Goal: Task Accomplishment & Management: Manage account settings

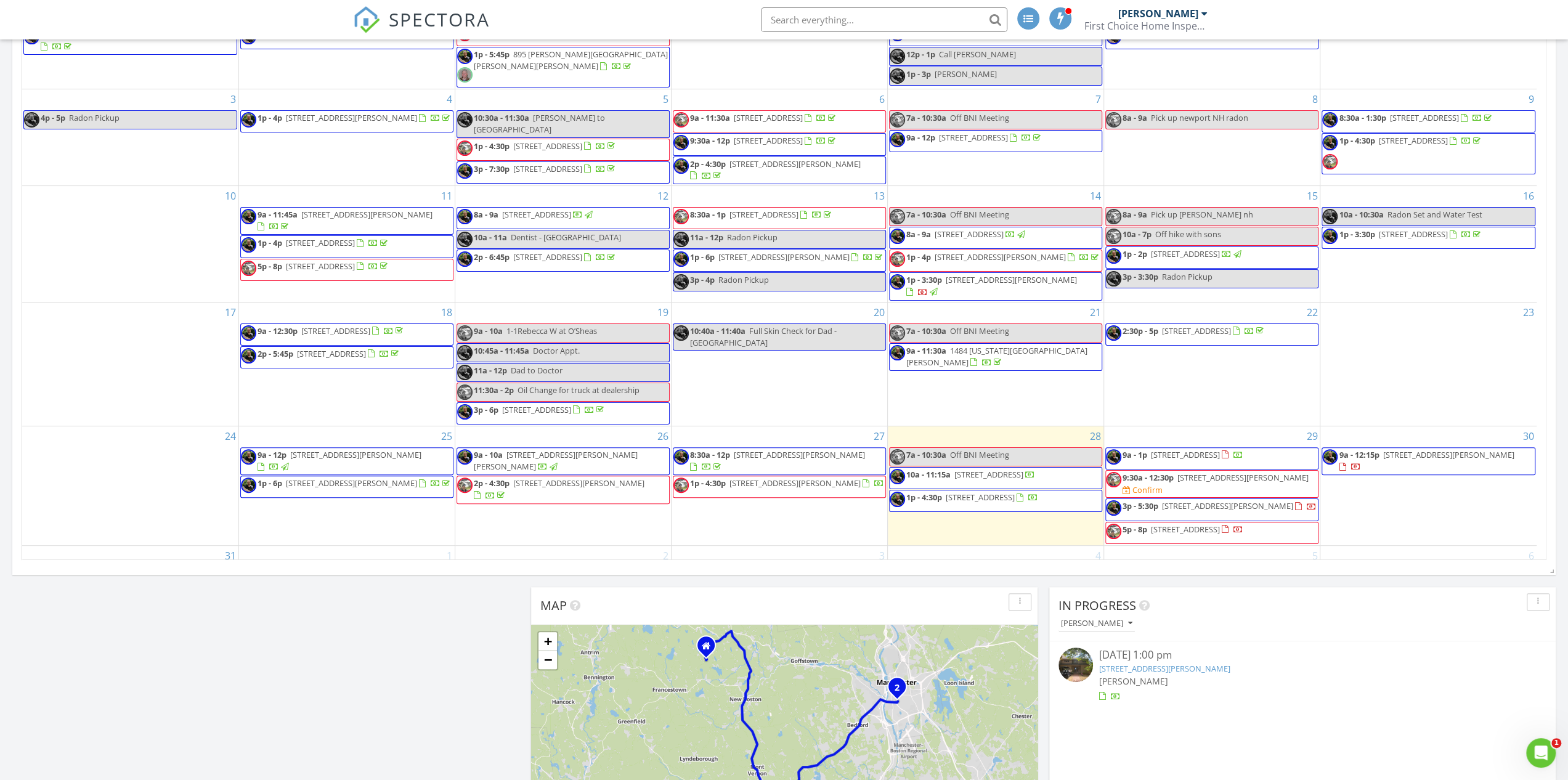
scroll to position [68, 0]
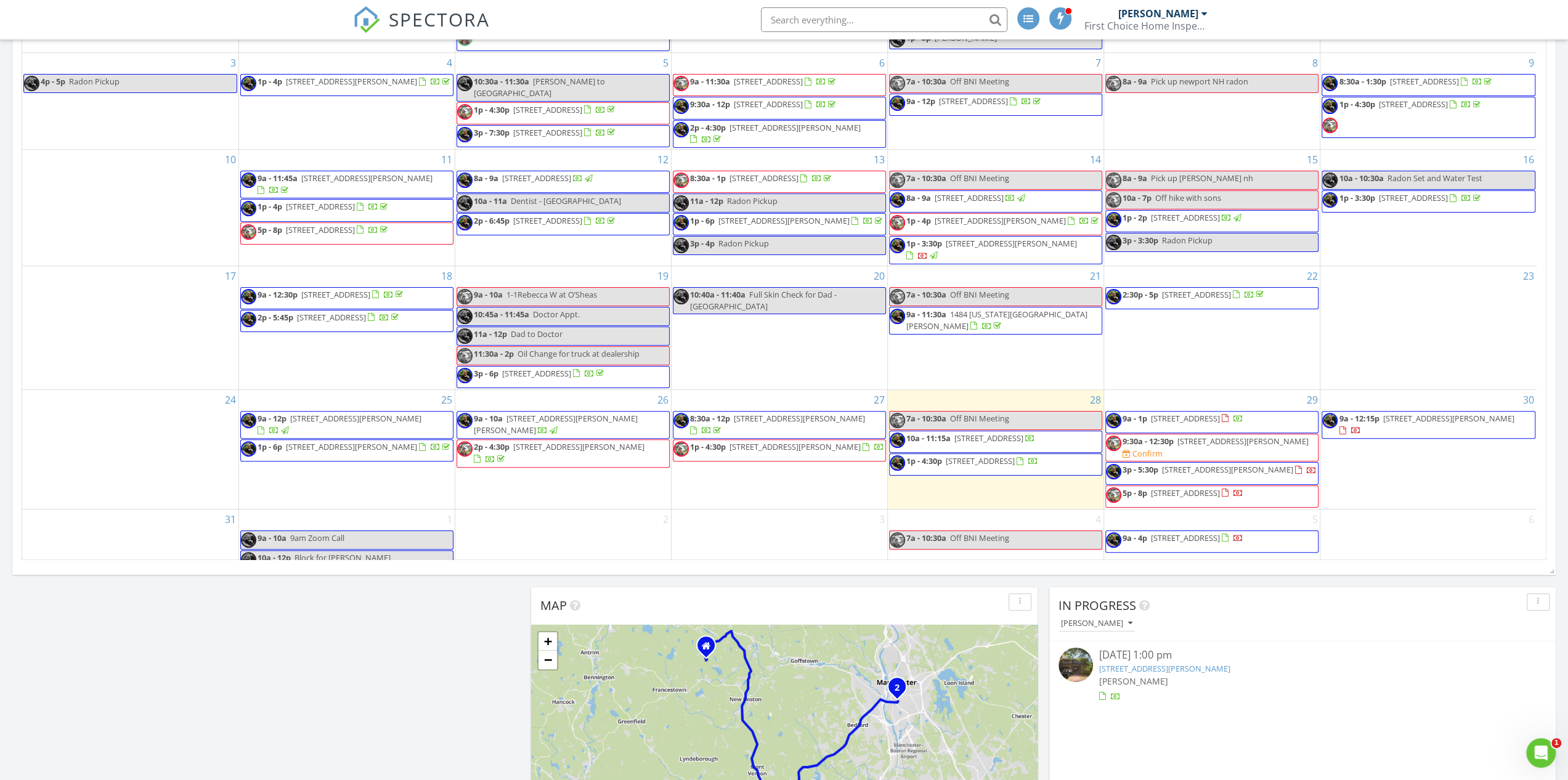
click at [762, 441] on span "[STREET_ADDRESS][PERSON_NAME]" at bounding box center [795, 446] width 132 height 11
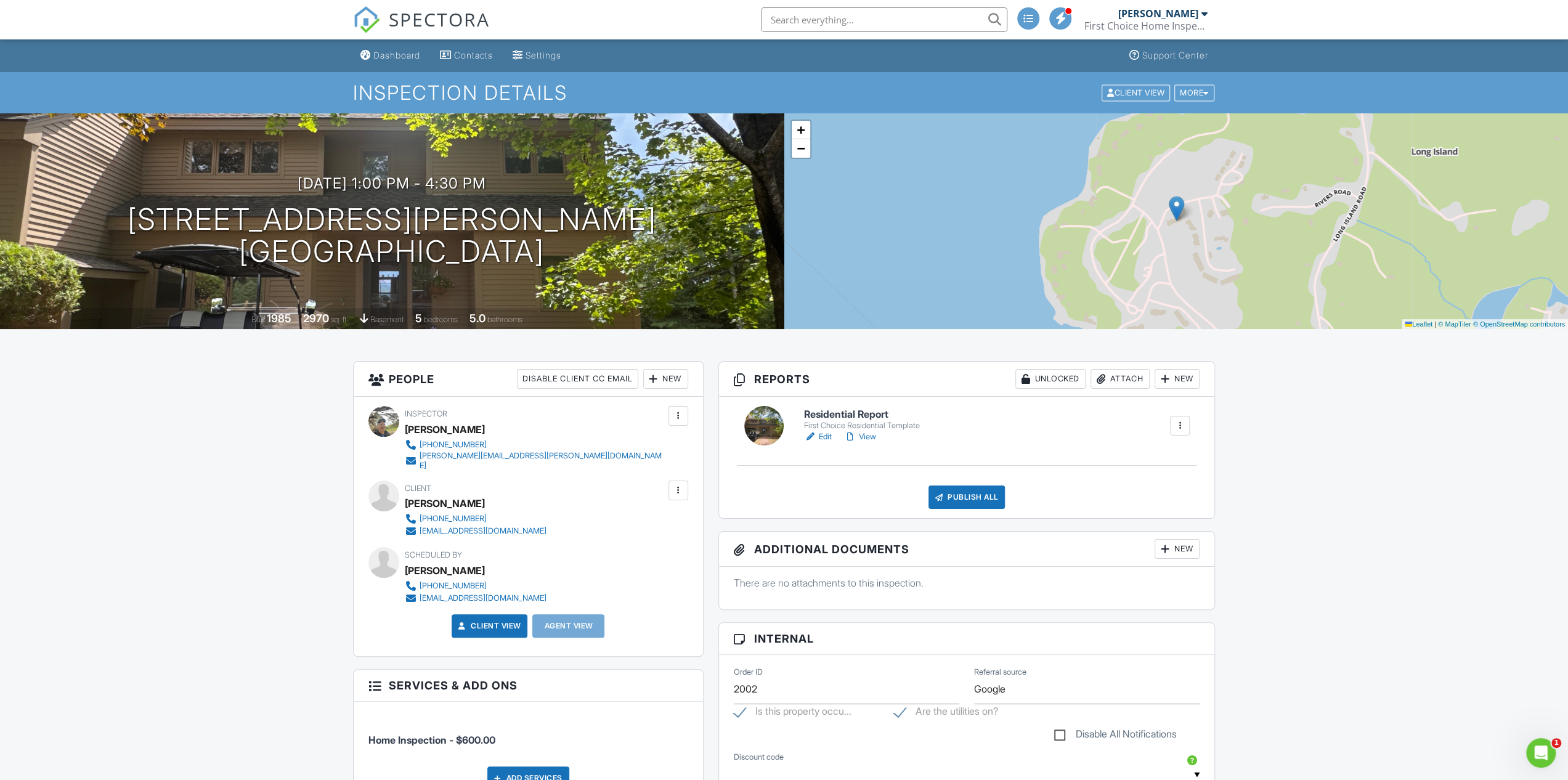
click at [864, 435] on link "View" at bounding box center [860, 437] width 32 height 13
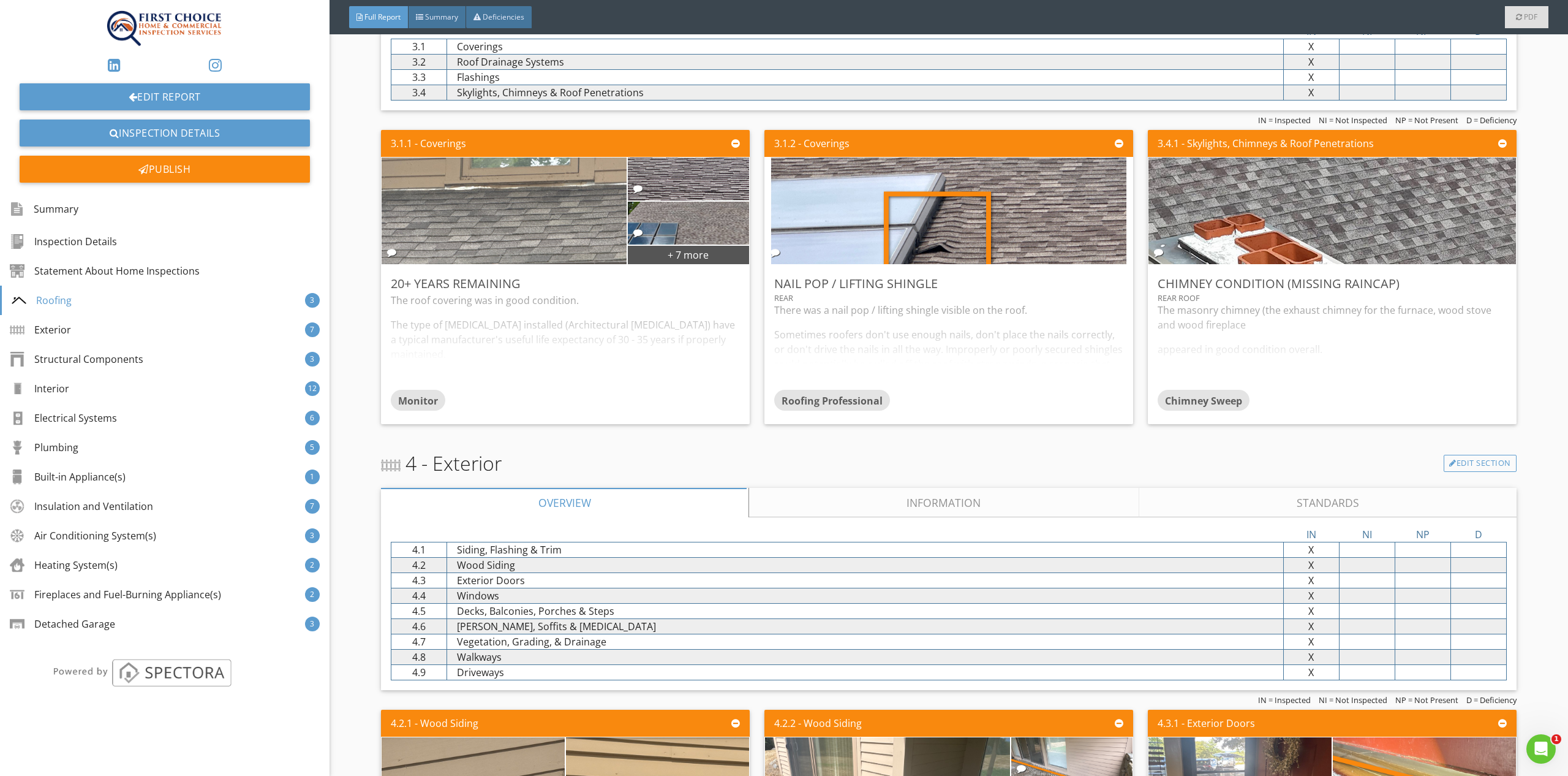
scroll to position [1839, 0]
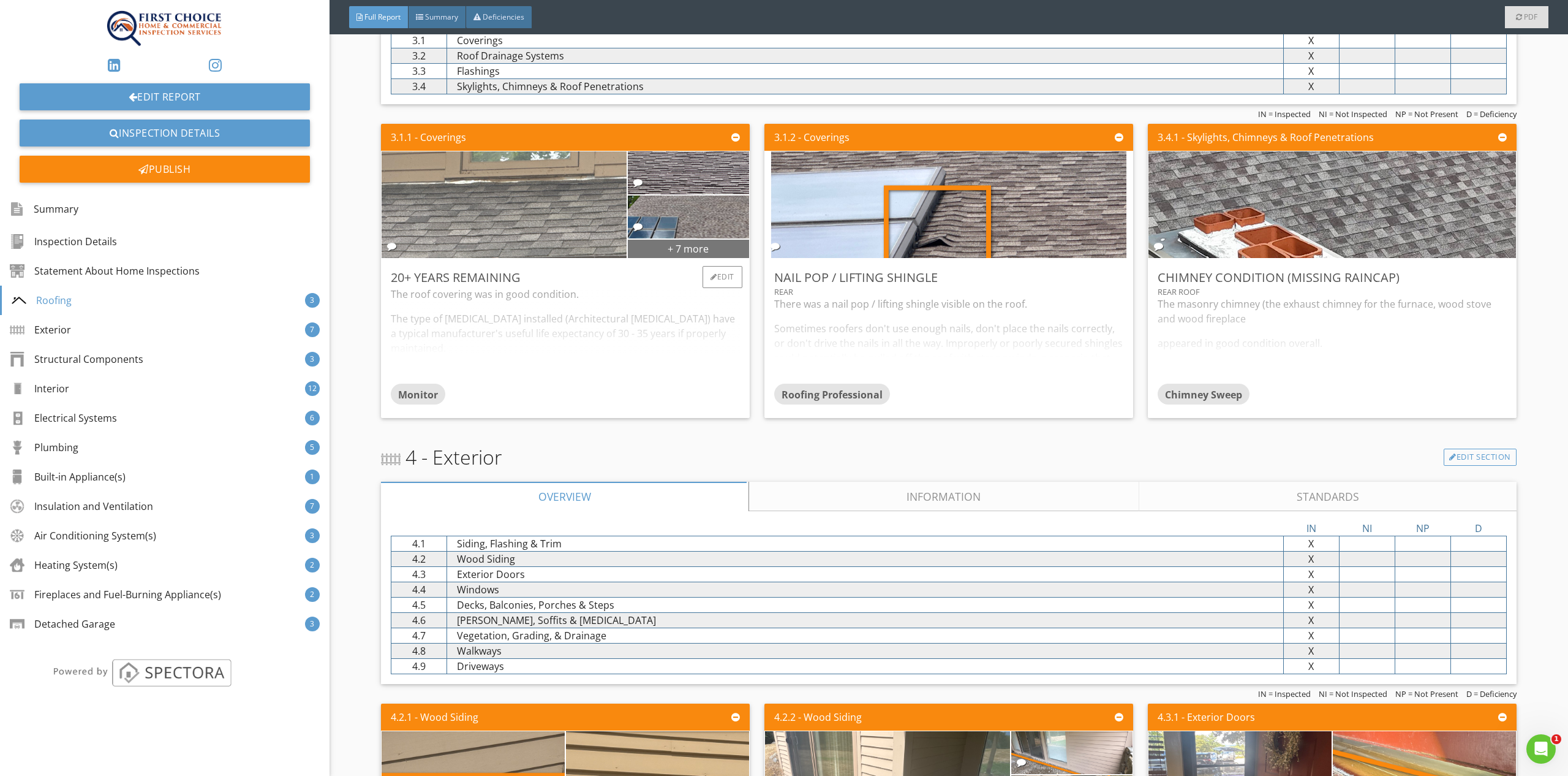
click at [690, 242] on div "+ 7 more" at bounding box center [689, 248] width 121 height 20
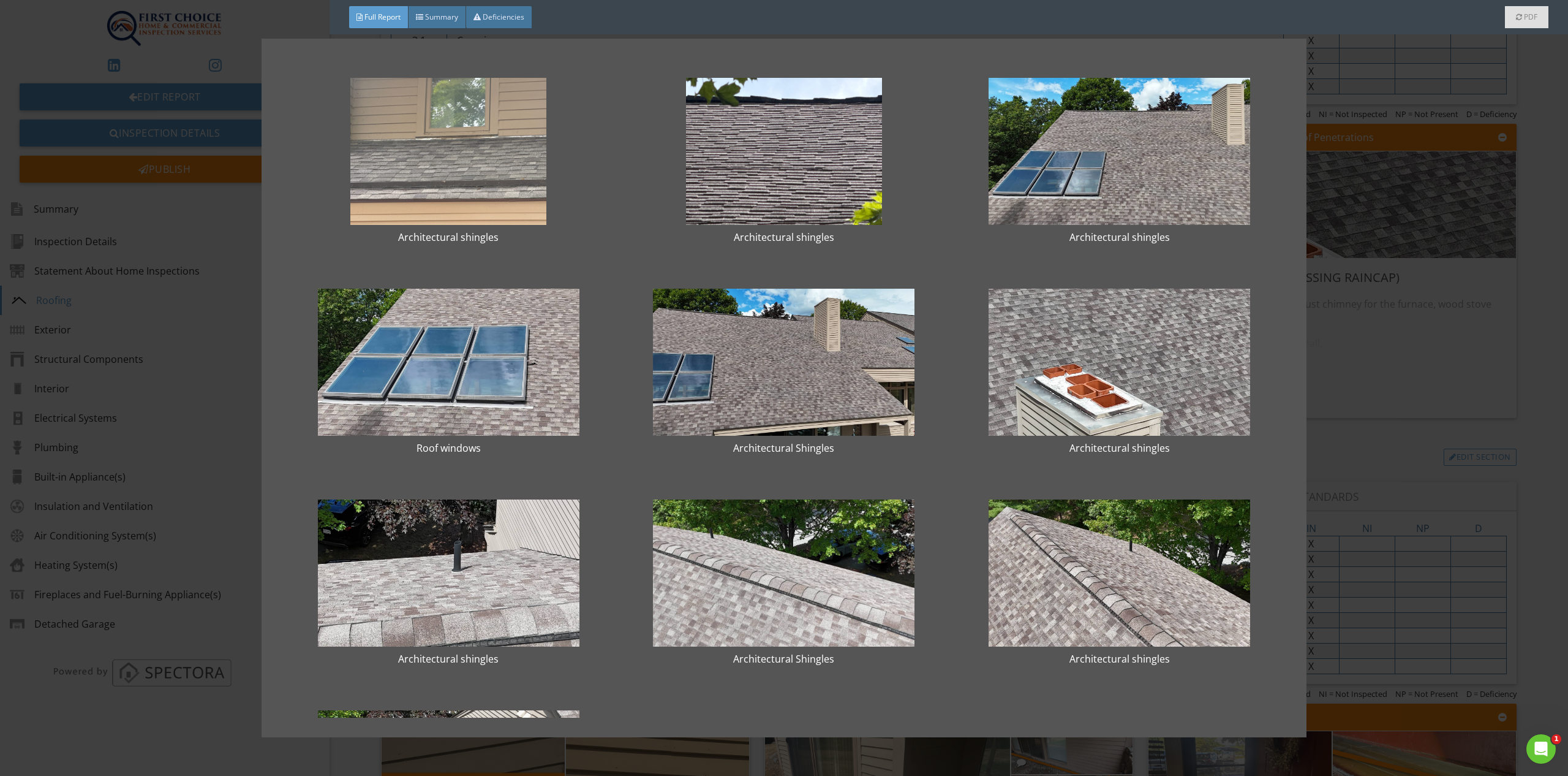
click at [1383, 338] on div "Architectural shingles Architectural shingles Architectural shingles Roof windo…" at bounding box center [784, 388] width 1568 height 776
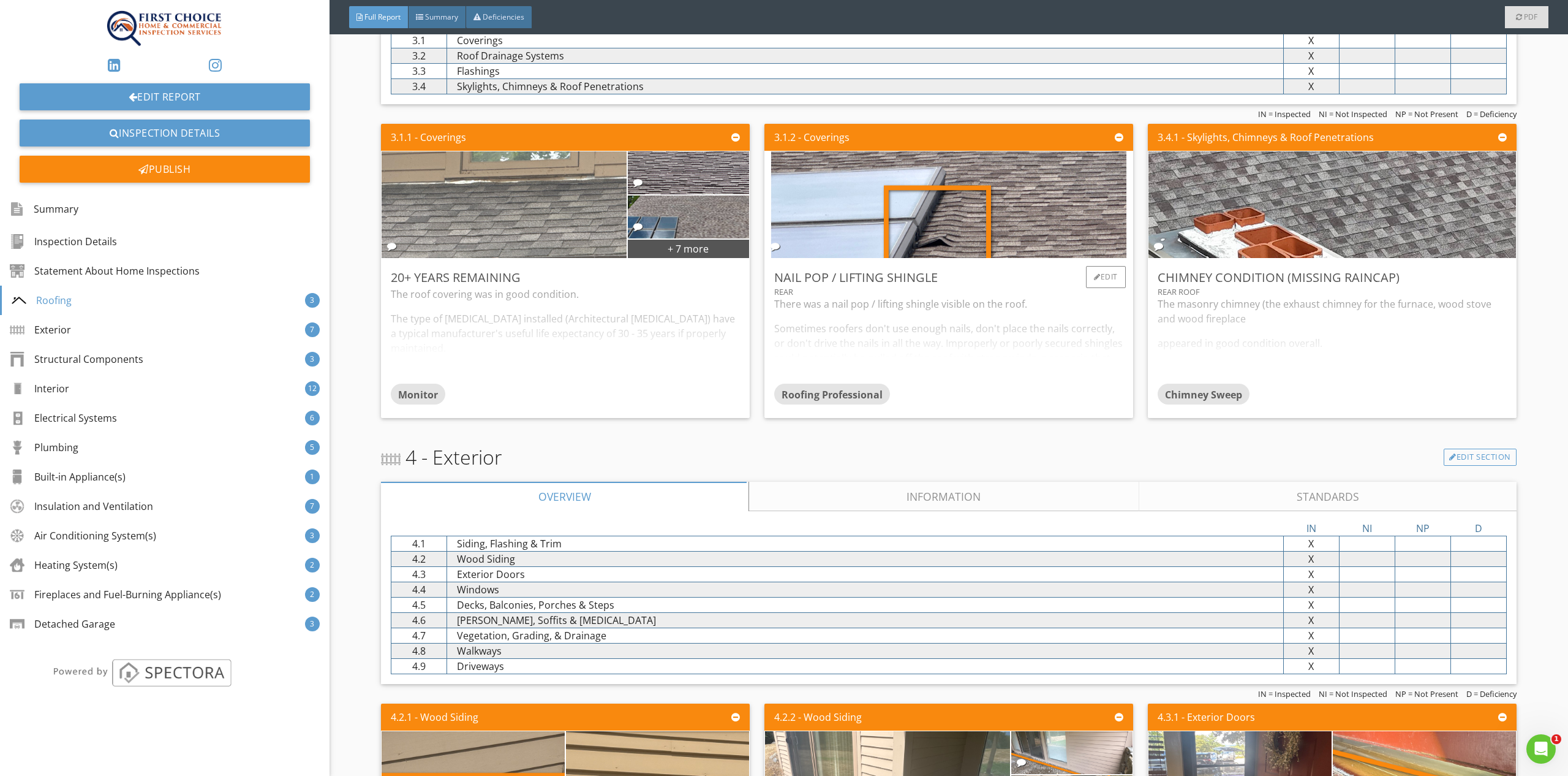
click at [1020, 385] on div "Roofing Professional" at bounding box center [949, 395] width 350 height 24
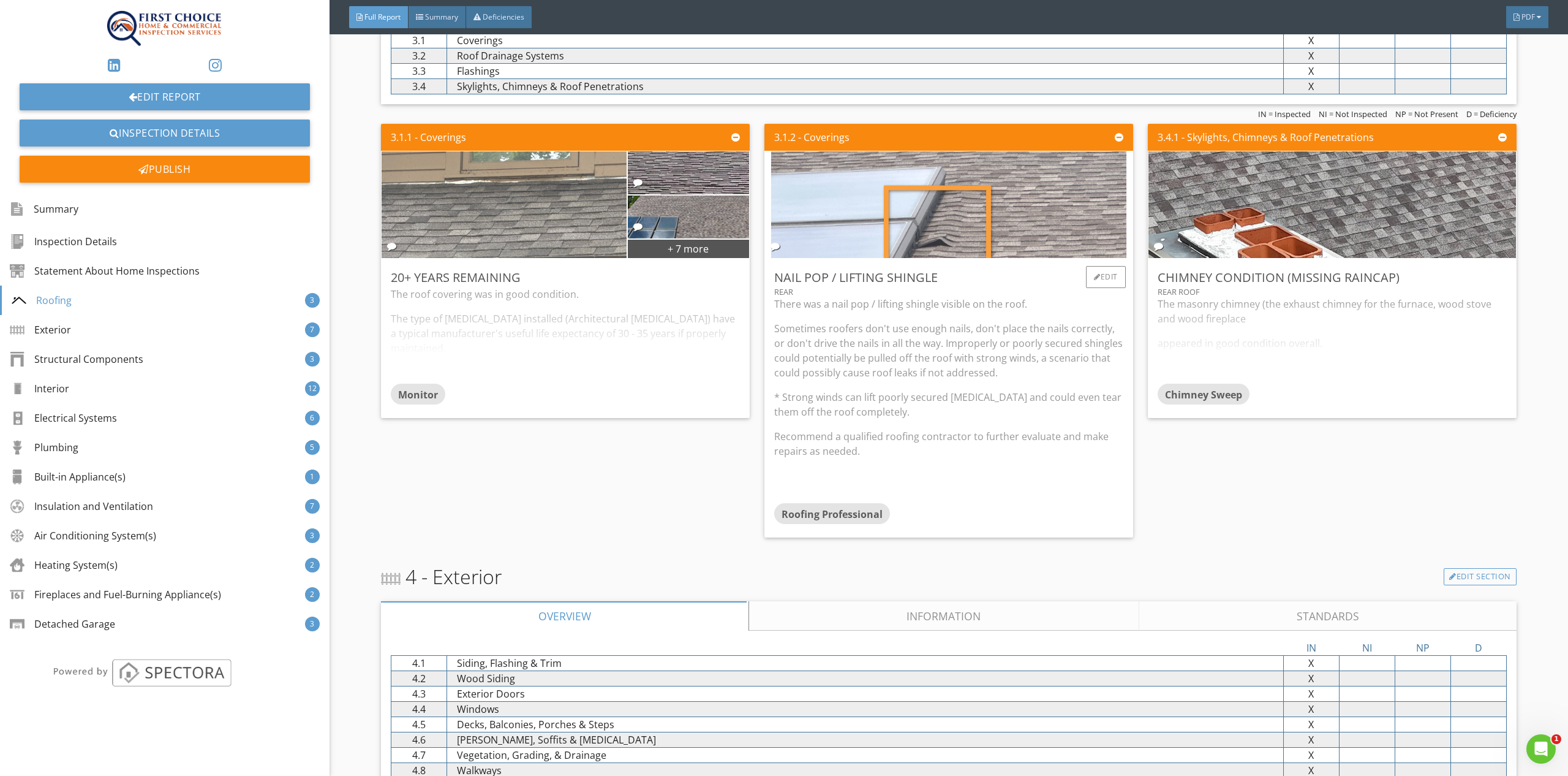
click at [1027, 220] on img at bounding box center [949, 204] width 355 height 267
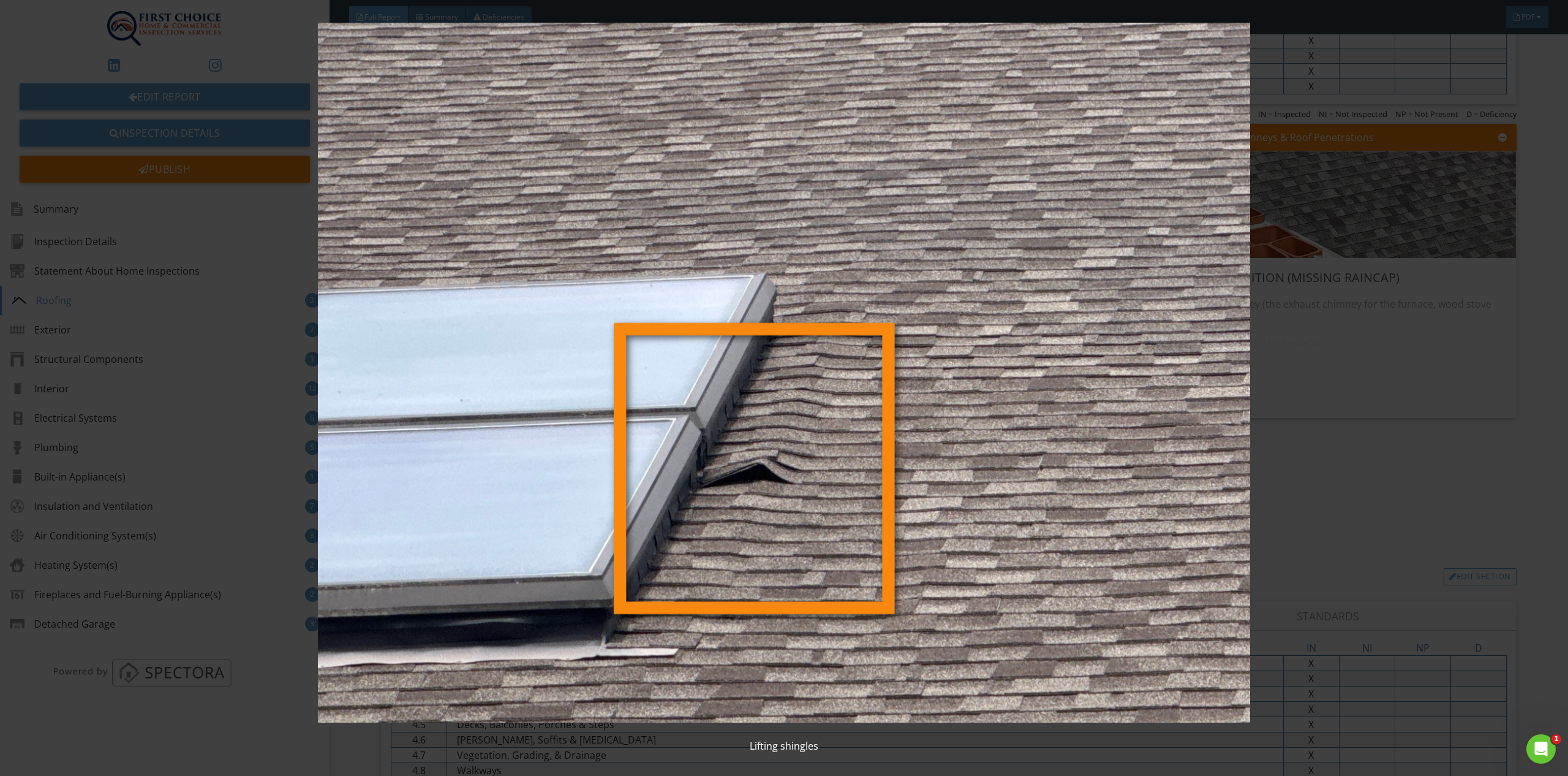
click at [1462, 481] on img at bounding box center [784, 372] width 1453 height 700
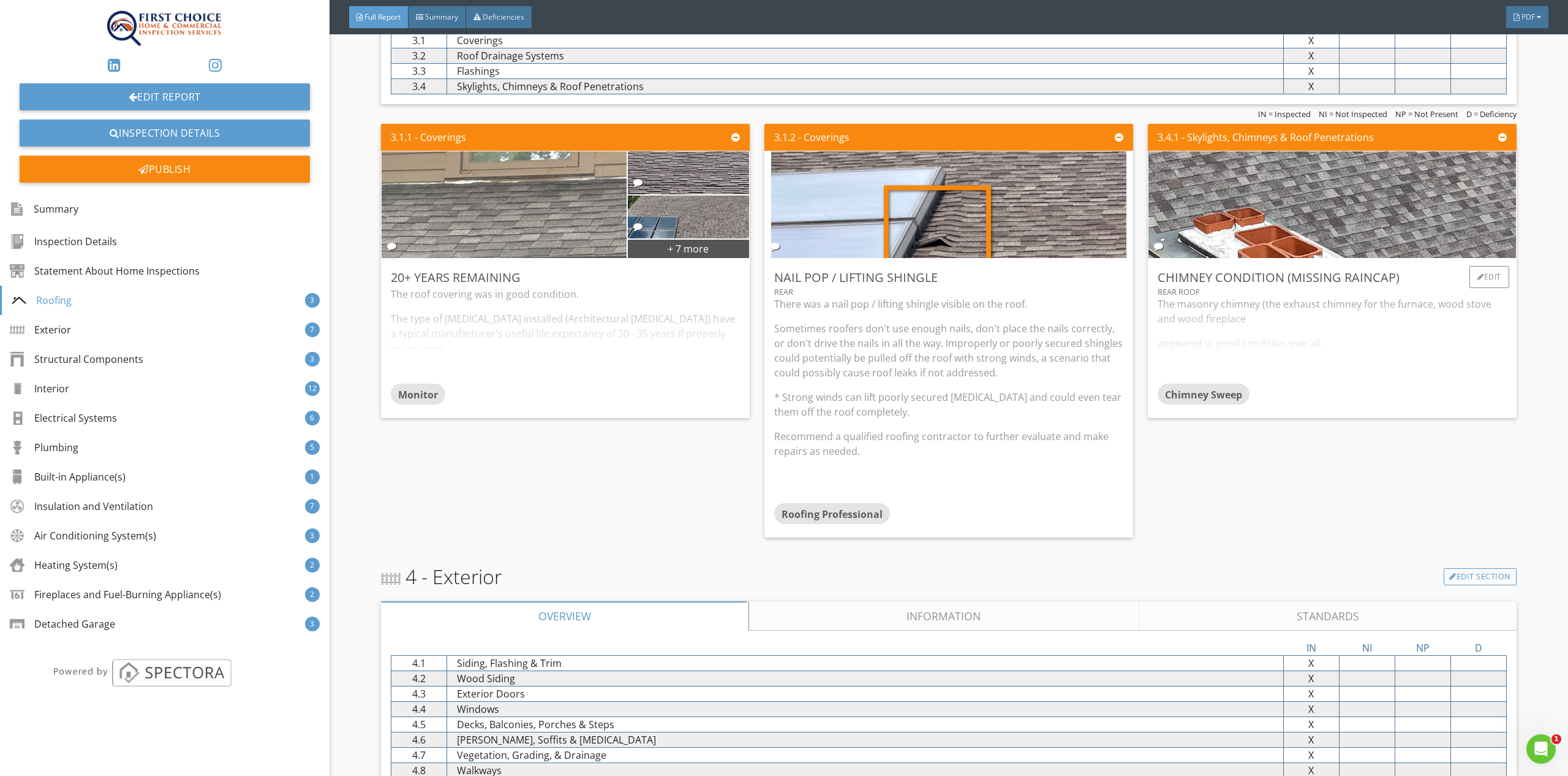
click at [1310, 342] on div "The masonry chimney (the exhaust chimney for the furnace, wood stove and wood f…" at bounding box center [1332, 340] width 350 height 87
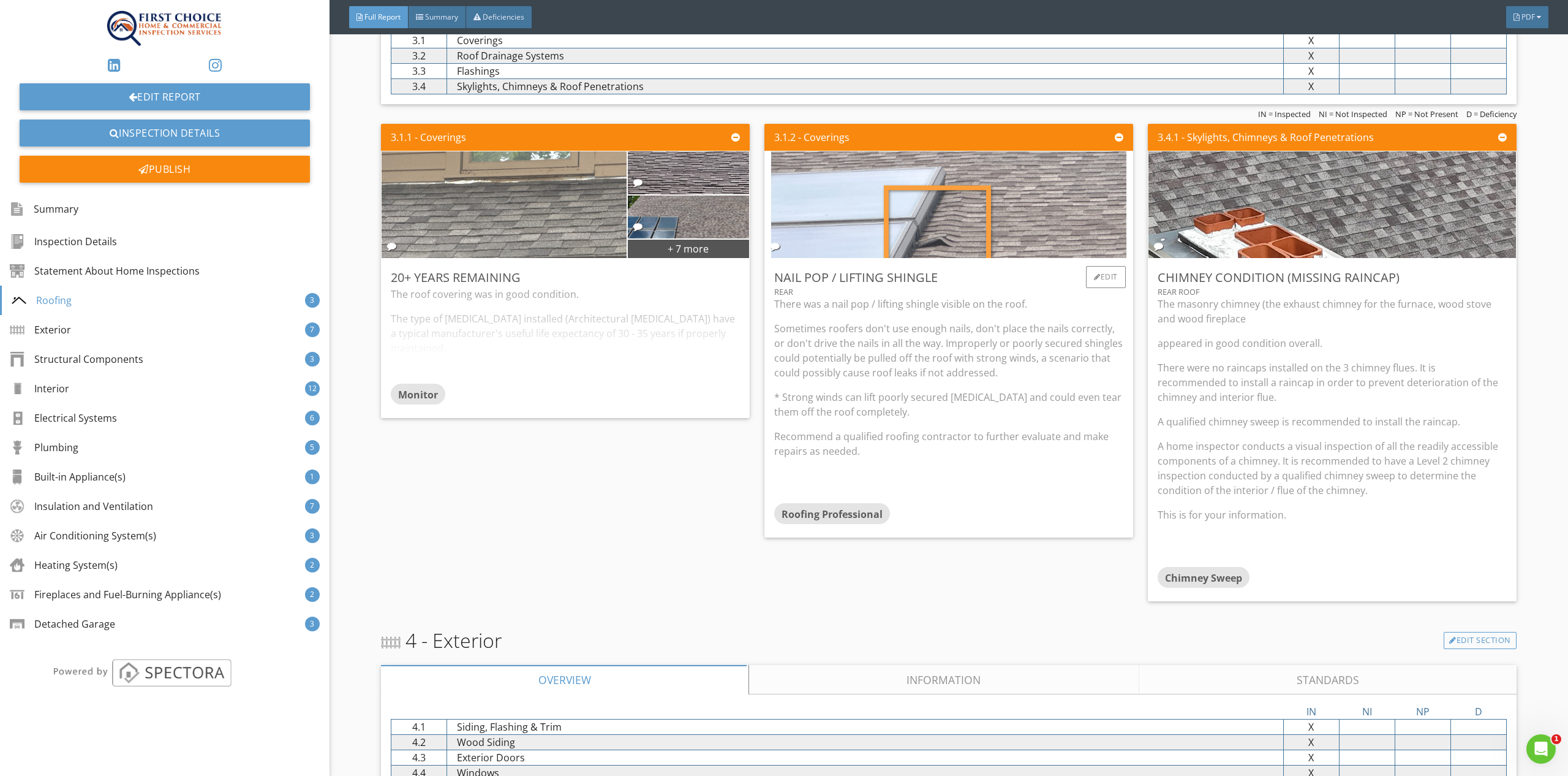
click at [826, 199] on img at bounding box center [949, 204] width 355 height 267
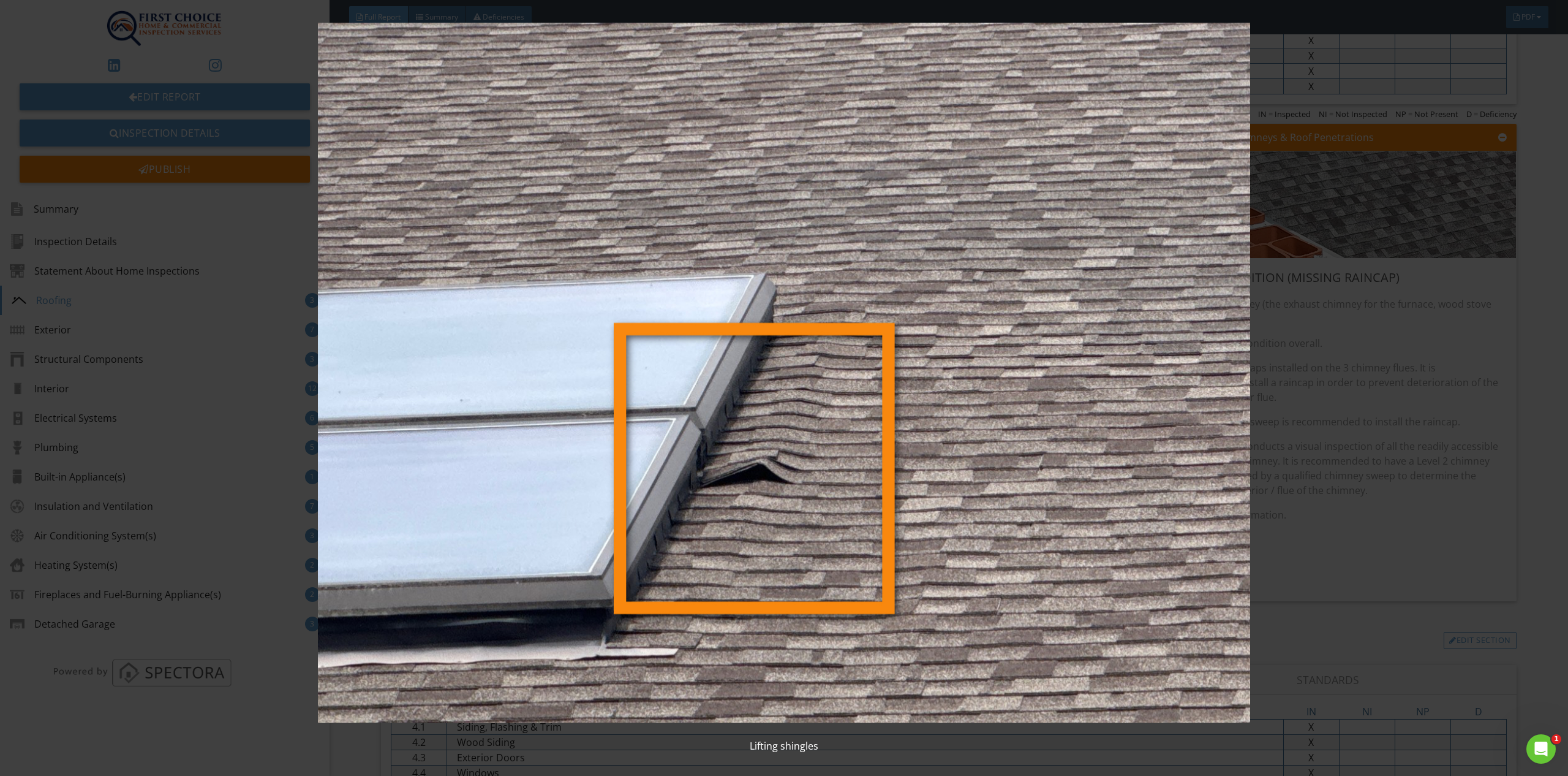
click at [1547, 353] on div "Lifting shingles" at bounding box center [784, 388] width 1568 height 776
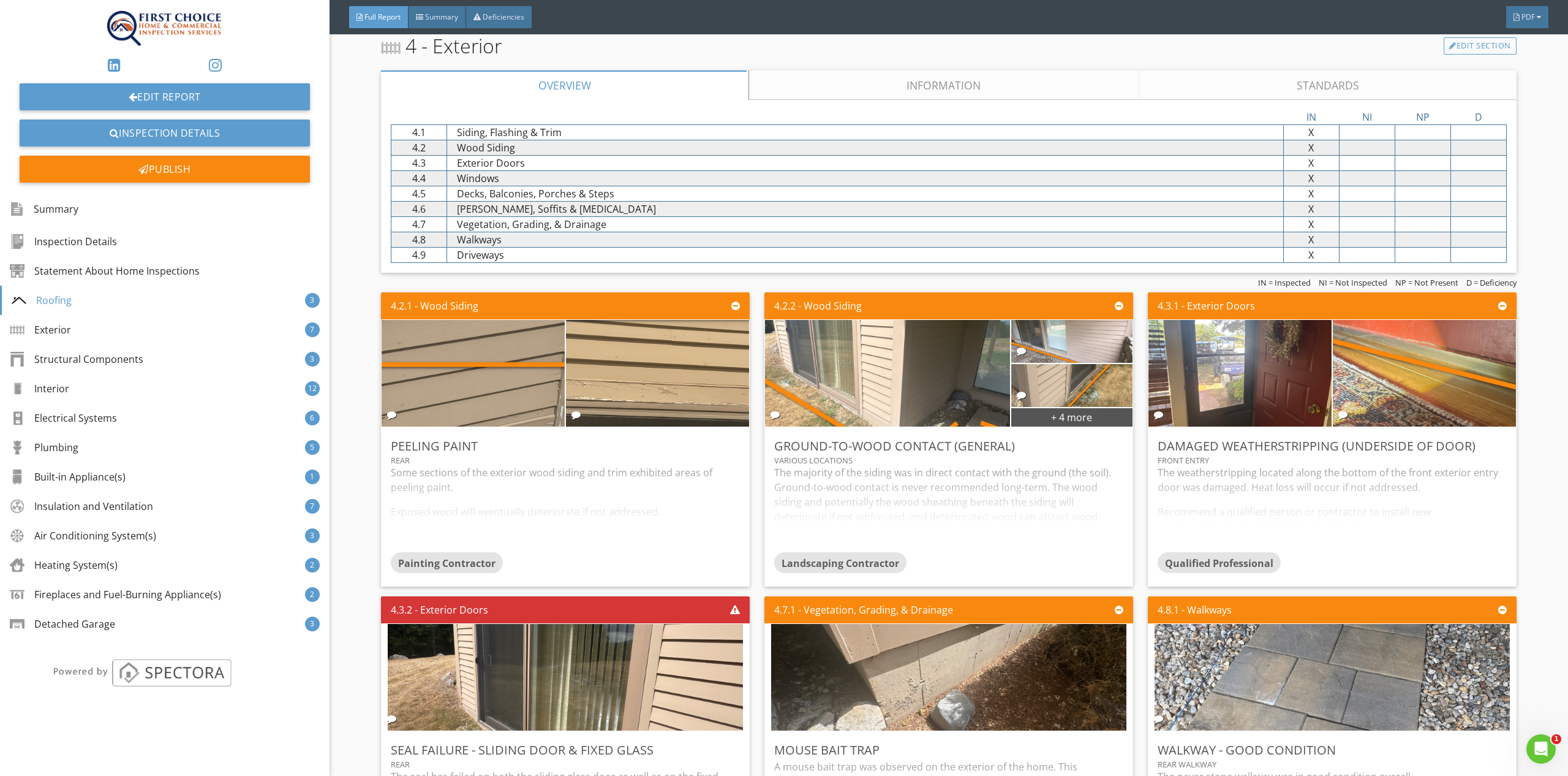
scroll to position [2495, 0]
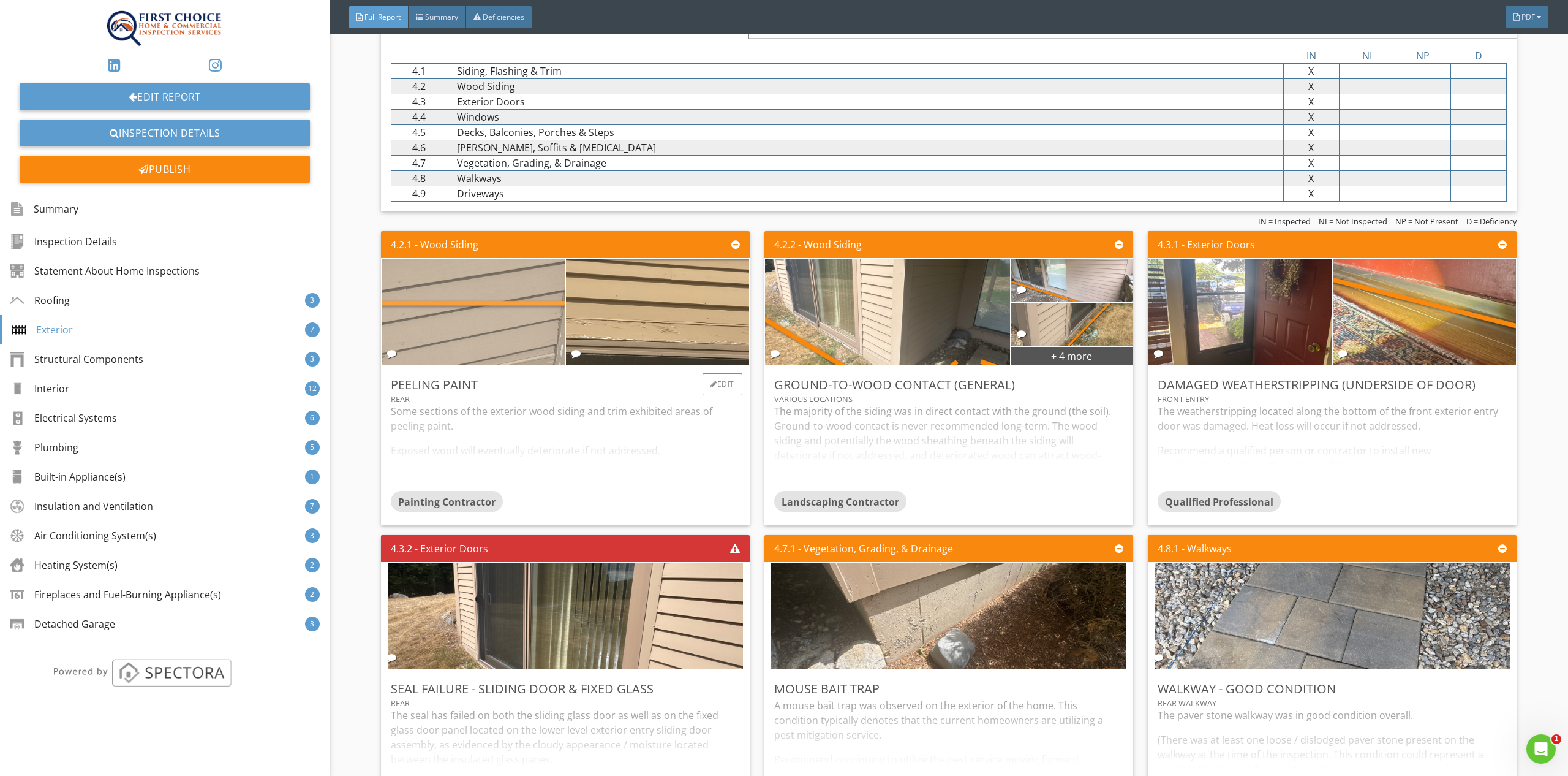
click at [537, 329] on img at bounding box center [473, 312] width 355 height 267
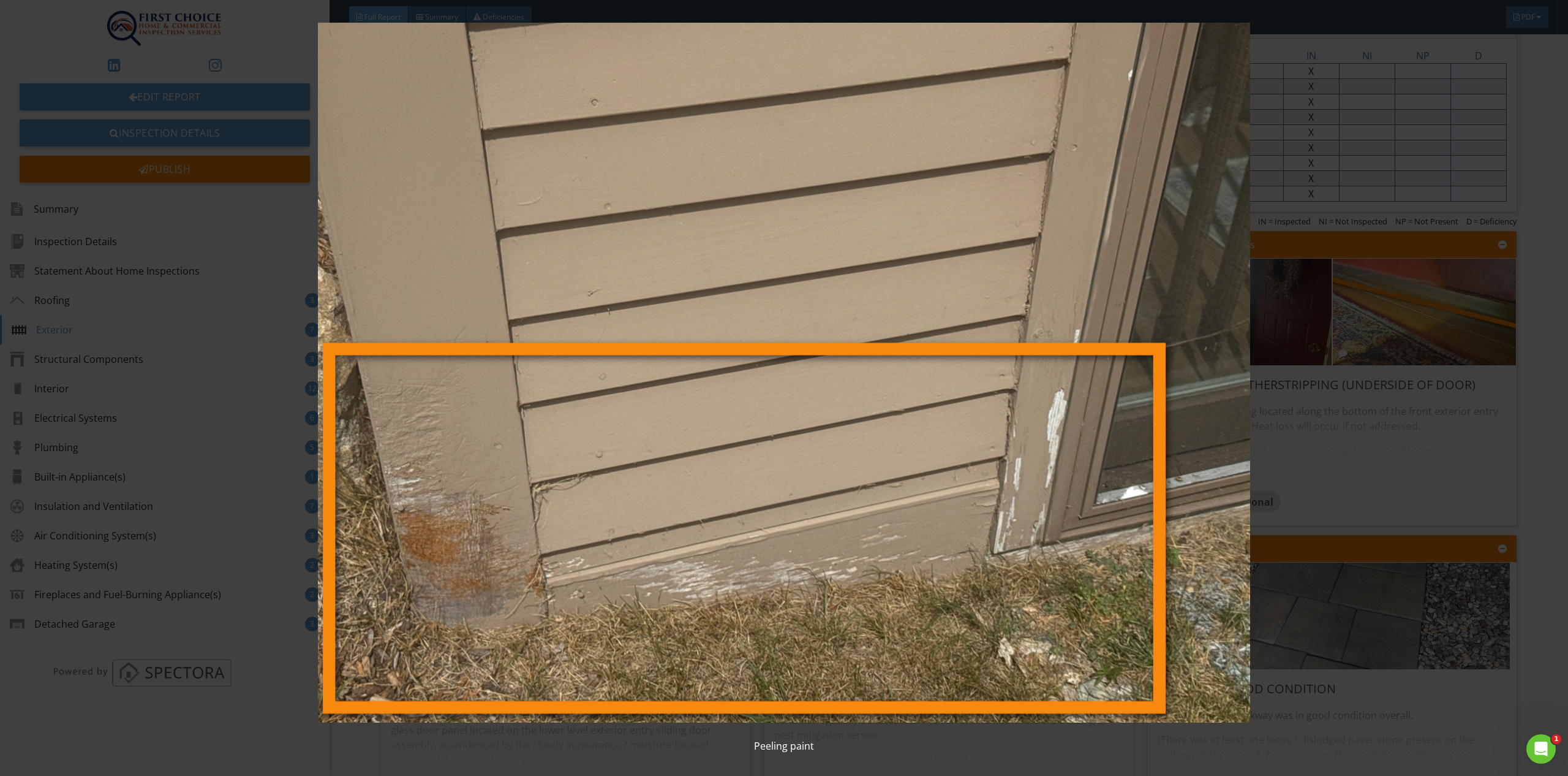
drag, startPoint x: 1326, startPoint y: 488, endPoint x: 1306, endPoint y: 486, distance: 20.1
click at [1325, 488] on img at bounding box center [784, 372] width 1453 height 700
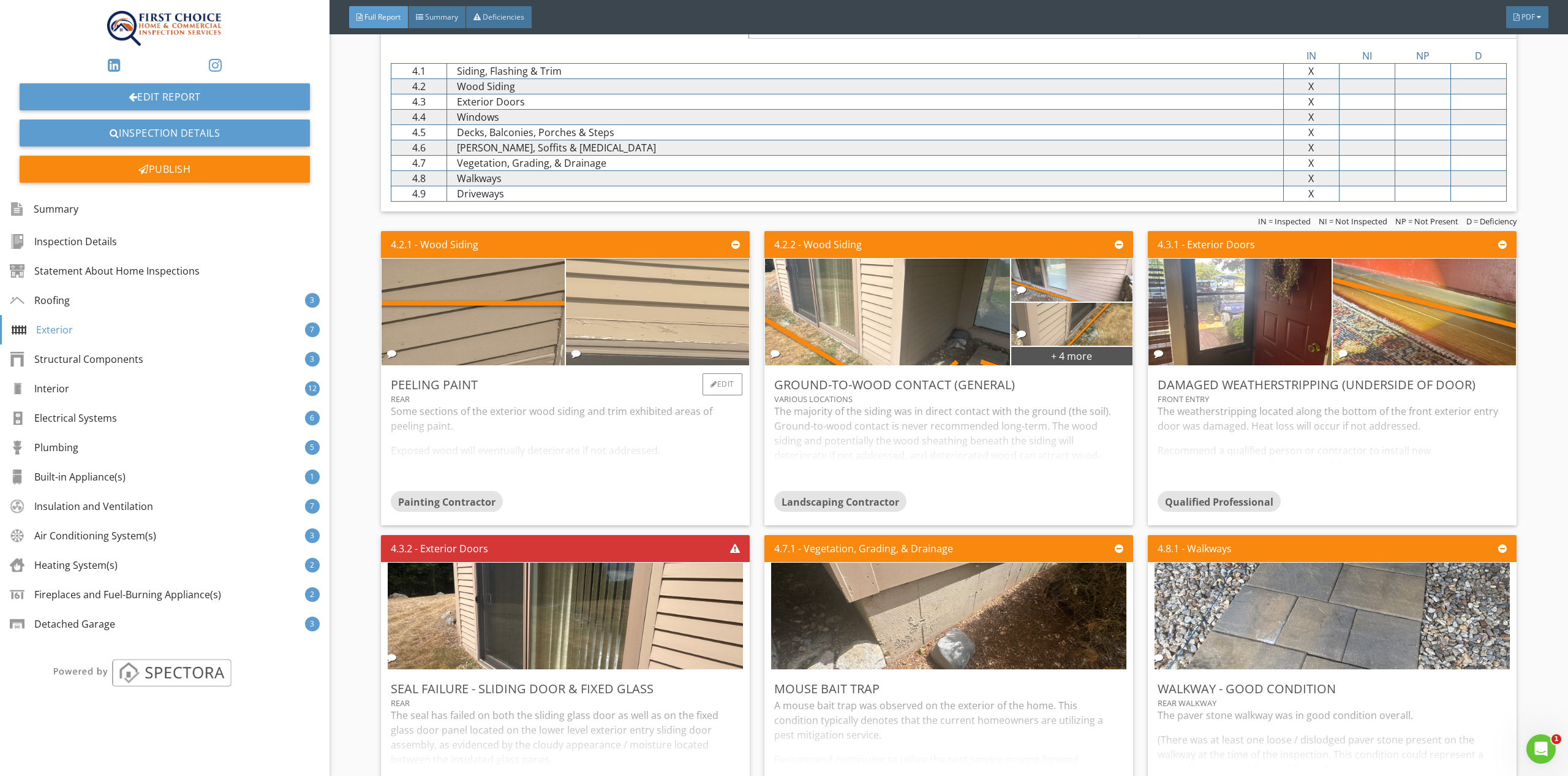
click at [678, 306] on img at bounding box center [657, 312] width 355 height 267
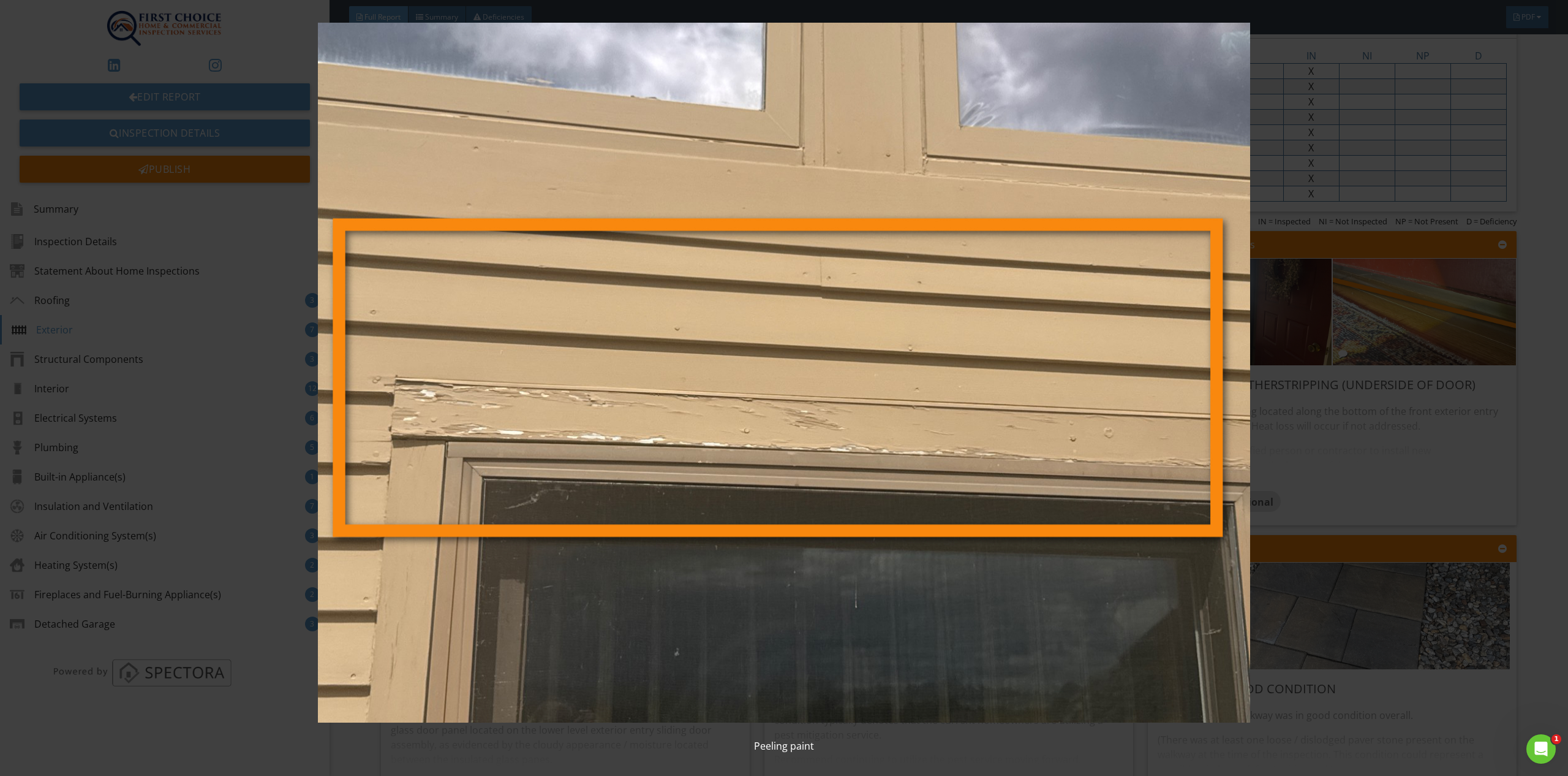
click at [1541, 477] on div "Peeling paint" at bounding box center [784, 388] width 1568 height 776
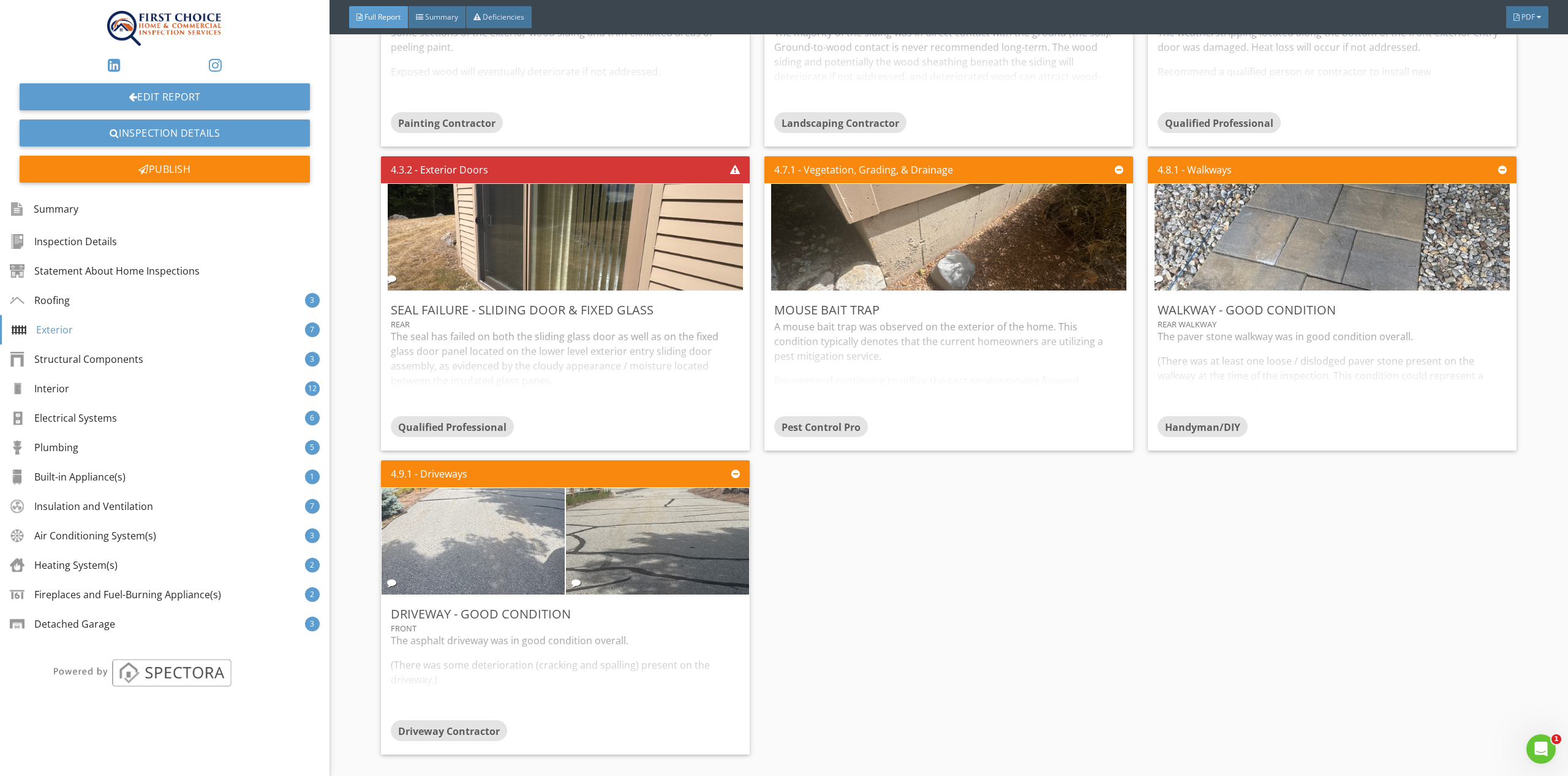
scroll to position [2887, 0]
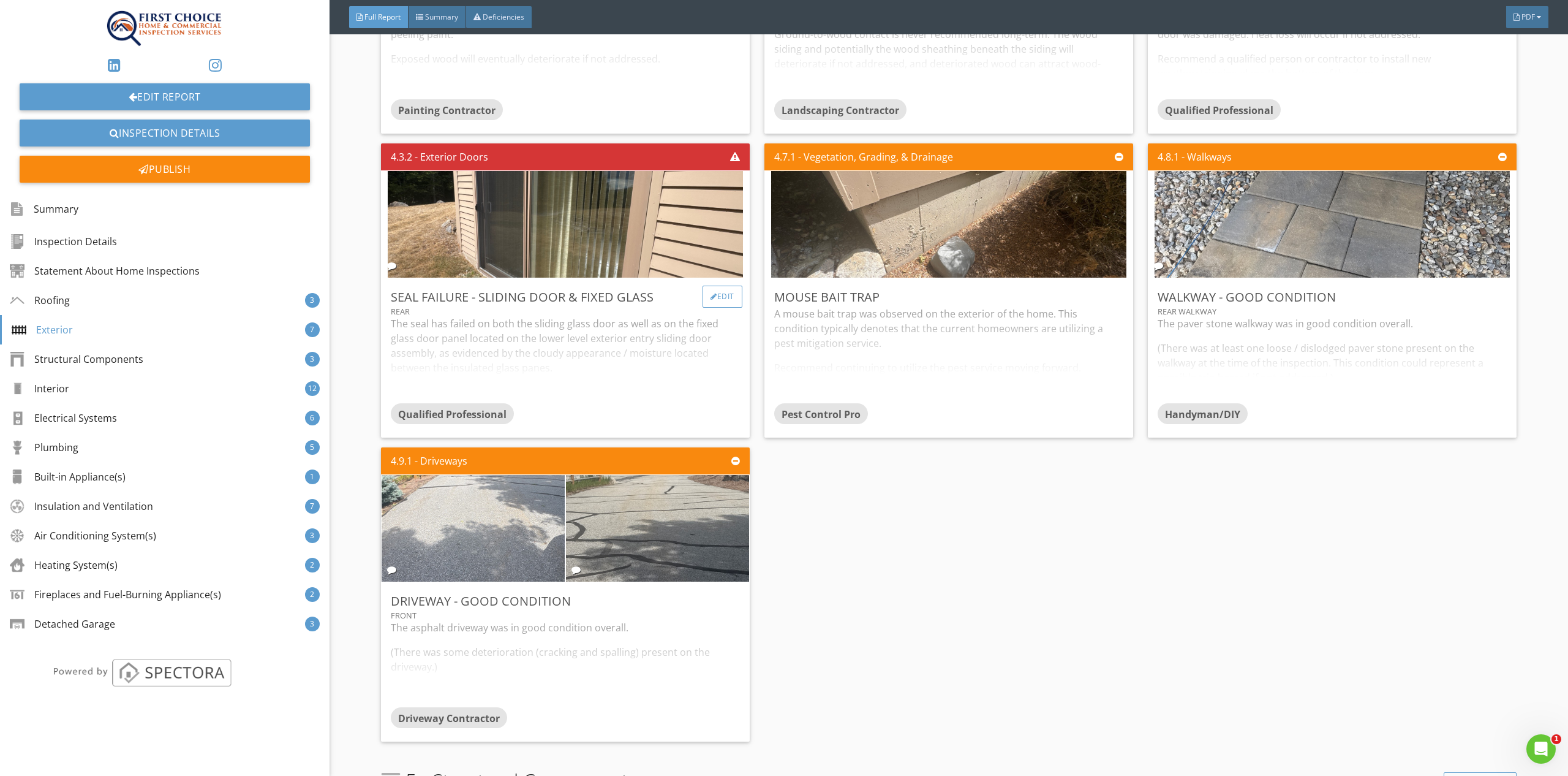
click at [712, 285] on div "Edit" at bounding box center [723, 296] width 40 height 22
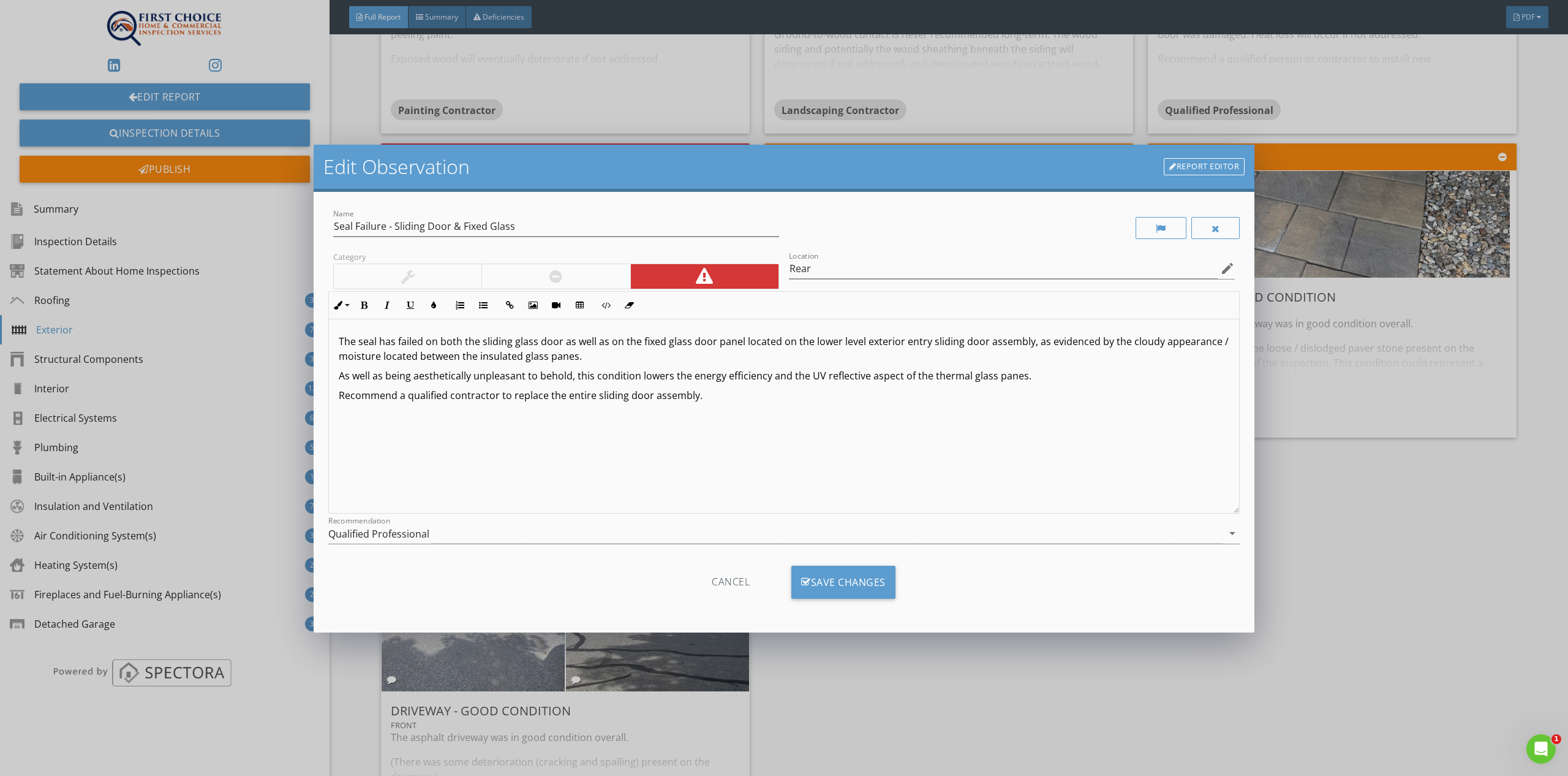
click at [459, 345] on p "The seal has failed on both the sliding glass door as well as on the fixed glas…" at bounding box center [784, 349] width 891 height 30
click at [511, 342] on p "The seal has failed on the sliding glass door as well as on the fixed glass doo…" at bounding box center [784, 349] width 891 height 30
click at [590, 344] on p "The seal has failed on the sliding glass fixed panel door as well as on the fix…" at bounding box center [784, 349] width 891 height 30
click at [512, 342] on p "The seal has failed on the sliding glass fixed panel as well as on the fixed gl…" at bounding box center [784, 349] width 891 height 30
click at [769, 341] on p "The seal has failed on the sliding glass door fixed panel as well as on the fix…" at bounding box center [784, 349] width 891 height 30
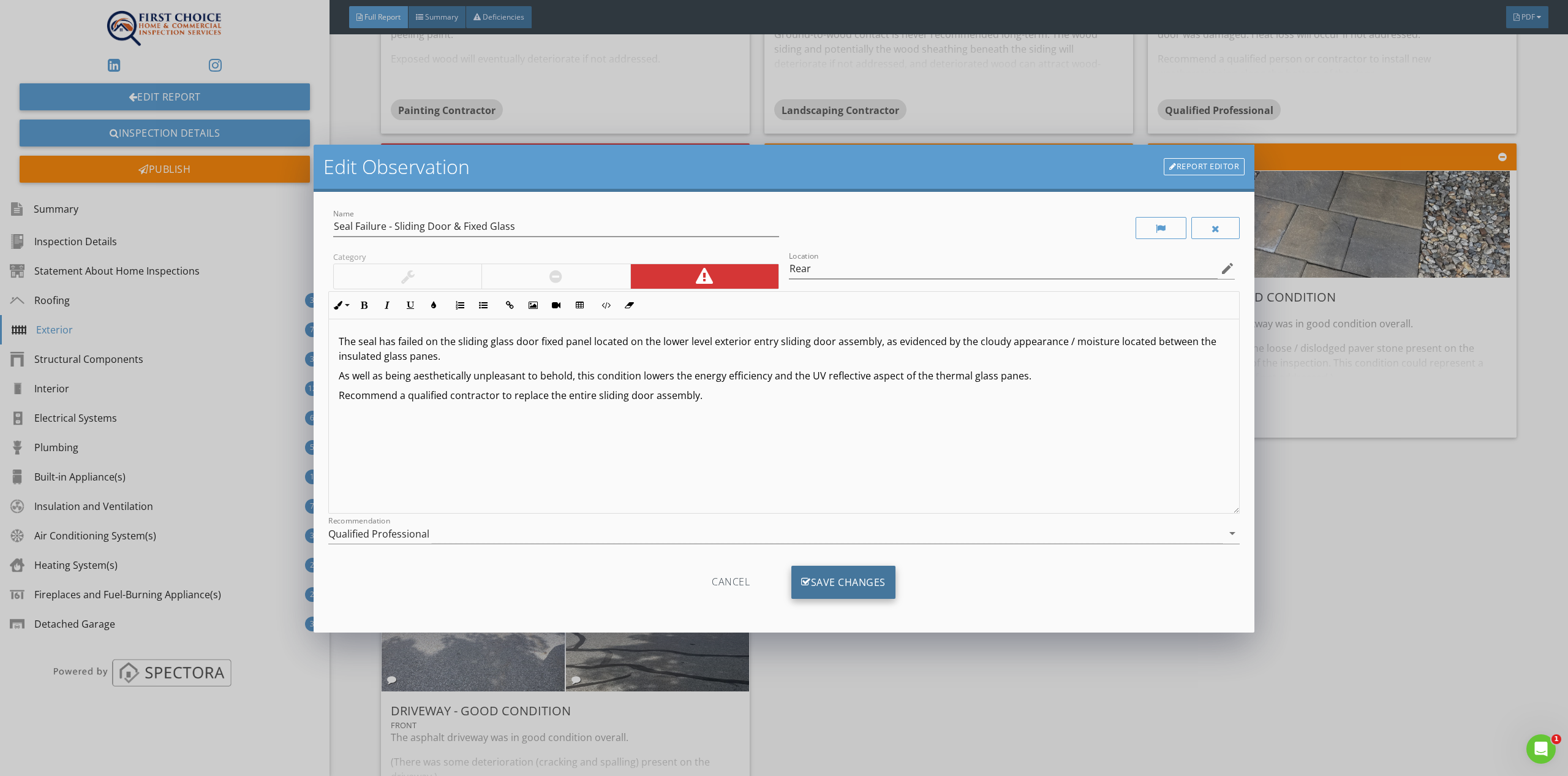
click at [862, 578] on div "Save Changes" at bounding box center [843, 582] width 104 height 33
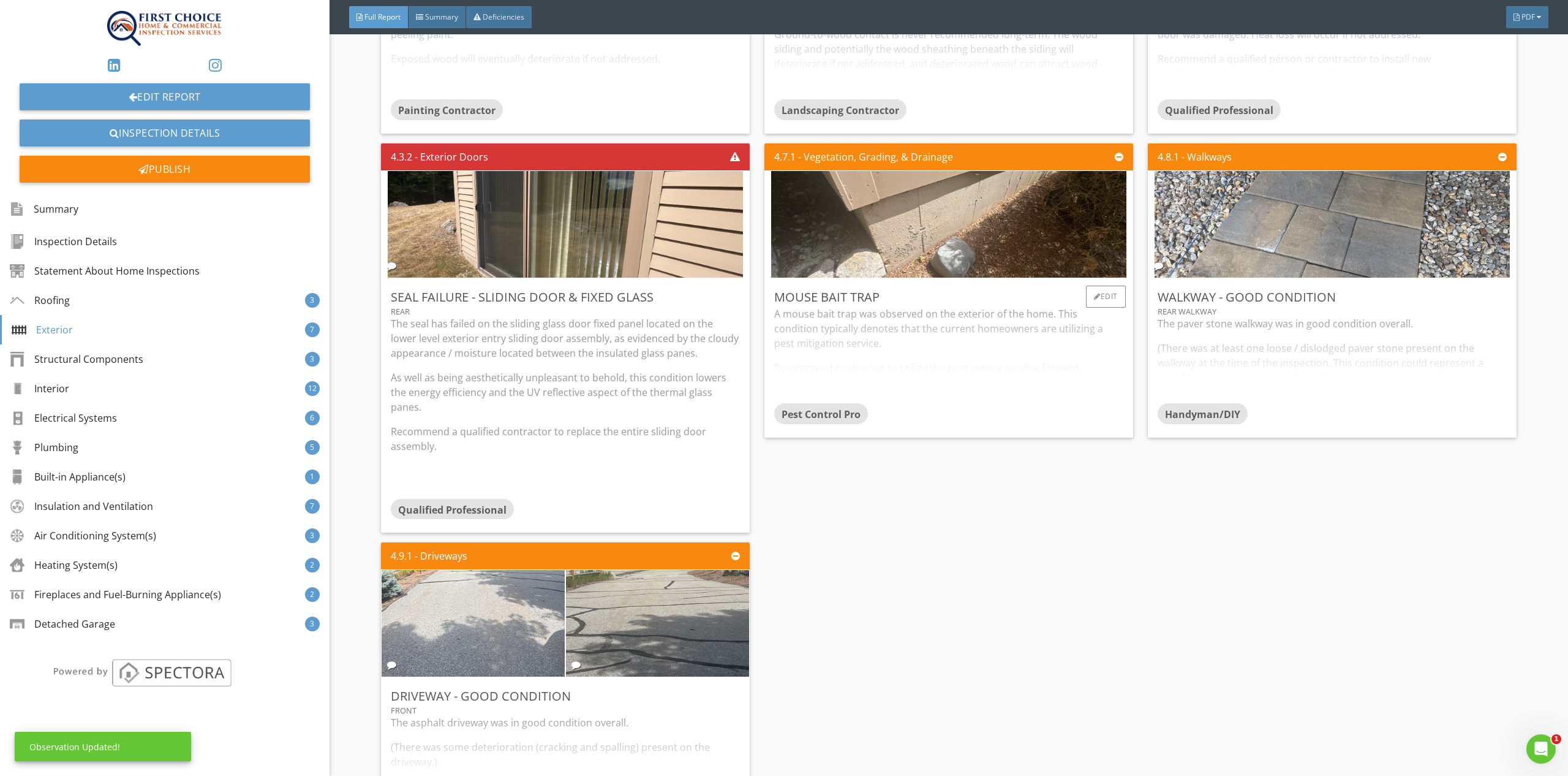
click at [1070, 349] on div "A mouse bait trap was observed on the exterior of the home. This condition typi…" at bounding box center [949, 355] width 350 height 97
click at [1465, 316] on div "The paver stone walkway was in good condition overall. (There was at least one …" at bounding box center [1332, 360] width 350 height 87
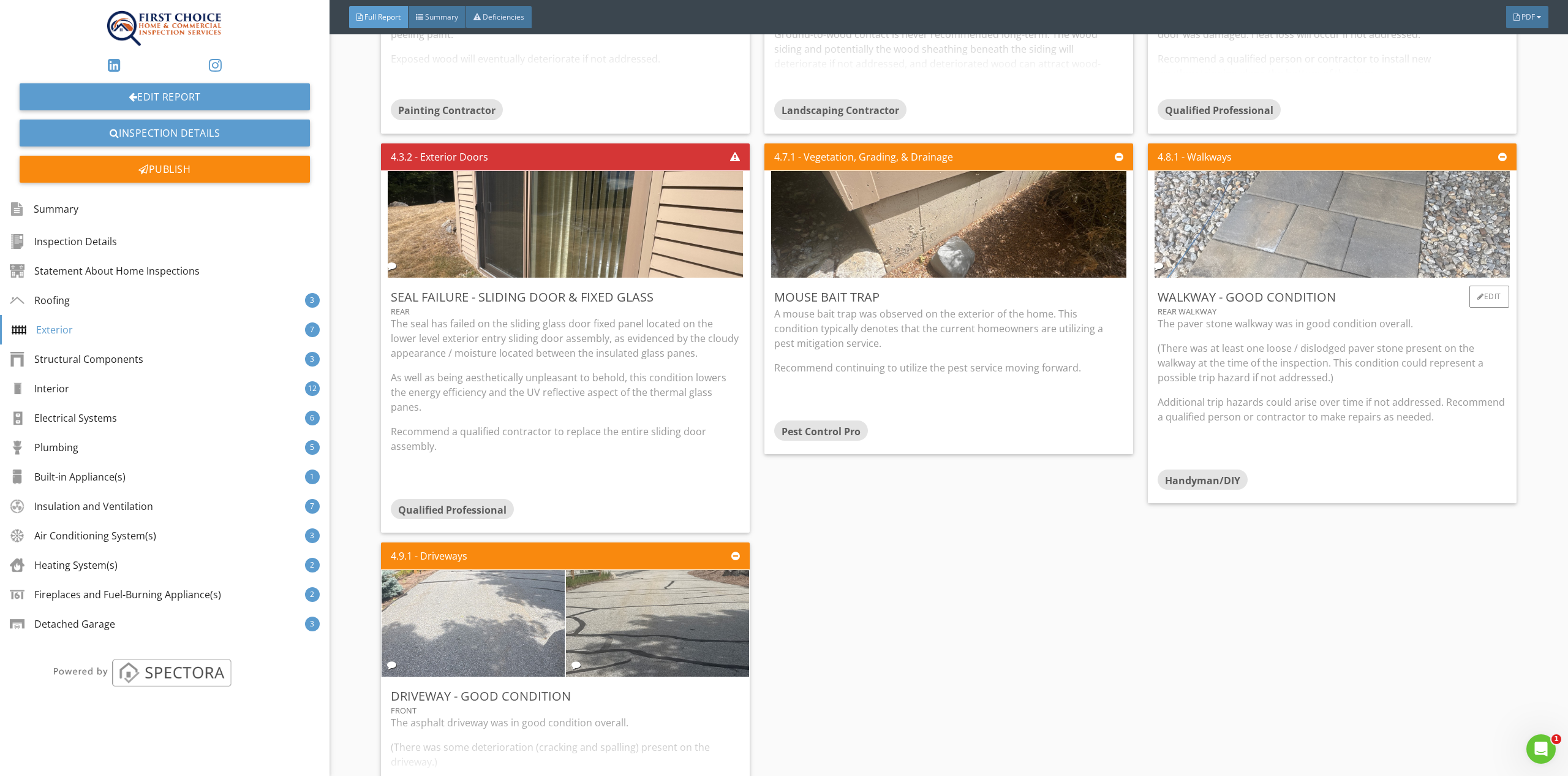
click at [1396, 230] on img at bounding box center [1332, 225] width 355 height 267
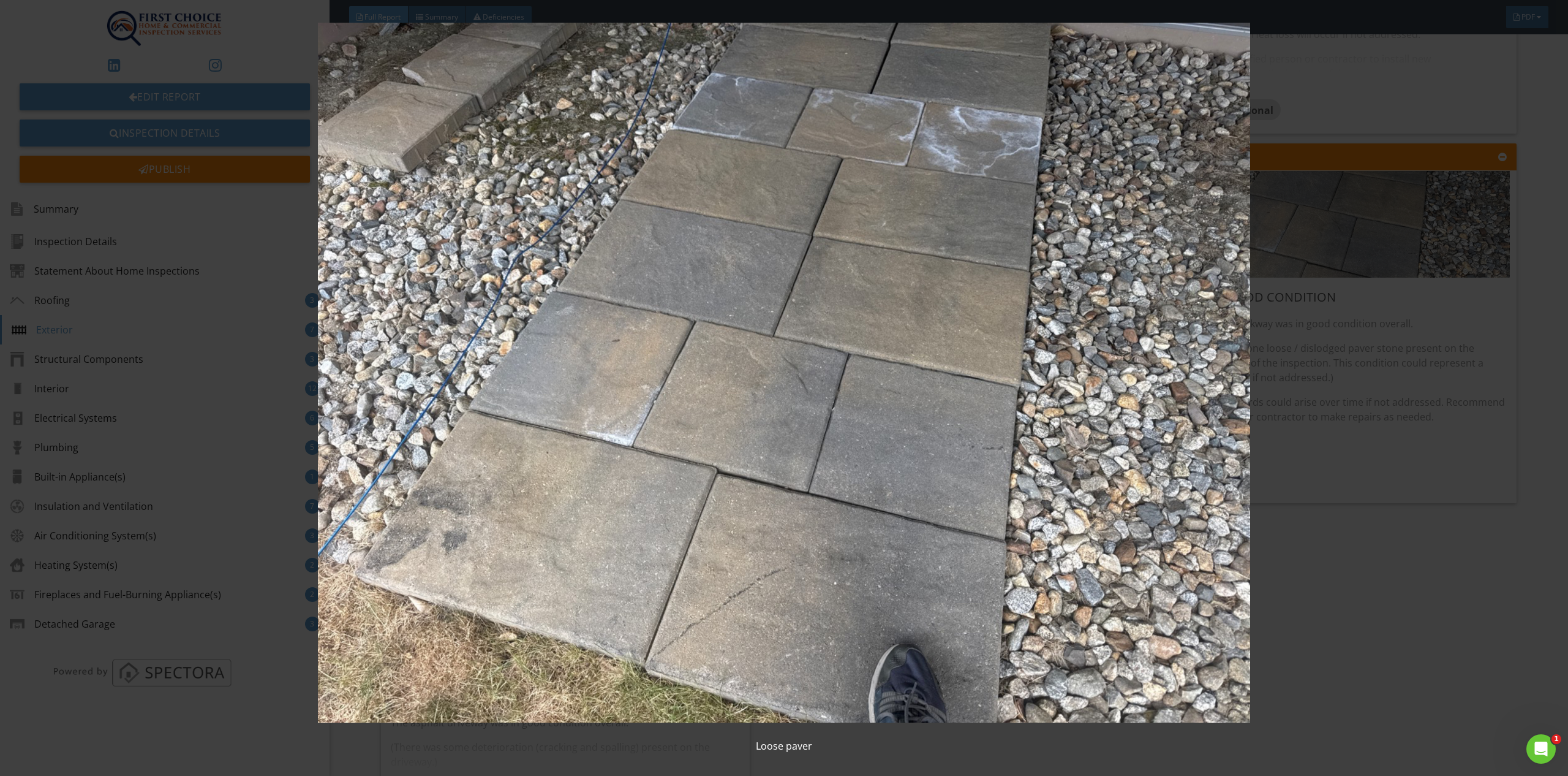
click at [1549, 448] on div "Loose paver" at bounding box center [784, 388] width 1568 height 776
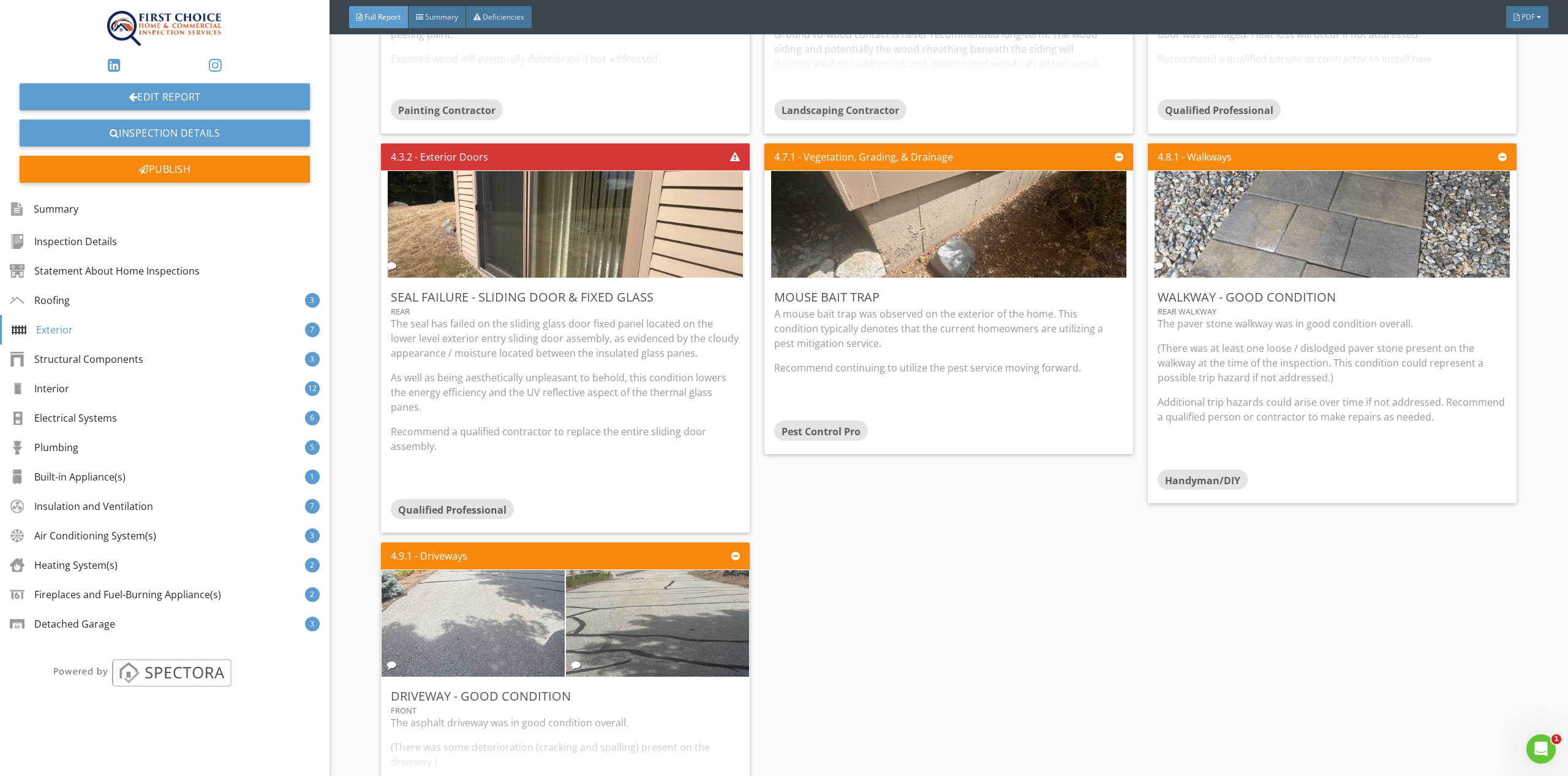
click at [896, 608] on div "4.2.1 - Wood Siding Peeling Paint Rear Some sections of the exterior wood sidin…" at bounding box center [949, 338] width 1136 height 1007
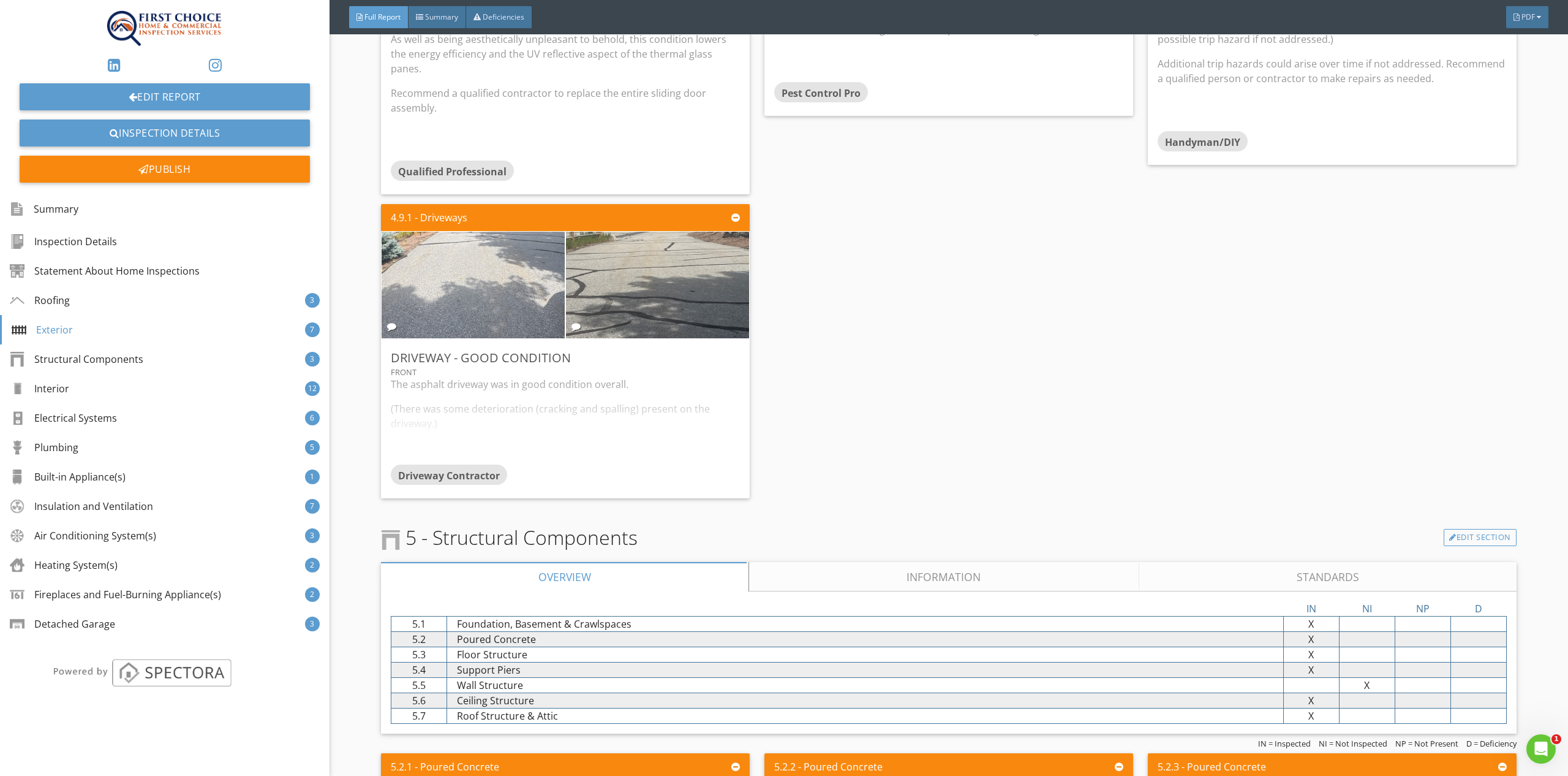
scroll to position [3306, 0]
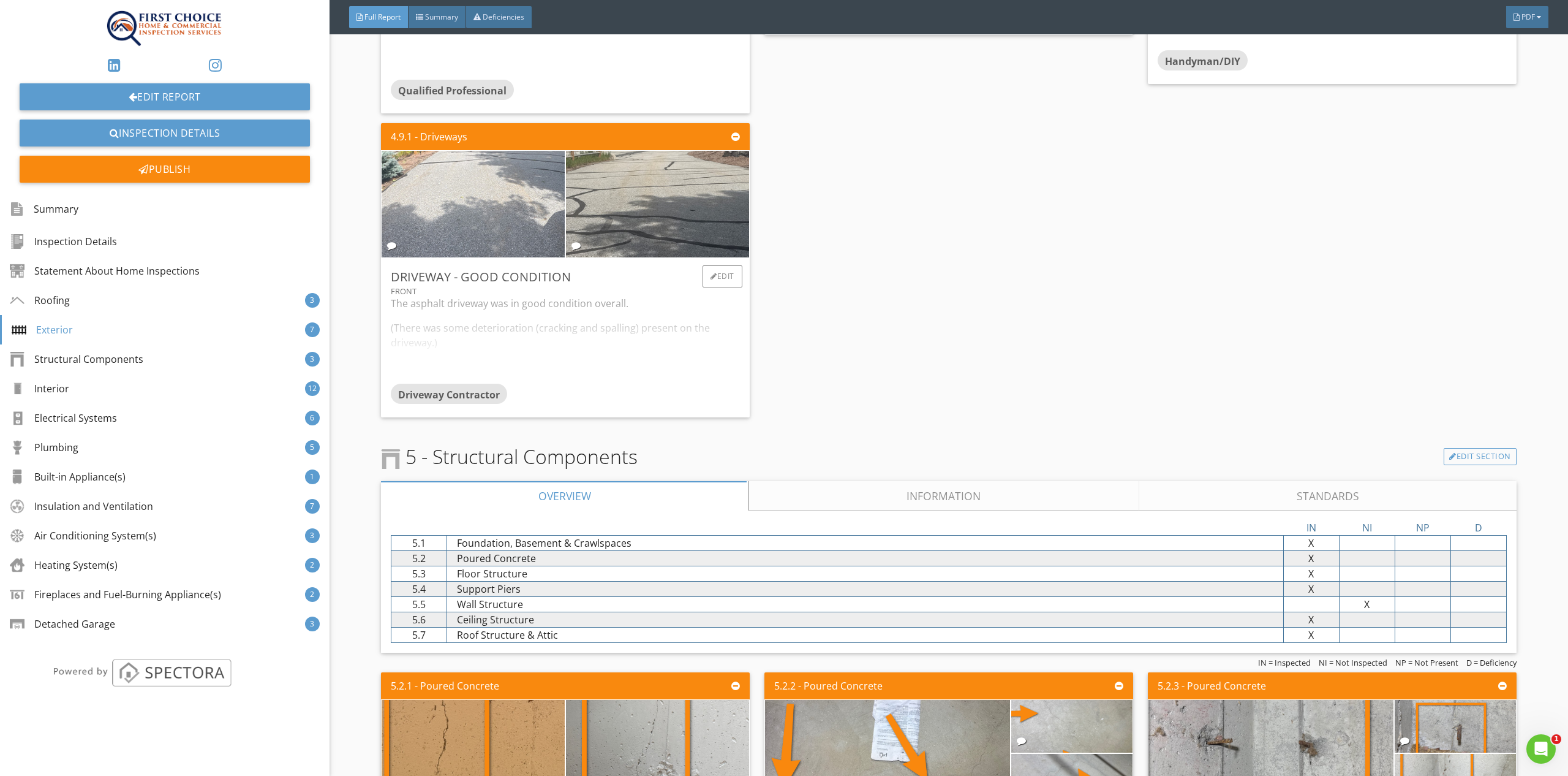
click at [644, 392] on div "Driveway Contractor" at bounding box center [565, 395] width 350 height 24
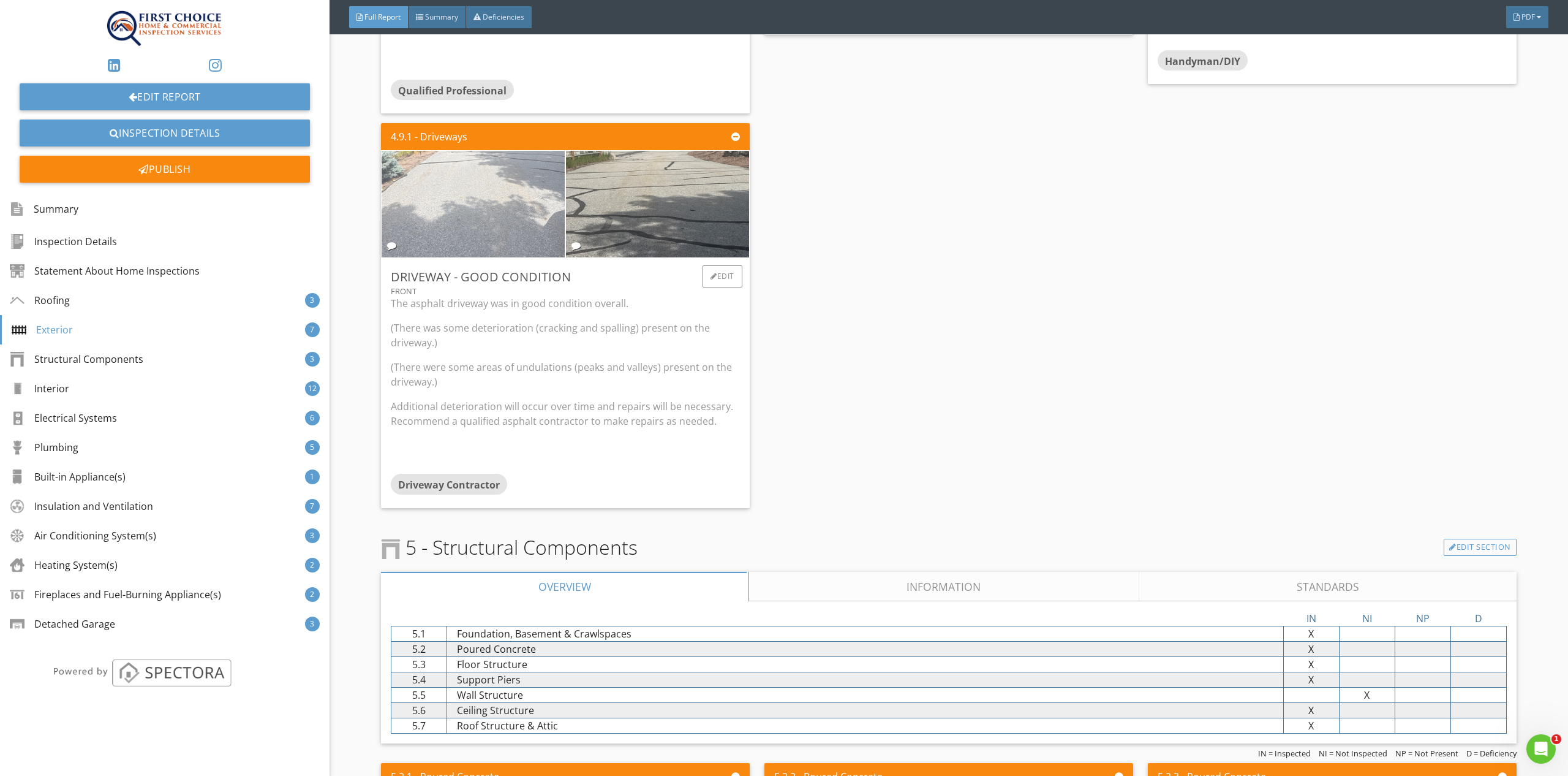
click at [464, 219] on img at bounding box center [473, 204] width 355 height 267
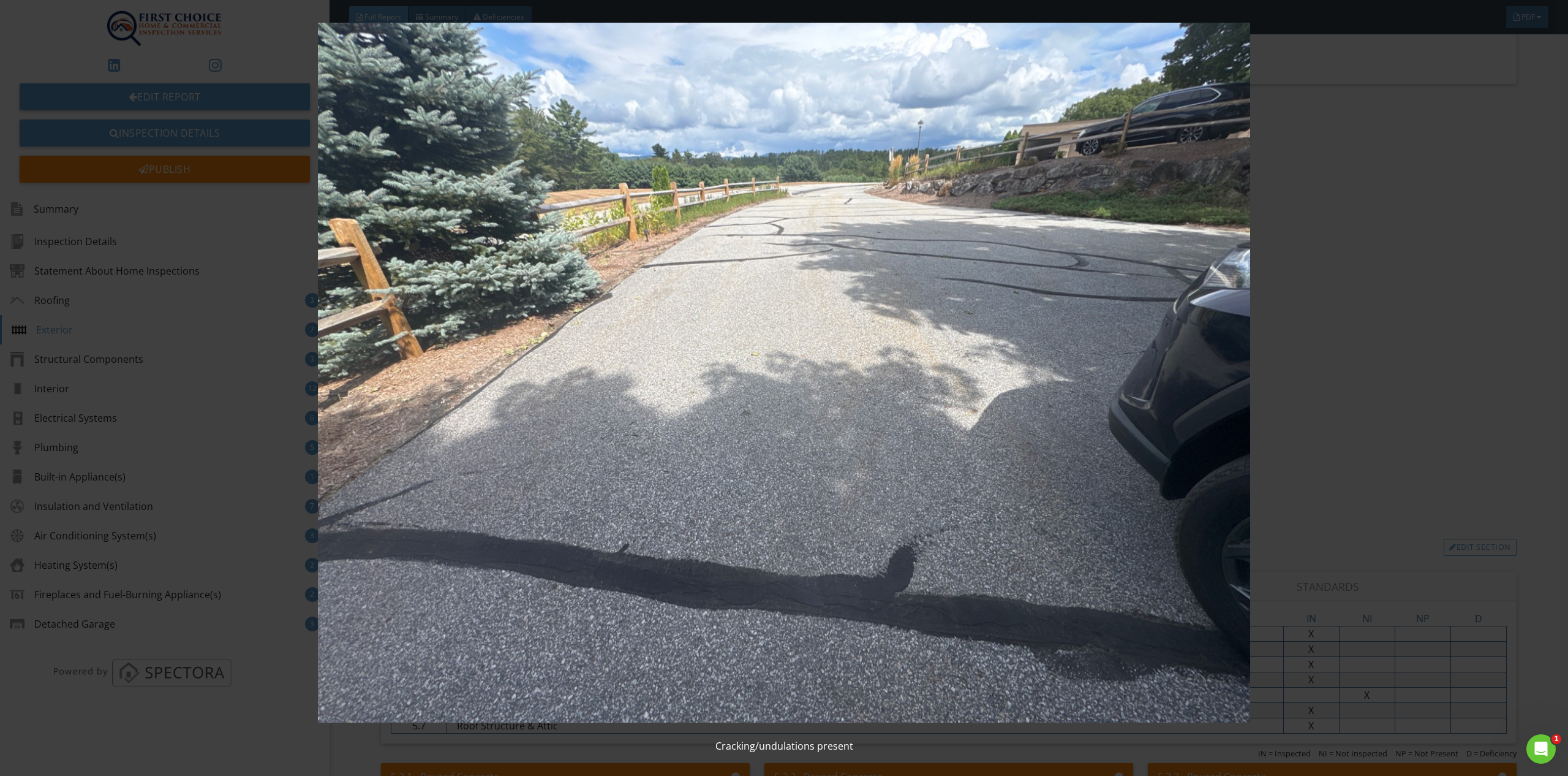
click at [1388, 481] on img at bounding box center [784, 372] width 1453 height 700
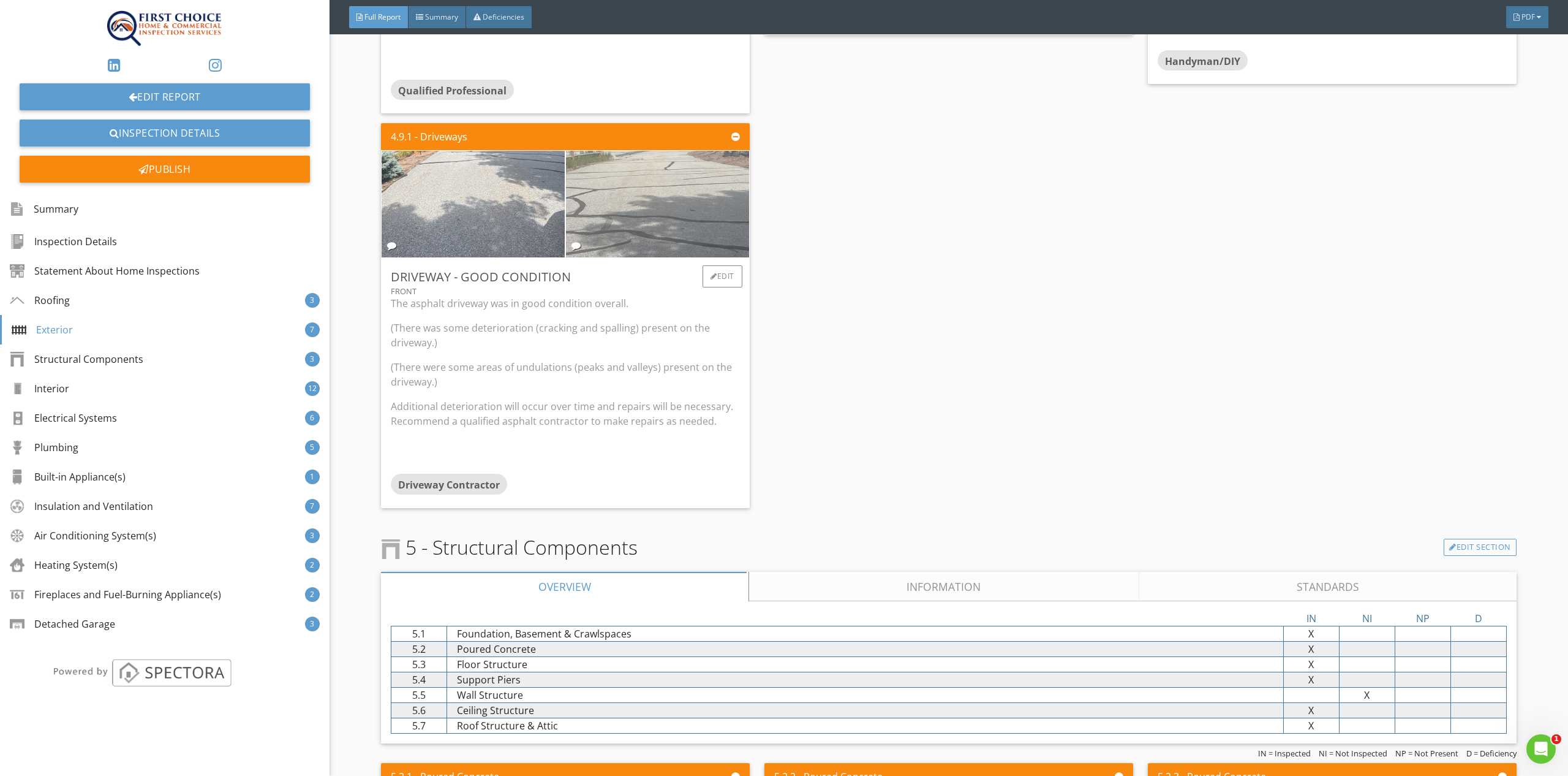
click at [644, 228] on img at bounding box center [657, 204] width 355 height 267
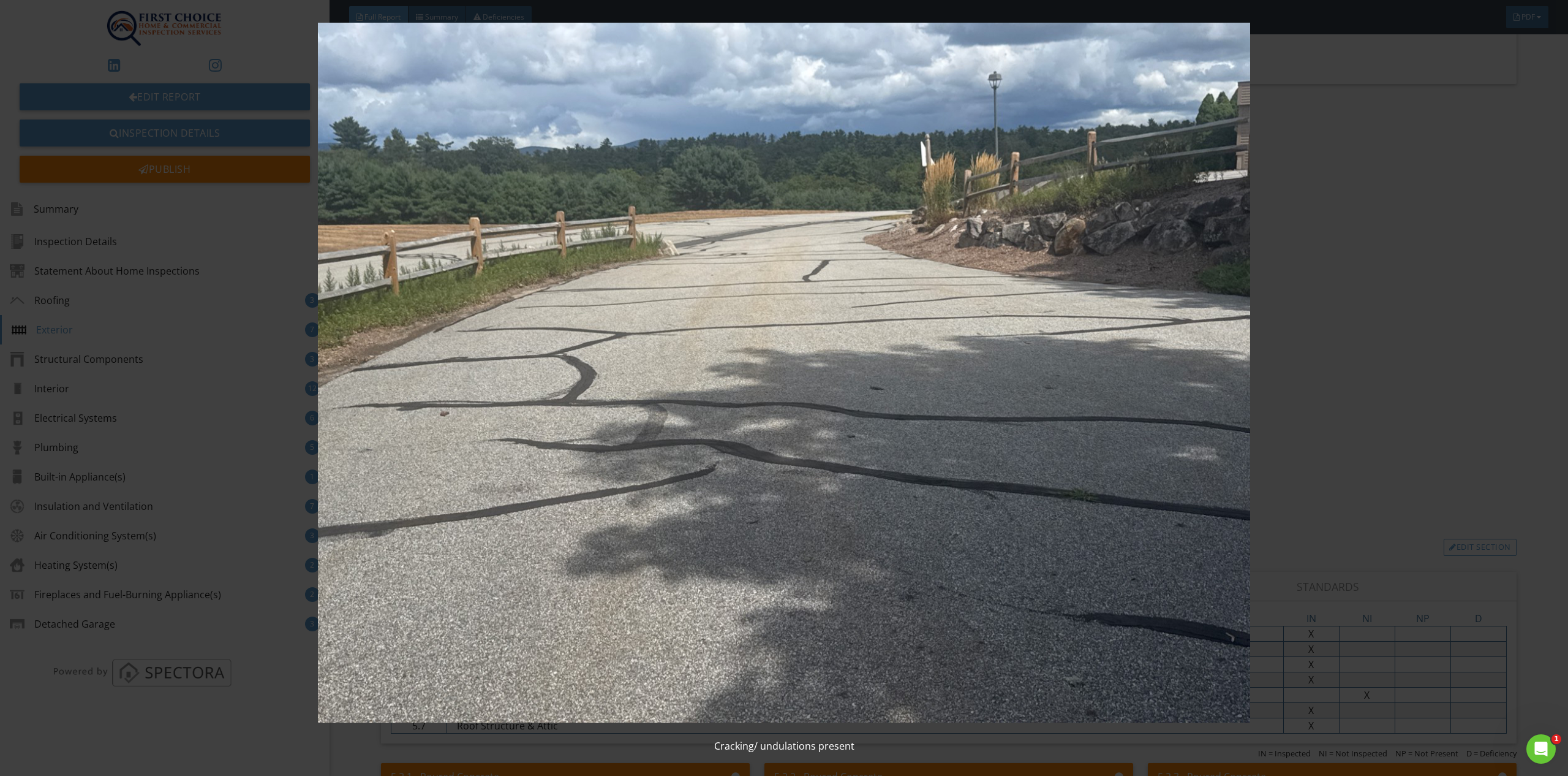
click at [1467, 379] on img at bounding box center [784, 372] width 1453 height 700
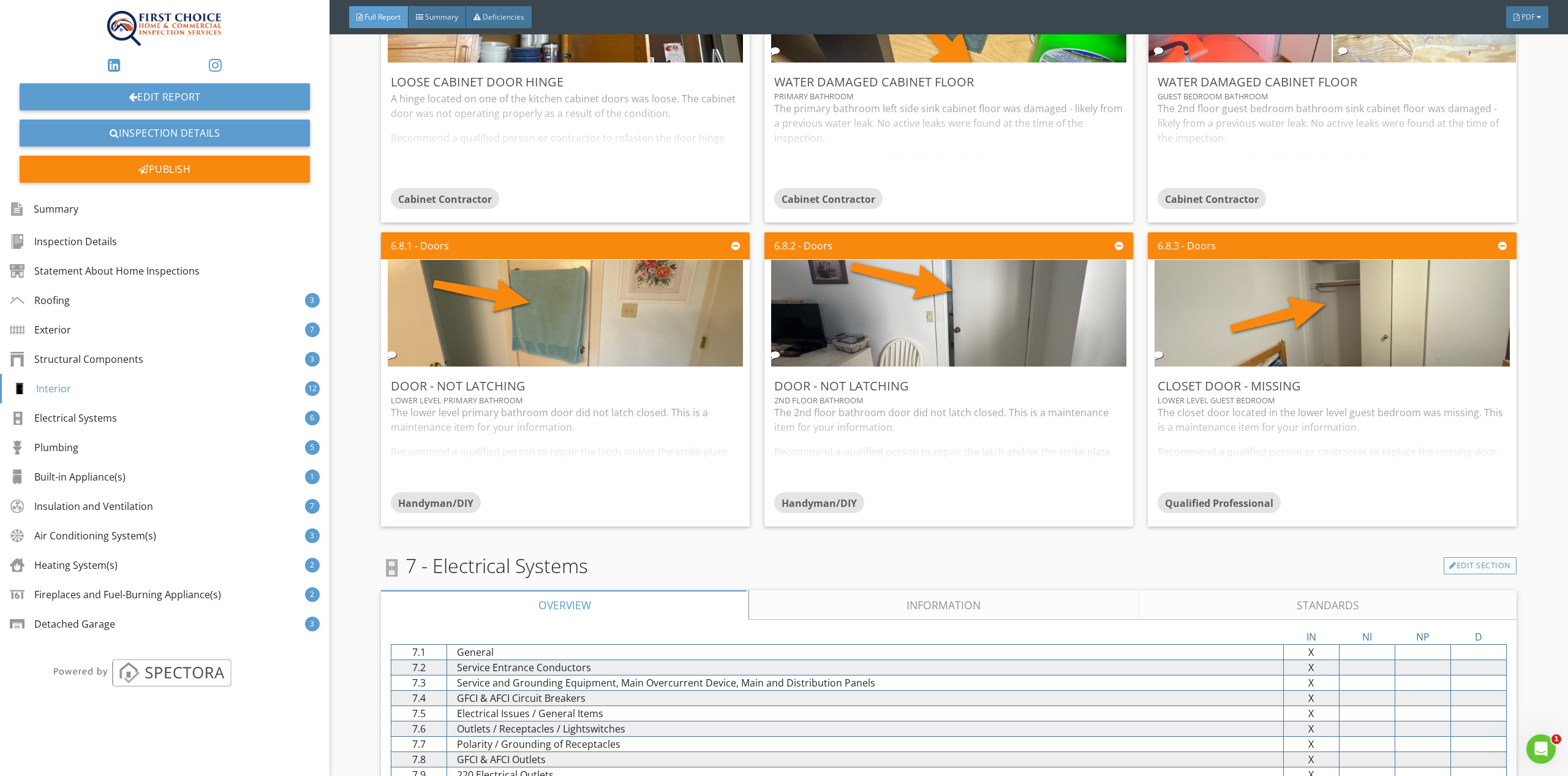
scroll to position [5356, 0]
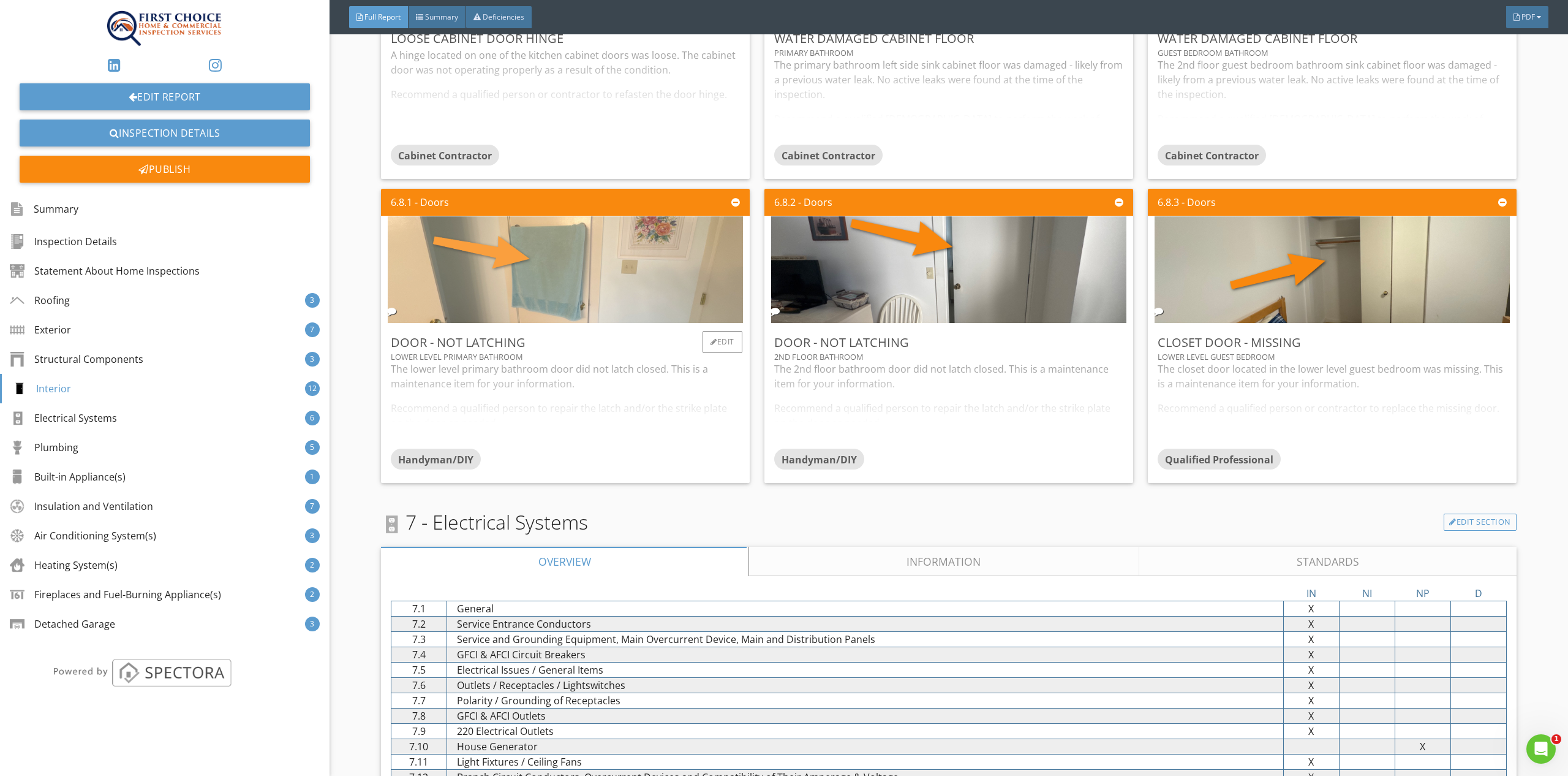
click at [687, 243] on img at bounding box center [565, 269] width 355 height 267
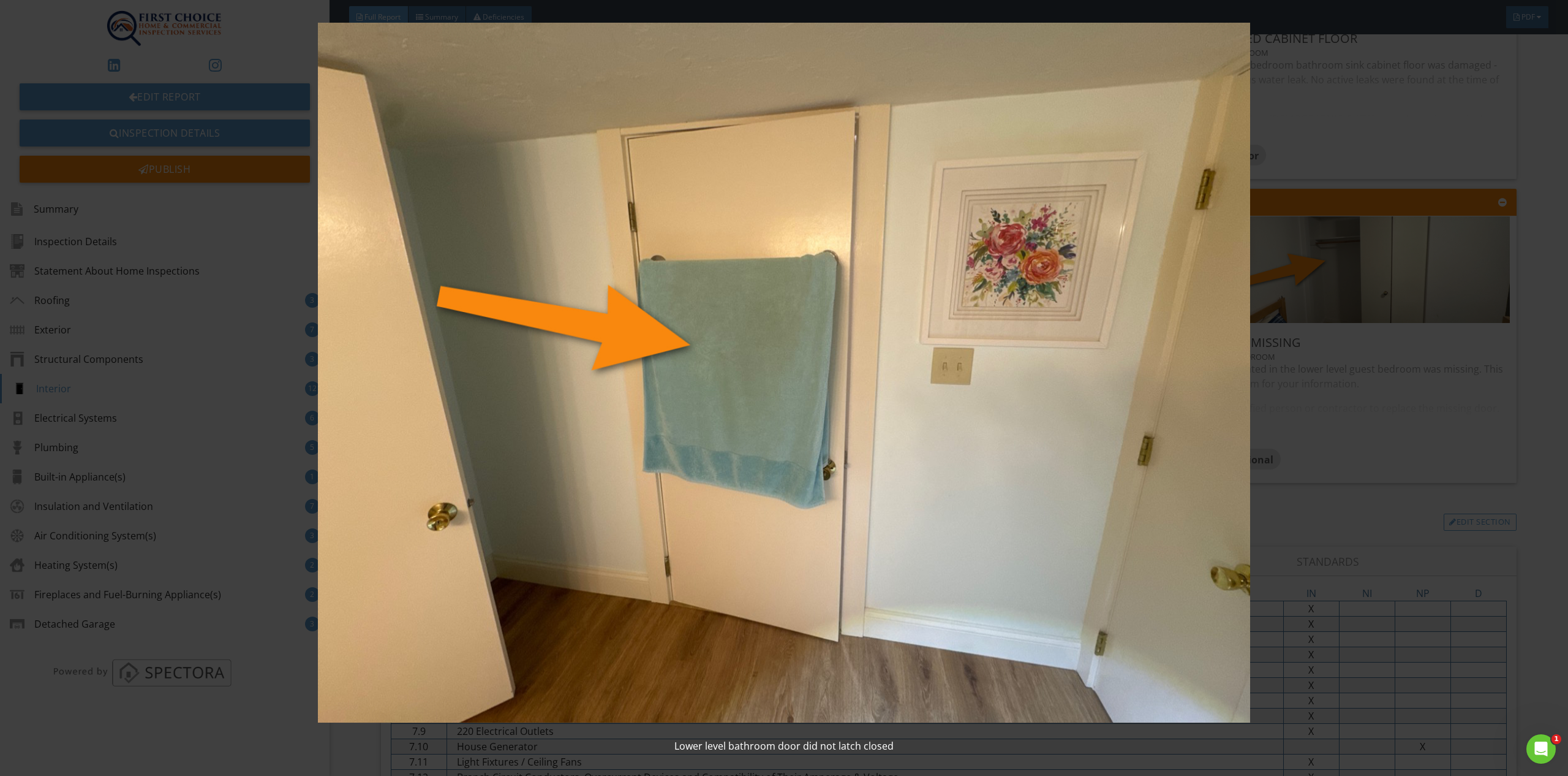
drag, startPoint x: 1554, startPoint y: 476, endPoint x: 1547, endPoint y: 475, distance: 7.1
click at [1552, 476] on div "Lower level bathroom door did not latch closed" at bounding box center [784, 388] width 1568 height 776
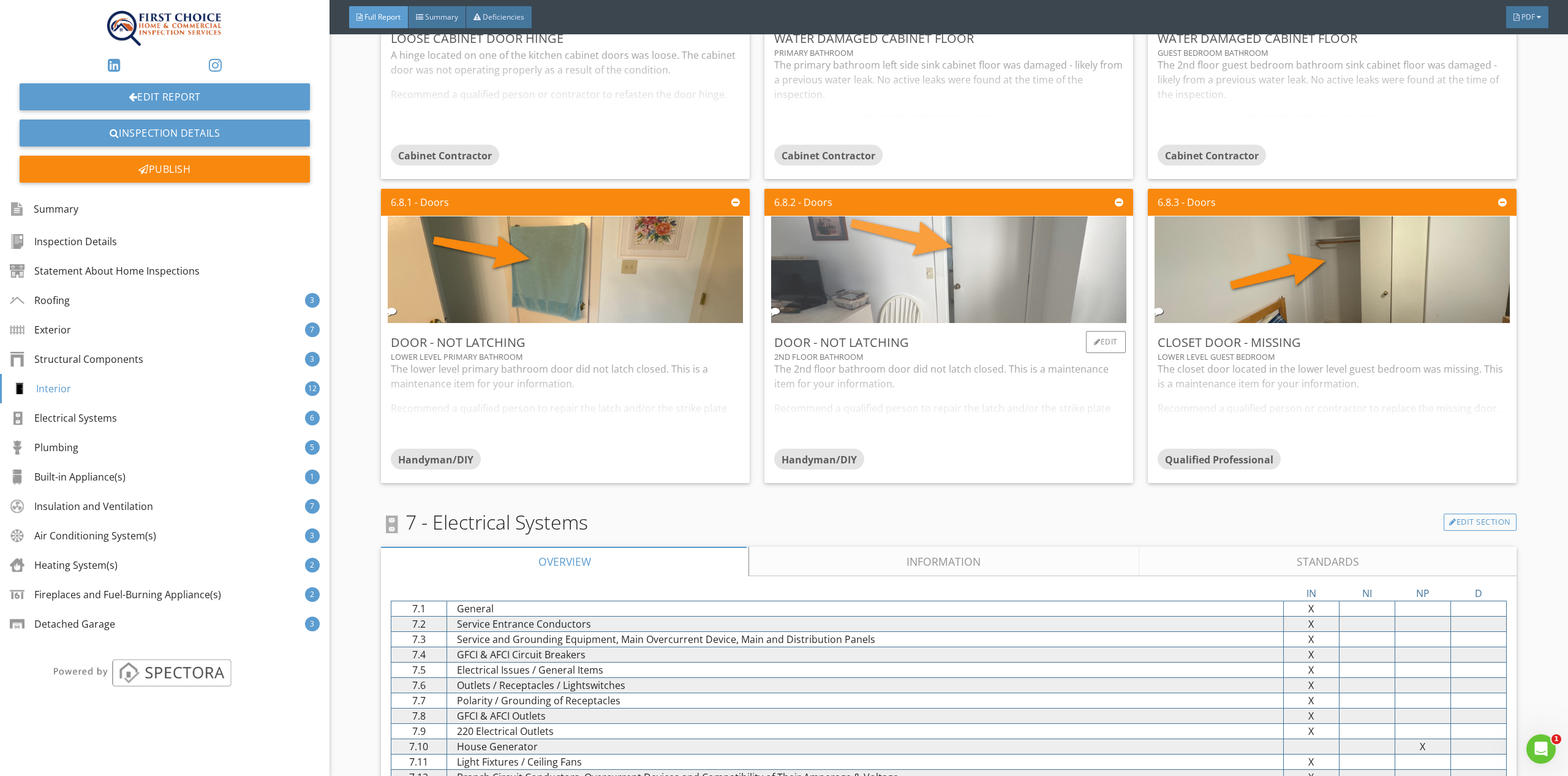
click at [1024, 287] on img at bounding box center [949, 269] width 355 height 267
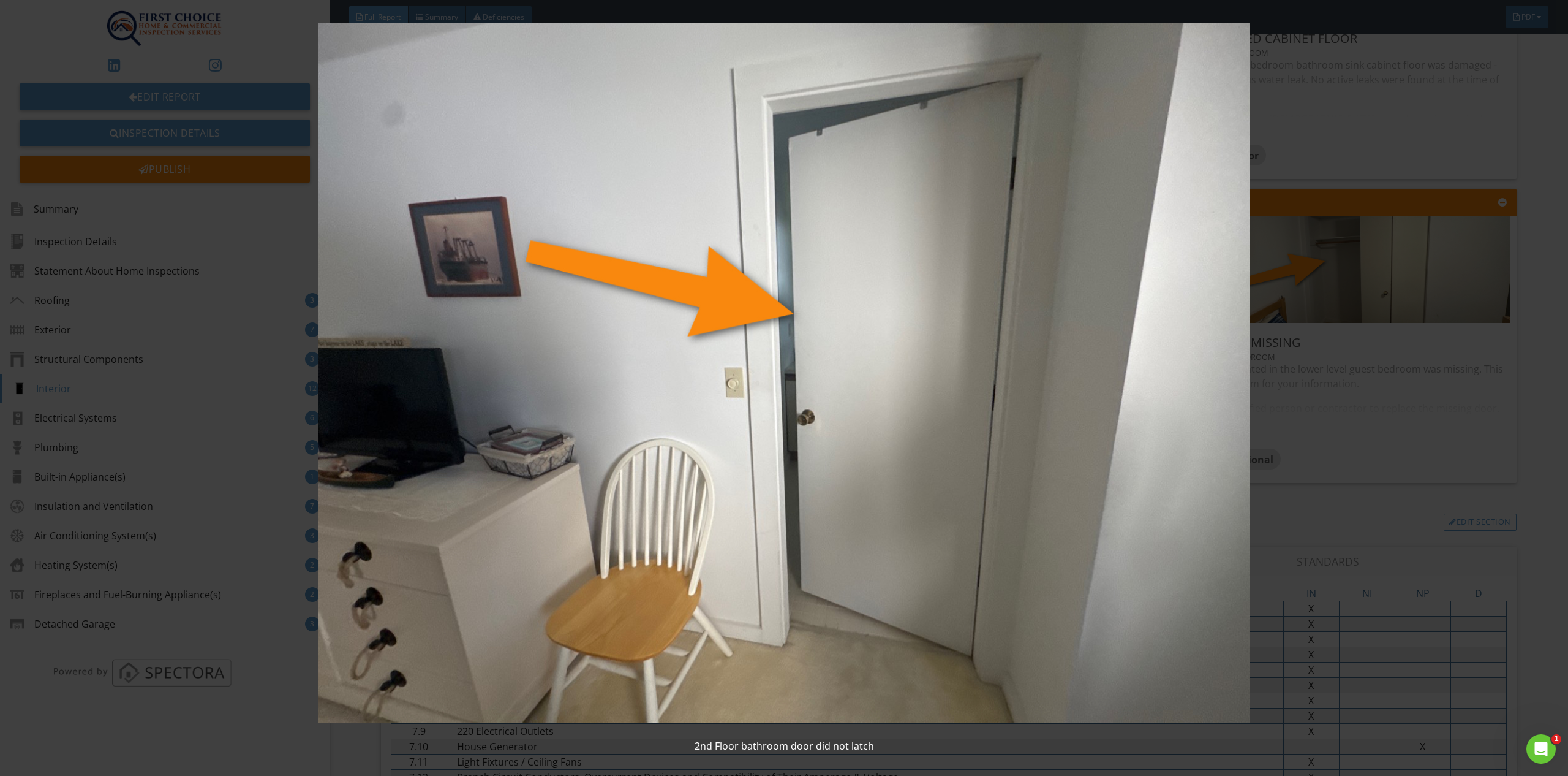
click at [1531, 453] on div "2nd Floor bathroom door did not latch" at bounding box center [784, 388] width 1568 height 776
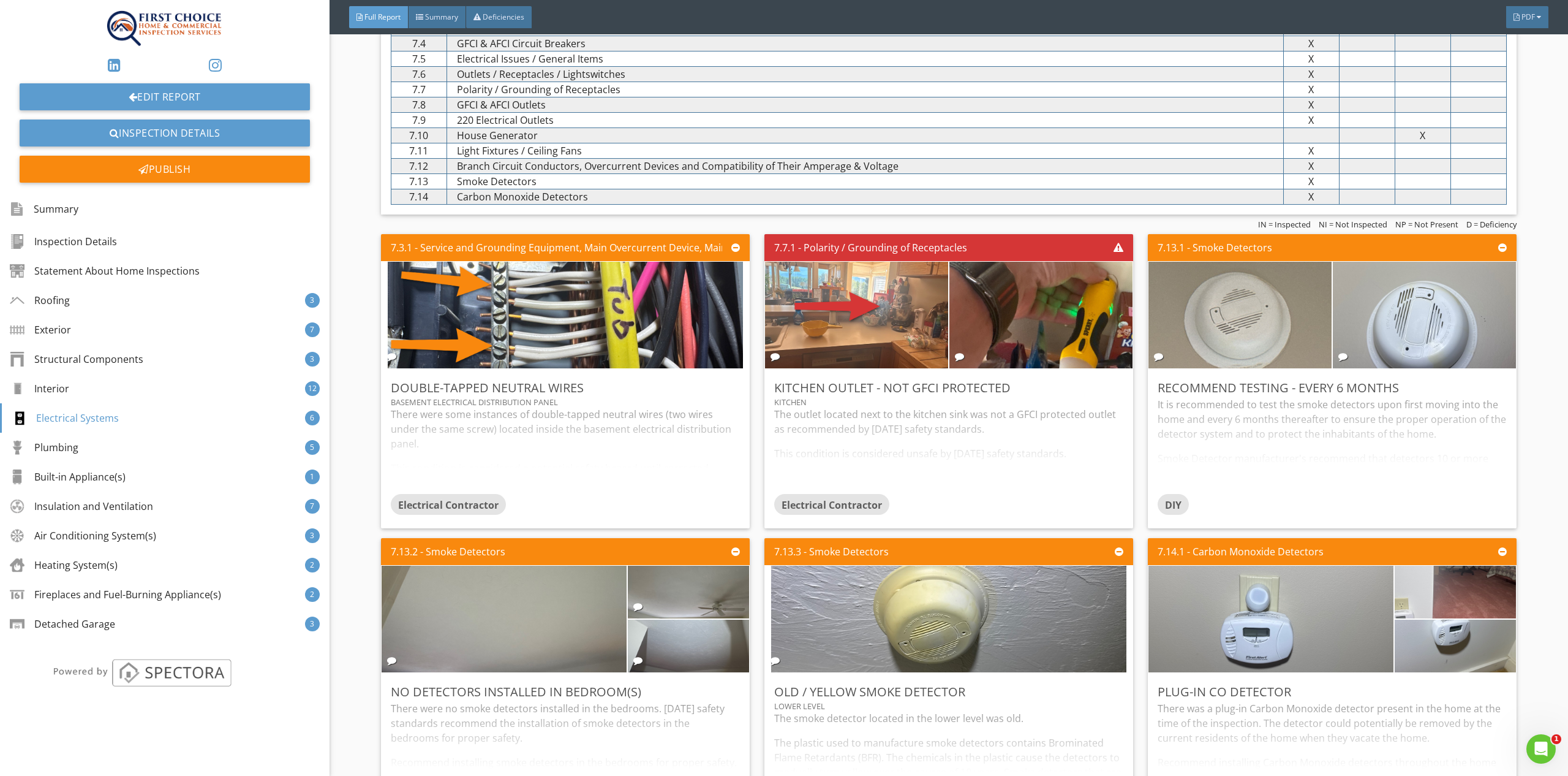
scroll to position [6017, 0]
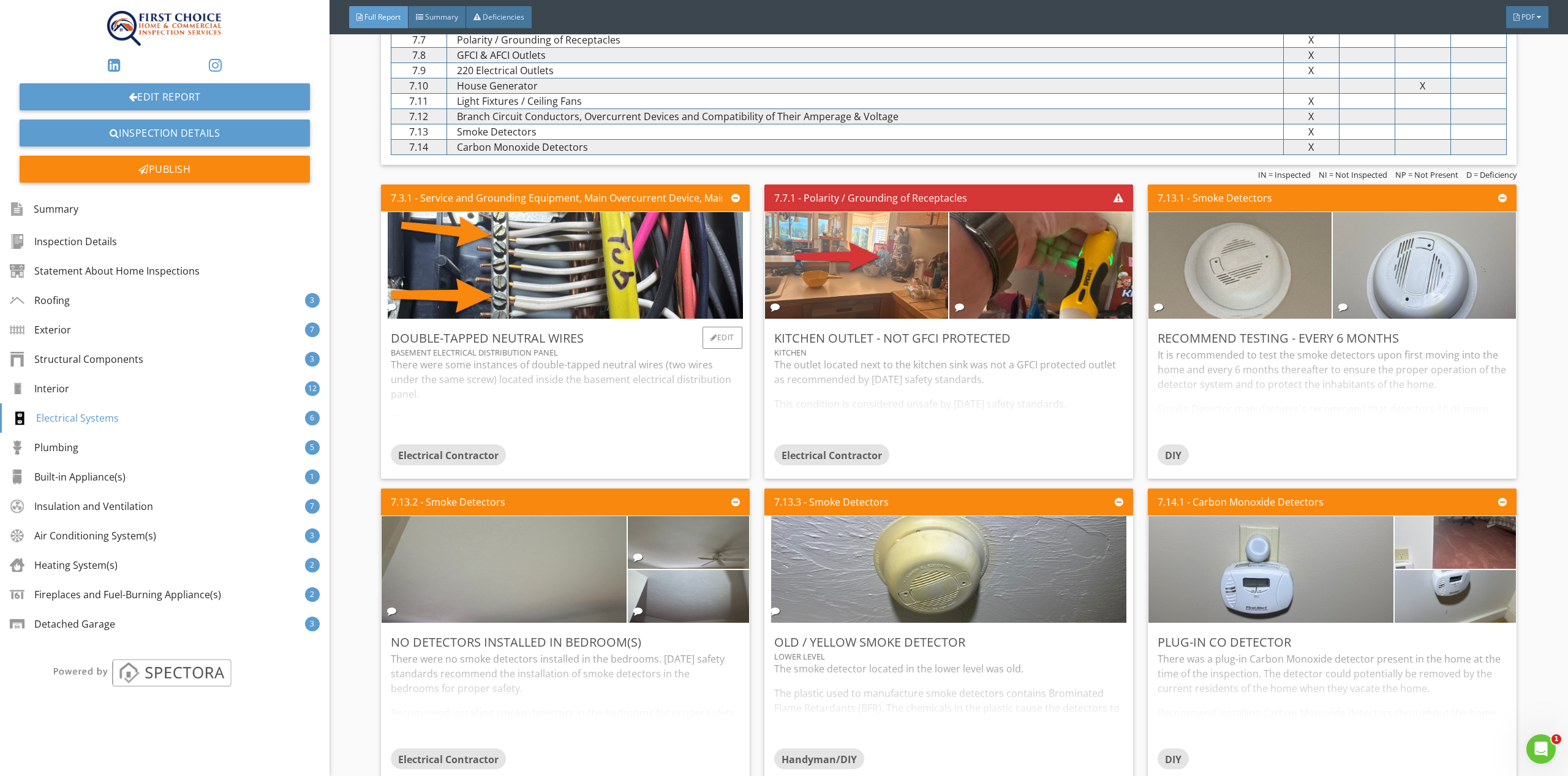
click at [565, 385] on div "There were some instances of double-tapped neutral wires (two wires under the s…" at bounding box center [565, 401] width 350 height 87
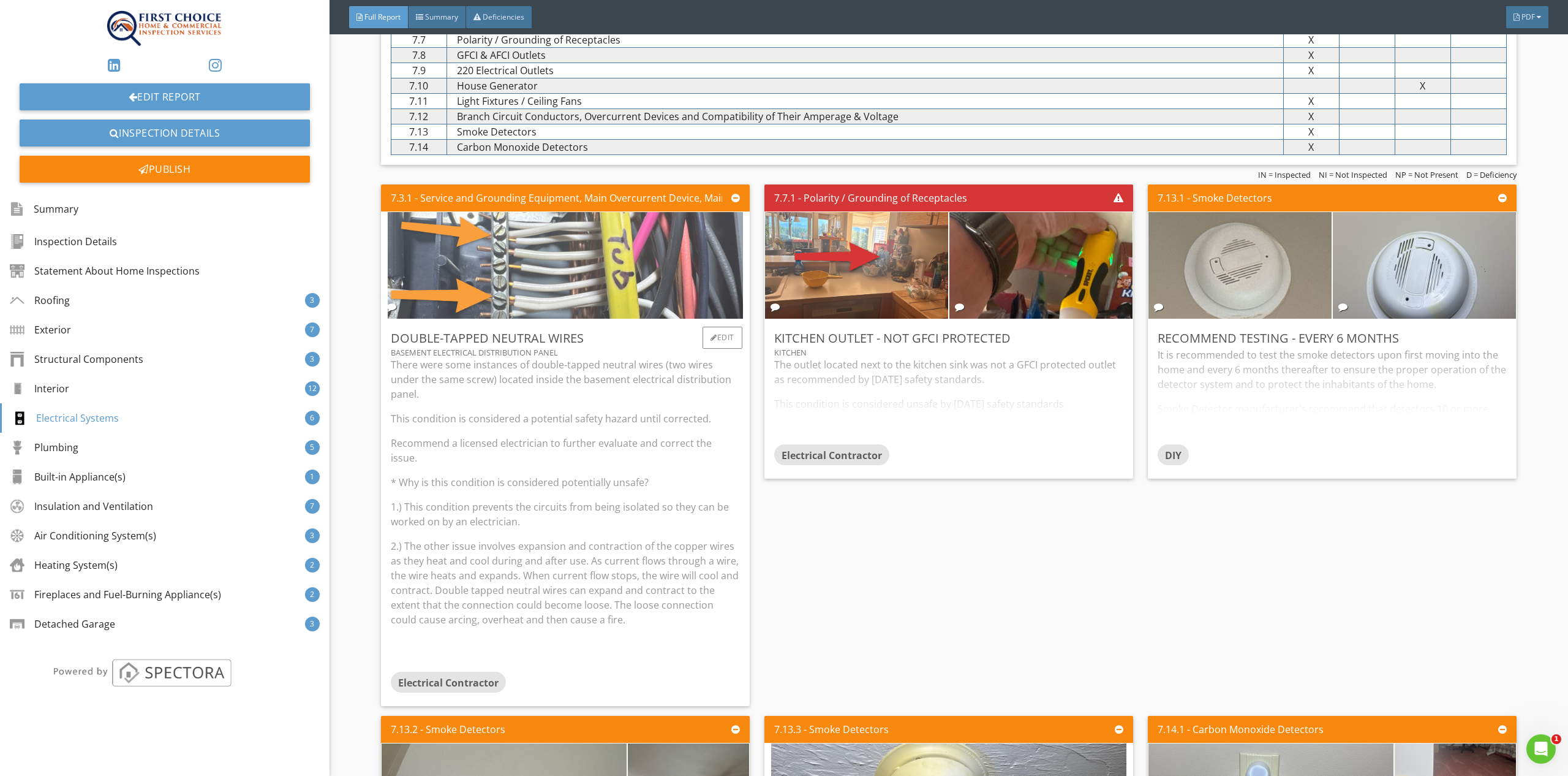
click at [665, 272] on img at bounding box center [565, 265] width 355 height 267
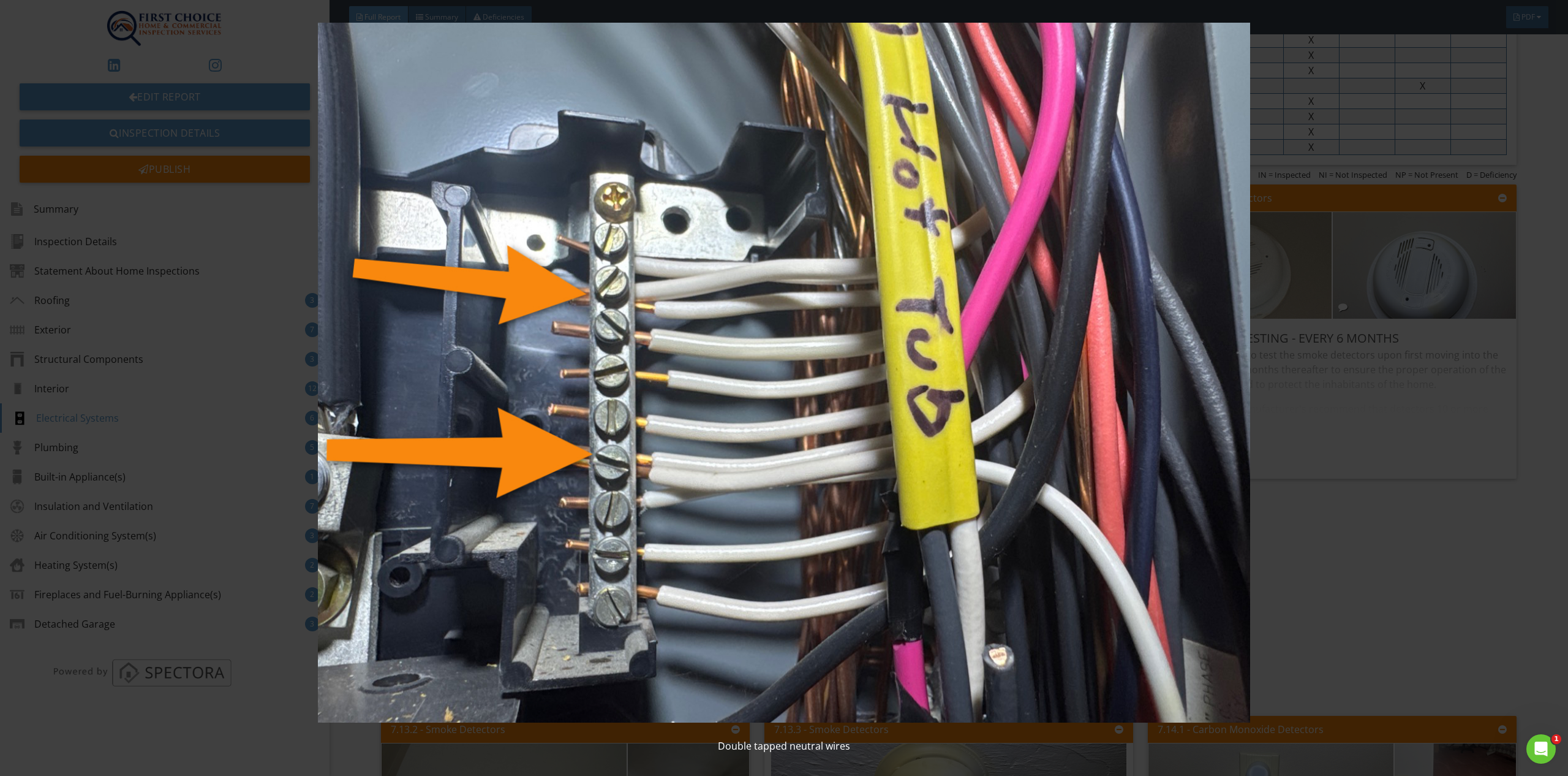
click at [1515, 554] on div "Double tapped neutral wires" at bounding box center [784, 388] width 1568 height 776
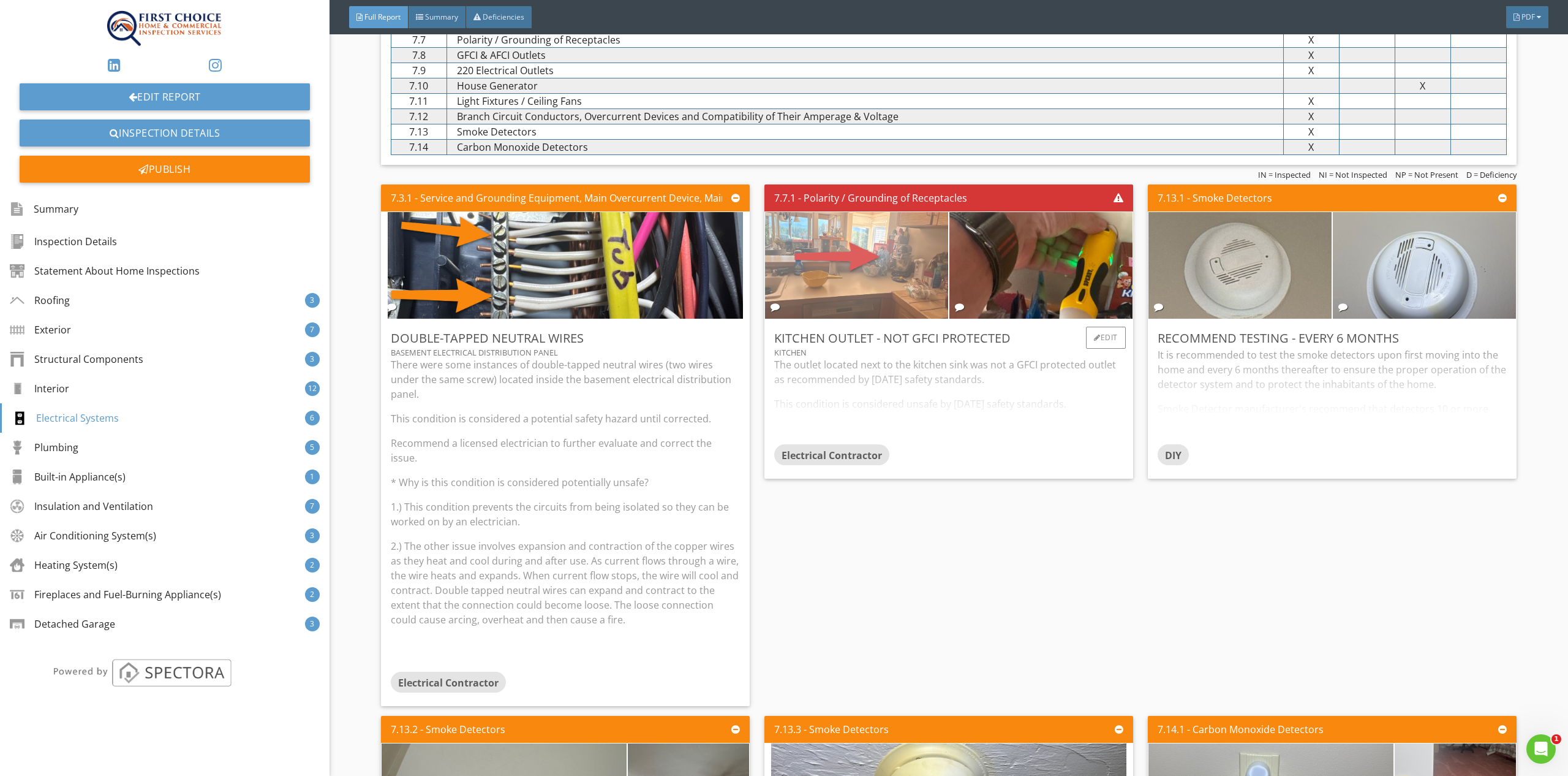
click at [879, 278] on img at bounding box center [856, 265] width 355 height 267
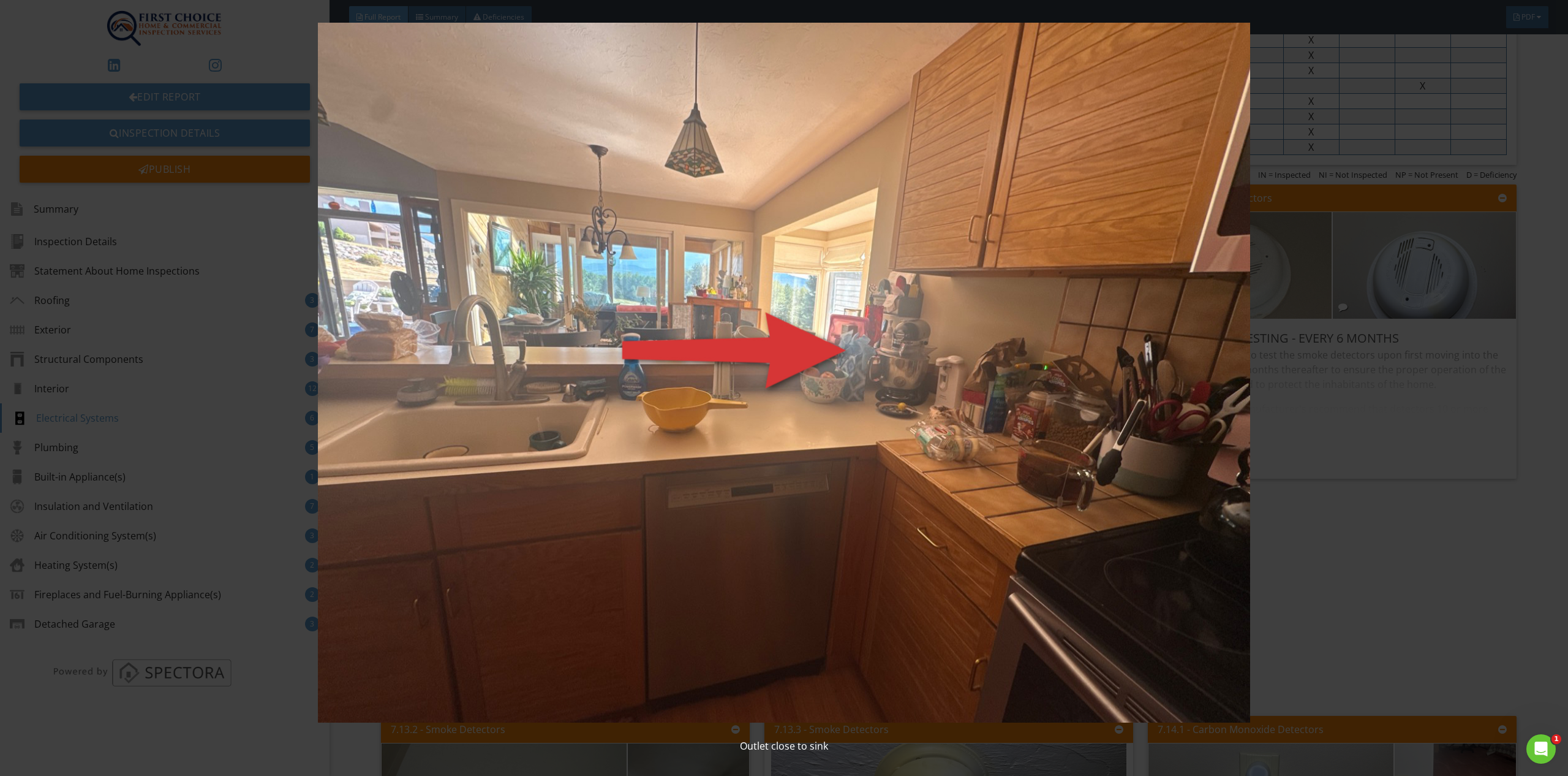
click at [1465, 593] on img at bounding box center [784, 372] width 1453 height 700
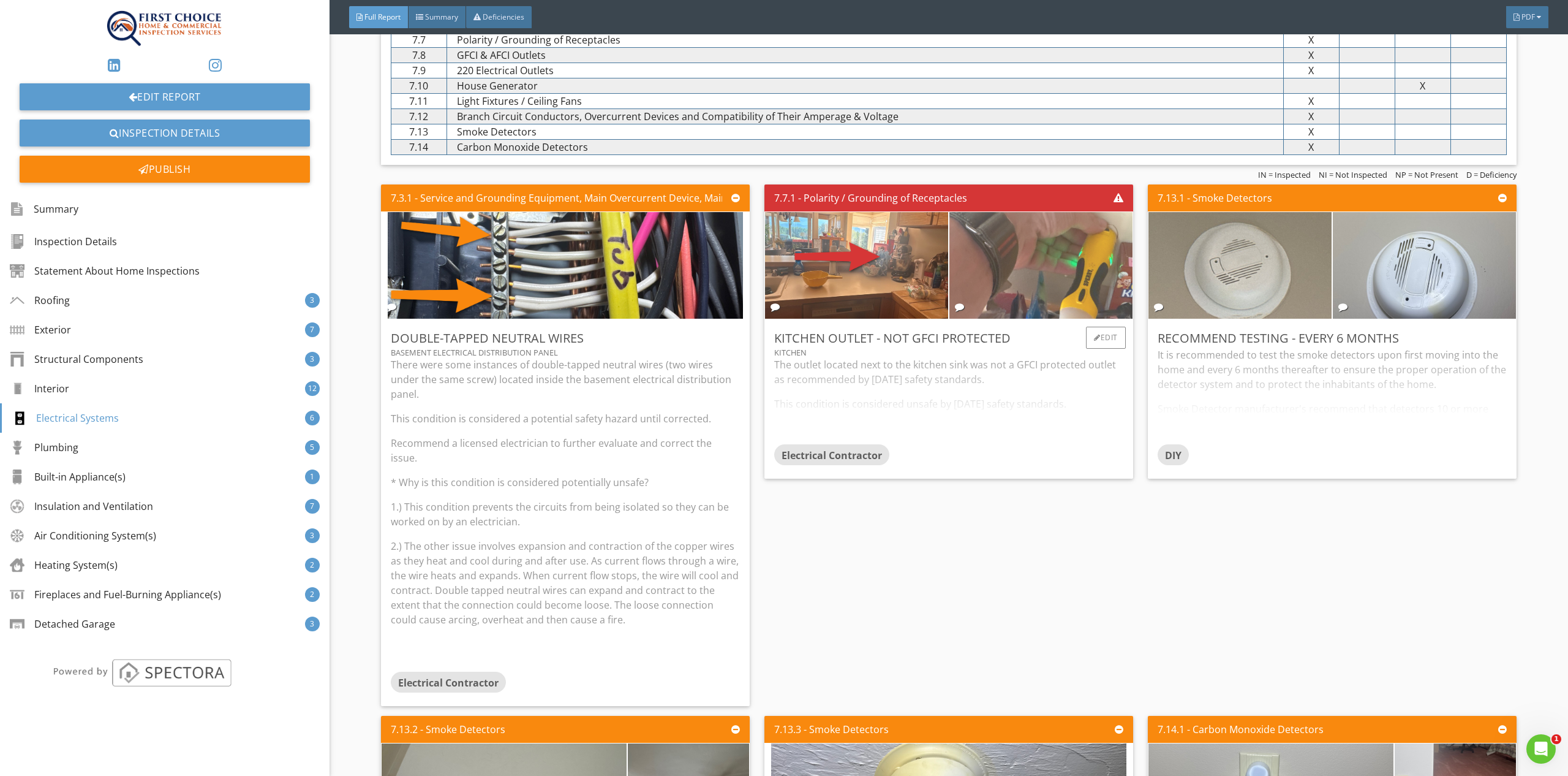
click at [998, 251] on img at bounding box center [1040, 265] width 355 height 267
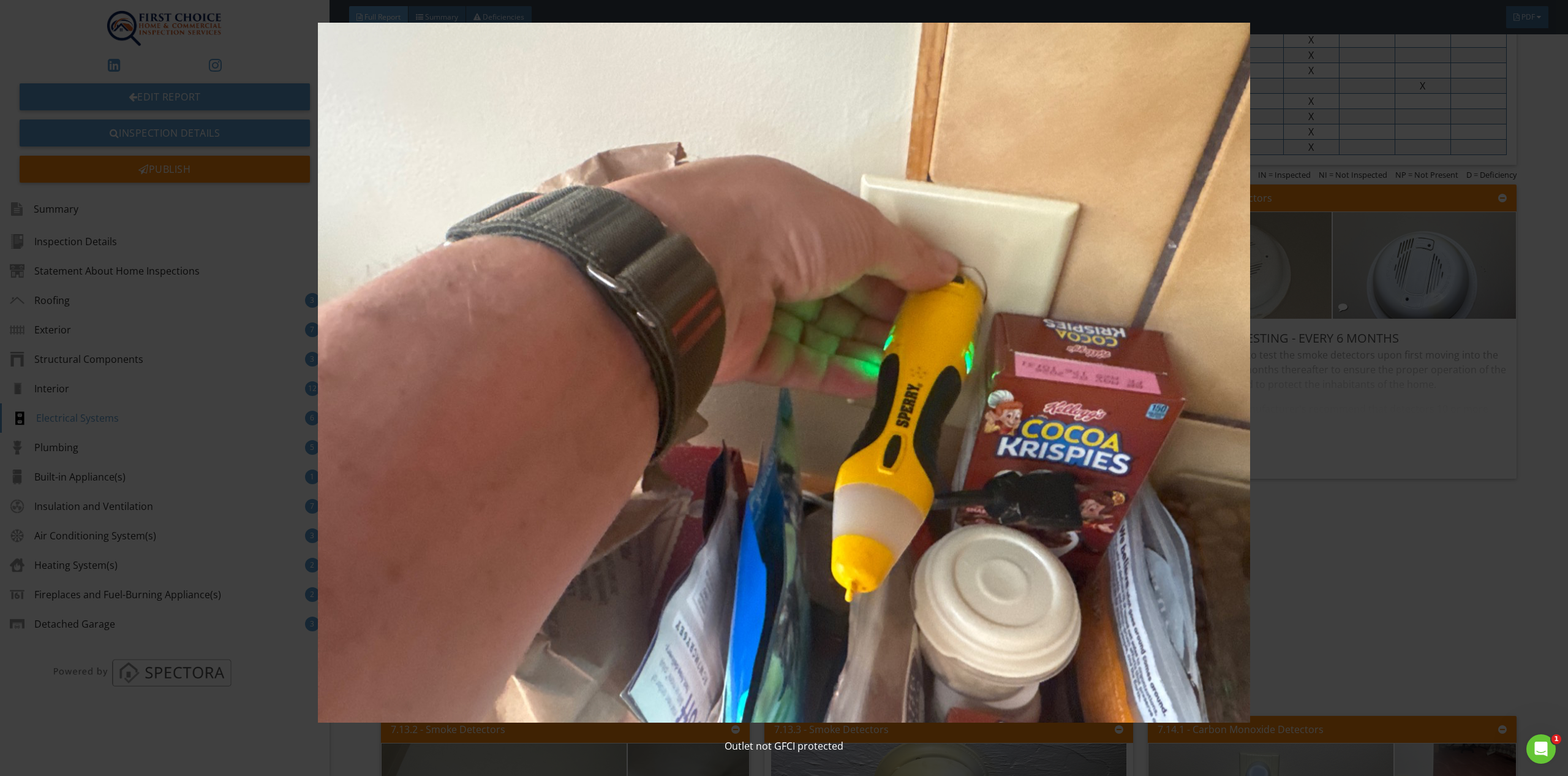
click at [1453, 531] on img at bounding box center [784, 372] width 1453 height 700
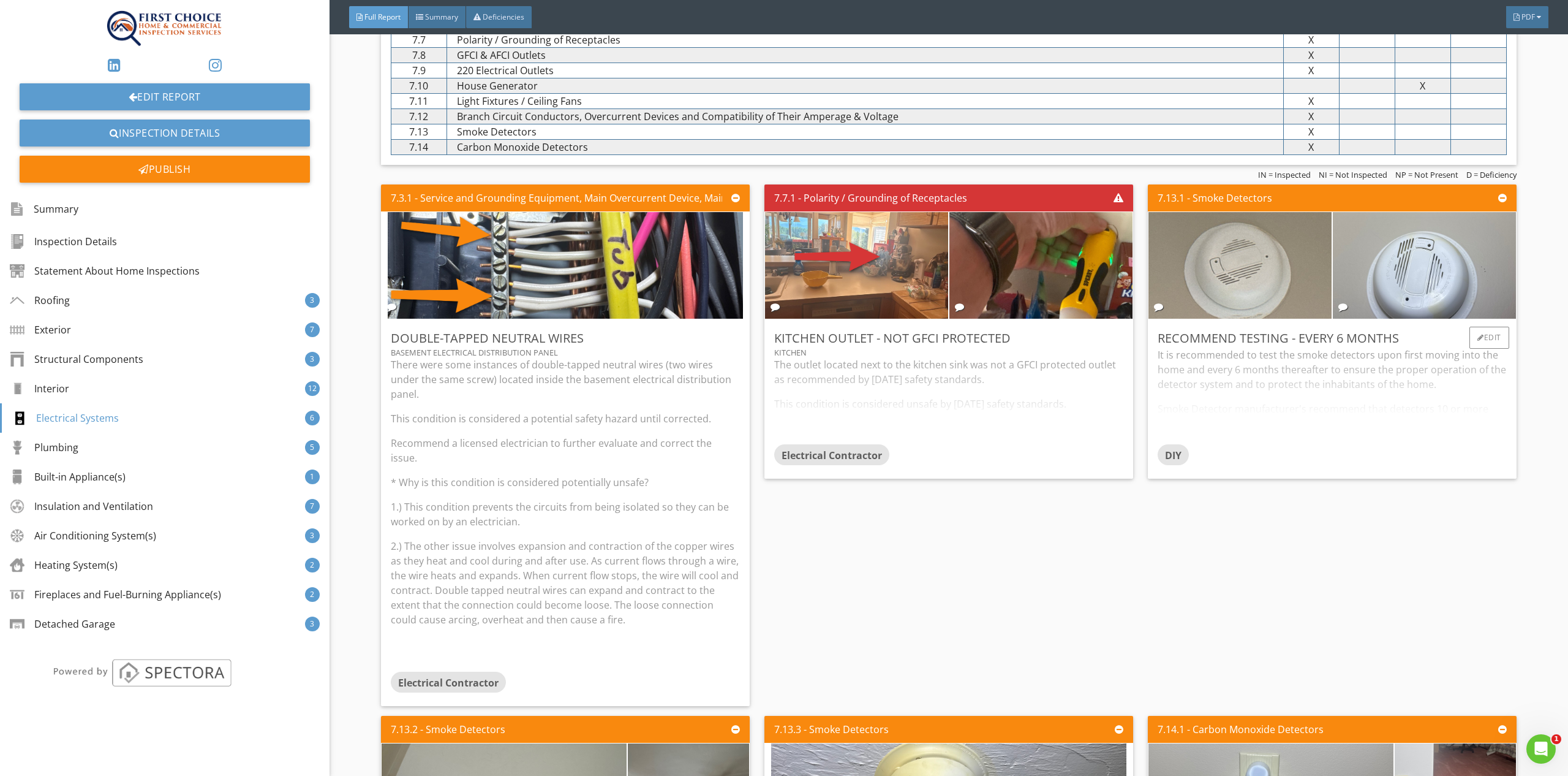
click at [1336, 415] on div "It is recommended to test the smoke detectors upon first moving into the home a…" at bounding box center [1332, 395] width 350 height 97
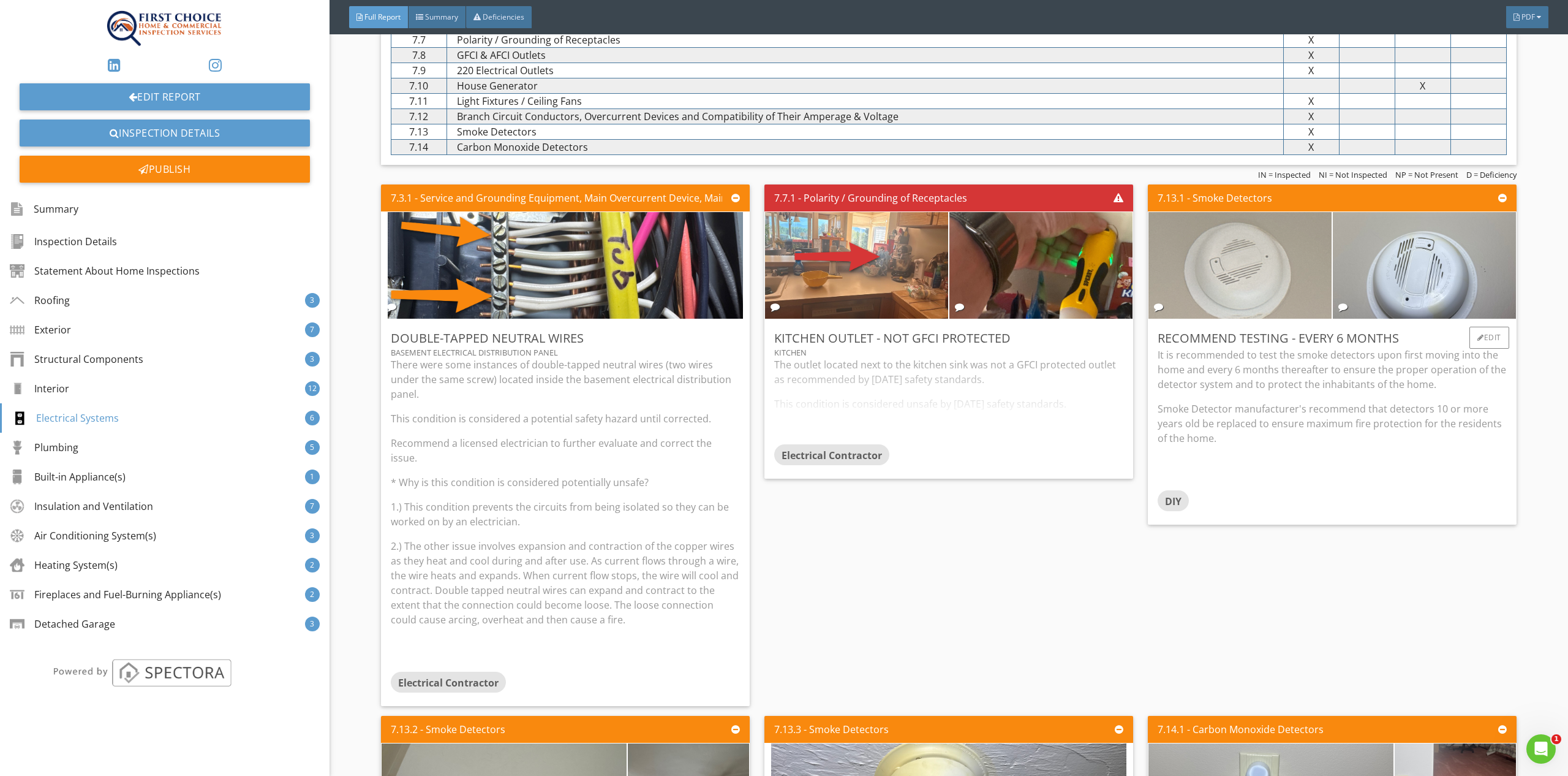
click at [1299, 292] on img at bounding box center [1240, 265] width 355 height 267
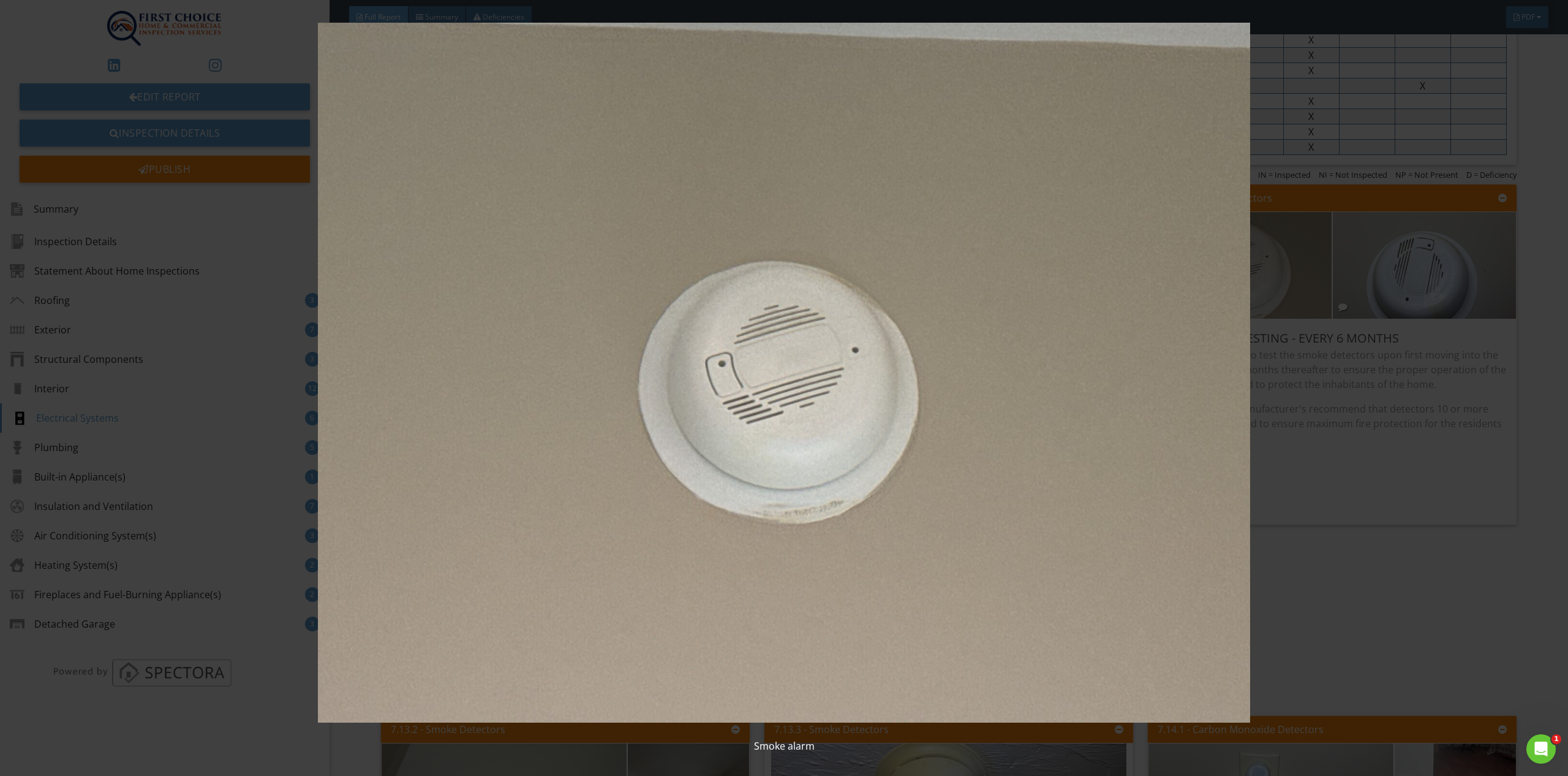
drag, startPoint x: 1403, startPoint y: 628, endPoint x: 1404, endPoint y: 551, distance: 77.0
click at [1402, 627] on img at bounding box center [784, 372] width 1453 height 700
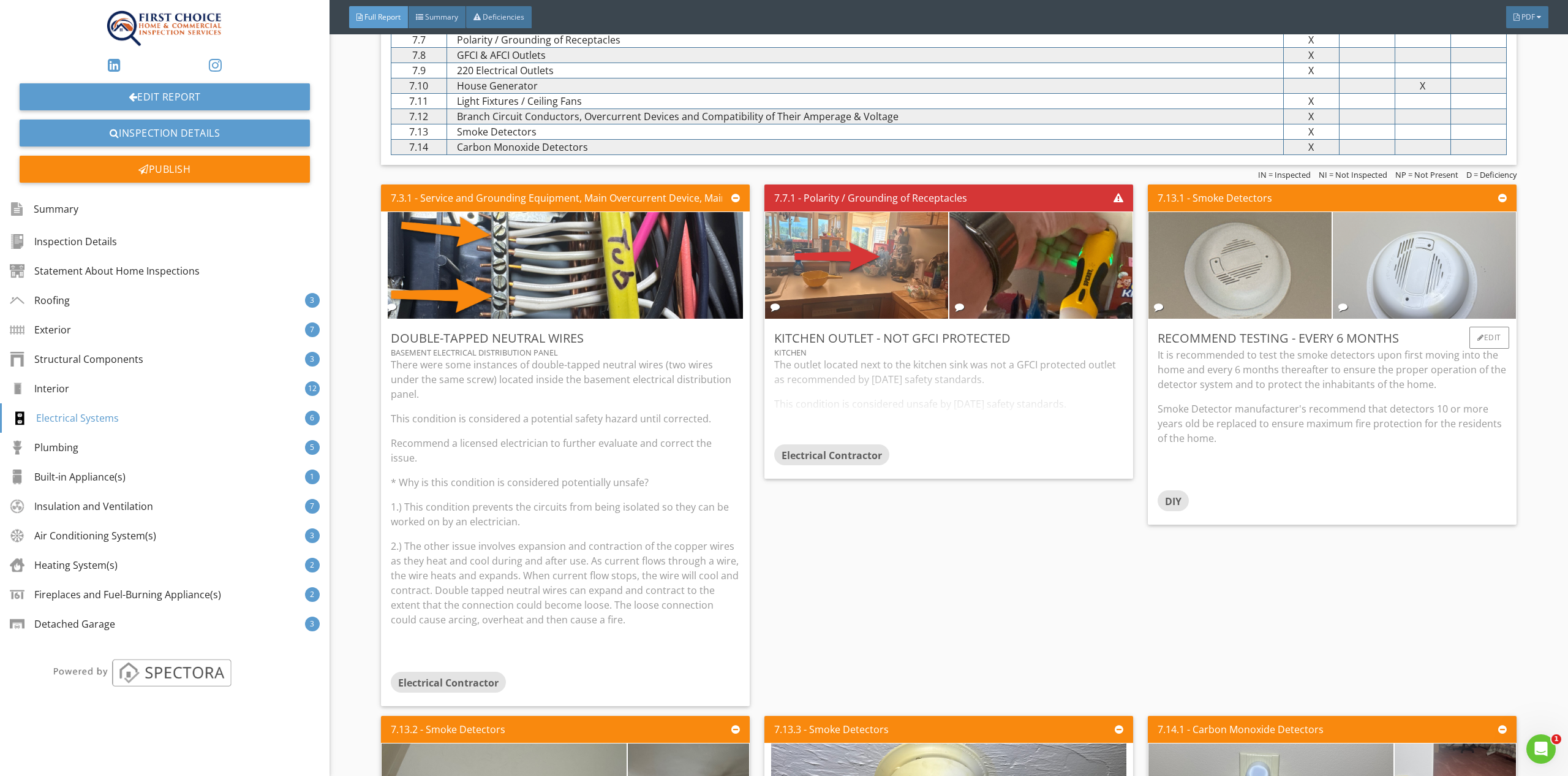
click at [1428, 269] on img at bounding box center [1424, 265] width 355 height 267
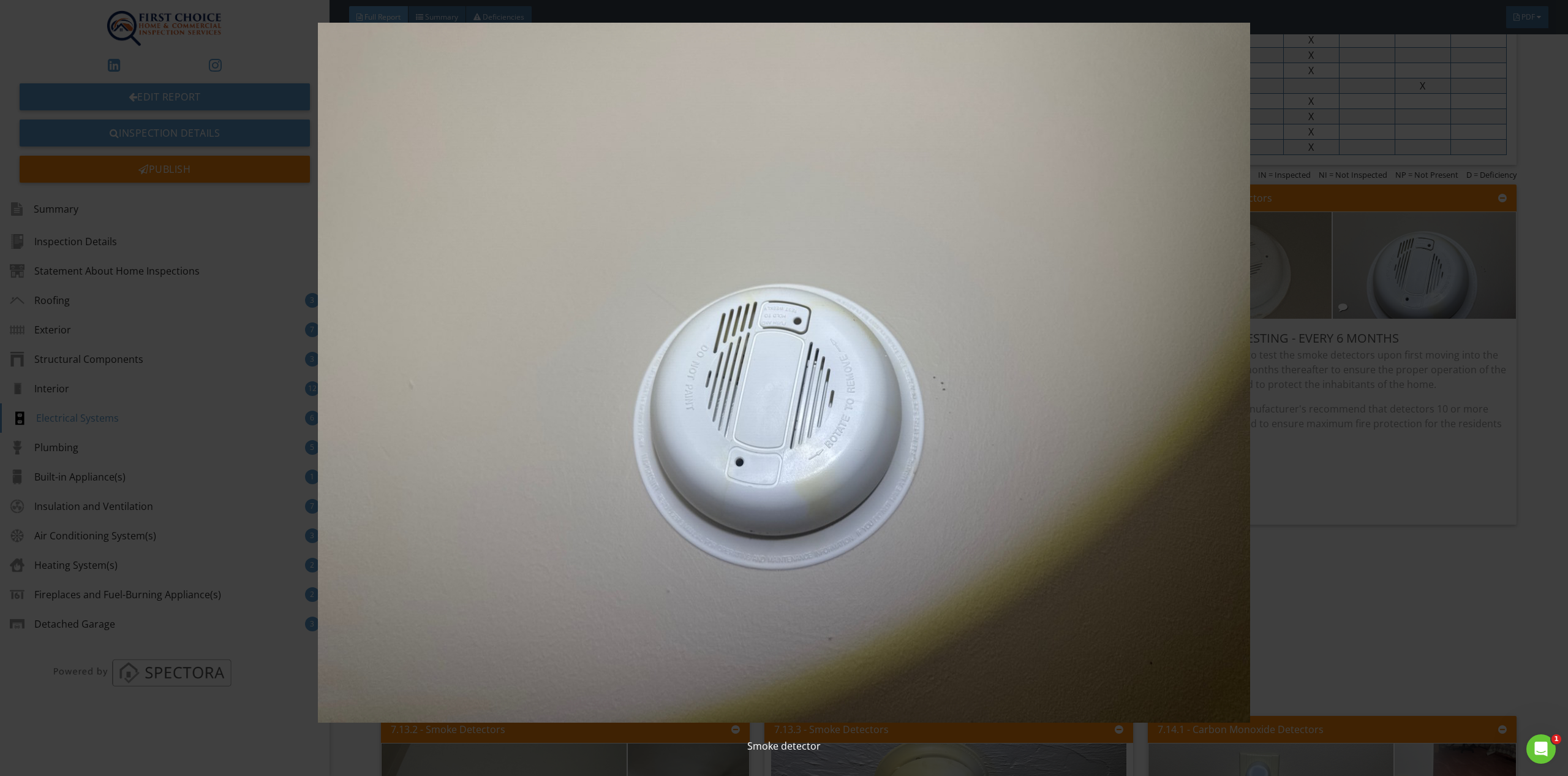
click at [1390, 568] on img at bounding box center [784, 372] width 1453 height 700
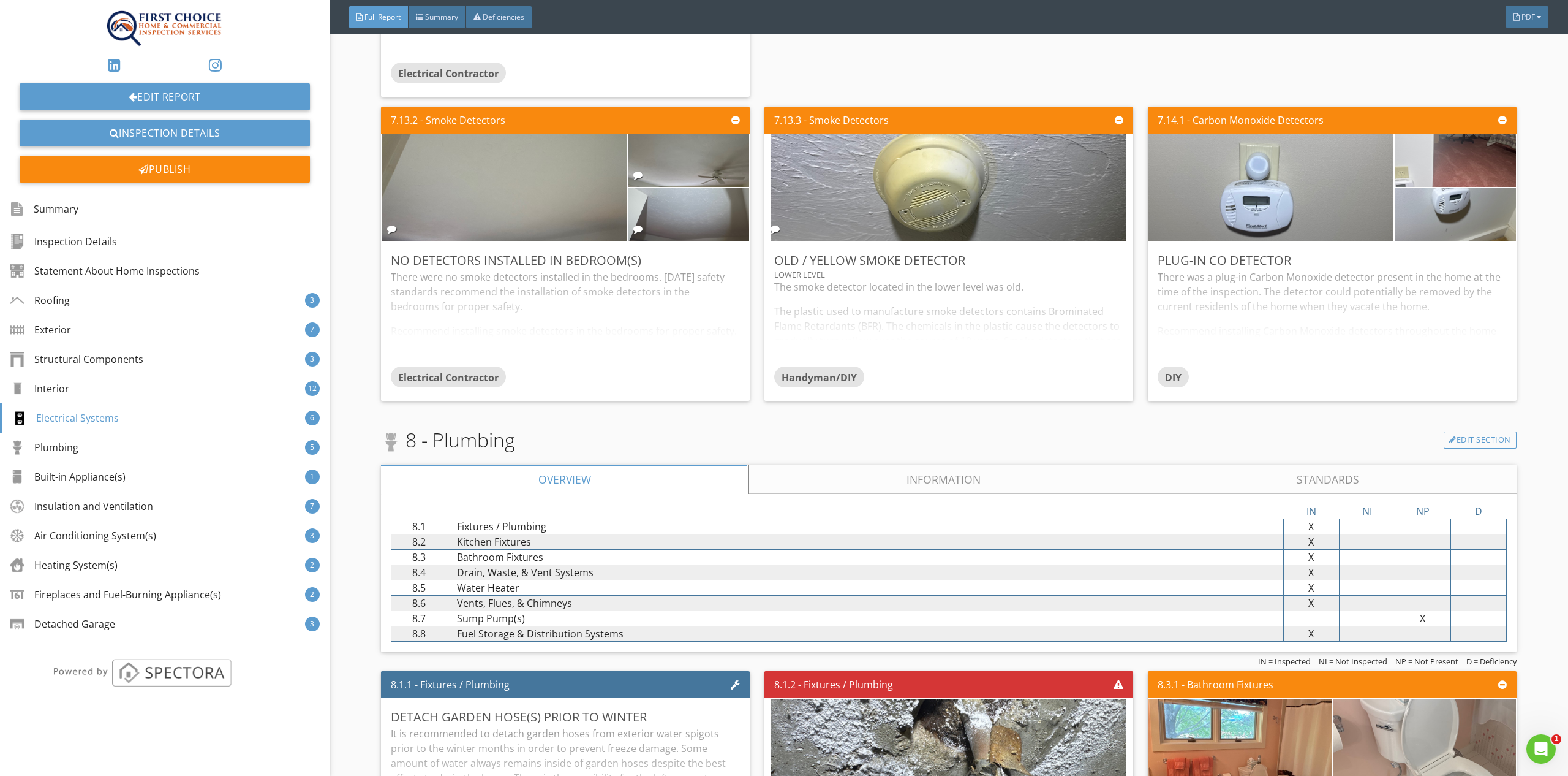
scroll to position [6632, 0]
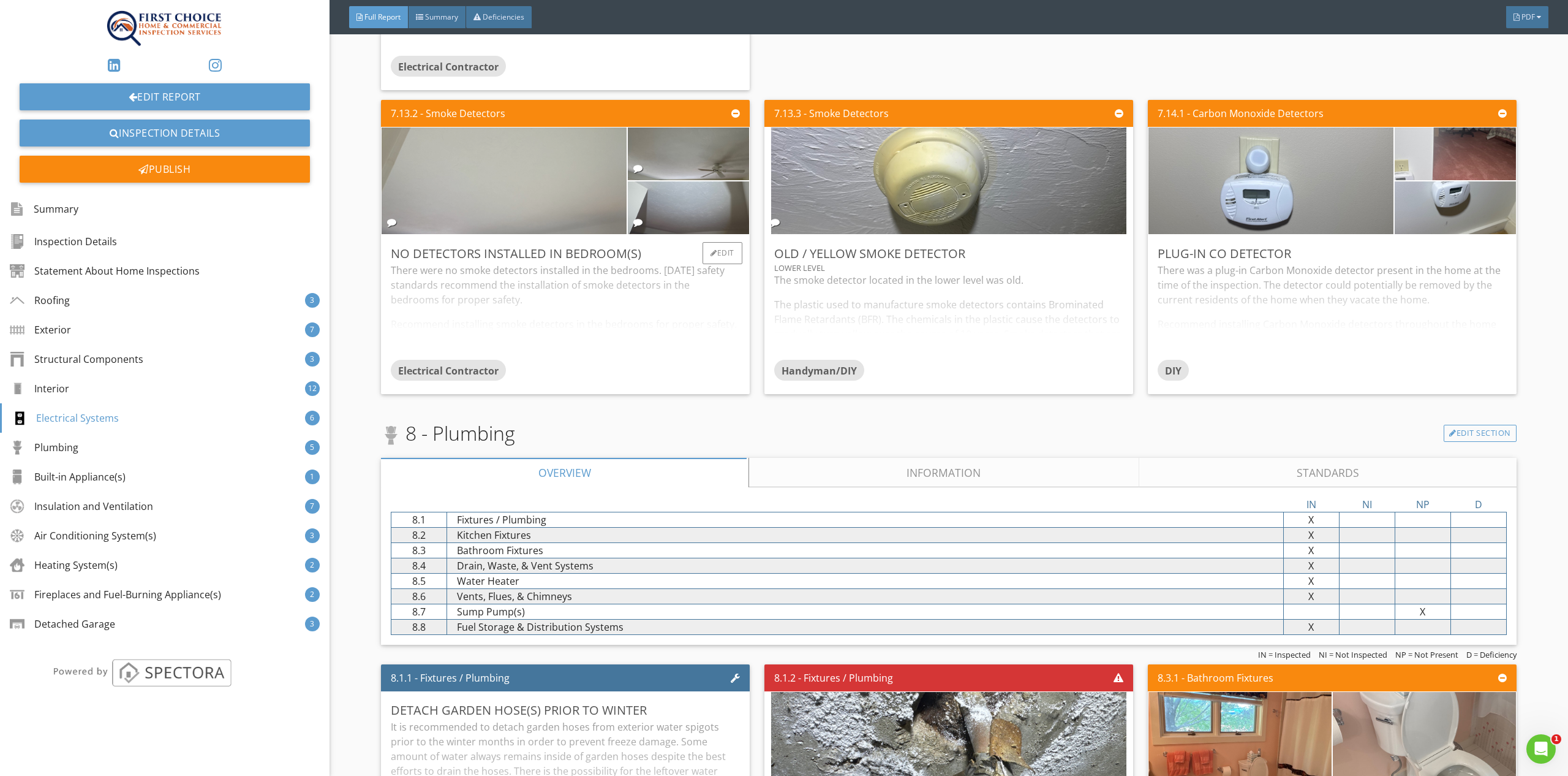
click at [528, 177] on img at bounding box center [504, 180] width 355 height 267
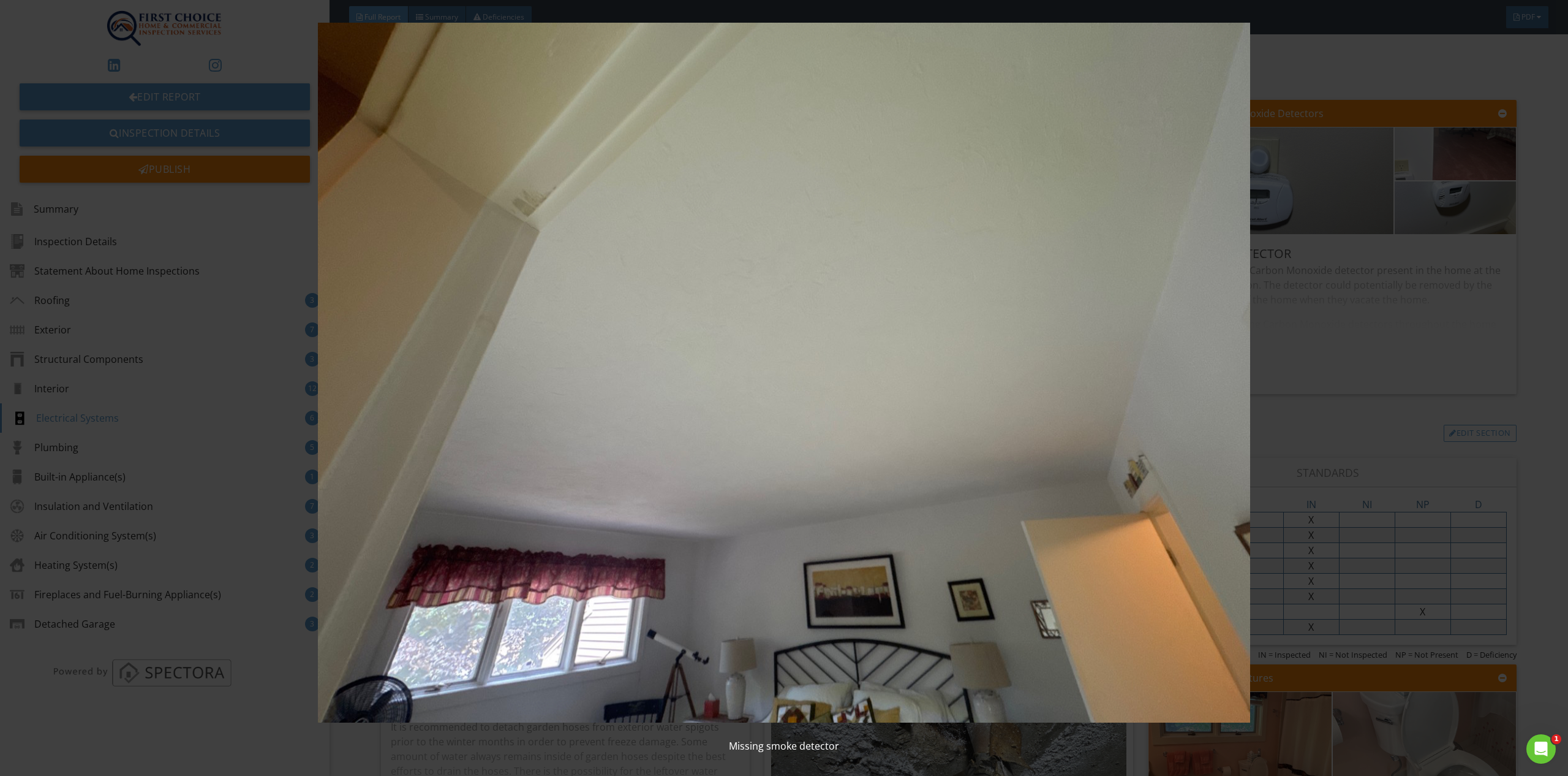
click at [1560, 336] on div "Missing smoke detector" at bounding box center [784, 388] width 1568 height 776
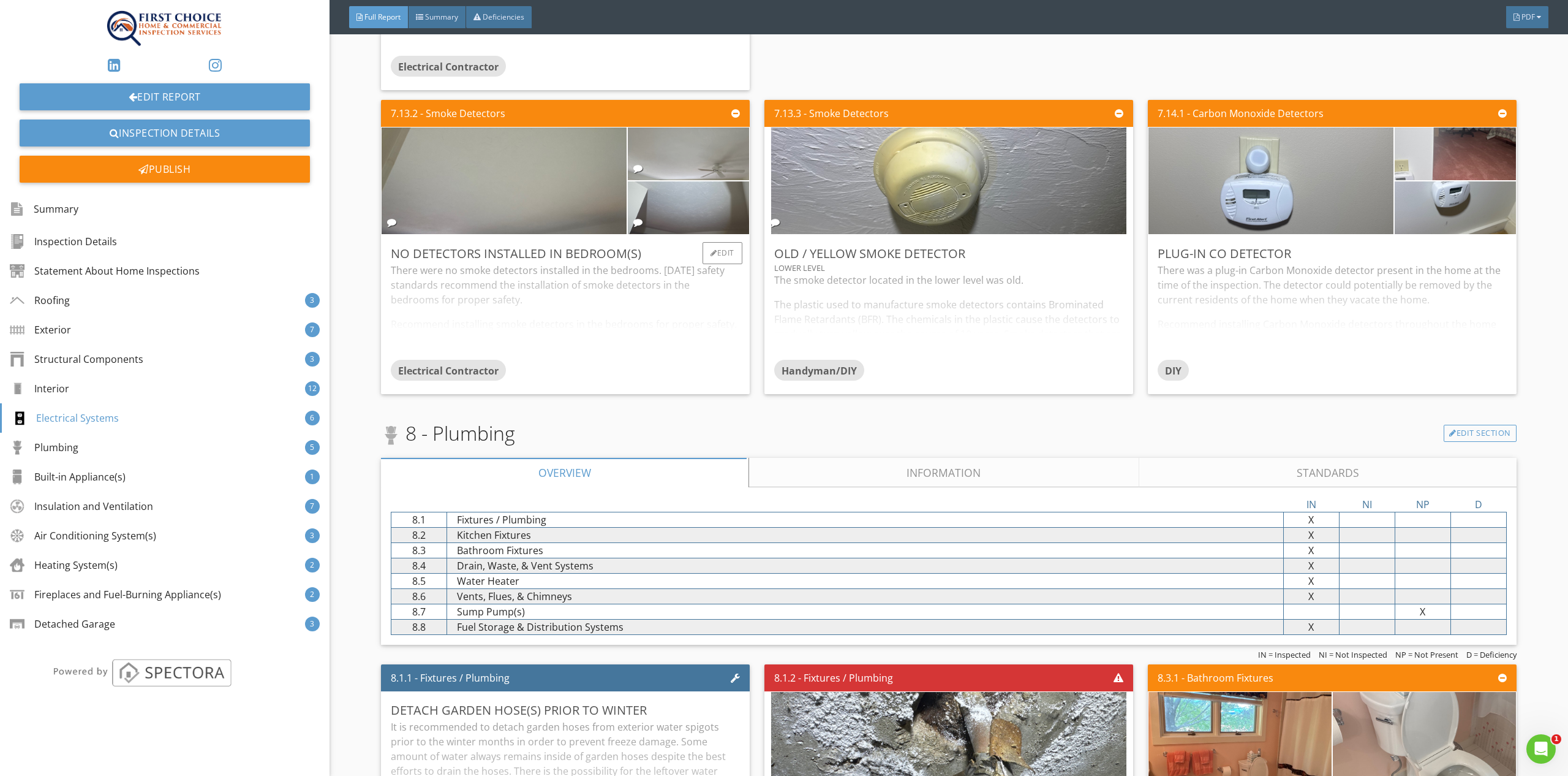
click at [710, 135] on img at bounding box center [689, 154] width 176 height 132
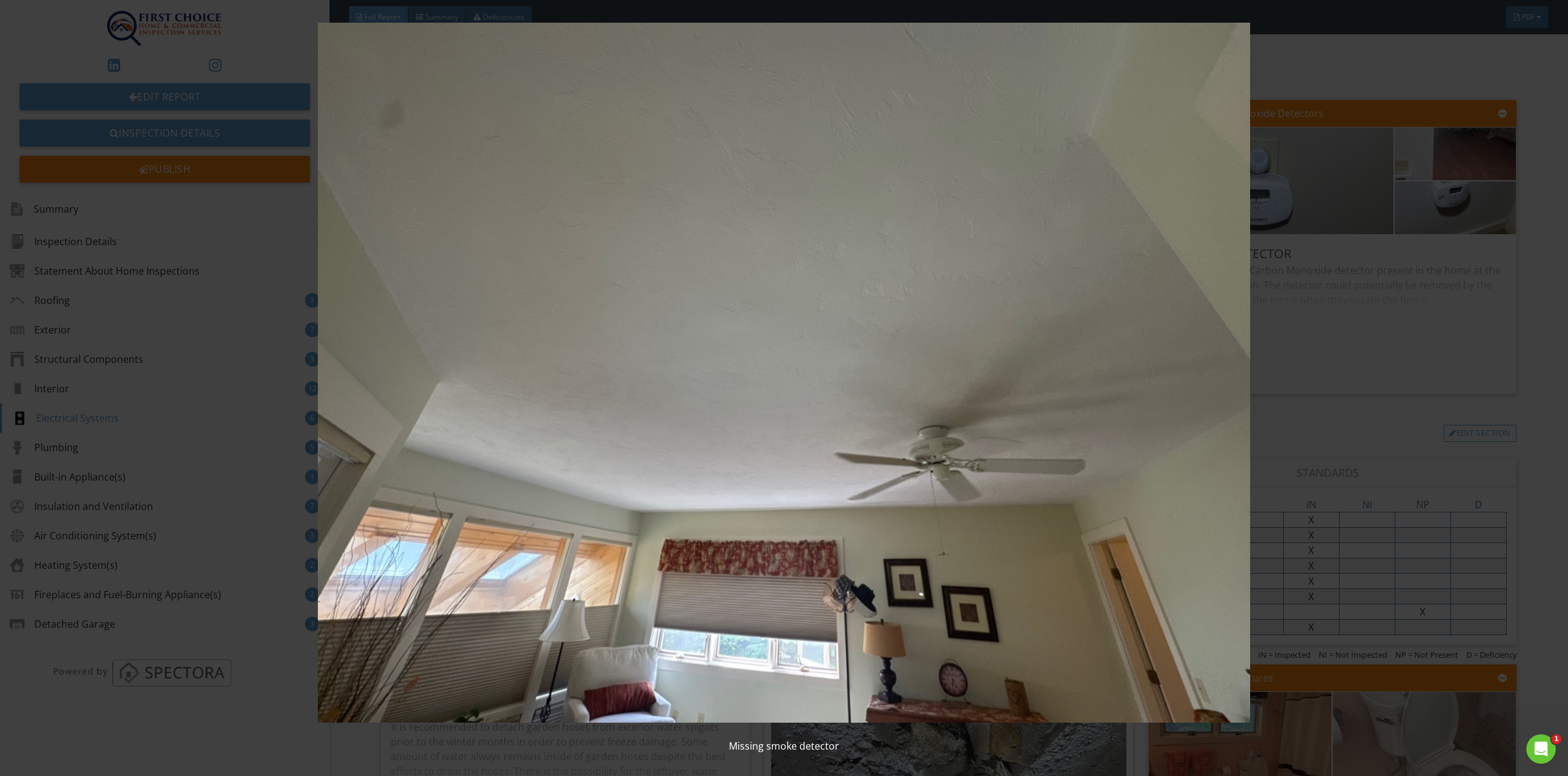
click at [1531, 303] on div "Missing smoke detector" at bounding box center [784, 388] width 1568 height 776
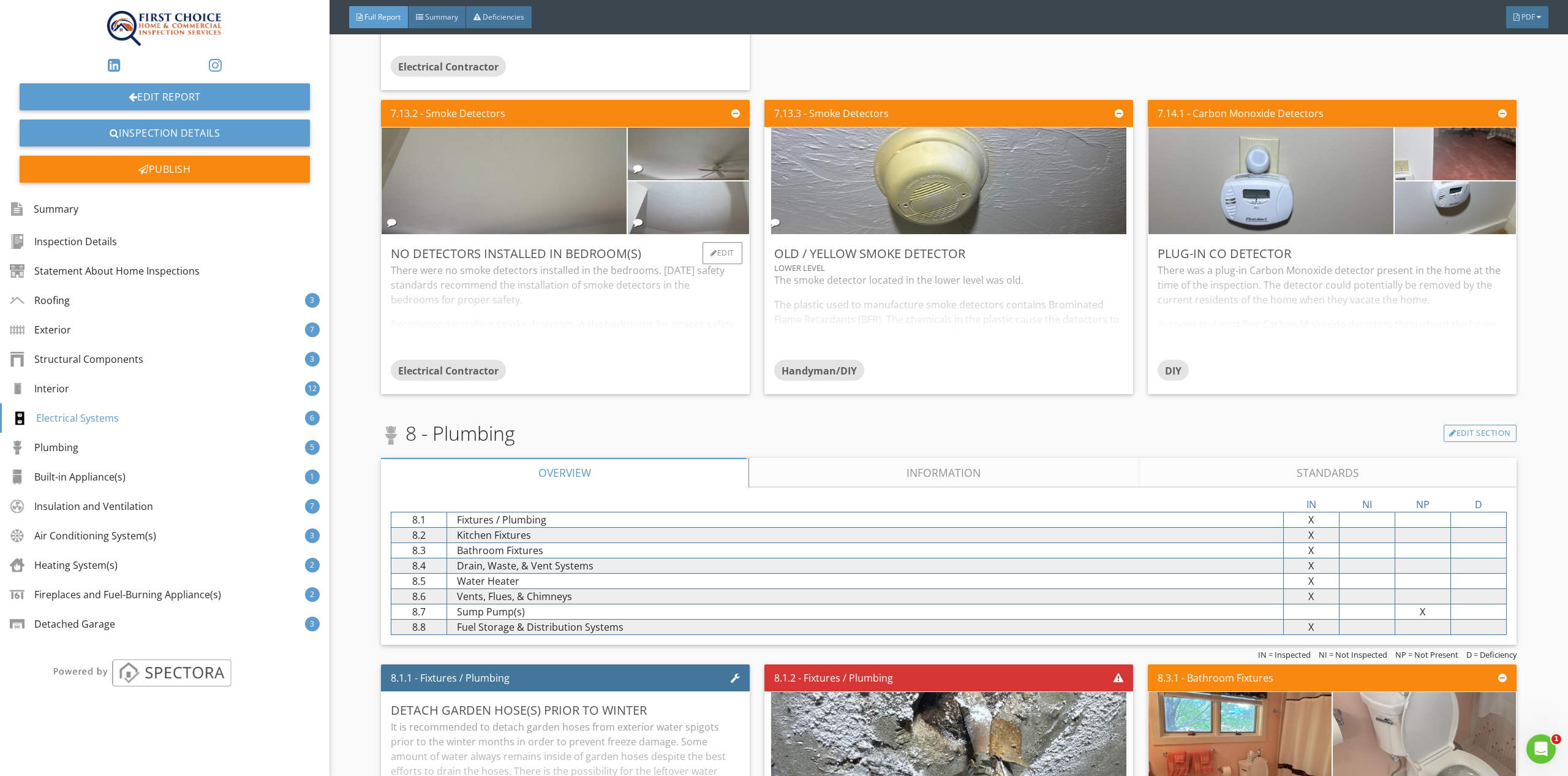
click at [692, 177] on img at bounding box center [689, 208] width 176 height 132
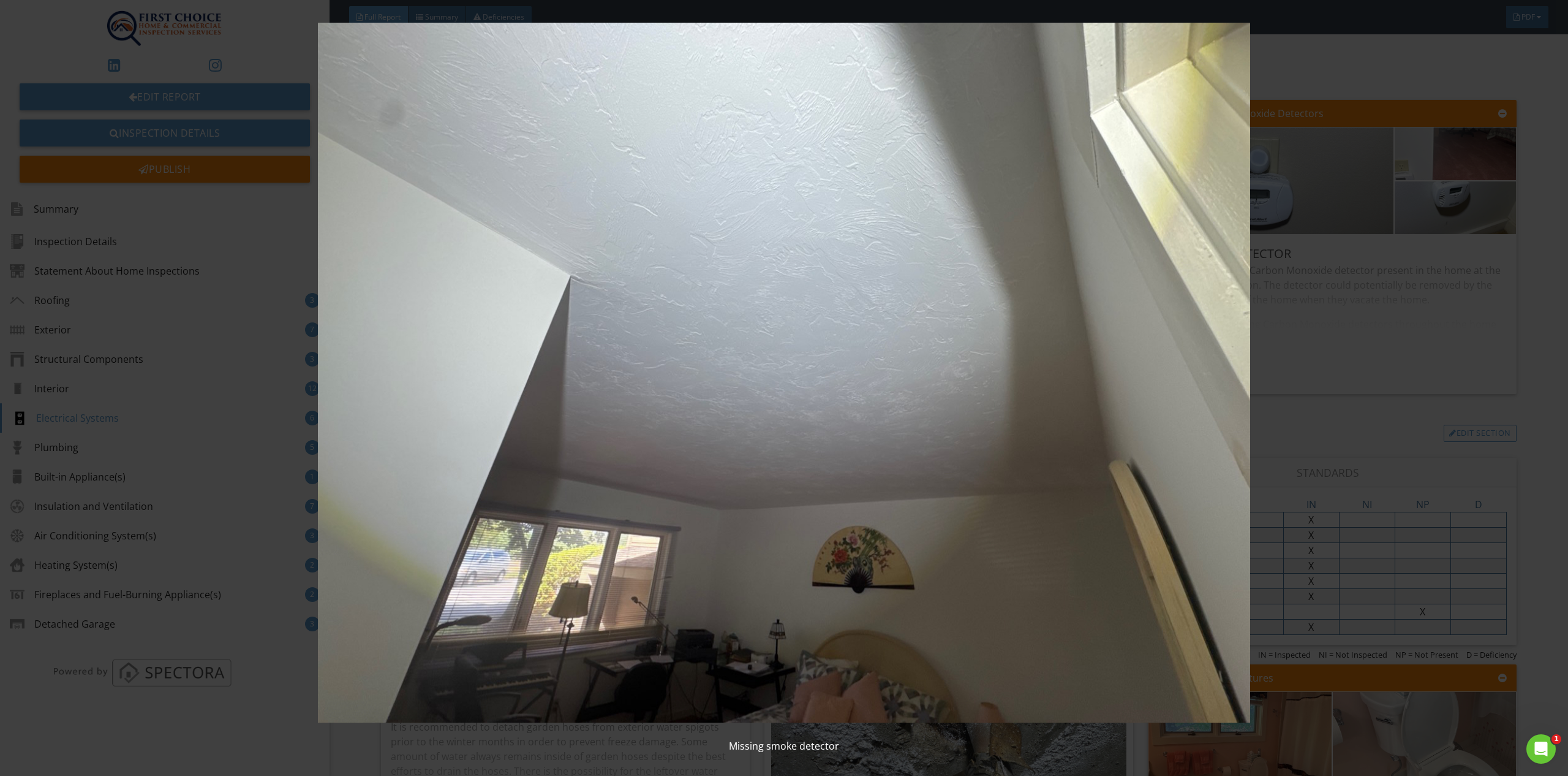
click at [1541, 340] on div "Missing smoke detector" at bounding box center [784, 388] width 1568 height 776
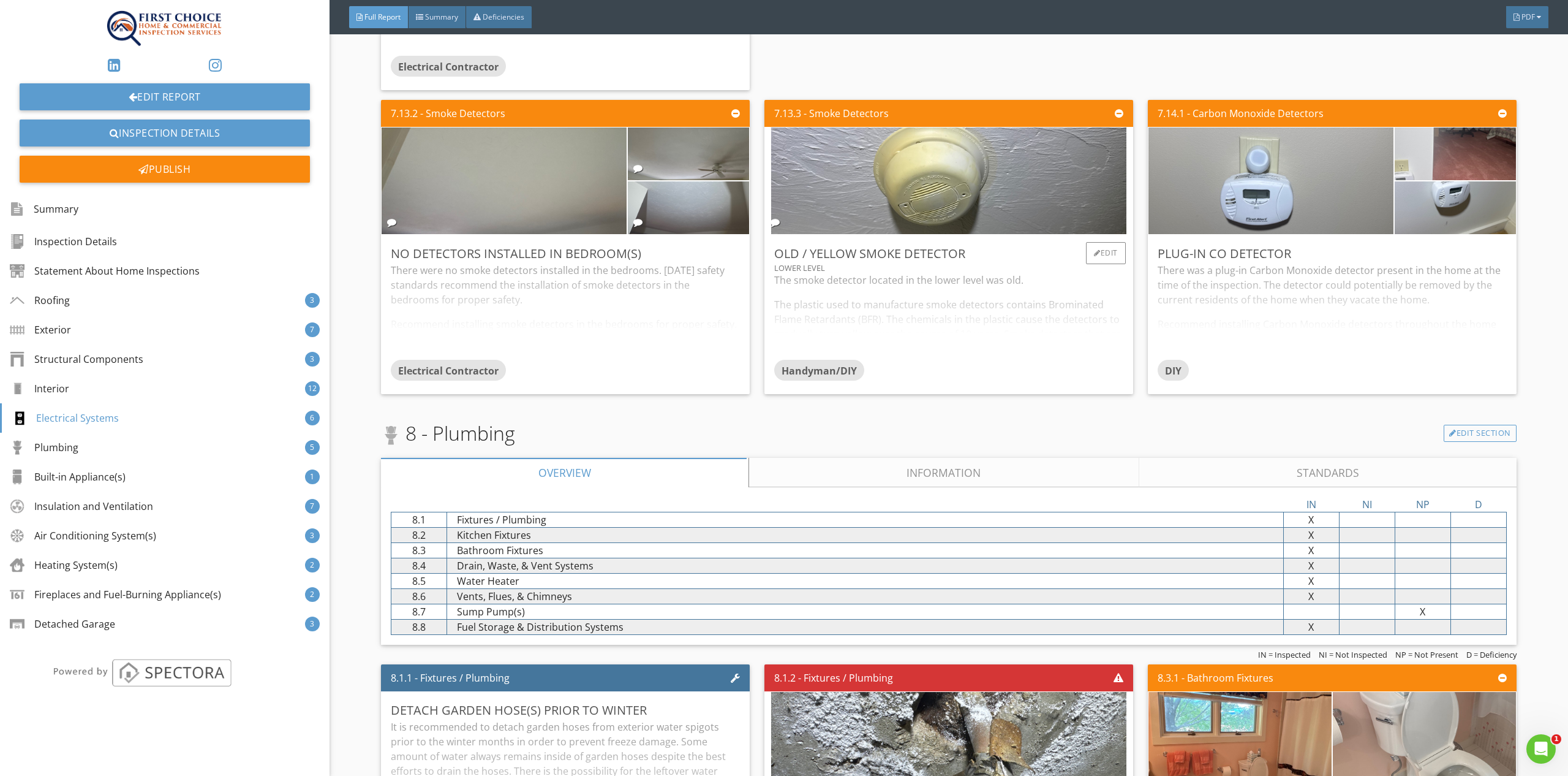
click at [941, 316] on div "The smoke detector located in the lower level was old. The plastic used to manu…" at bounding box center [949, 316] width 350 height 87
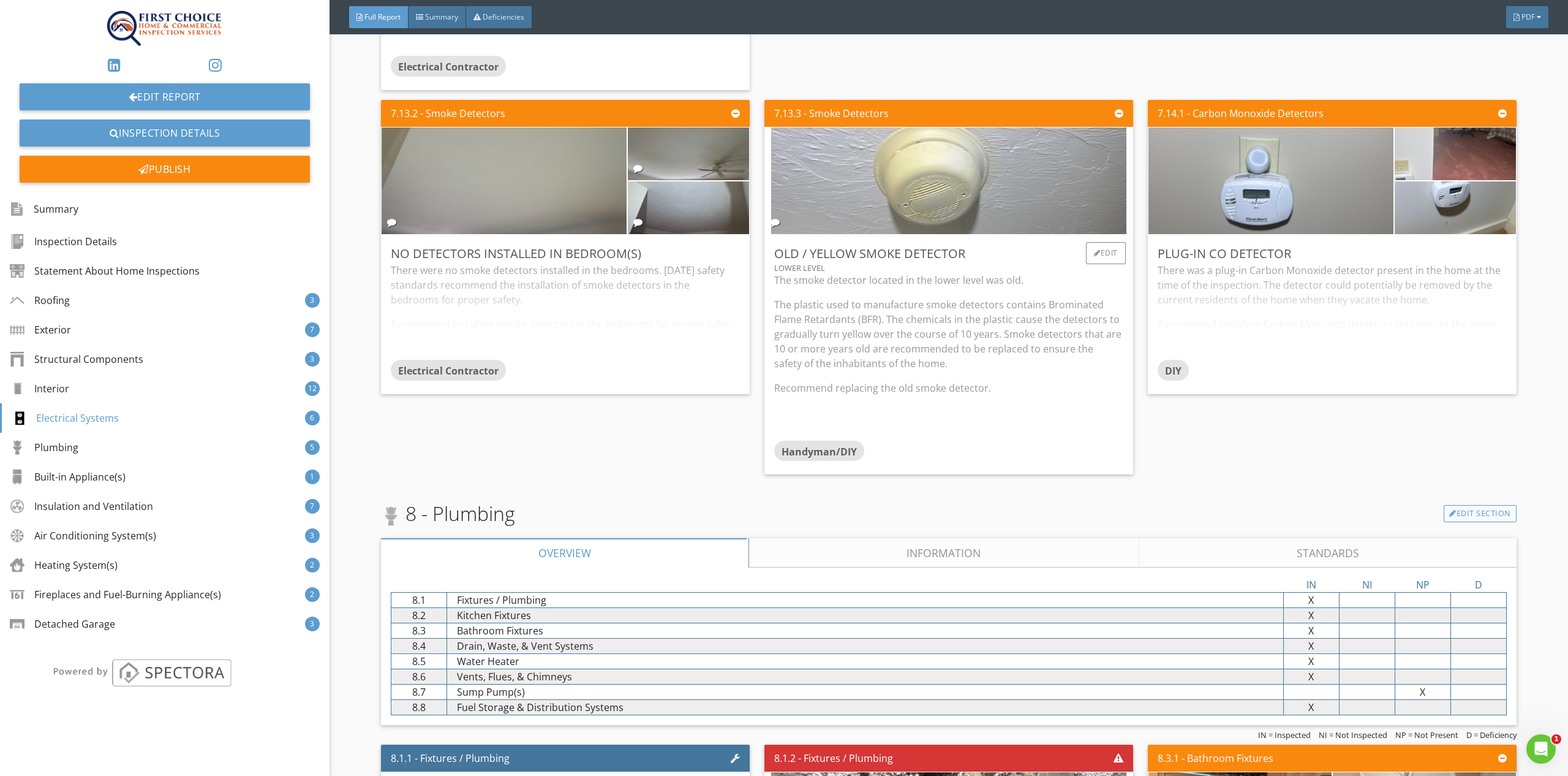
click at [972, 174] on img at bounding box center [949, 180] width 355 height 267
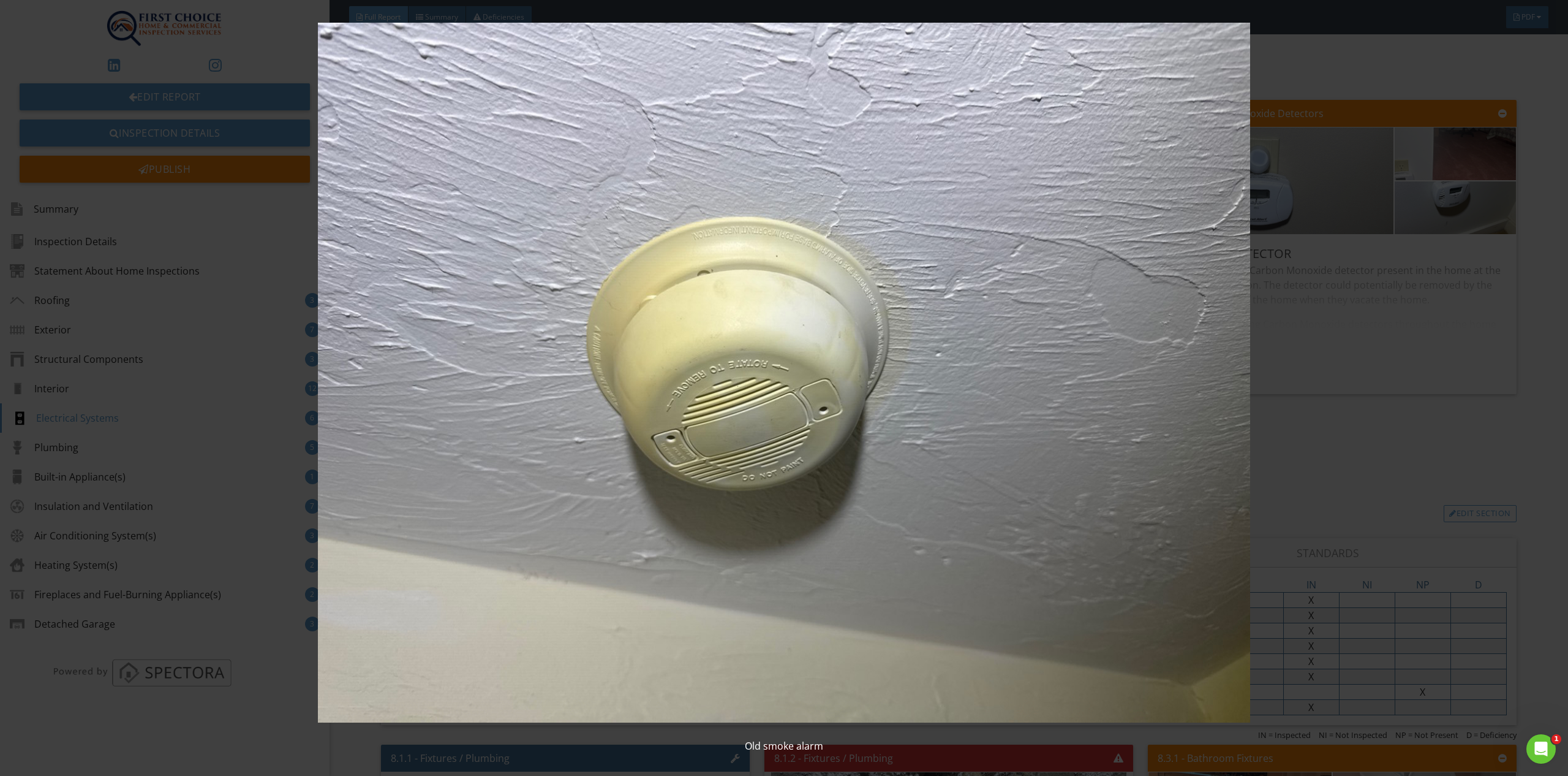
click at [1545, 426] on div "Old smoke alarm" at bounding box center [784, 388] width 1568 height 776
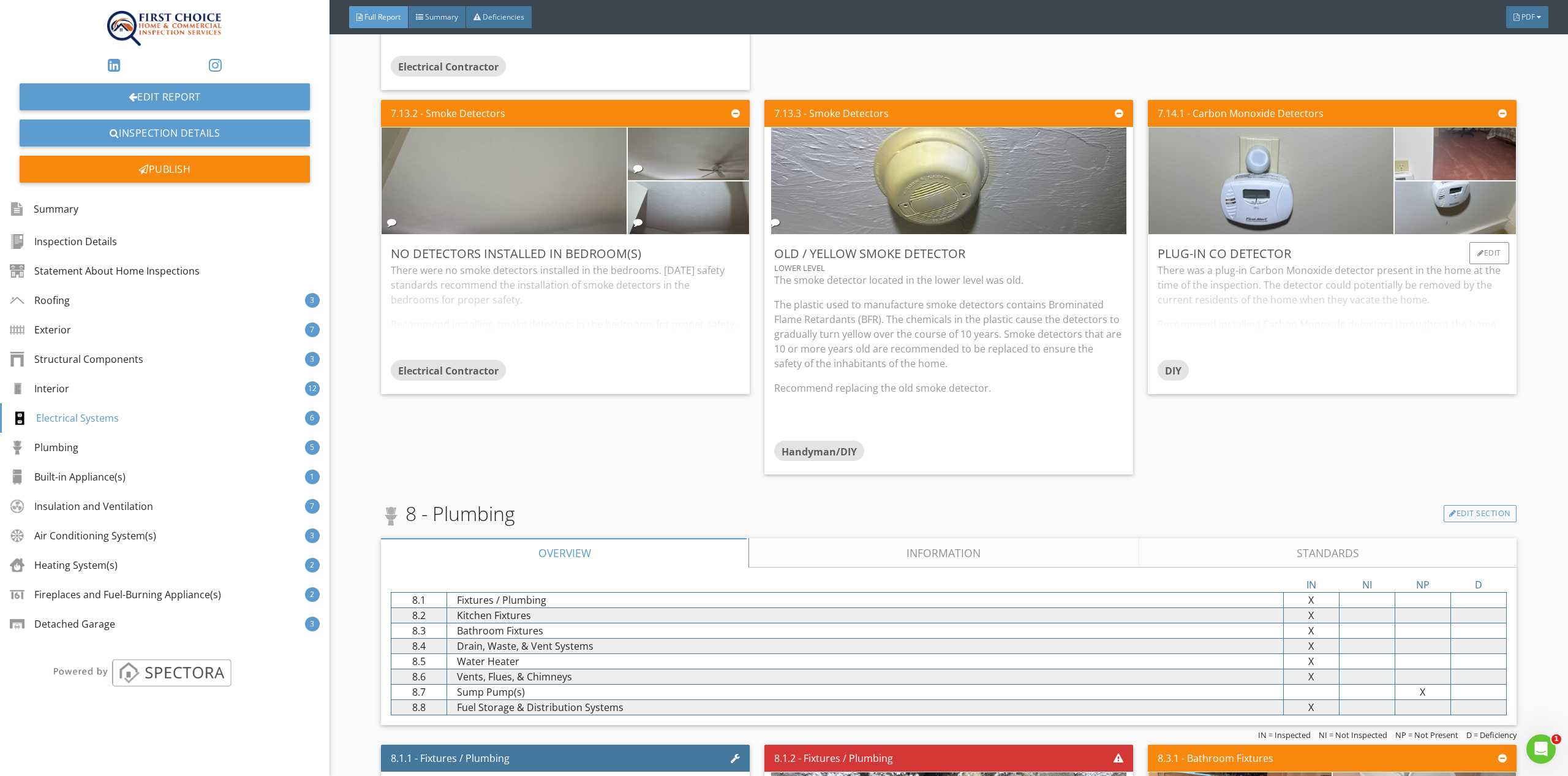
click at [1338, 313] on div "There was a plug-in Carbon Monoxide detector present in the home at the time of…" at bounding box center [1332, 311] width 350 height 97
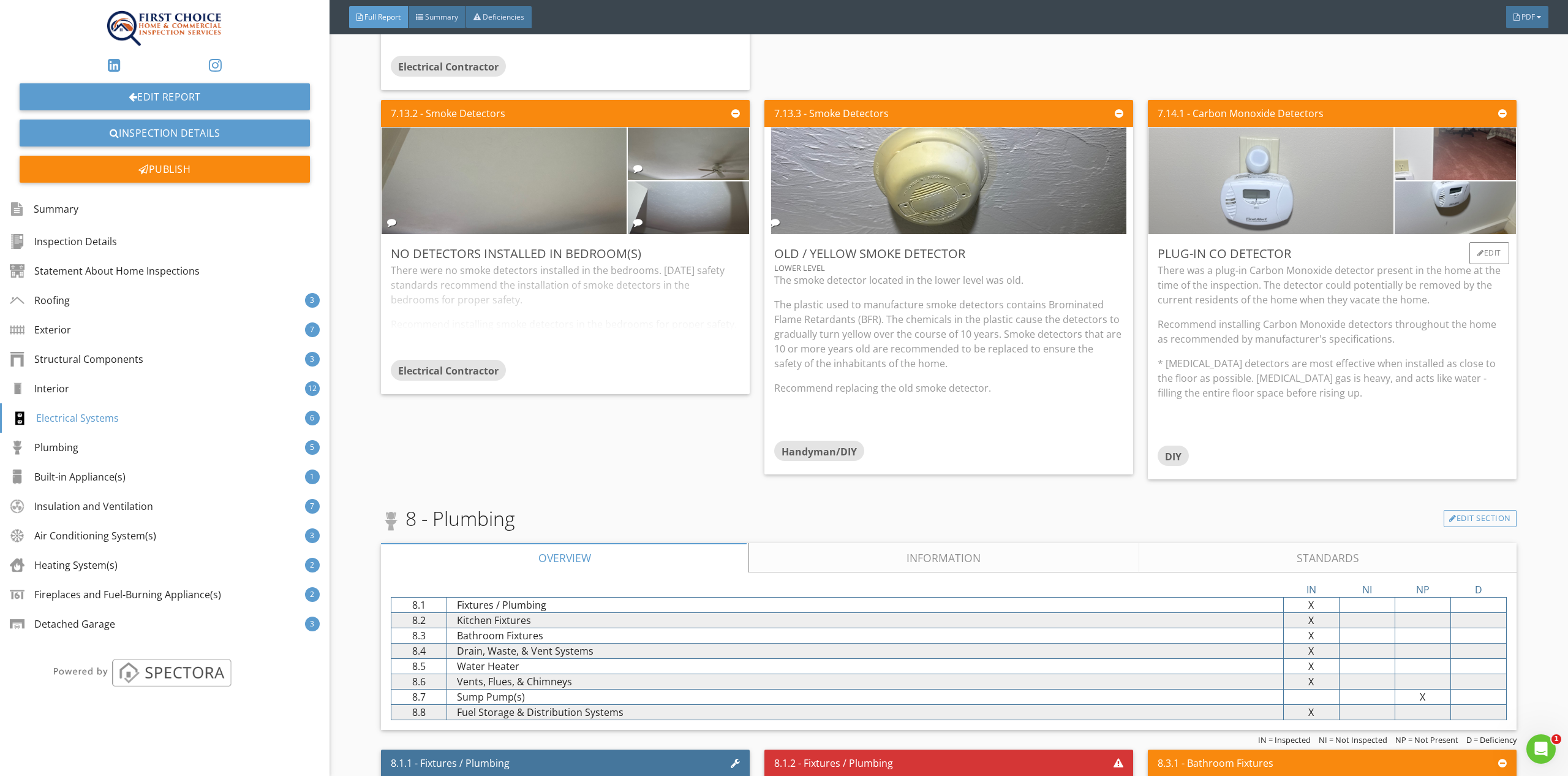
click at [1301, 172] on img at bounding box center [1271, 180] width 355 height 267
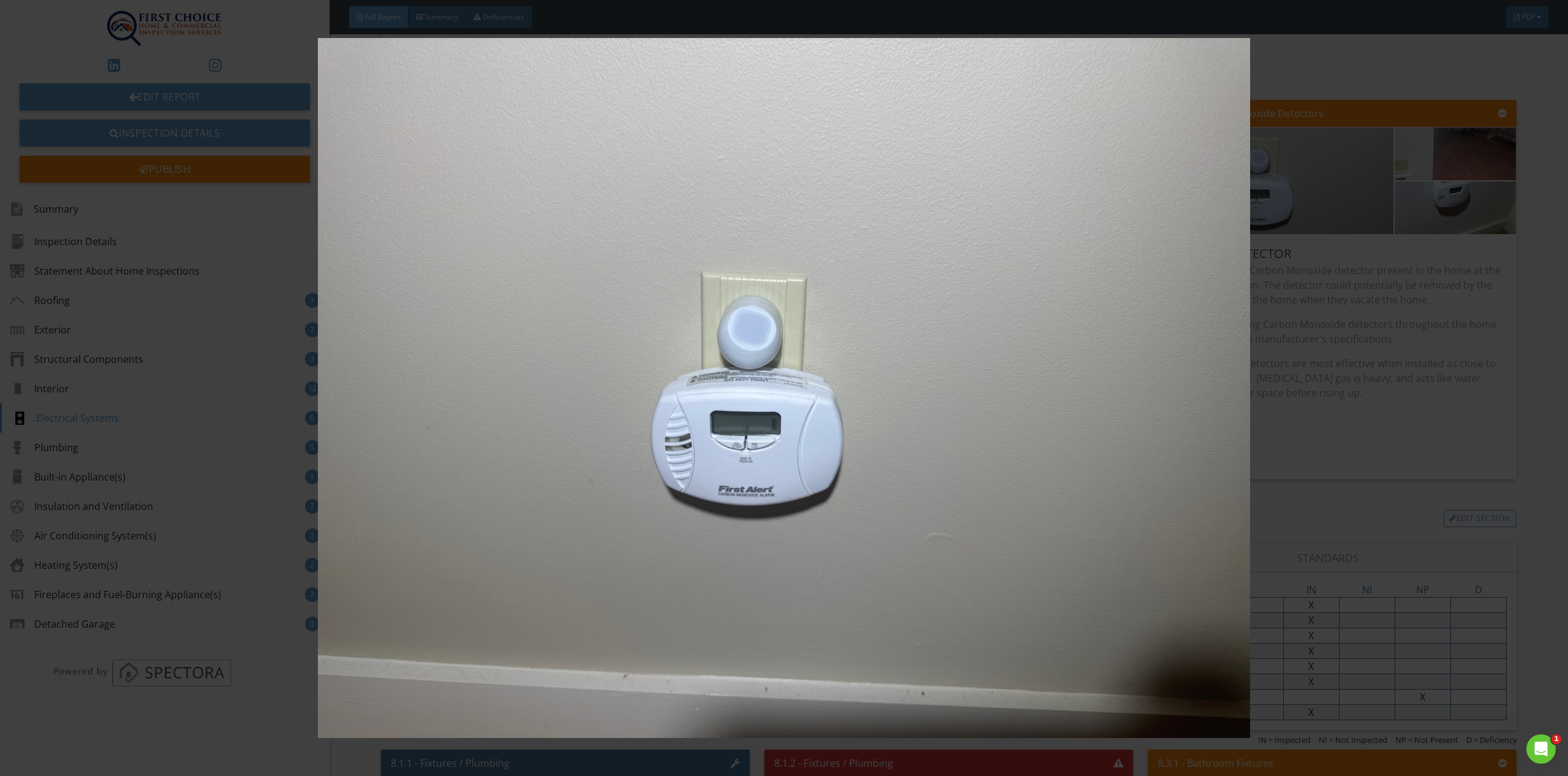
click at [1544, 134] on div at bounding box center [784, 388] width 1568 height 776
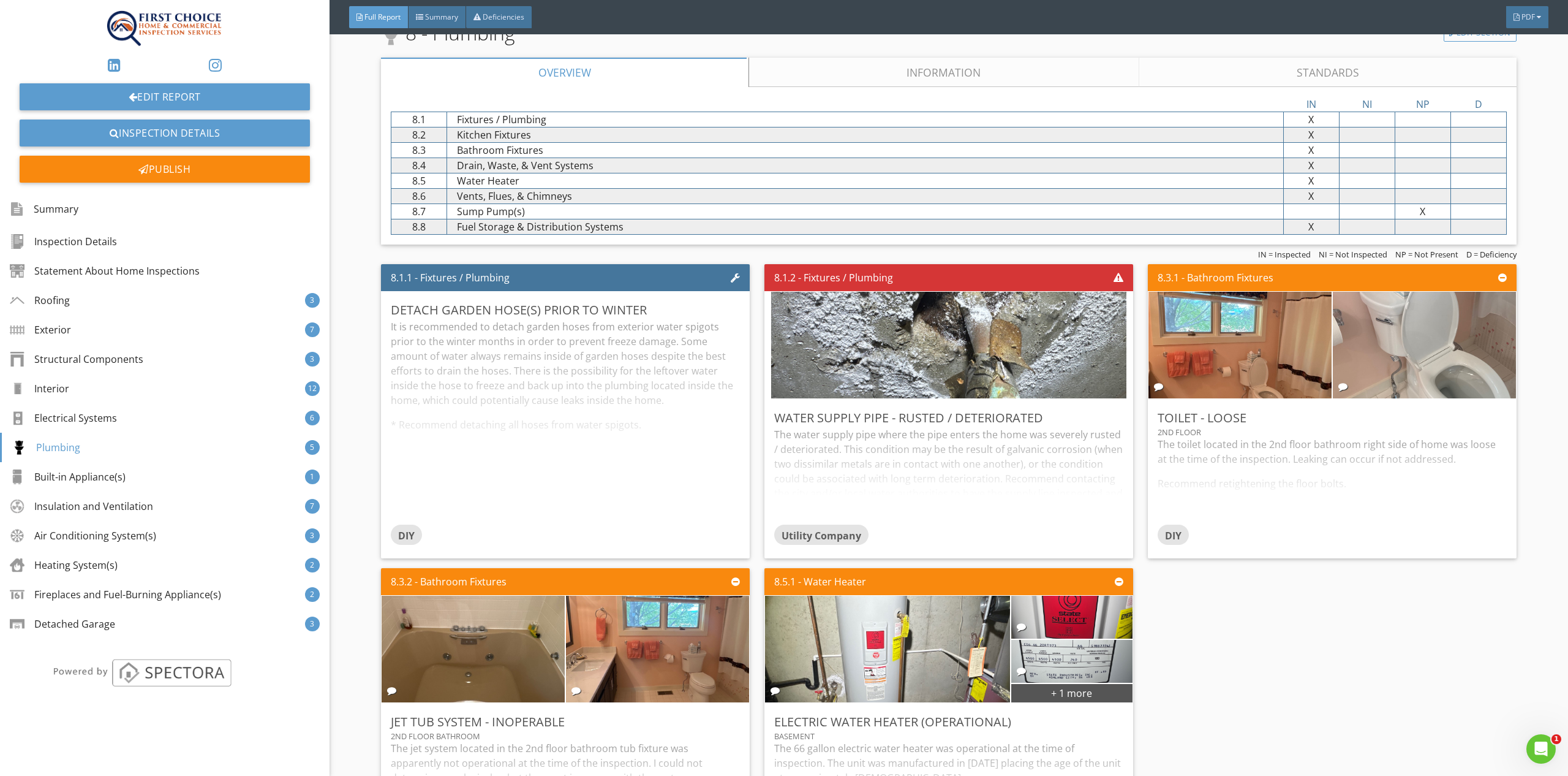
scroll to position [7155, 0]
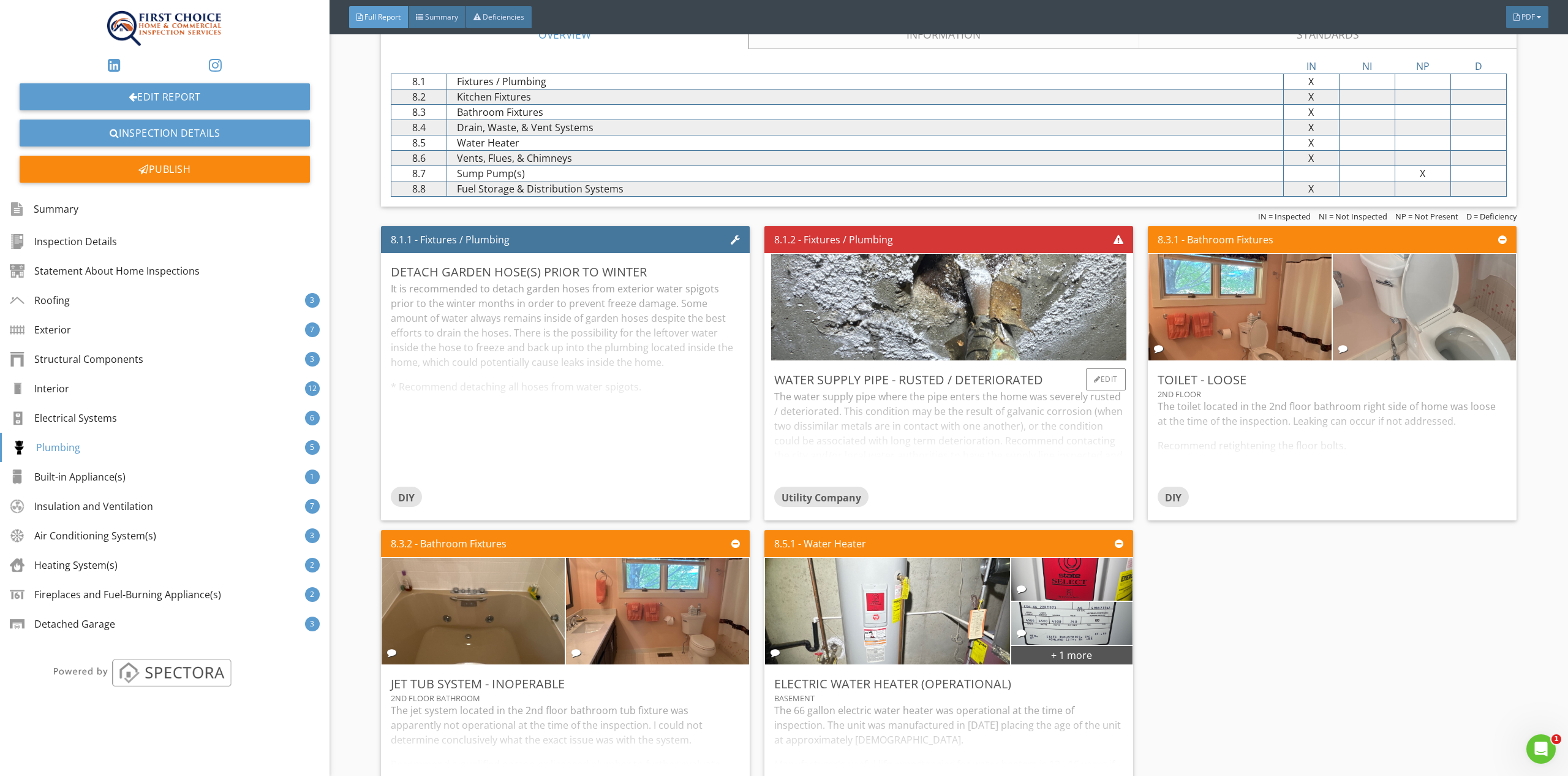
click at [1041, 486] on div "Utility Company" at bounding box center [949, 498] width 350 height 24
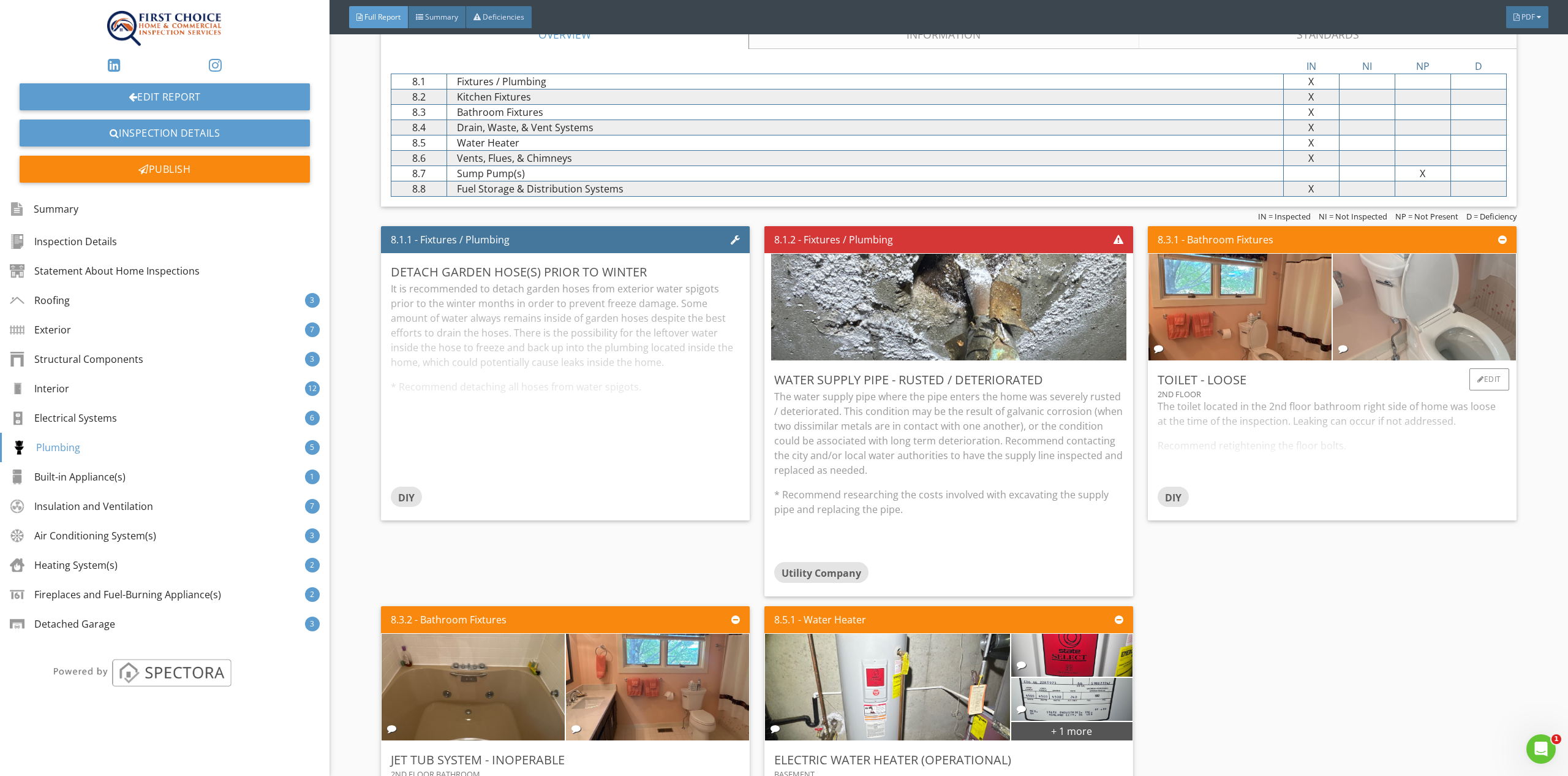
click at [1374, 446] on div "The toilet located in the 2nd floor bathroom right side of home was loose at th…" at bounding box center [1332, 443] width 350 height 87
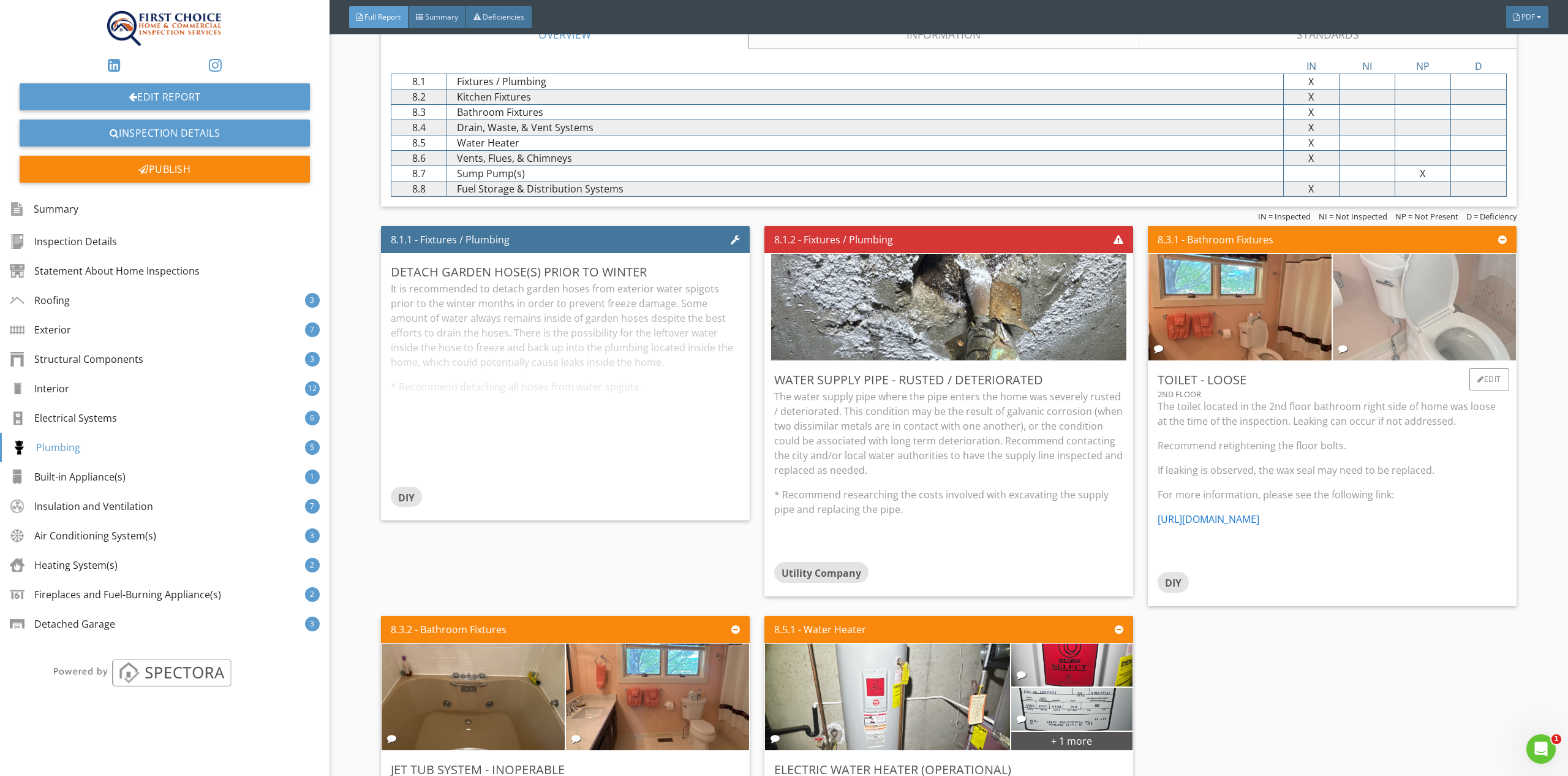
click at [1379, 293] on img at bounding box center [1424, 307] width 355 height 267
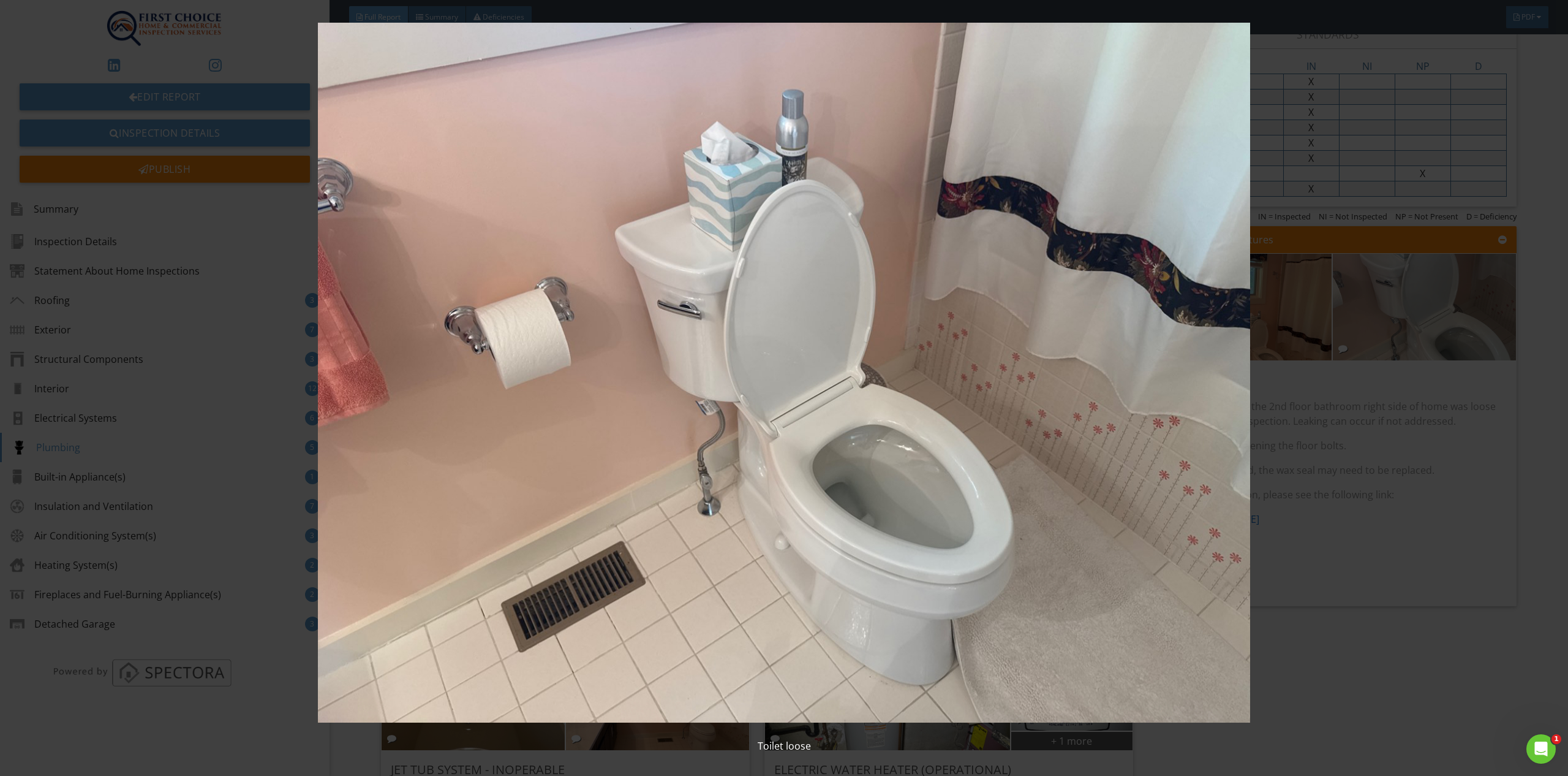
click at [1306, 725] on div "Toilet loose" at bounding box center [784, 388] width 1568 height 776
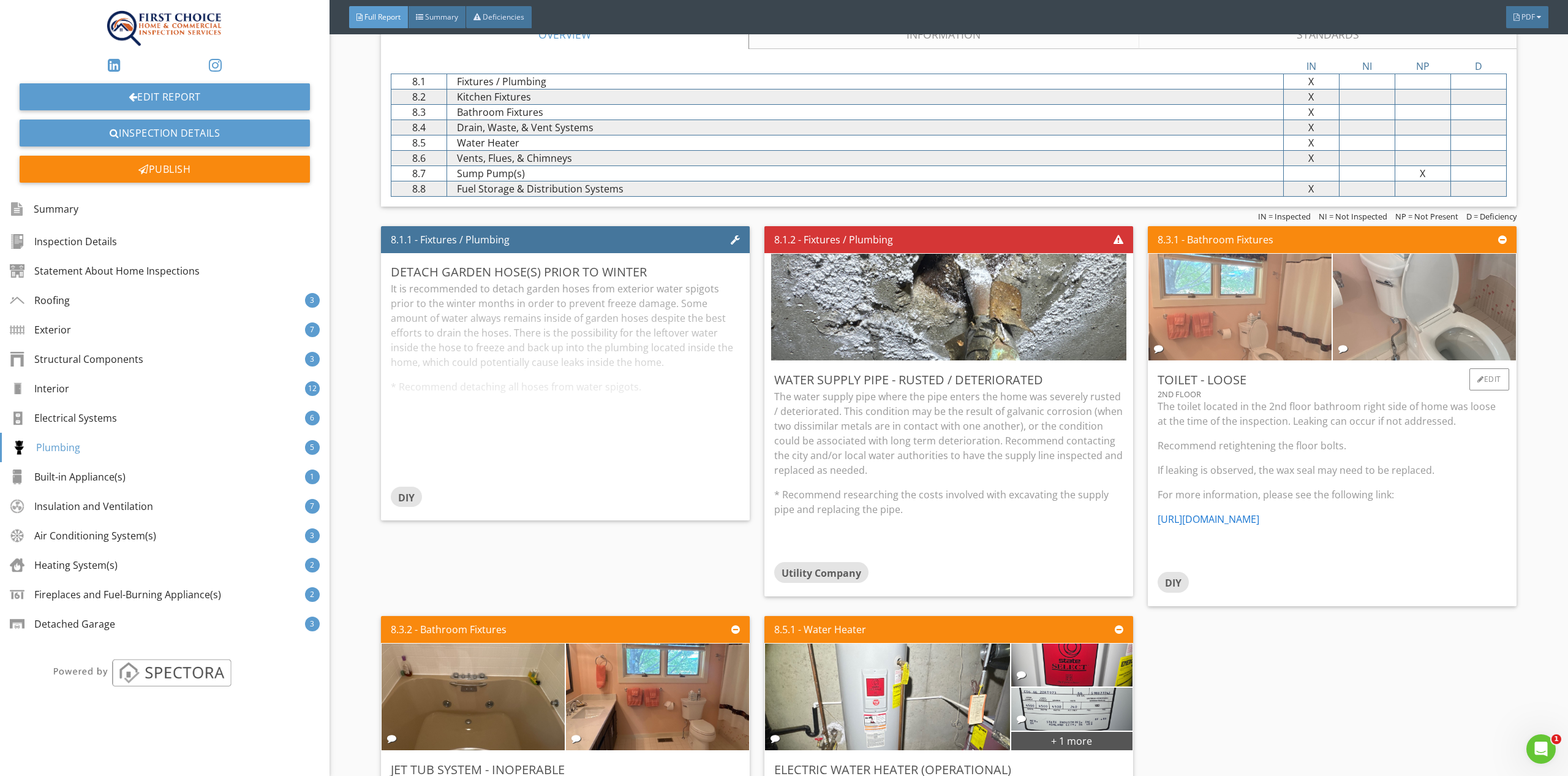
click at [1217, 287] on img at bounding box center [1240, 307] width 355 height 267
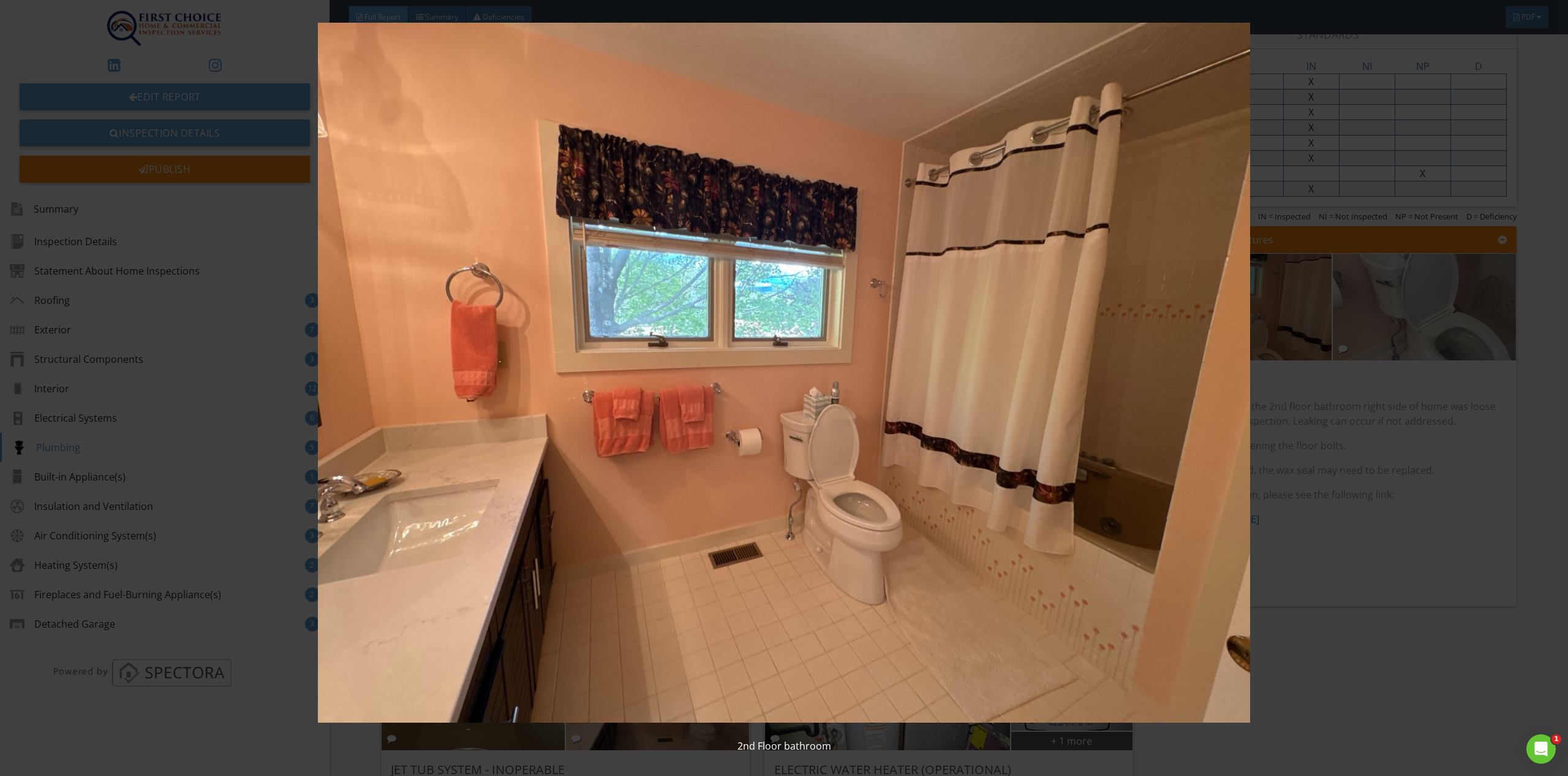
click at [1371, 695] on img at bounding box center [784, 372] width 1453 height 700
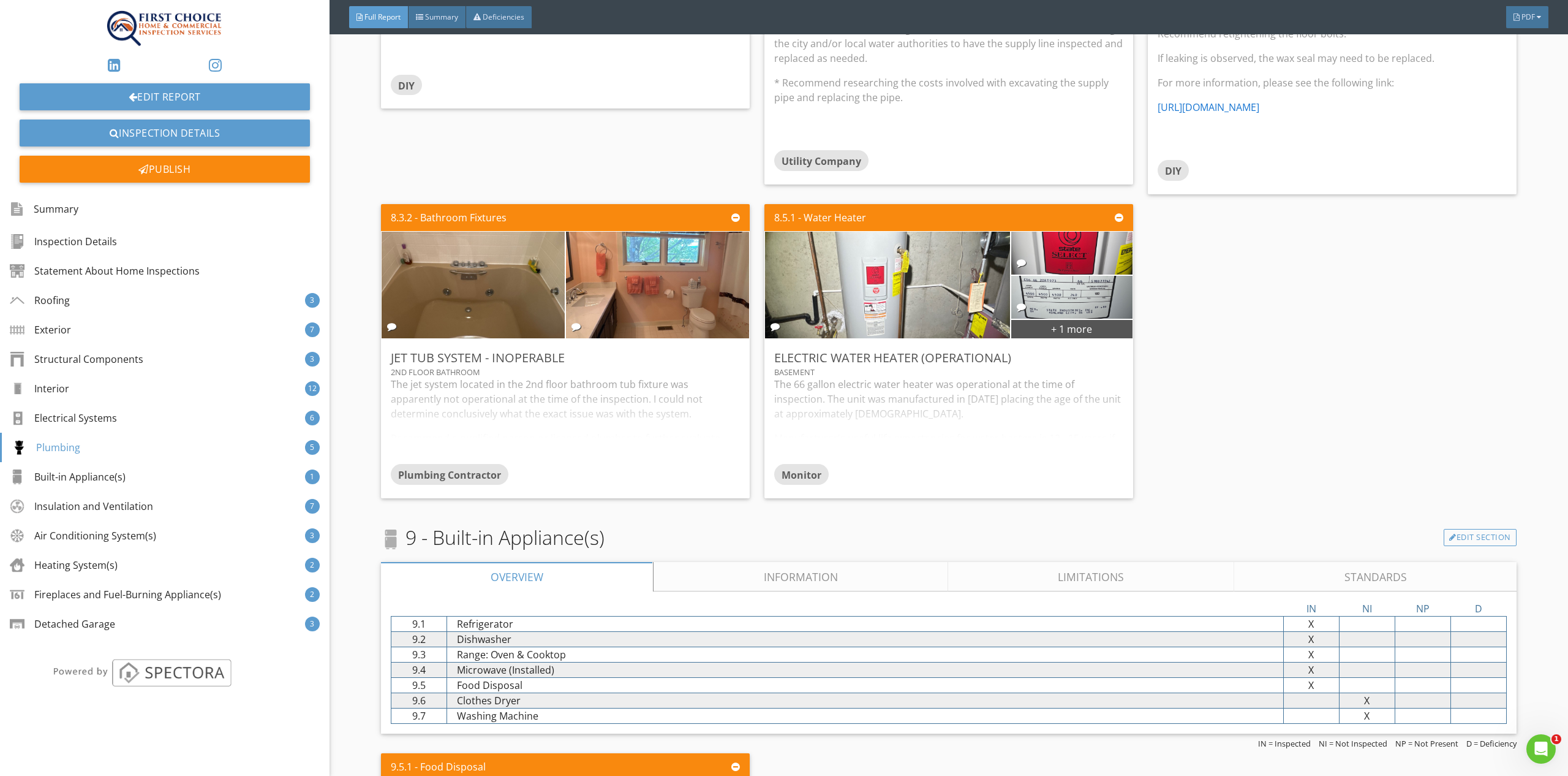
scroll to position [7554, 0]
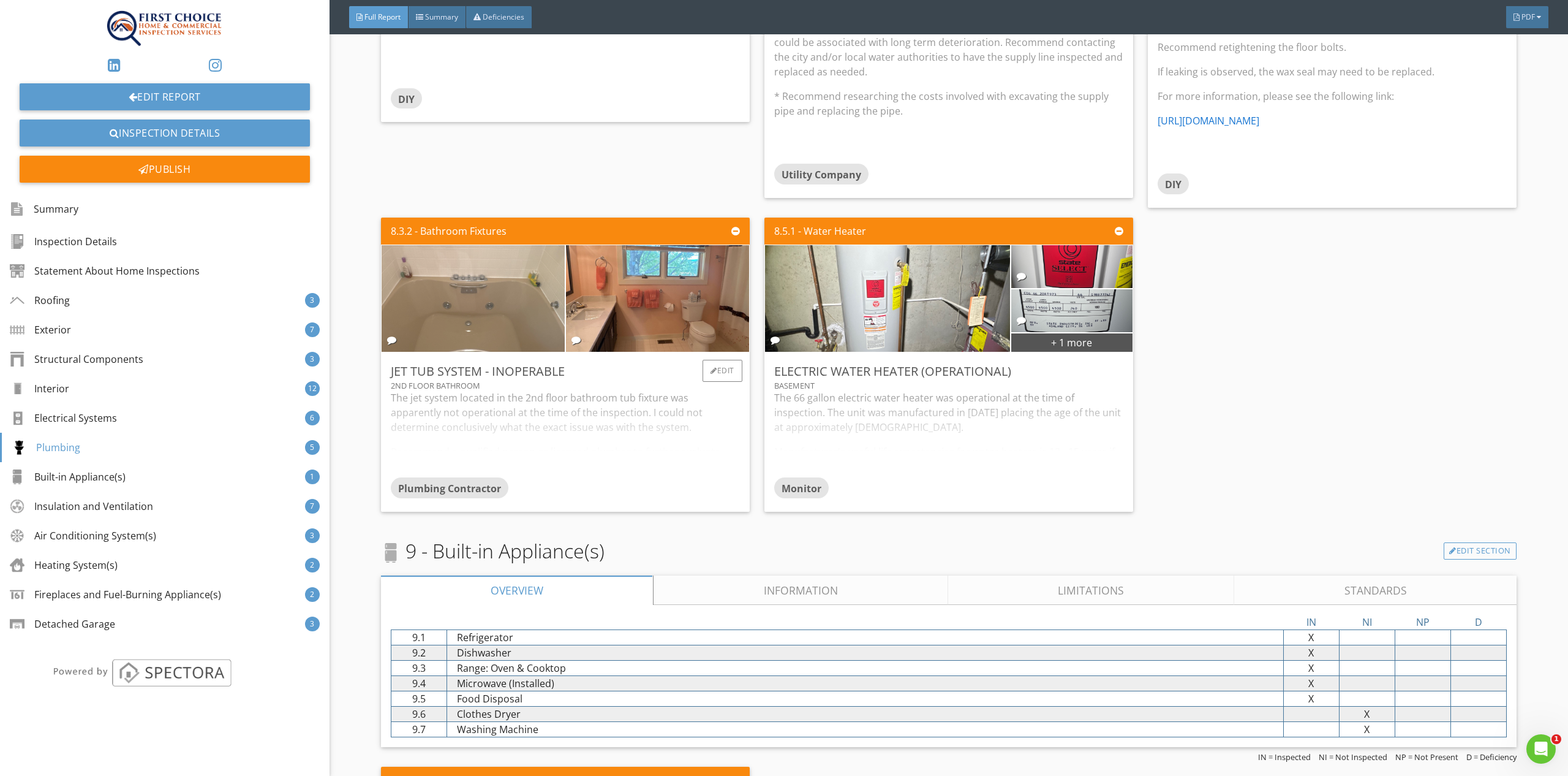
click at [508, 286] on img at bounding box center [473, 298] width 355 height 267
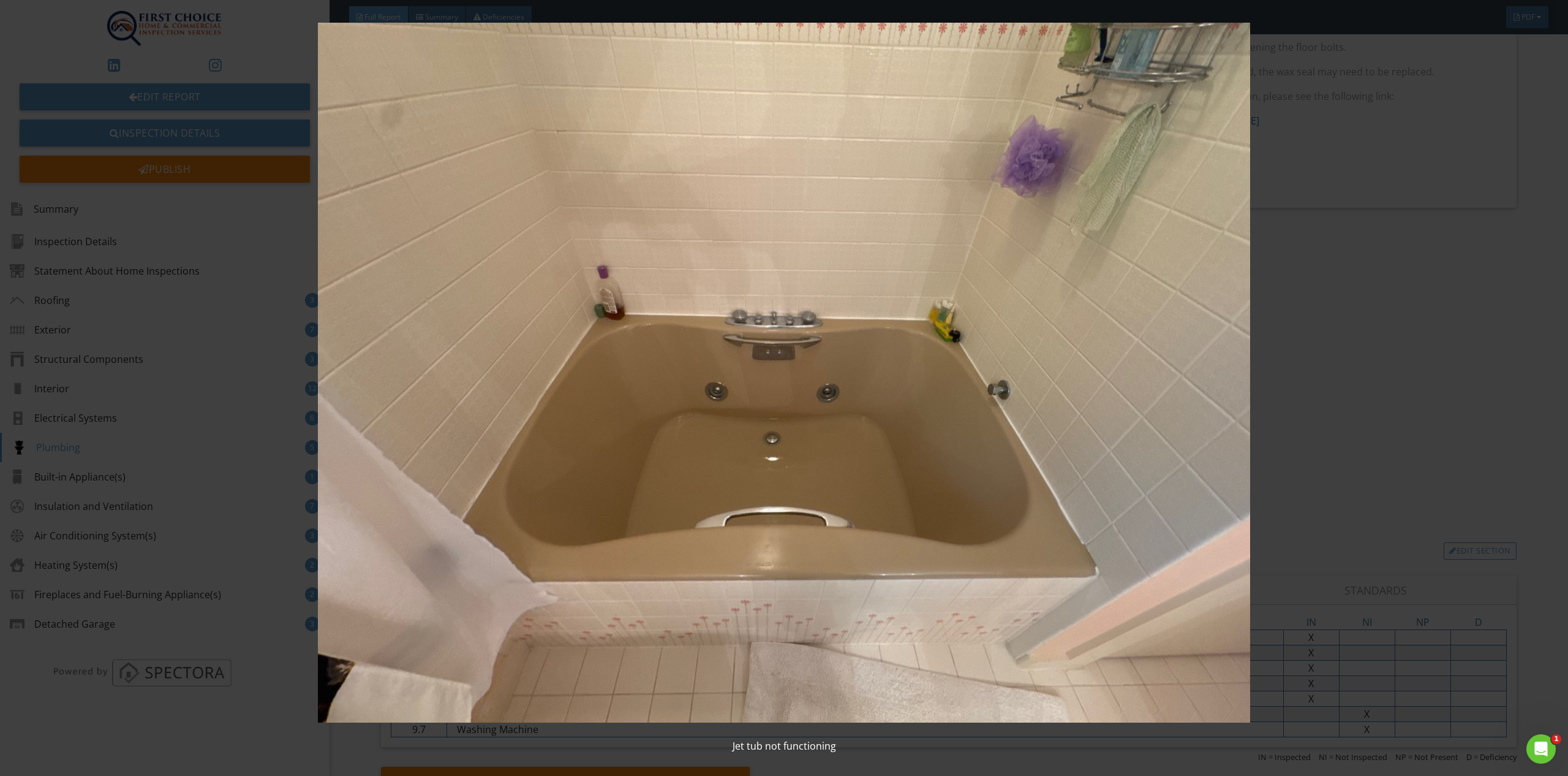
click at [1414, 438] on img at bounding box center [784, 372] width 1453 height 700
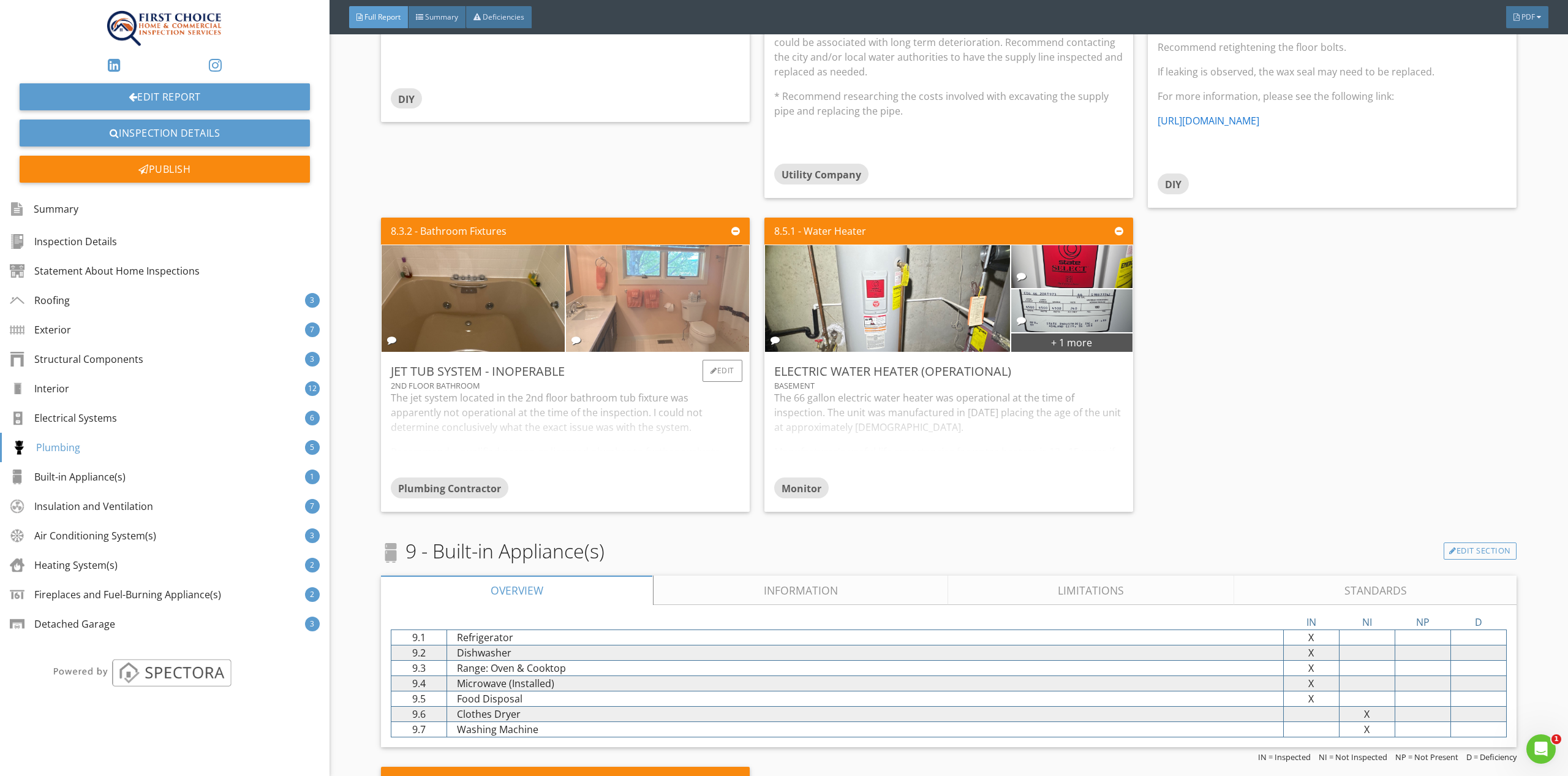
click at [657, 270] on img at bounding box center [657, 298] width 355 height 267
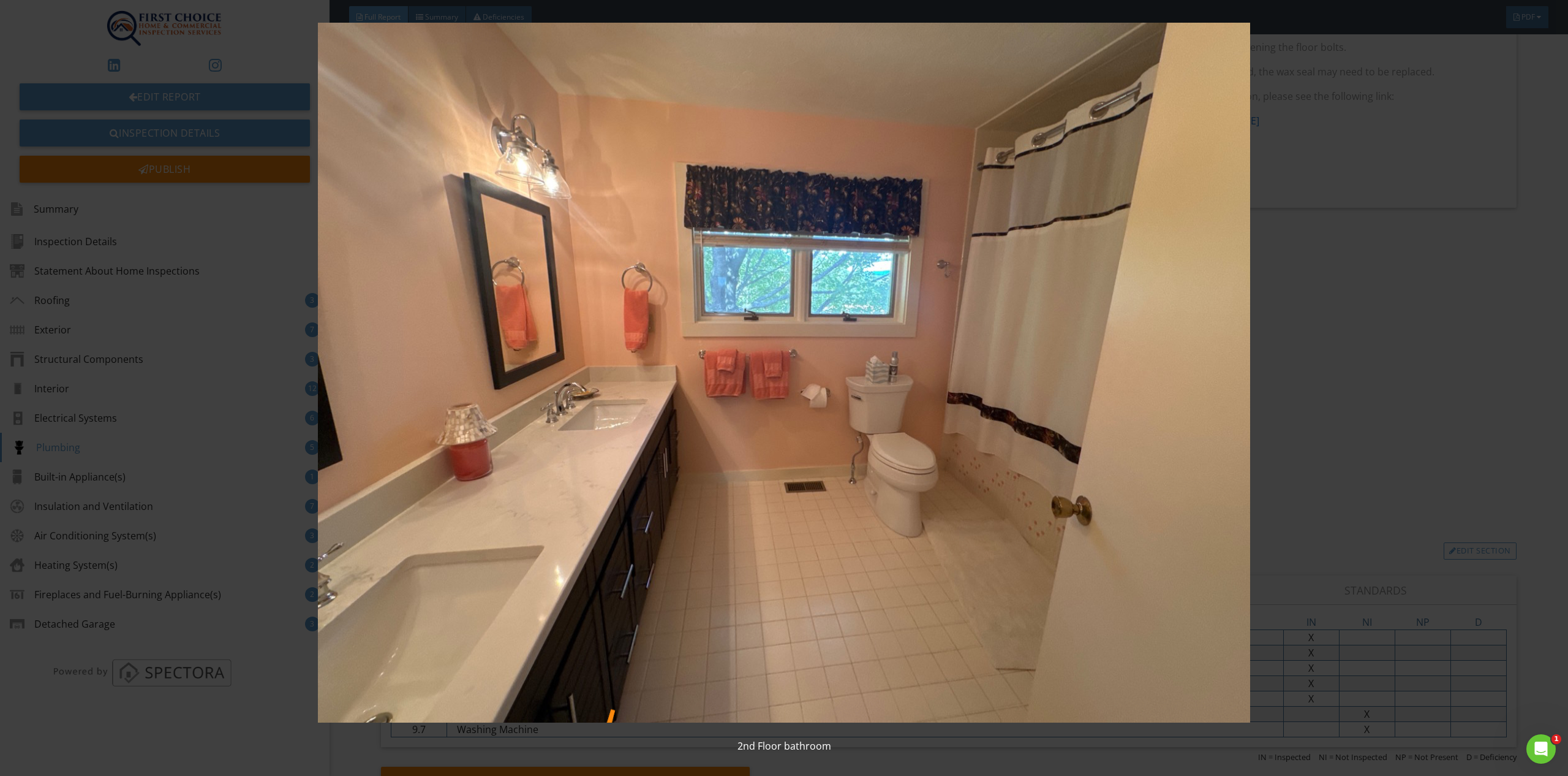
click at [1482, 357] on img at bounding box center [784, 372] width 1453 height 700
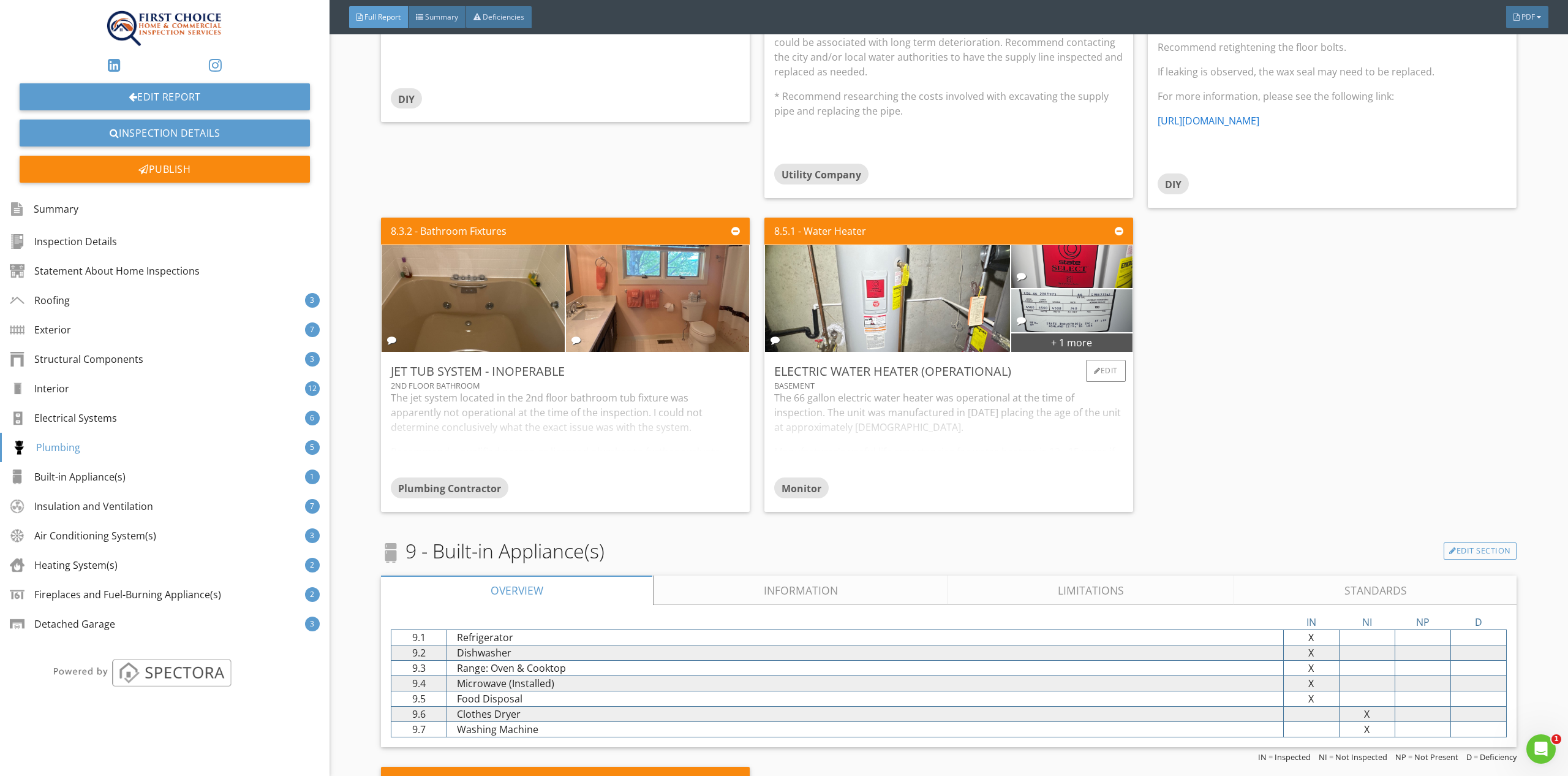
click at [1045, 446] on div "The 66 gallon electric water heater was operational at the time of inspection. …" at bounding box center [949, 434] width 350 height 87
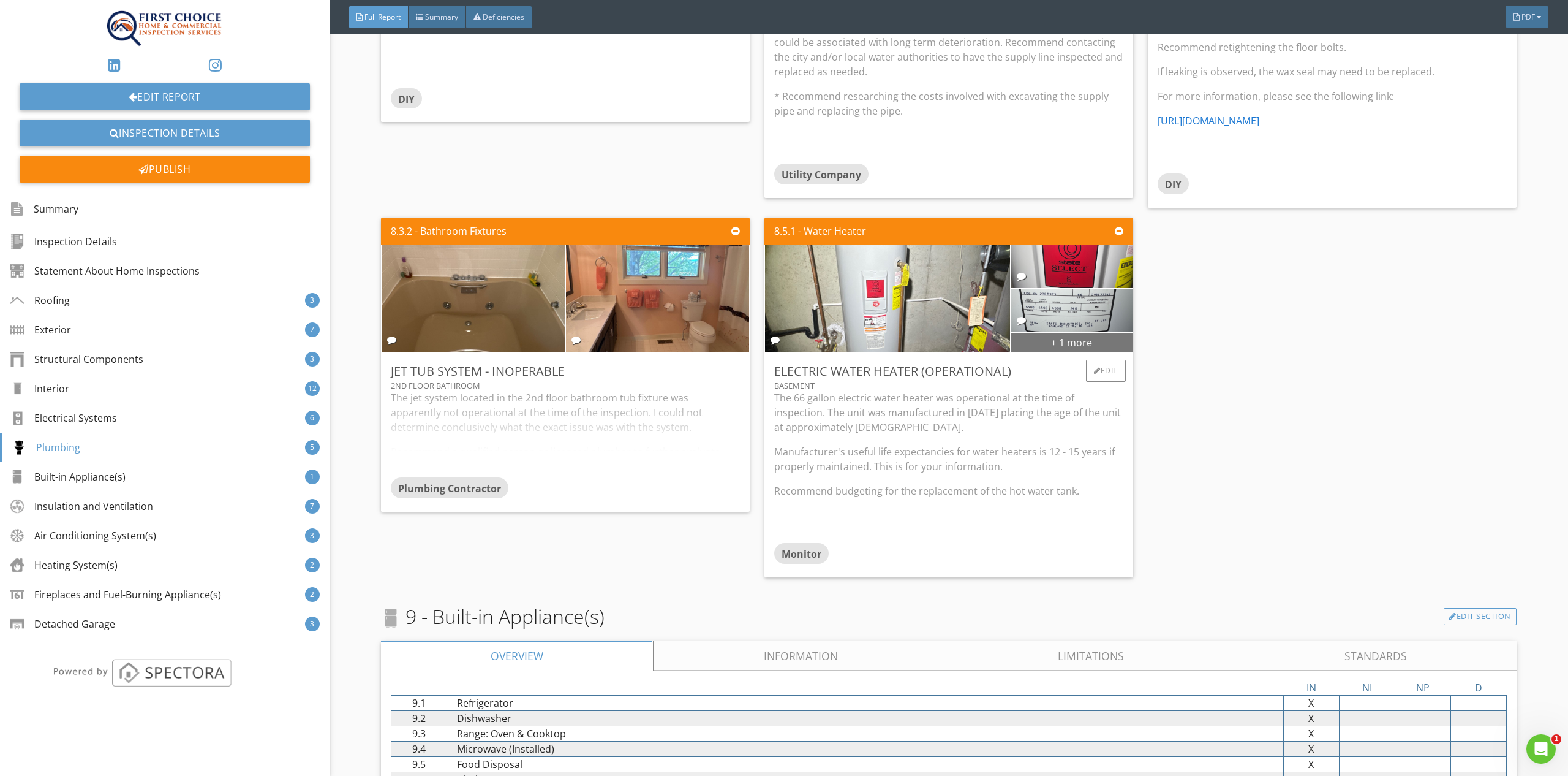
click at [1080, 332] on div "+ 1 more" at bounding box center [1072, 341] width 121 height 20
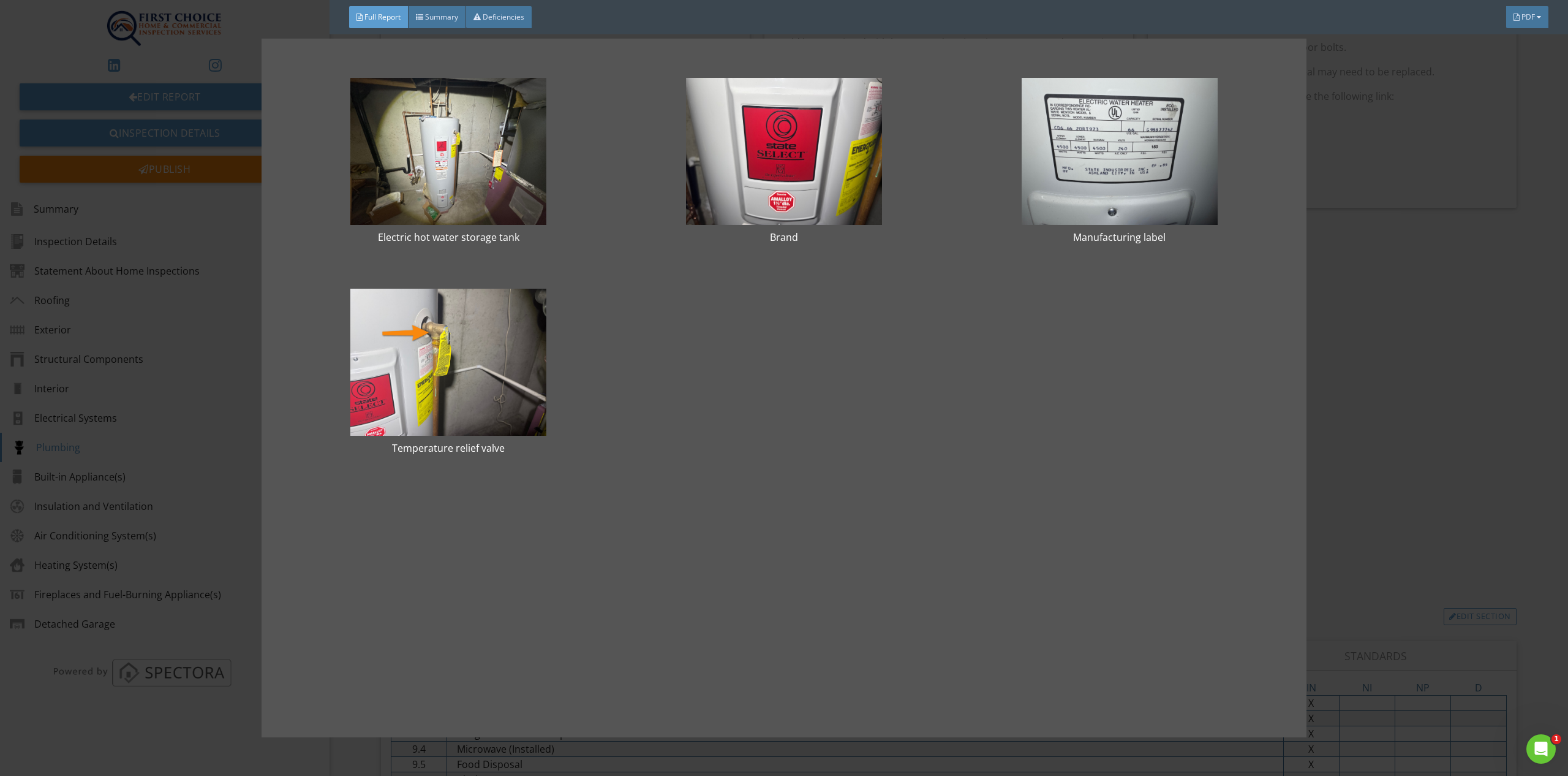
click at [1436, 378] on div "Electric hot water storage tank Brand Manufacturing label Temperature relief va…" at bounding box center [784, 388] width 1568 height 776
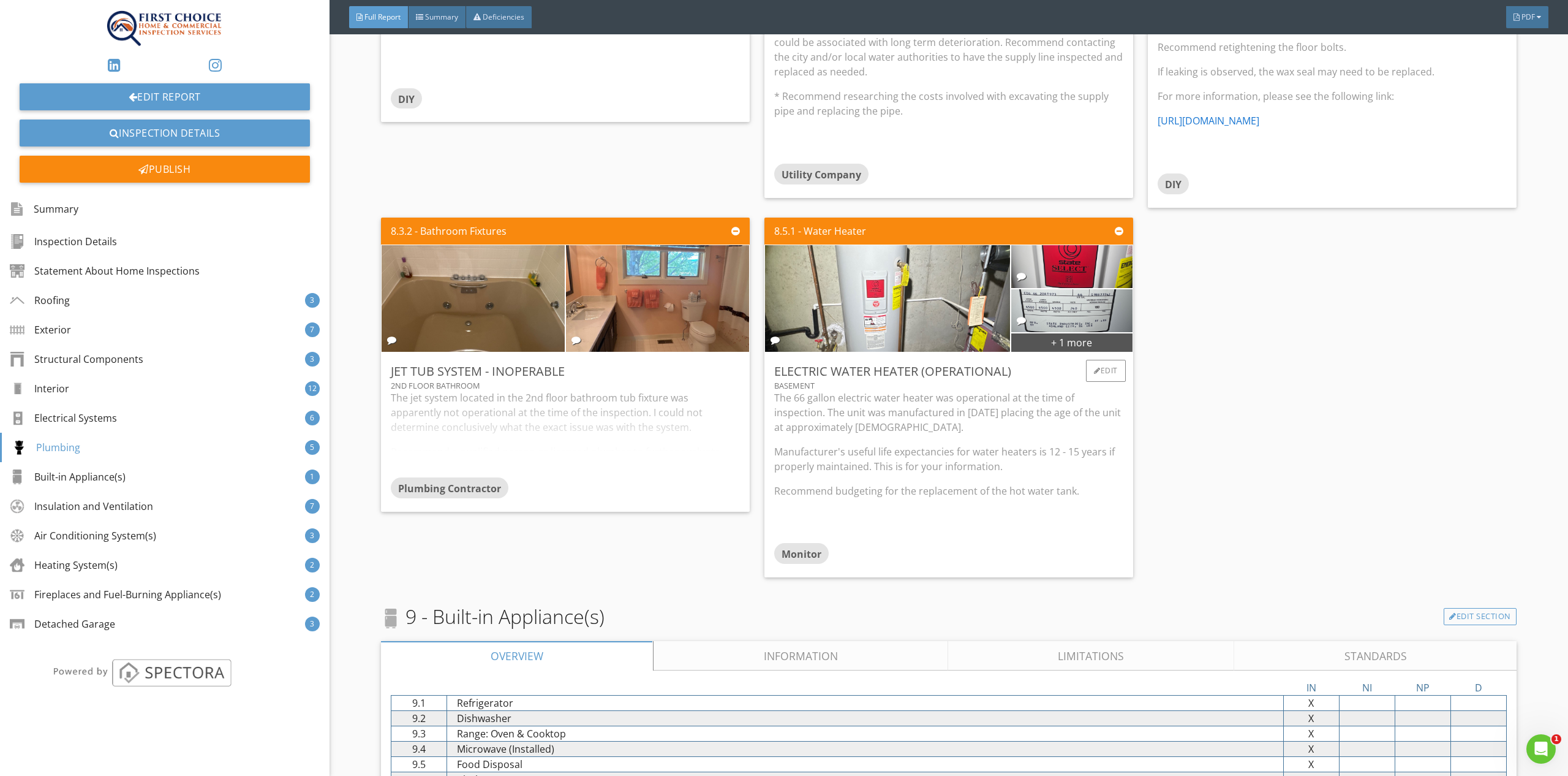
click at [1051, 500] on div "The 66 gallon electric water heater was operational at the time of inspection. …" at bounding box center [949, 466] width 350 height 153
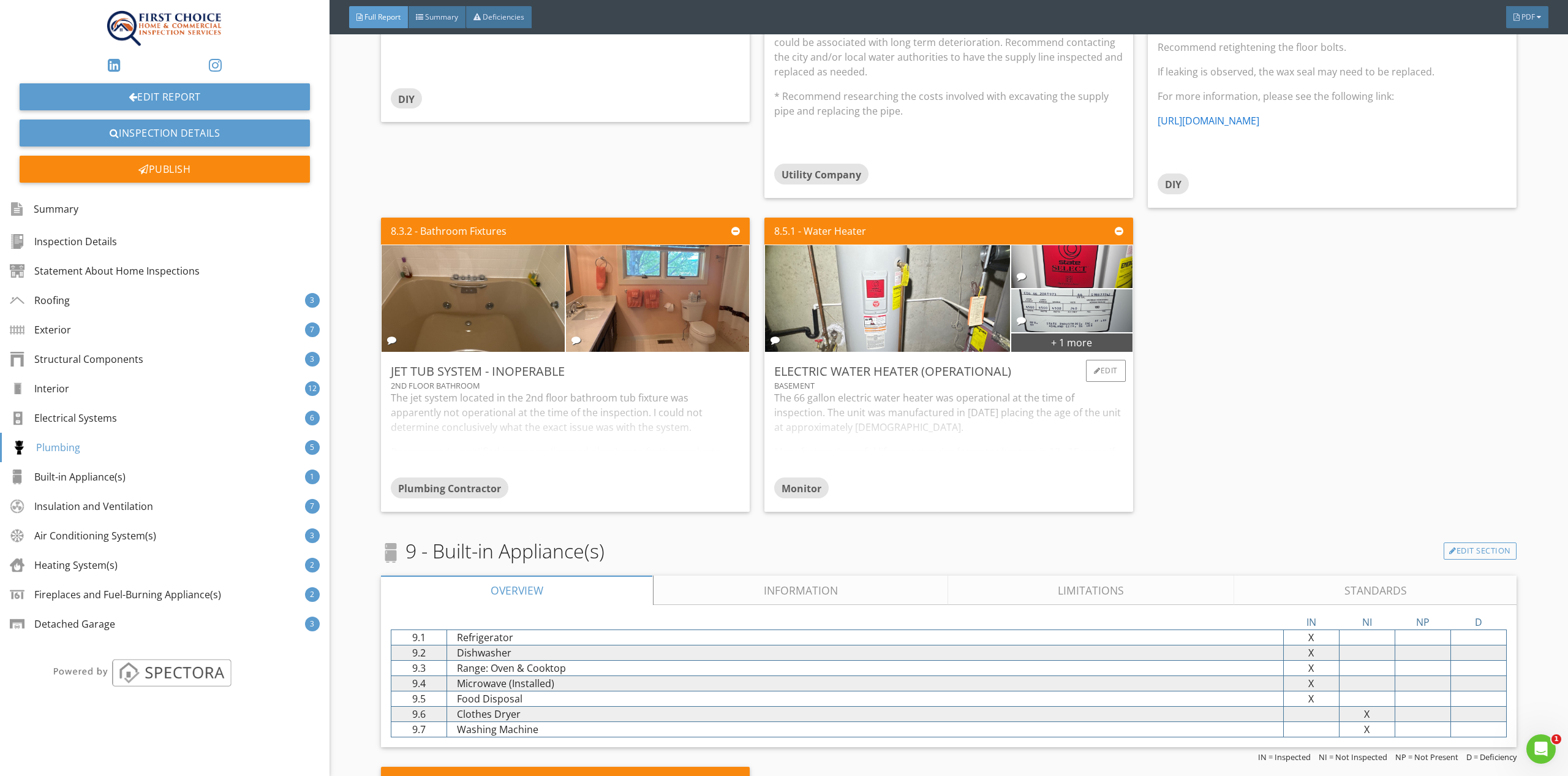
click at [1020, 435] on div "The 66 gallon electric water heater was operational at the time of inspection. …" at bounding box center [949, 434] width 350 height 87
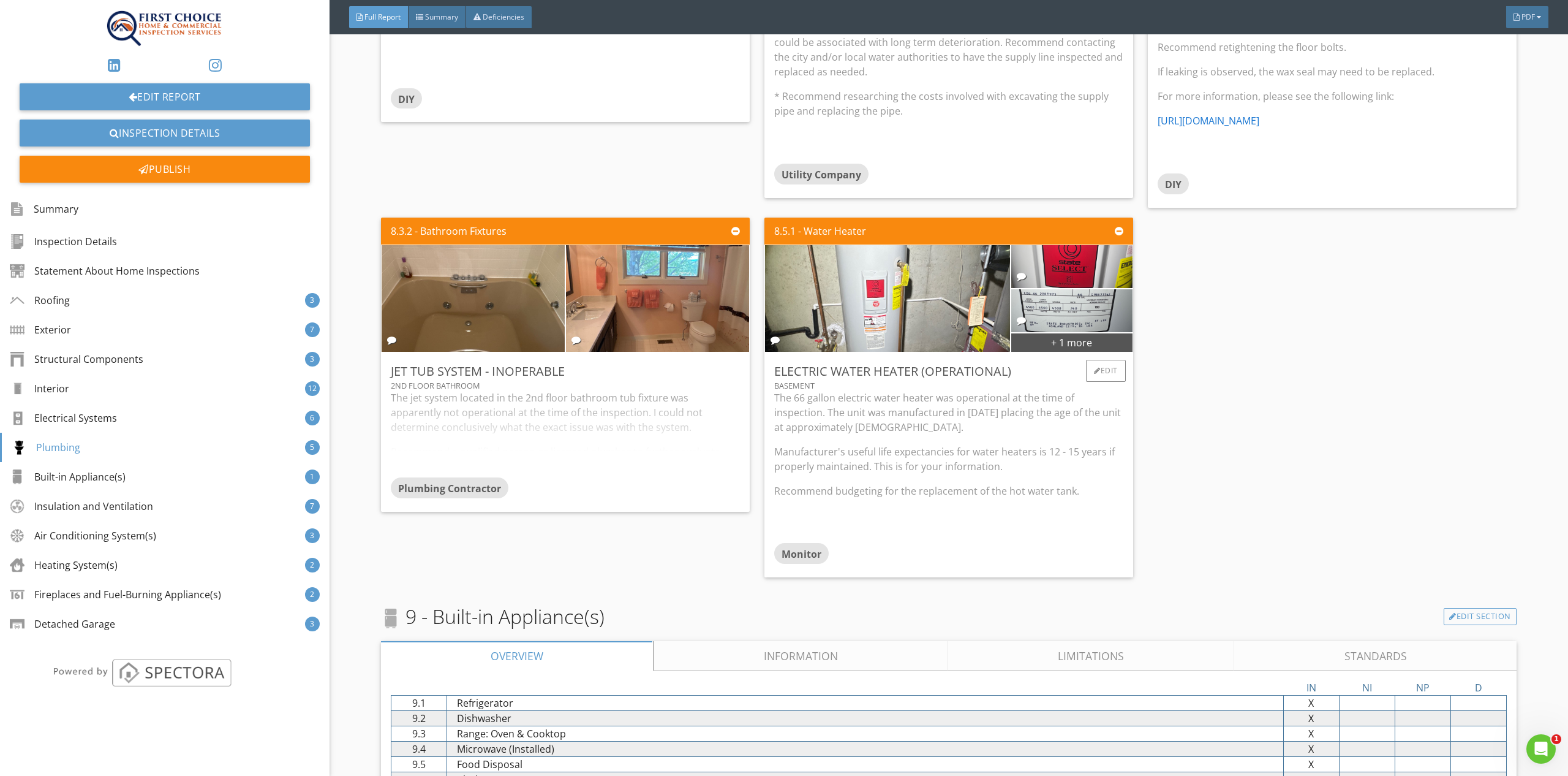
click at [851, 412] on p "The 66 gallon electric water heater was operational at the time of inspection. …" at bounding box center [949, 412] width 350 height 44
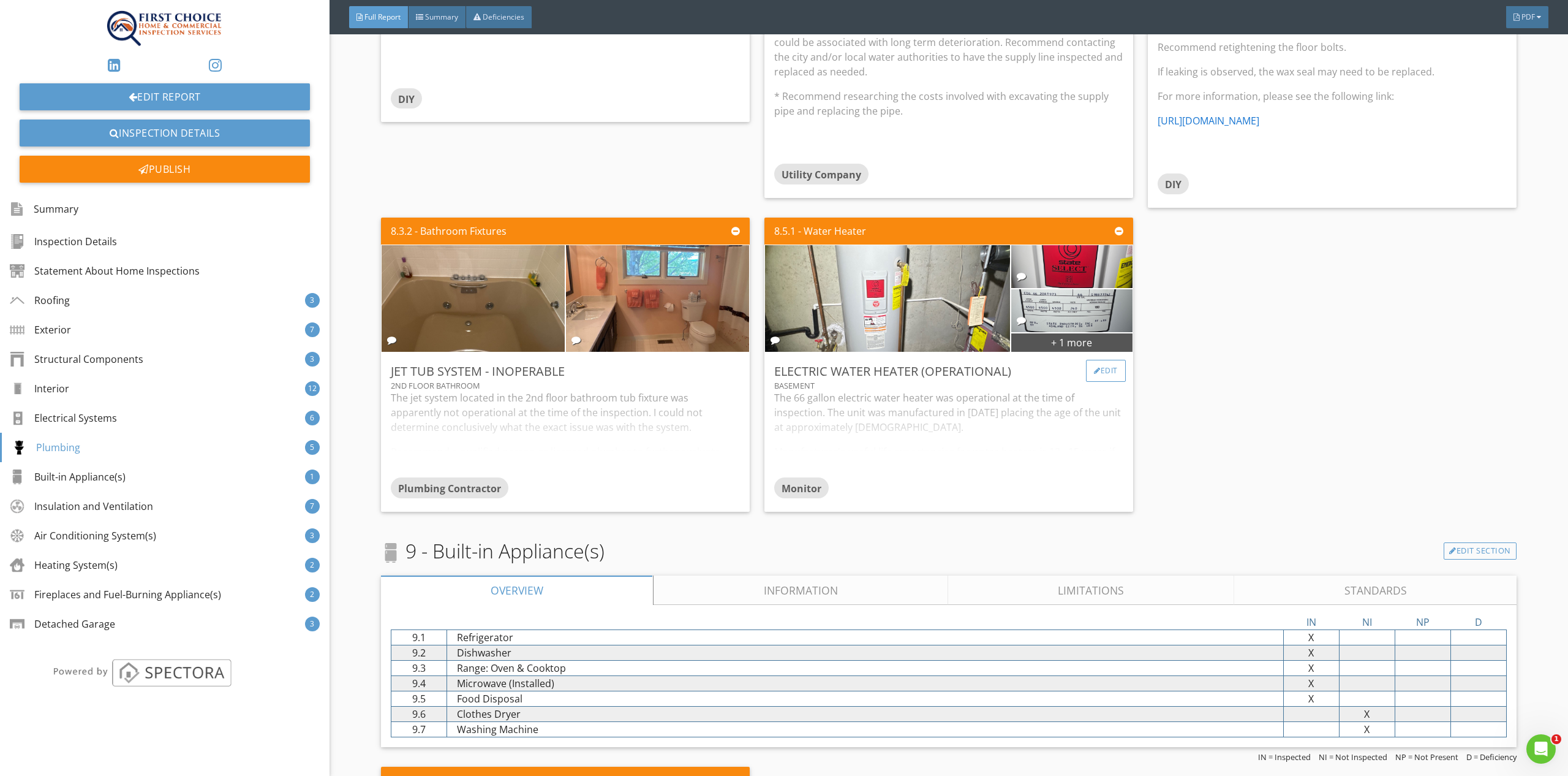
click at [1094, 367] on div at bounding box center [1097, 371] width 7 height 7
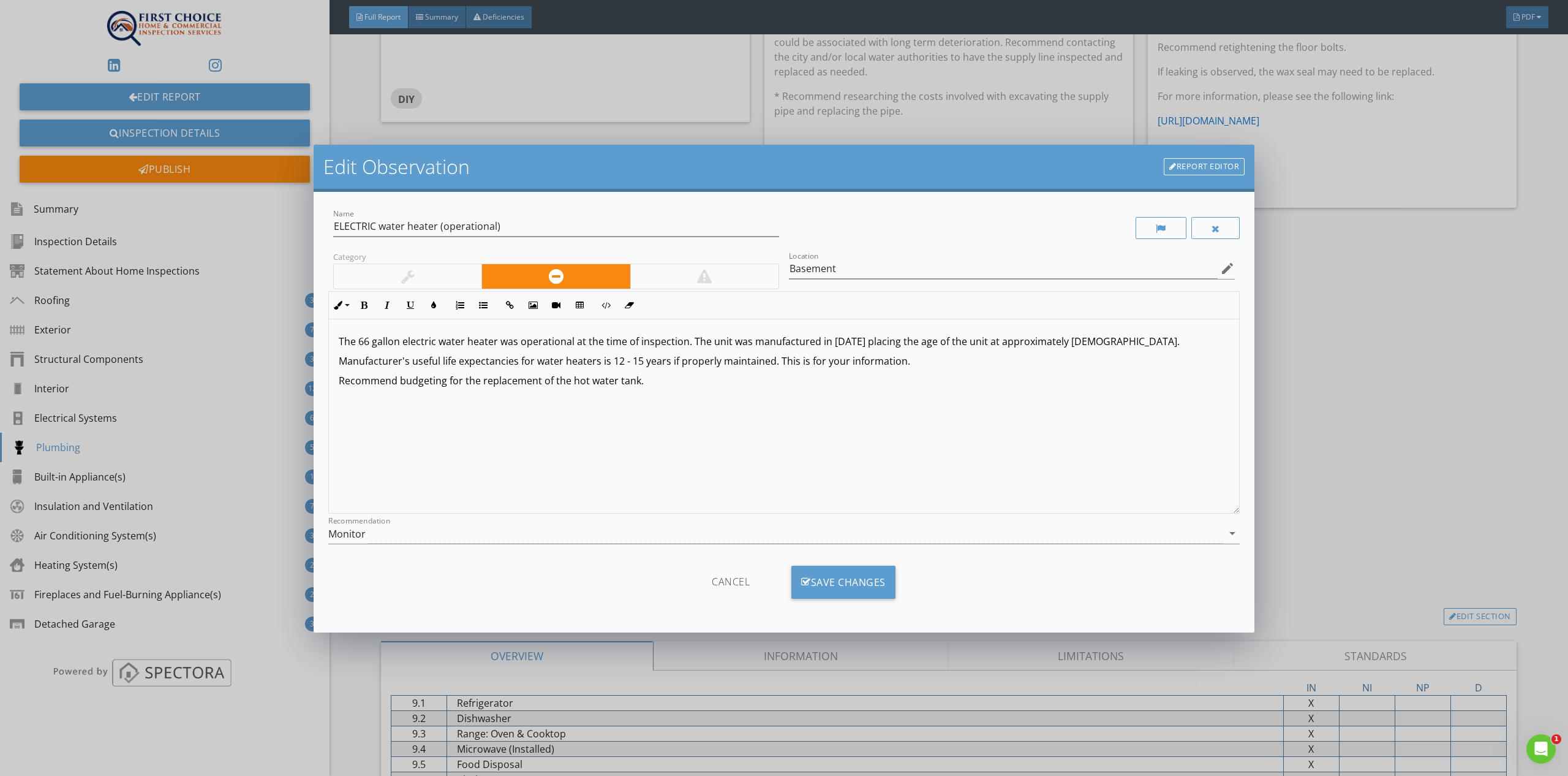
click at [1068, 344] on p "The 66 gallon electric water heater was operational at the time of inspection. …" at bounding box center [784, 341] width 891 height 15
click at [1066, 342] on p "The 66 gallon electric water heater was operational at the time of inspection. …" at bounding box center [784, 341] width 891 height 15
click at [860, 572] on div "Save Changes" at bounding box center [843, 582] width 104 height 33
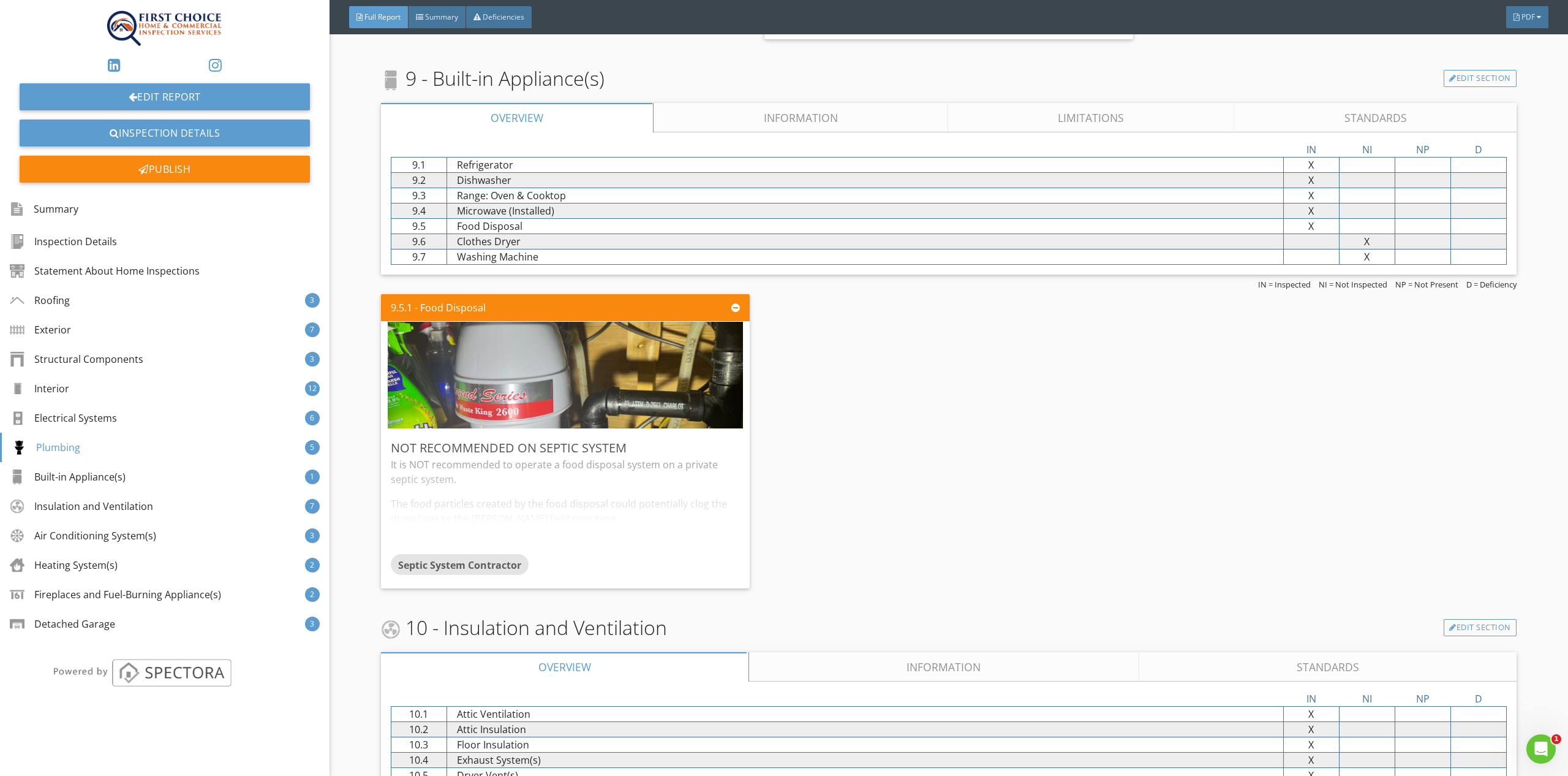
scroll to position [8183, 0]
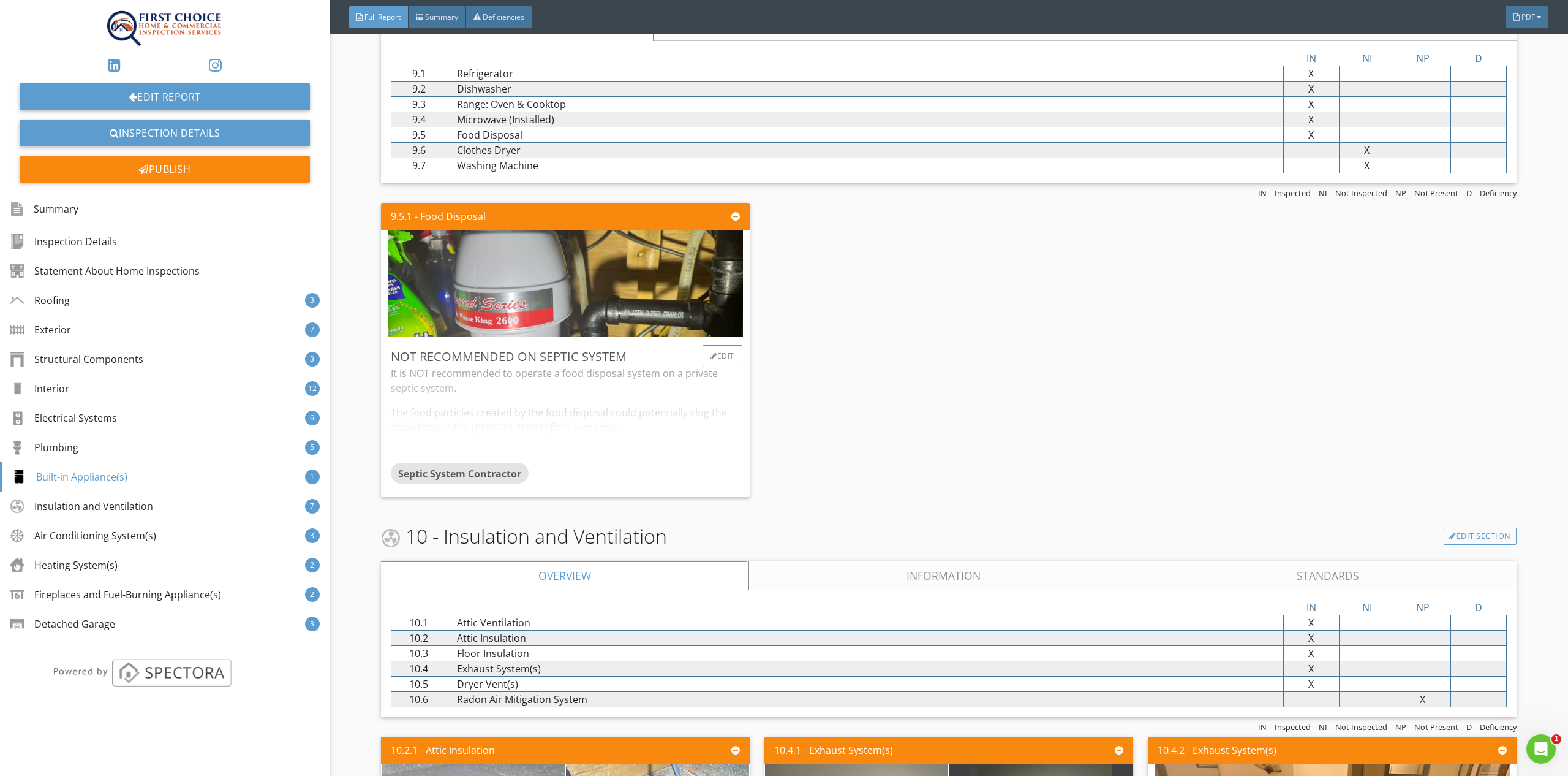
click at [675, 421] on div "It is NOT recommended to operate a food disposal system on a private septic sys…" at bounding box center [565, 414] width 350 height 97
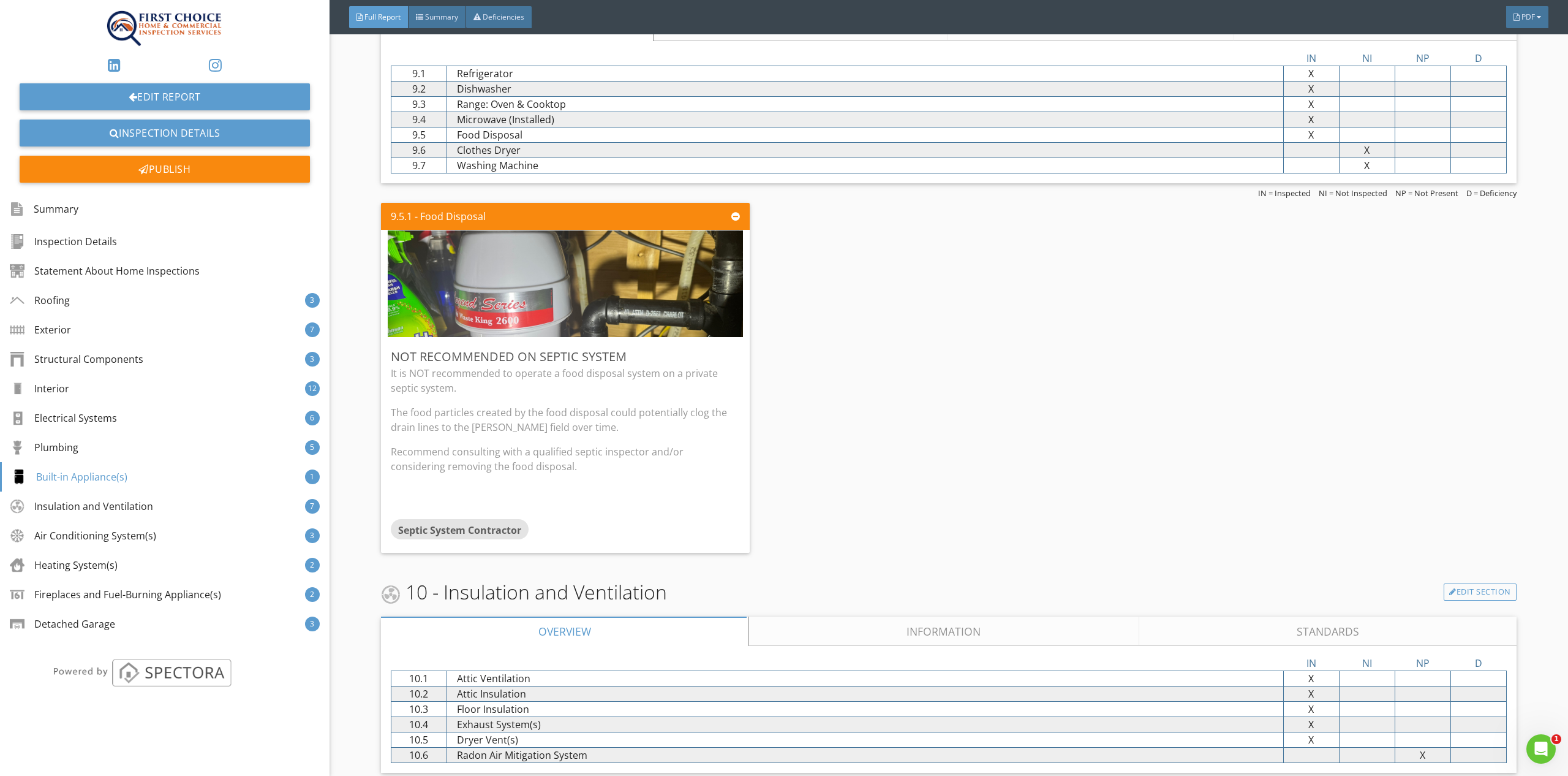
click at [890, 435] on div "9.5.1 - Food Disposal Not Recommended on Septic System It is NOT recommended to…" at bounding box center [949, 378] width 1136 height 360
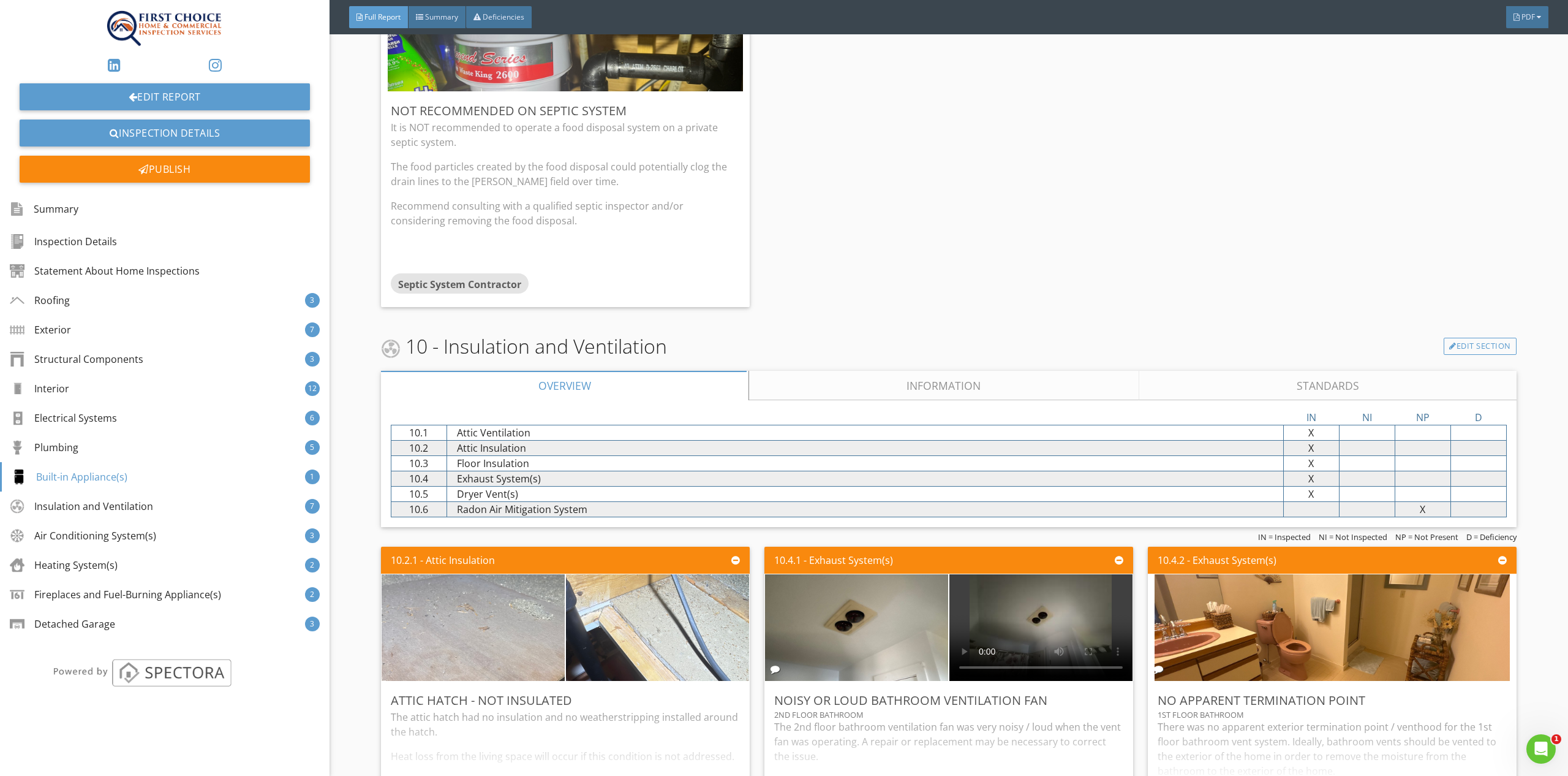
scroll to position [8402, 0]
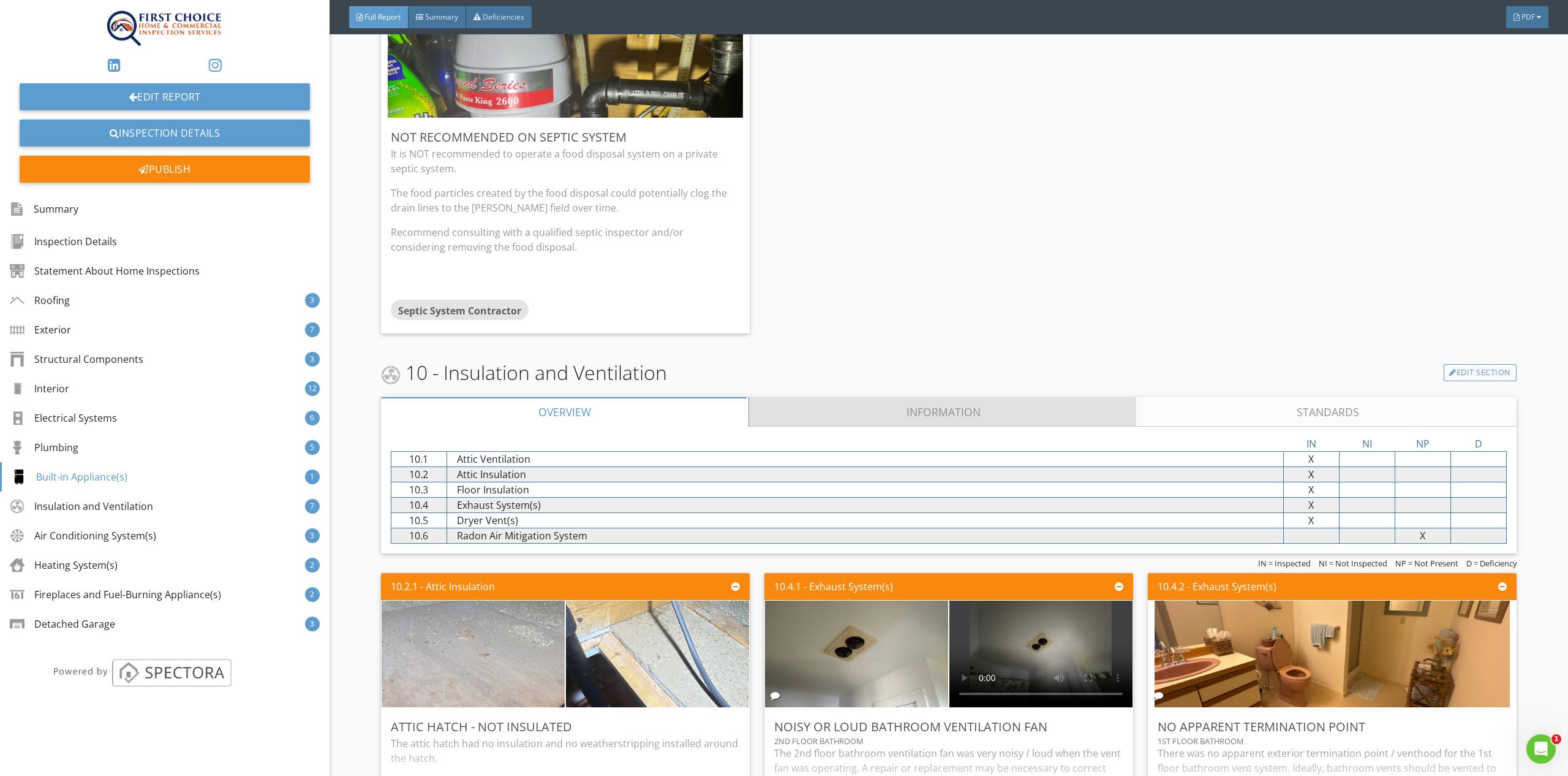
click at [909, 397] on link "Information" at bounding box center [944, 412] width 389 height 30
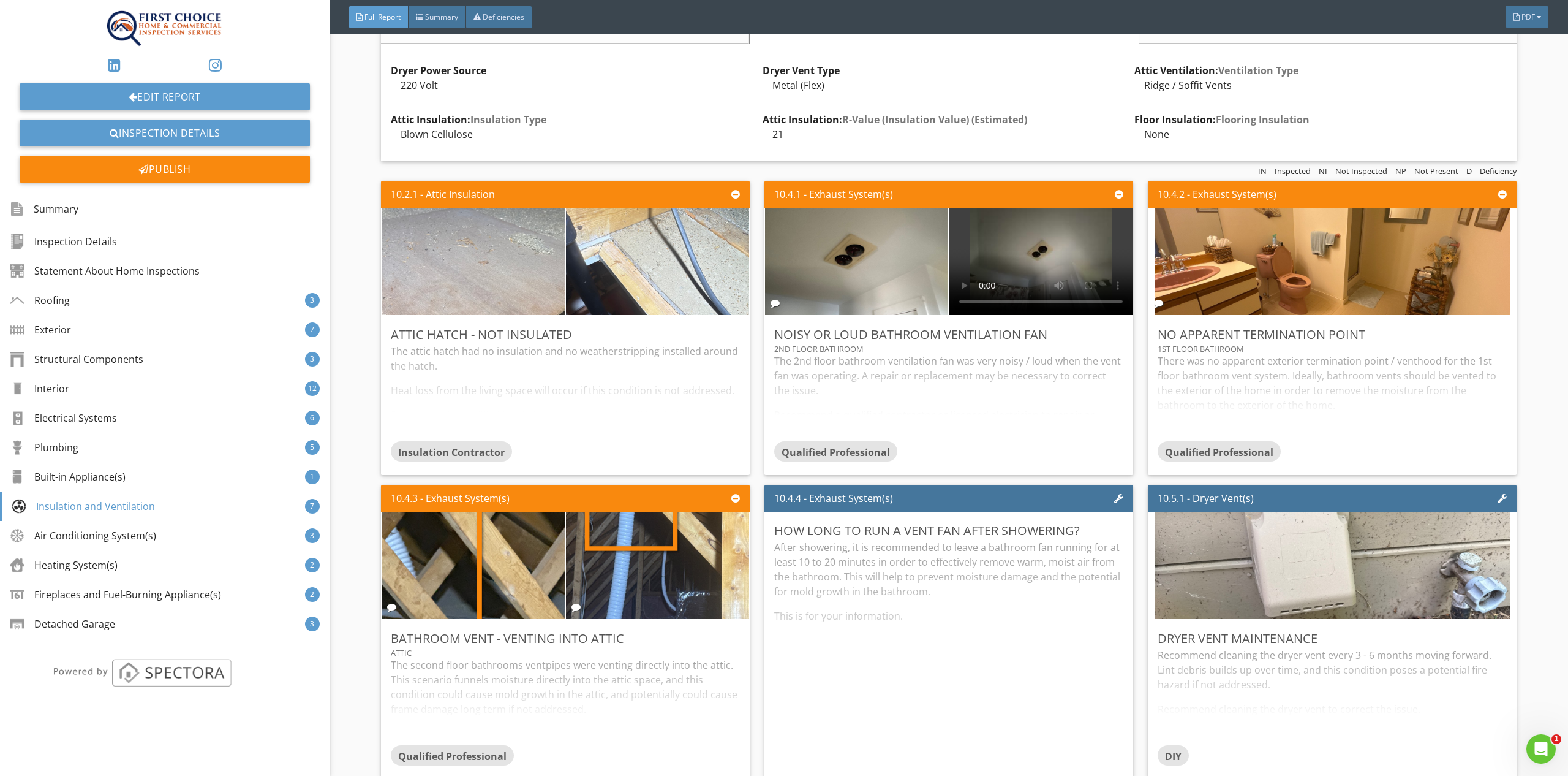
scroll to position [8792, 0]
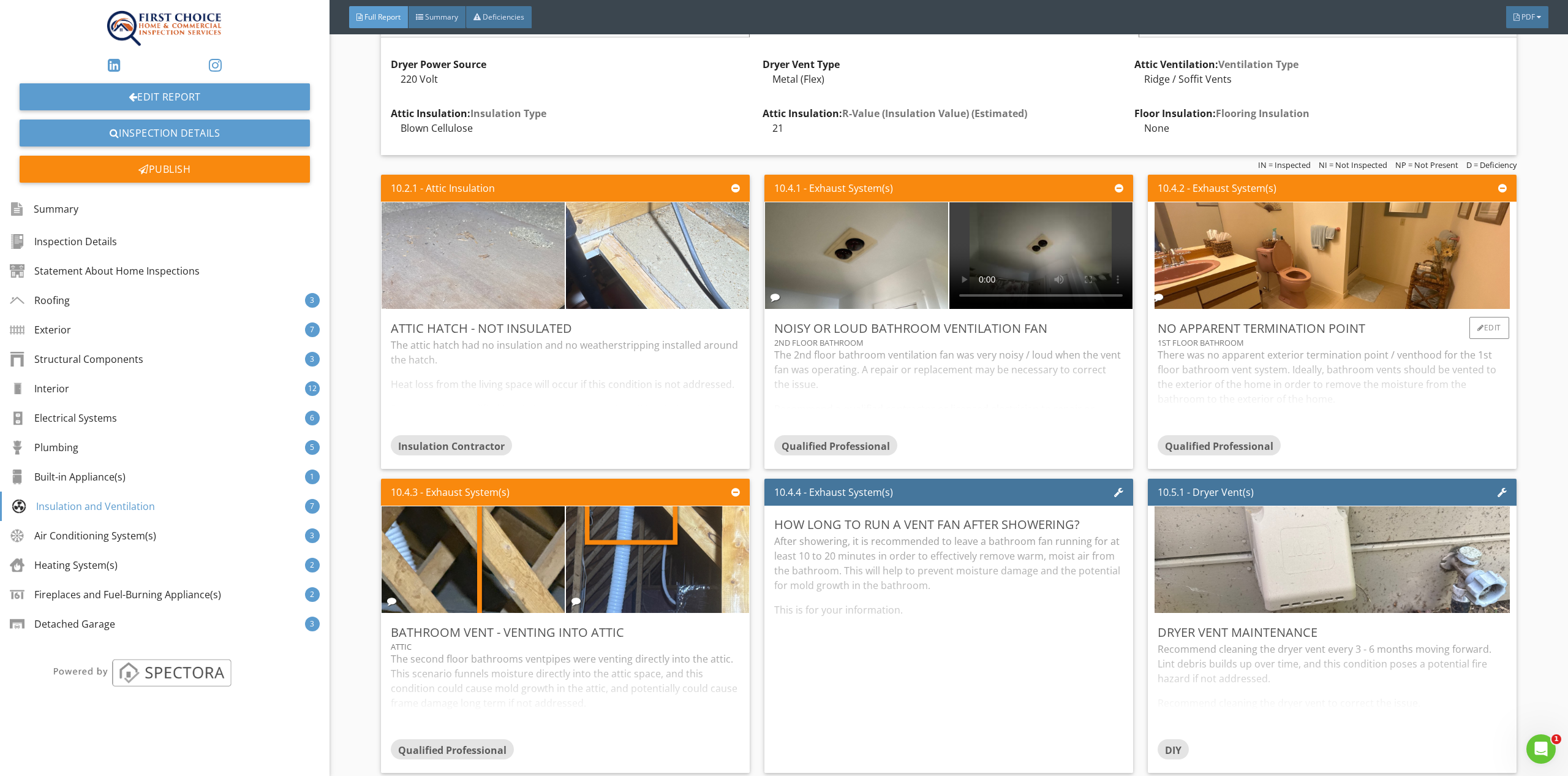
click at [1343, 399] on div "There was no apparent exterior termination point / venthood for the 1st floor b…" at bounding box center [1332, 391] width 350 height 87
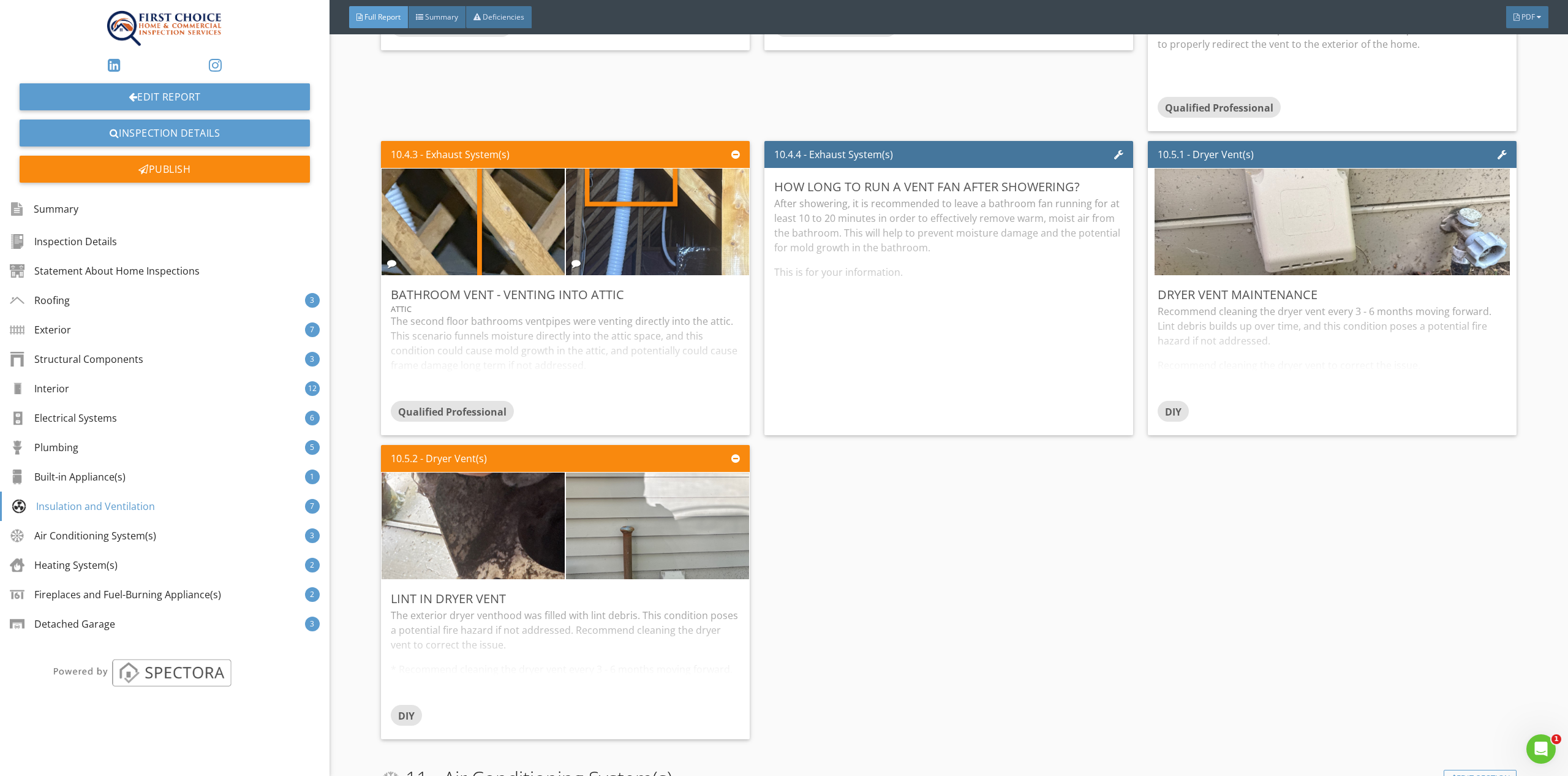
scroll to position [9230, 0]
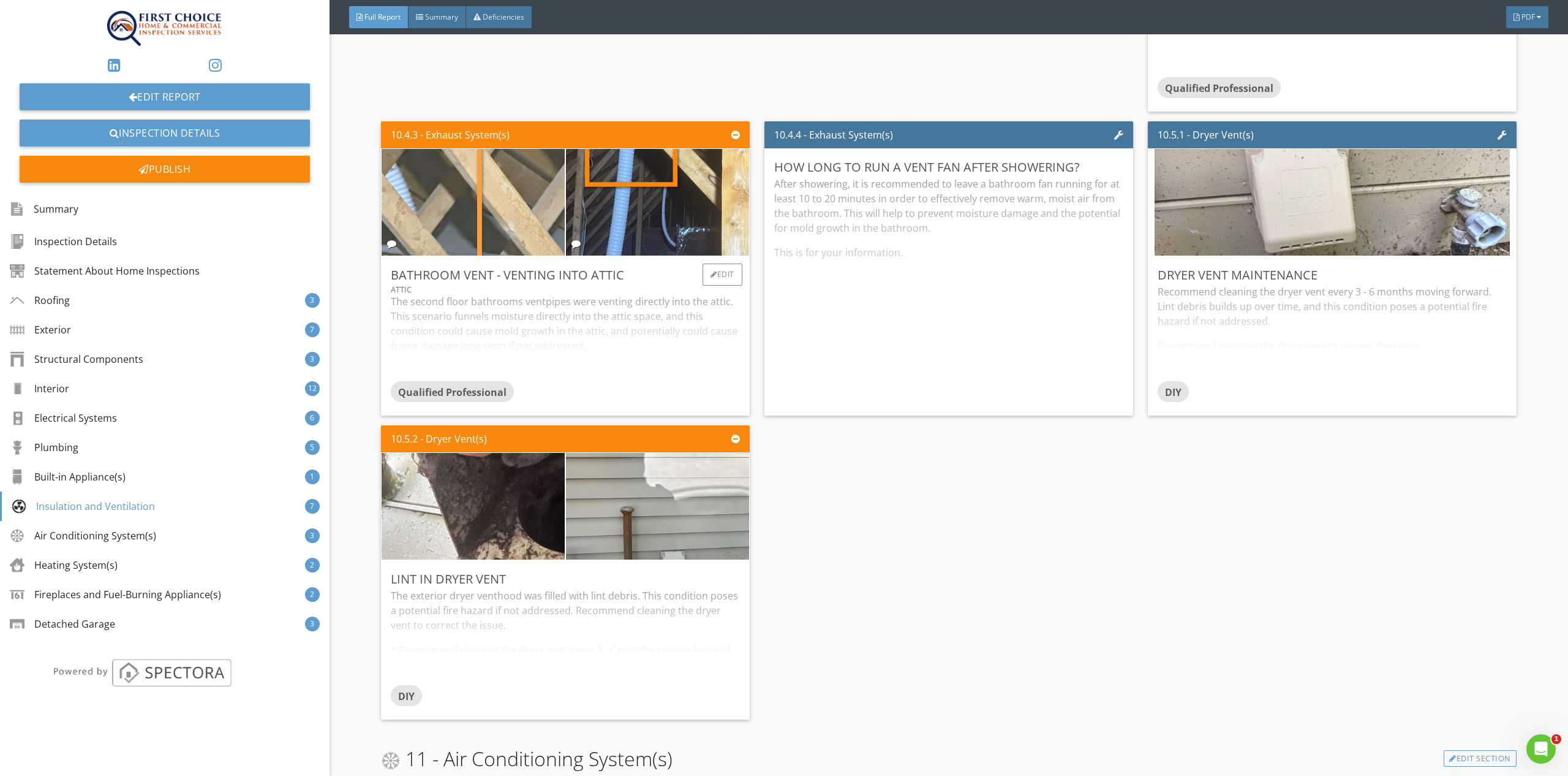
click at [454, 216] on img at bounding box center [473, 202] width 355 height 267
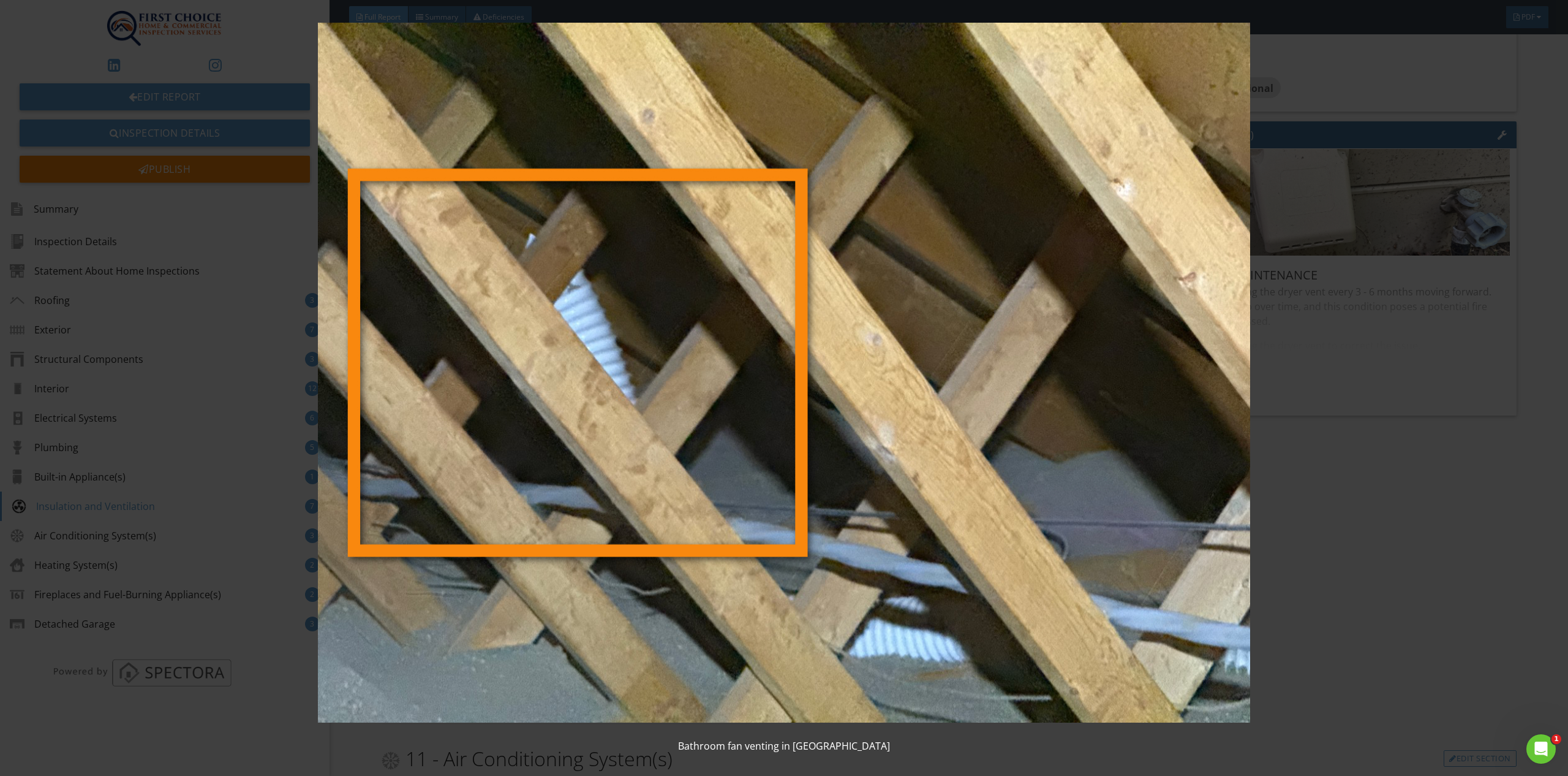
click at [1378, 540] on img at bounding box center [784, 372] width 1453 height 700
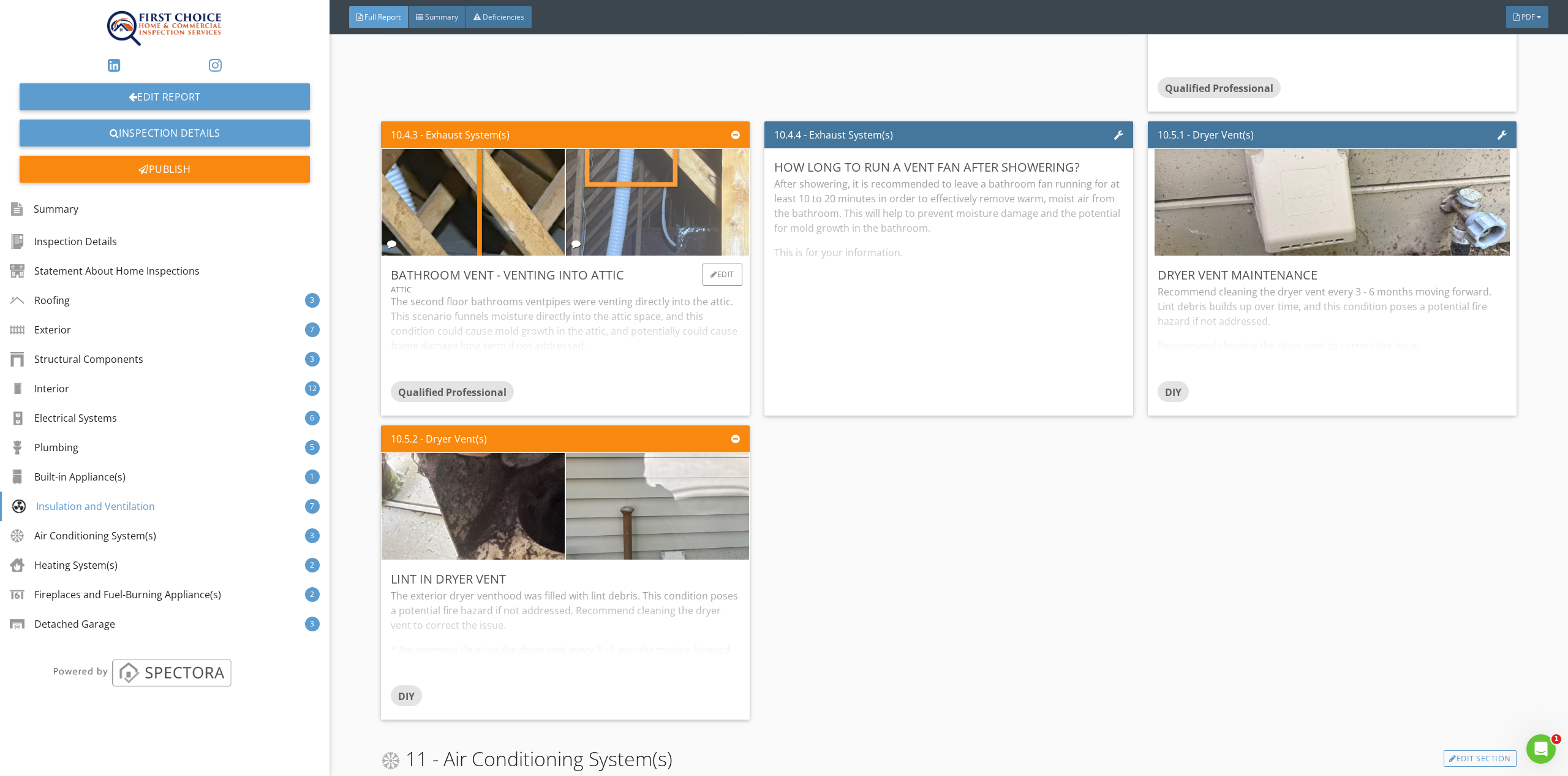
click at [652, 189] on img at bounding box center [657, 202] width 355 height 267
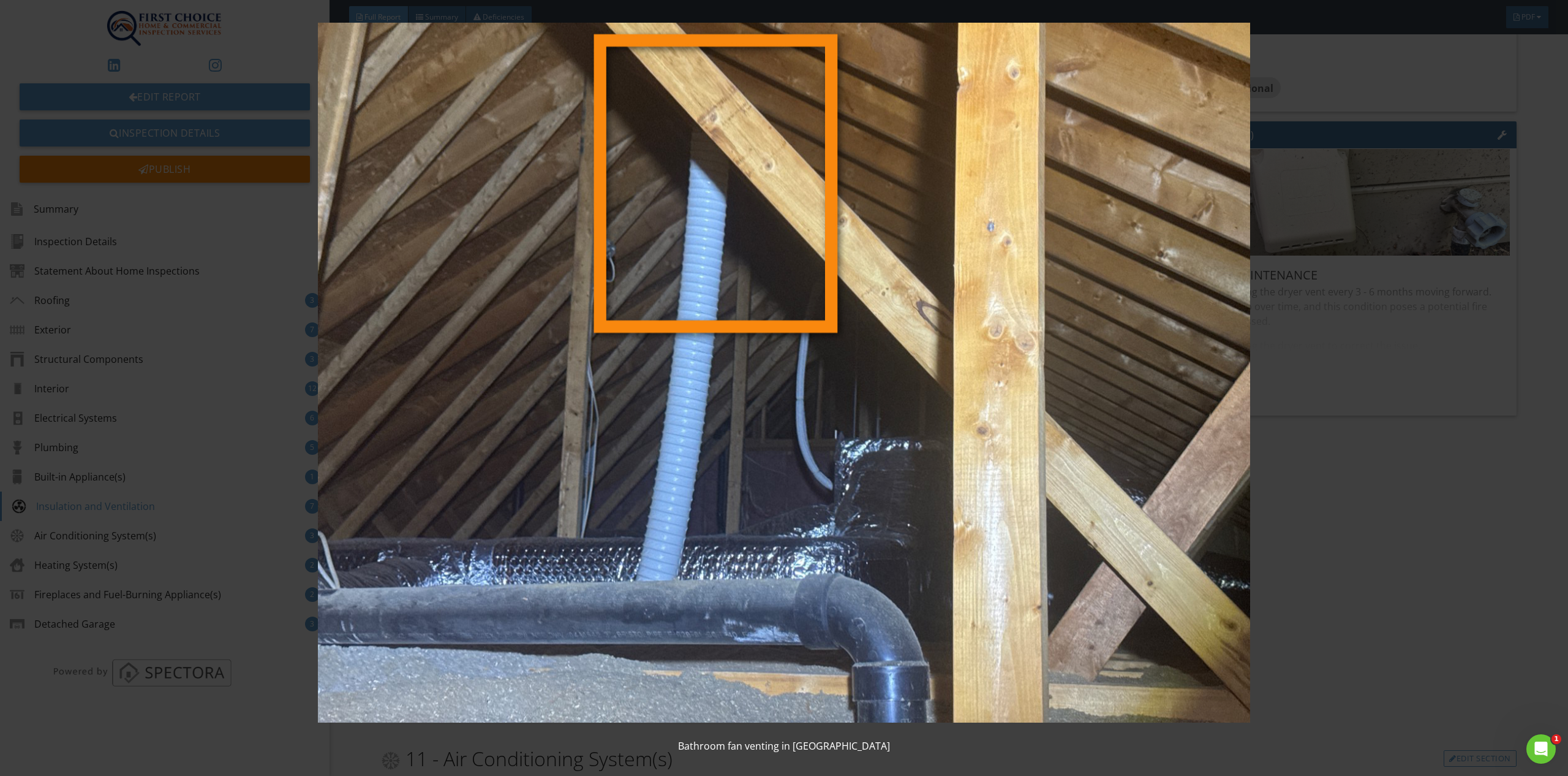
click at [1405, 553] on img at bounding box center [784, 372] width 1453 height 700
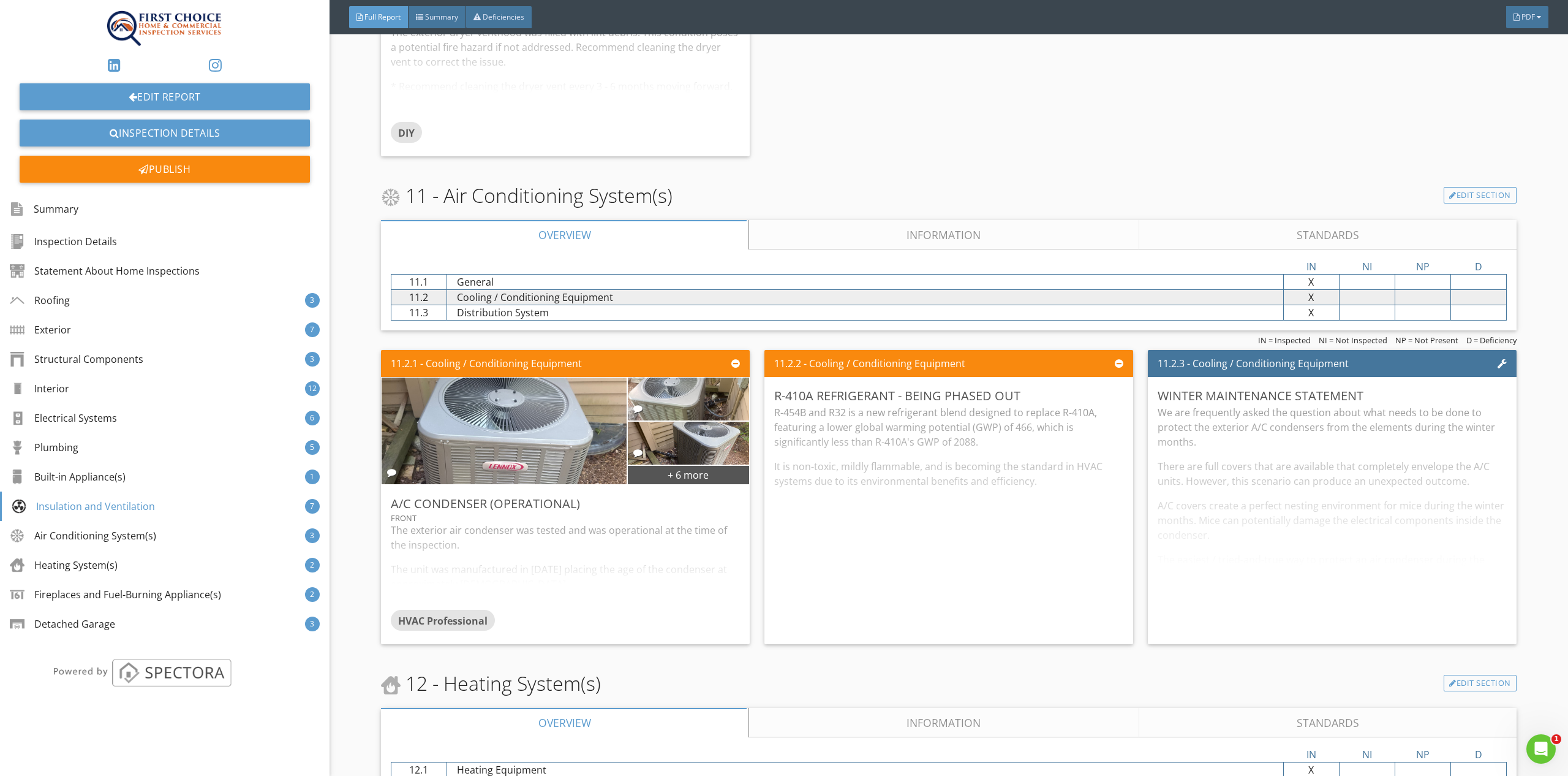
scroll to position [9800, 0]
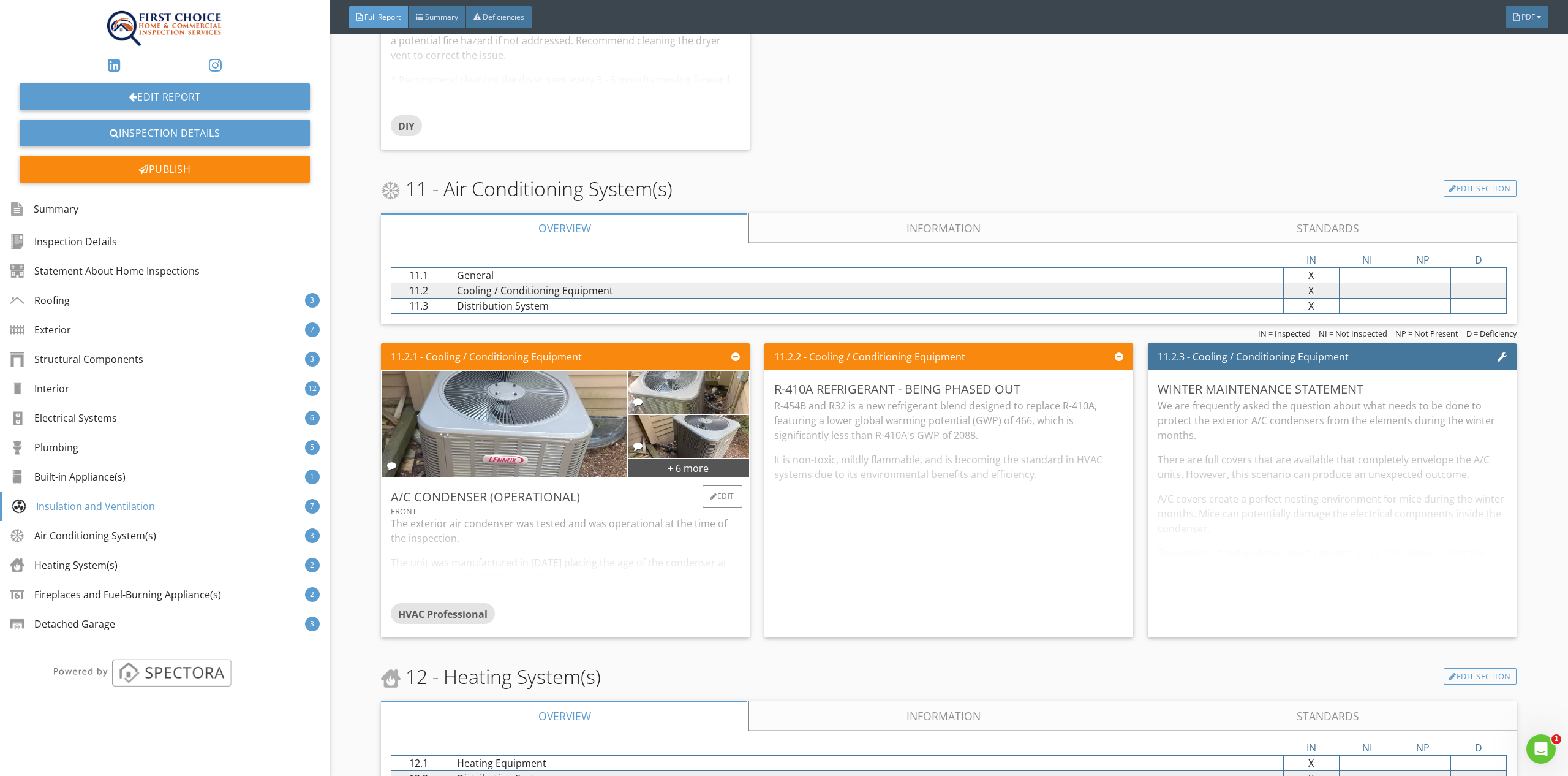
click at [618, 535] on div "The exterior air condenser was tested and was operational at the time of the in…" at bounding box center [565, 559] width 350 height 87
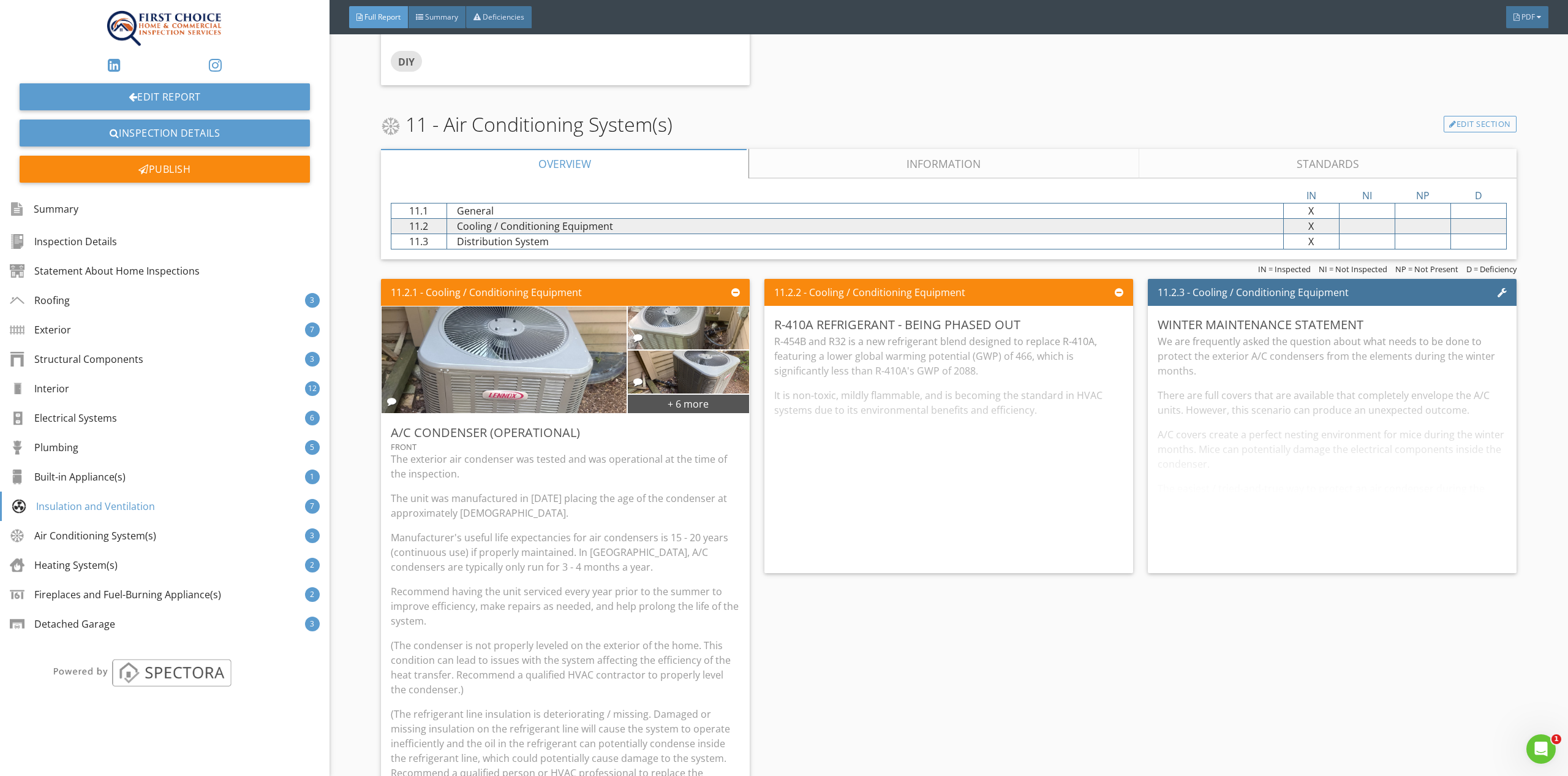
scroll to position [9918, 0]
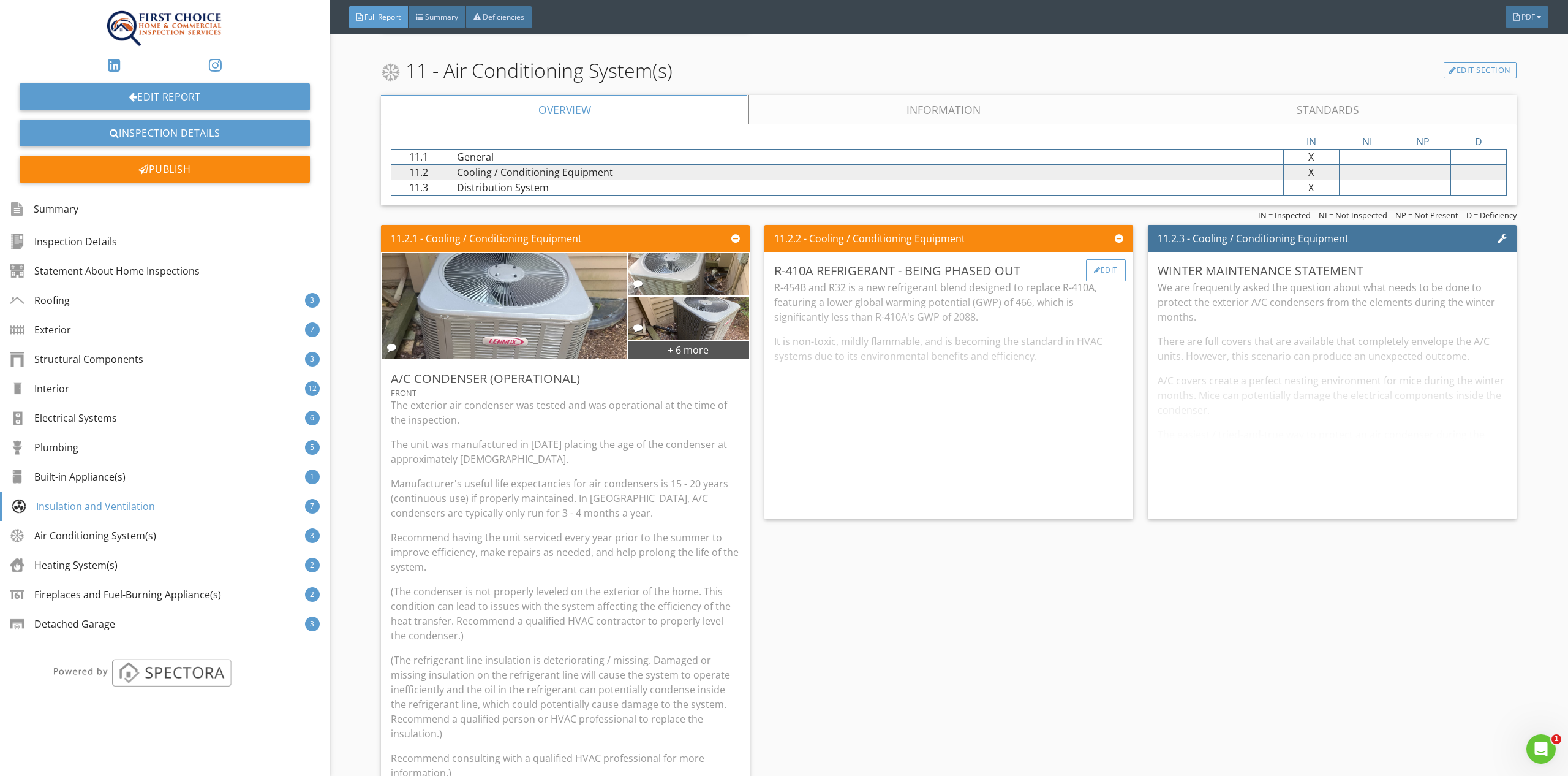
click at [1094, 267] on div at bounding box center [1097, 270] width 7 height 7
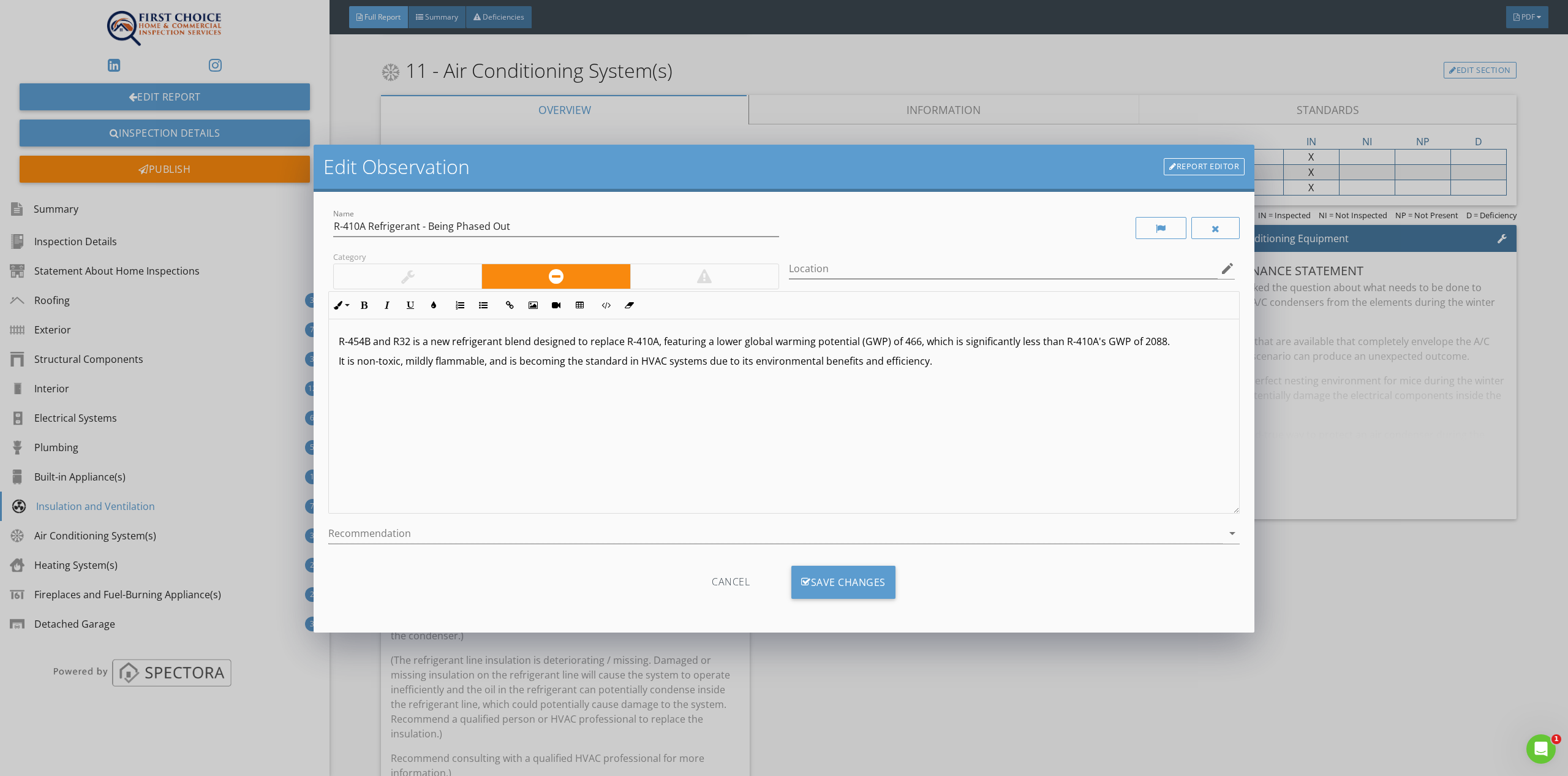
click at [420, 345] on p "R-454B and R32 is a new refrigerant blend designed to replace R-410A, featuring…" at bounding box center [784, 341] width 891 height 15
click at [428, 344] on p "R-454B and R32 is a new refrigerant blend designed to replace R-410A, featuring…" at bounding box center [784, 341] width 891 height 15
click at [531, 341] on p "R-454B and R32 are new refrigerant blend designed to replace R-410A, featuring …" at bounding box center [784, 341] width 891 height 15
click at [822, 581] on div "Save Changes" at bounding box center [843, 582] width 104 height 33
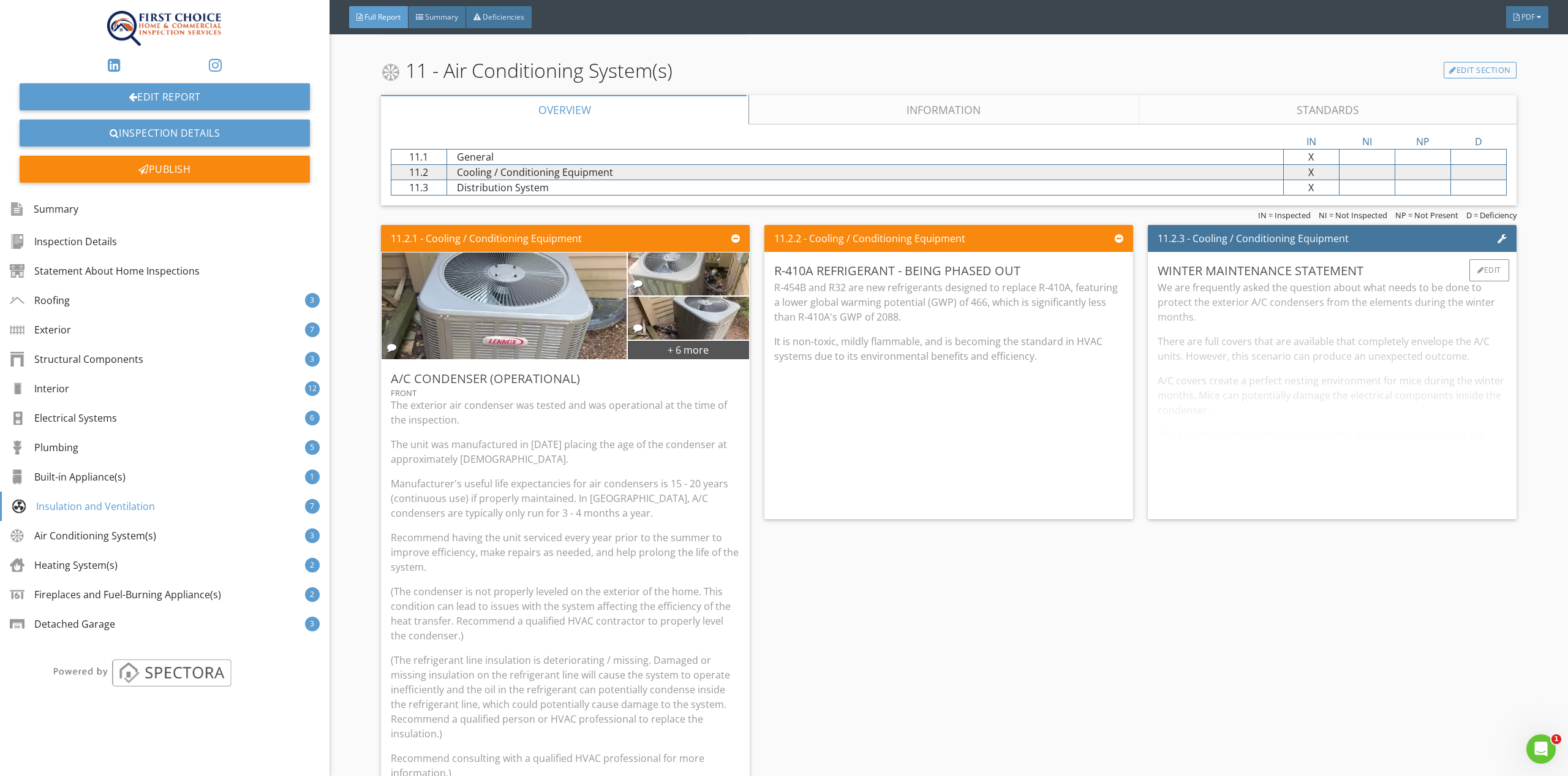
click at [1280, 457] on div "We are frequently asked the question about what needs to be done to protect the…" at bounding box center [1332, 395] width 350 height 229
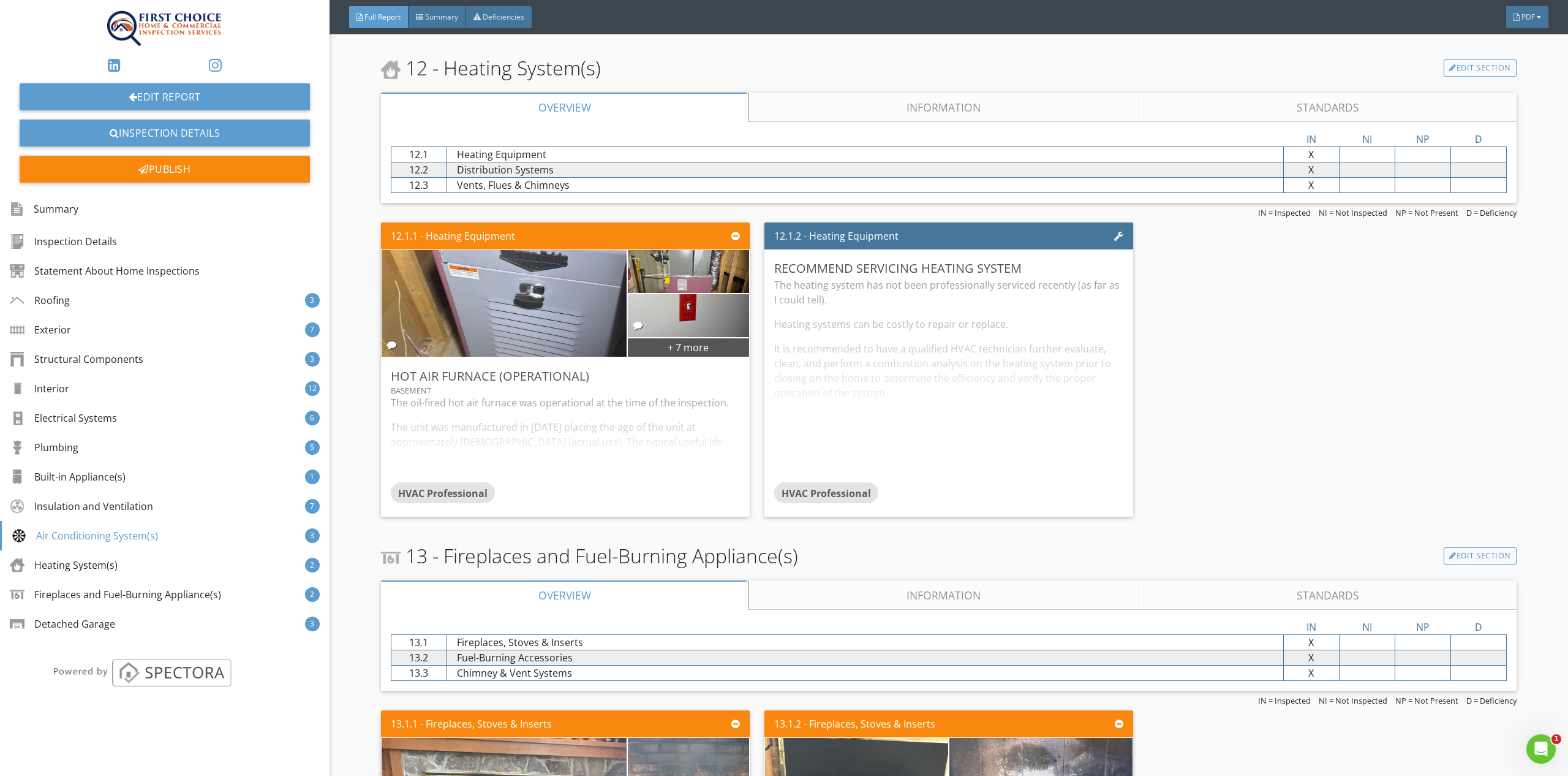
scroll to position [10775, 0]
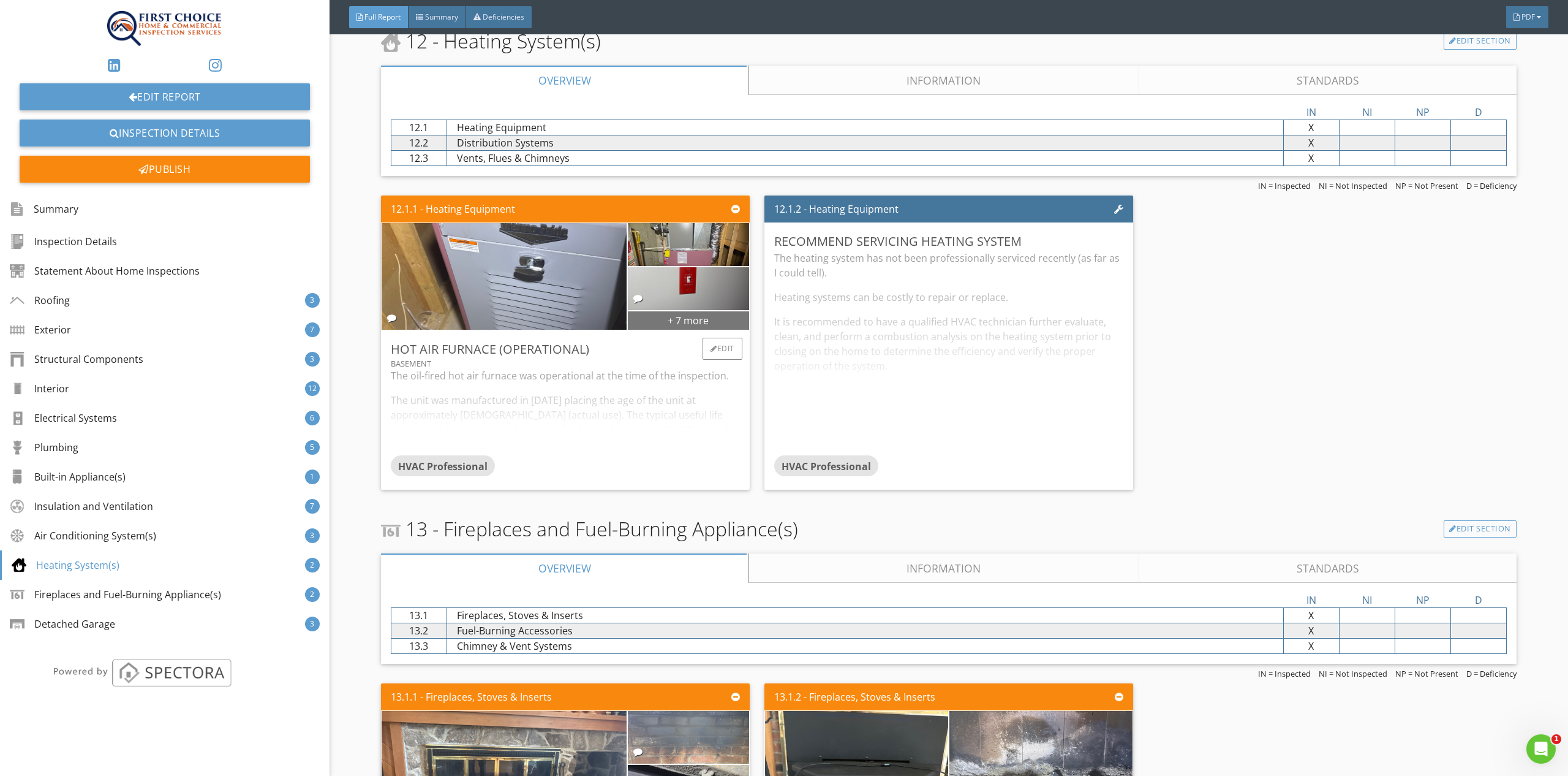
click at [652, 310] on div "+ 7 more" at bounding box center [689, 320] width 121 height 20
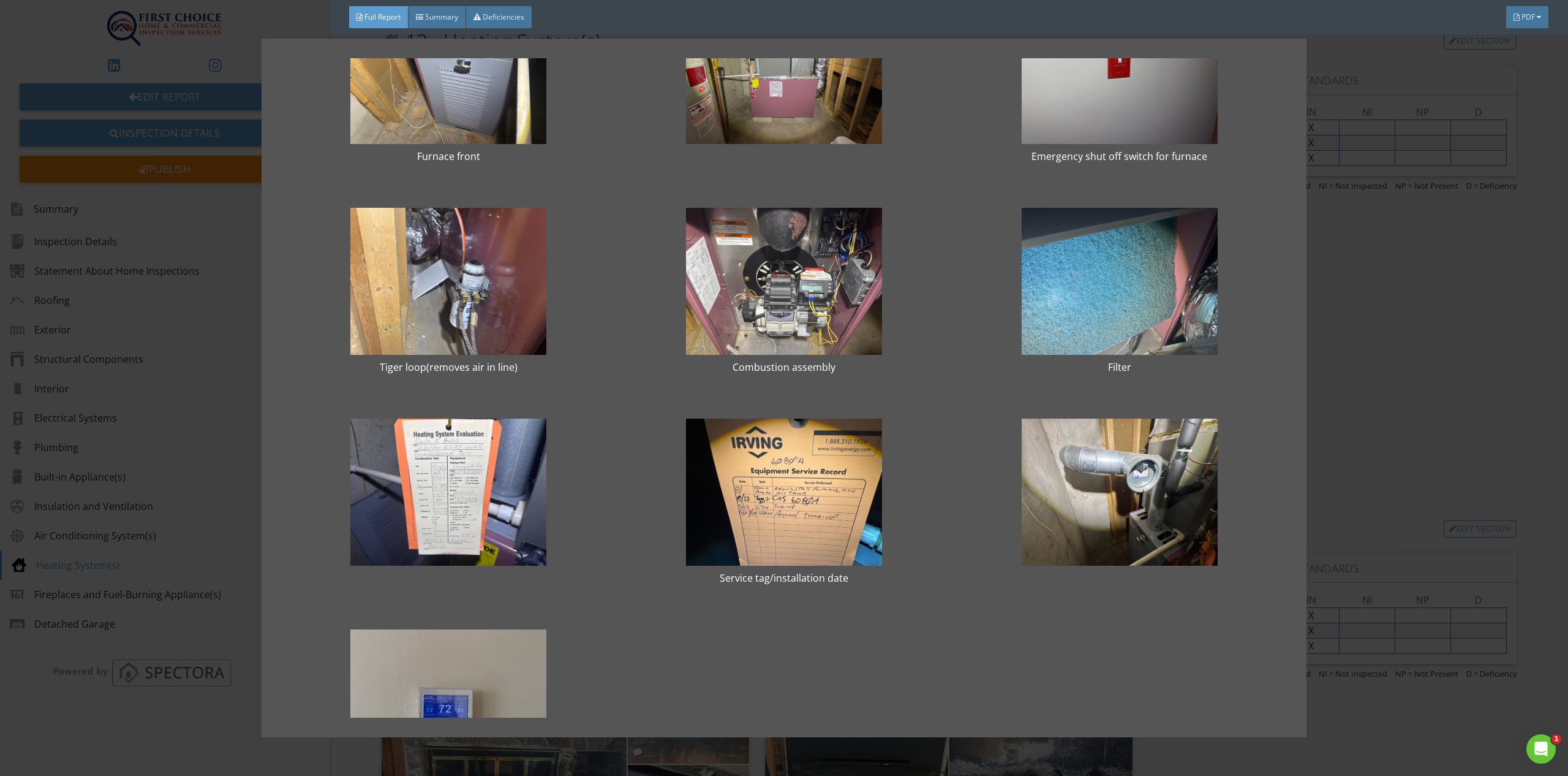
scroll to position [0, 0]
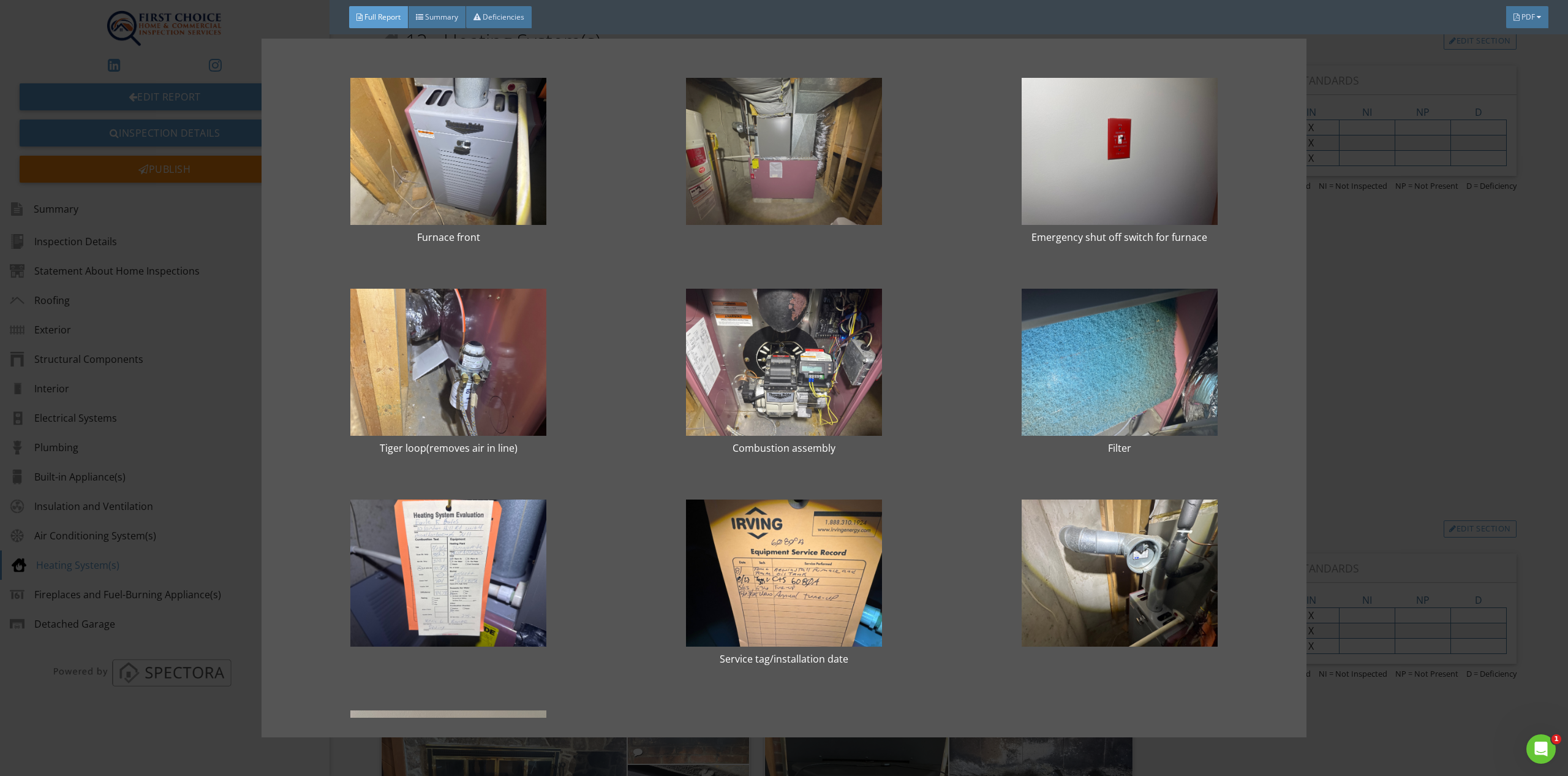
click at [709, 176] on div at bounding box center [784, 151] width 296 height 147
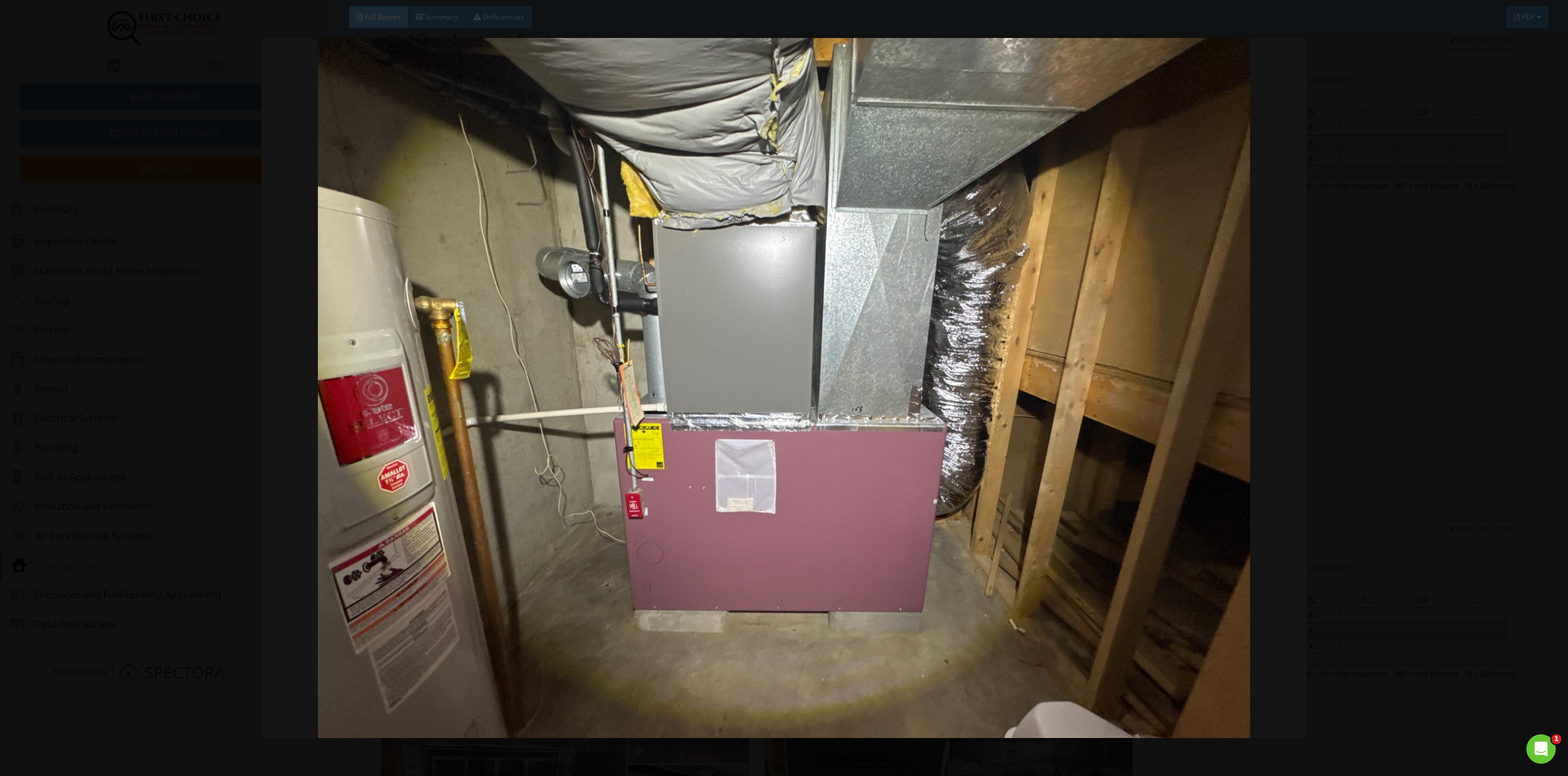
click at [955, 662] on img at bounding box center [784, 387] width 1453 height 700
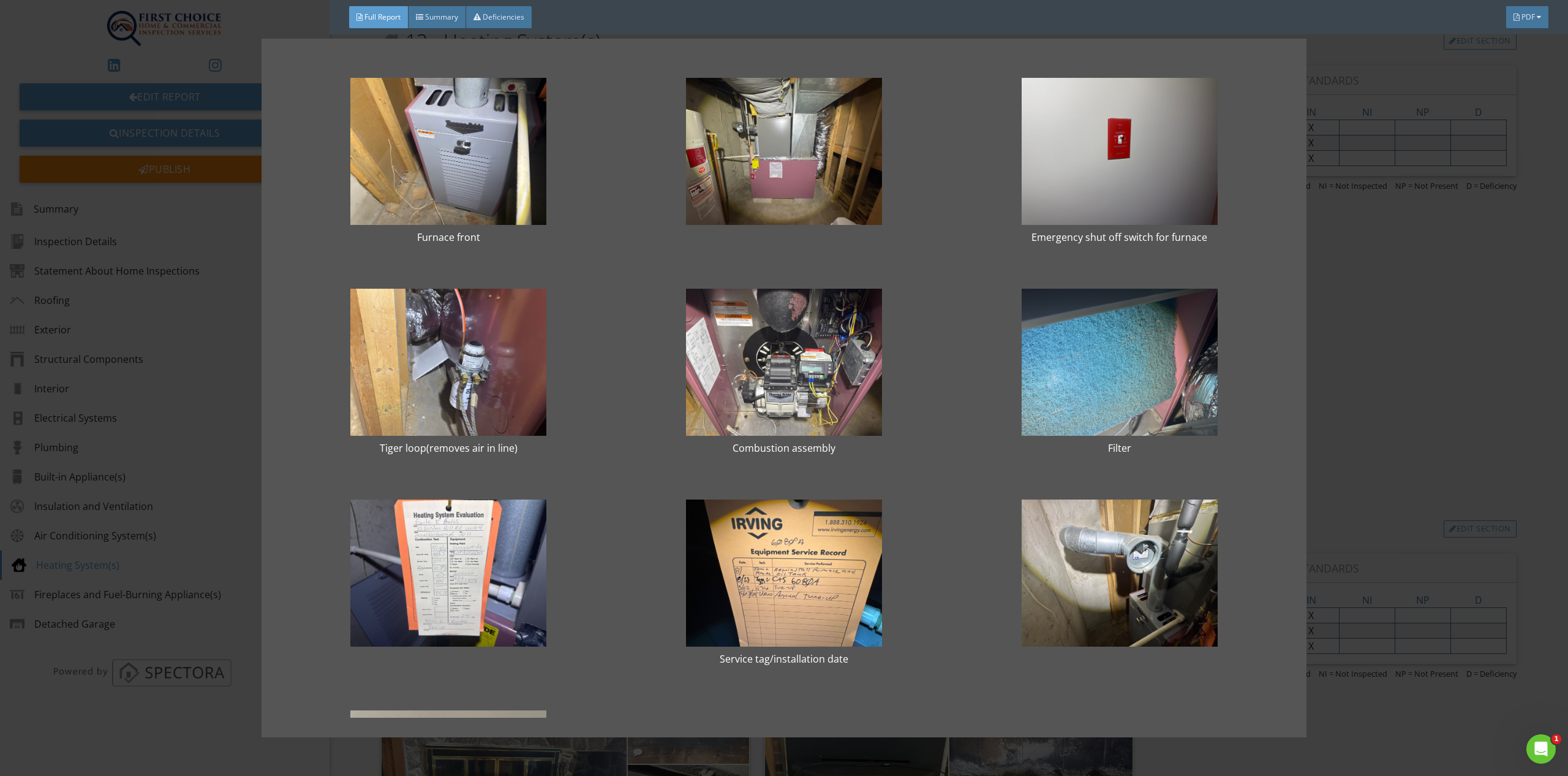
click at [1486, 254] on div "Furnace front Emergency shut off switch for furnace Tiger loop(removes air in l…" at bounding box center [784, 388] width 1568 height 776
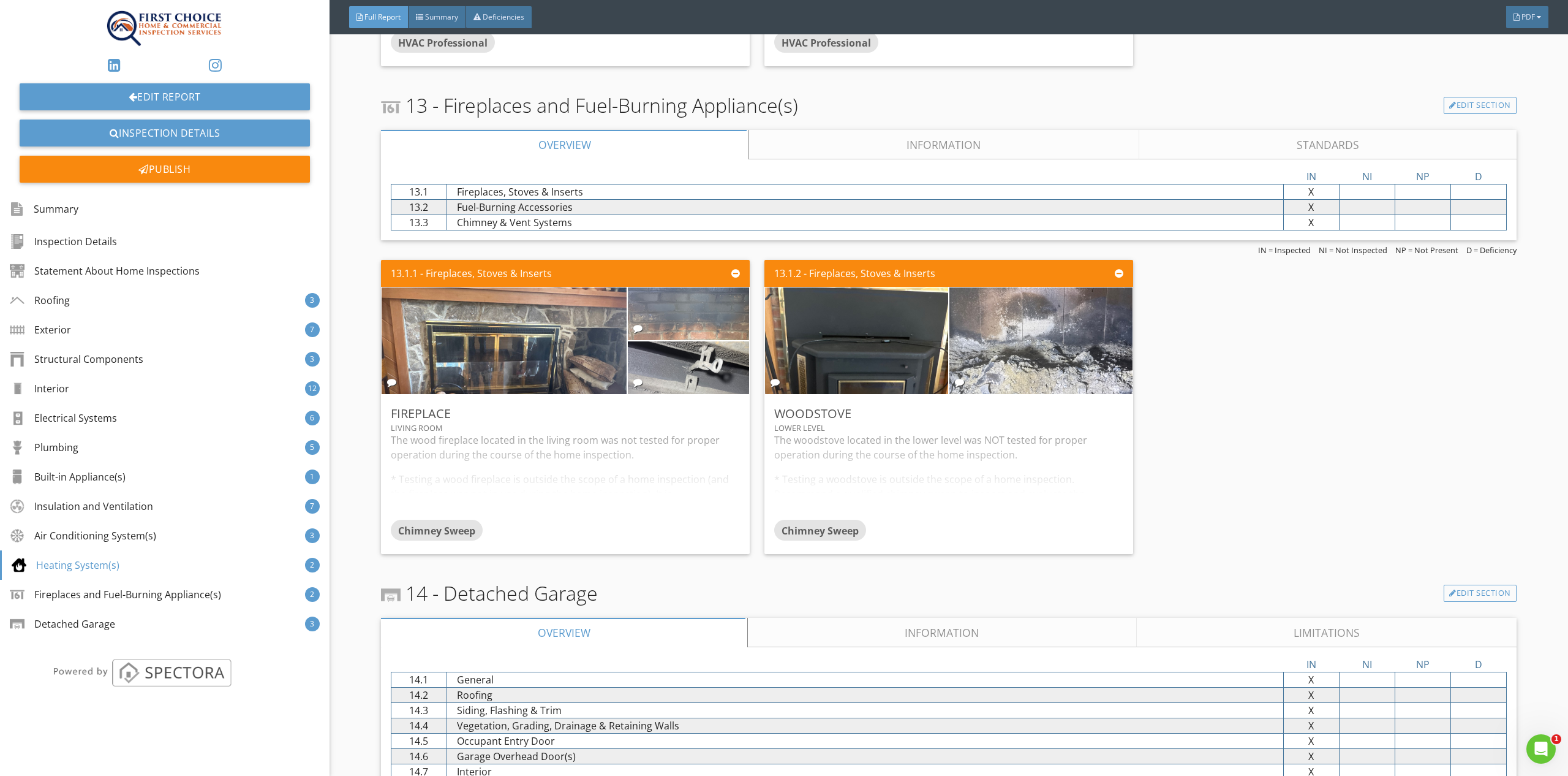
scroll to position [11273, 0]
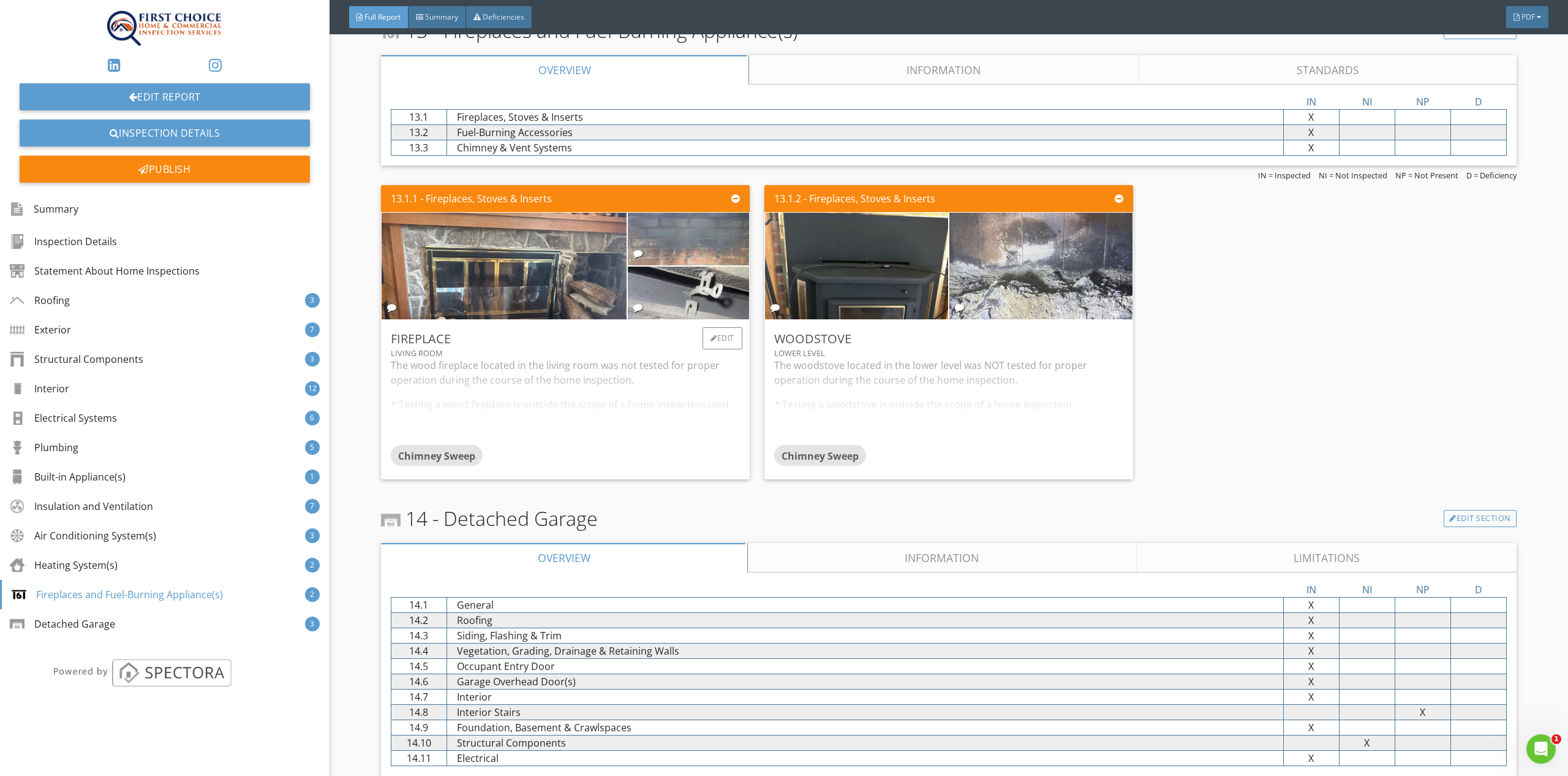
click at [653, 445] on div "Chimney Sweep" at bounding box center [565, 457] width 350 height 24
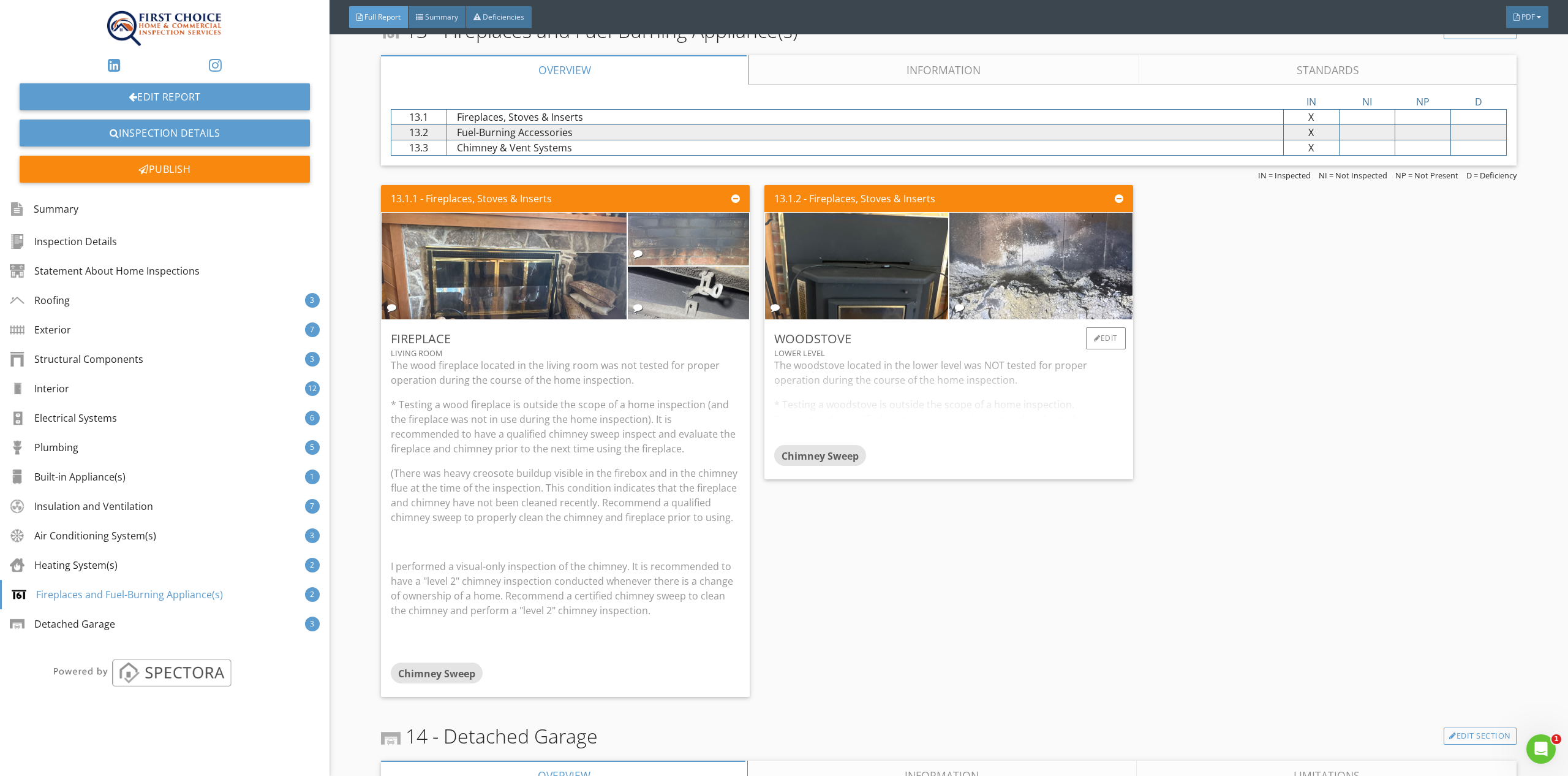
click at [1074, 390] on div "The woodstove located in the lower level was NOT tested for proper operation du…" at bounding box center [949, 401] width 350 height 87
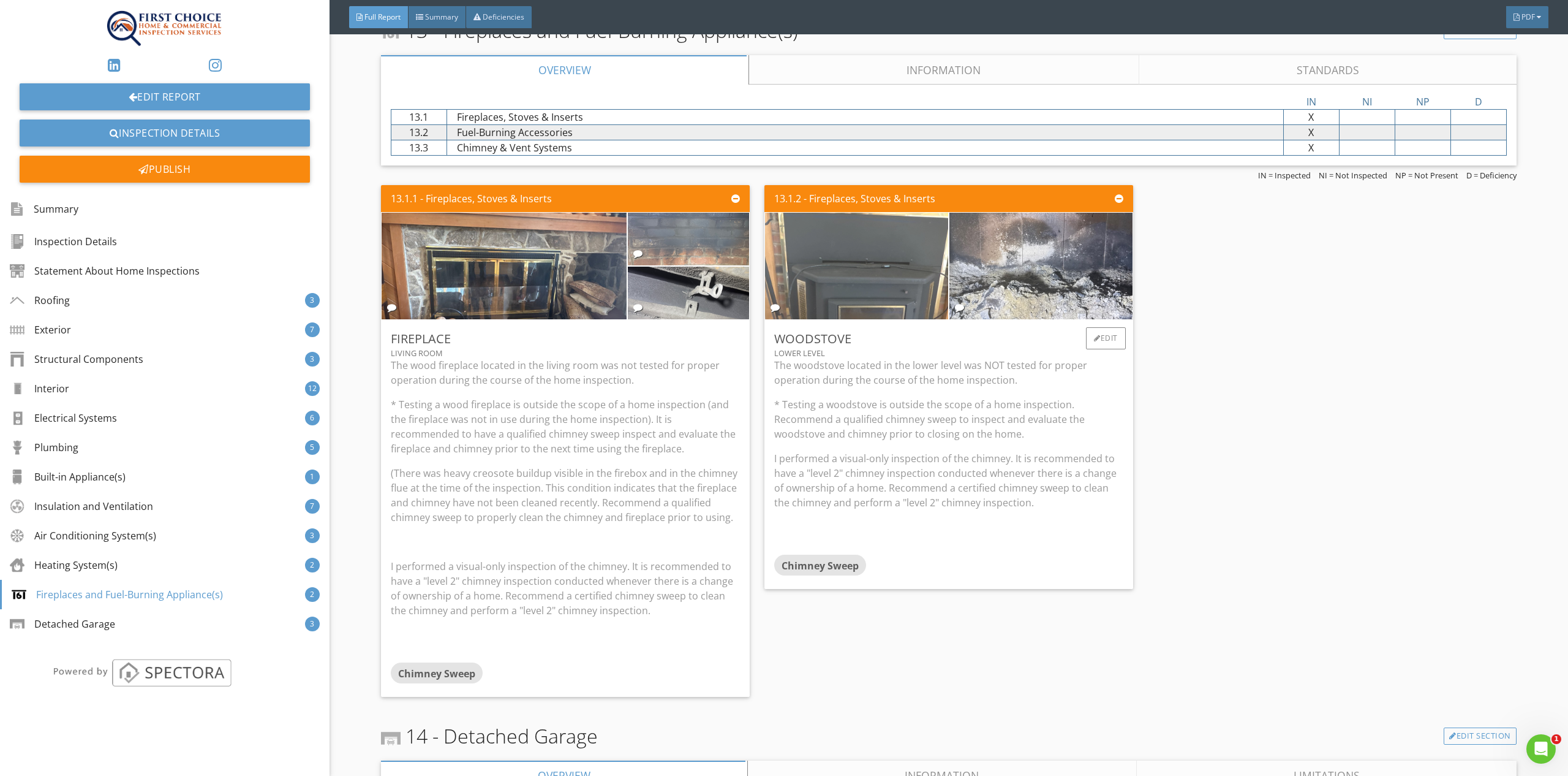
click at [886, 235] on img at bounding box center [856, 265] width 355 height 267
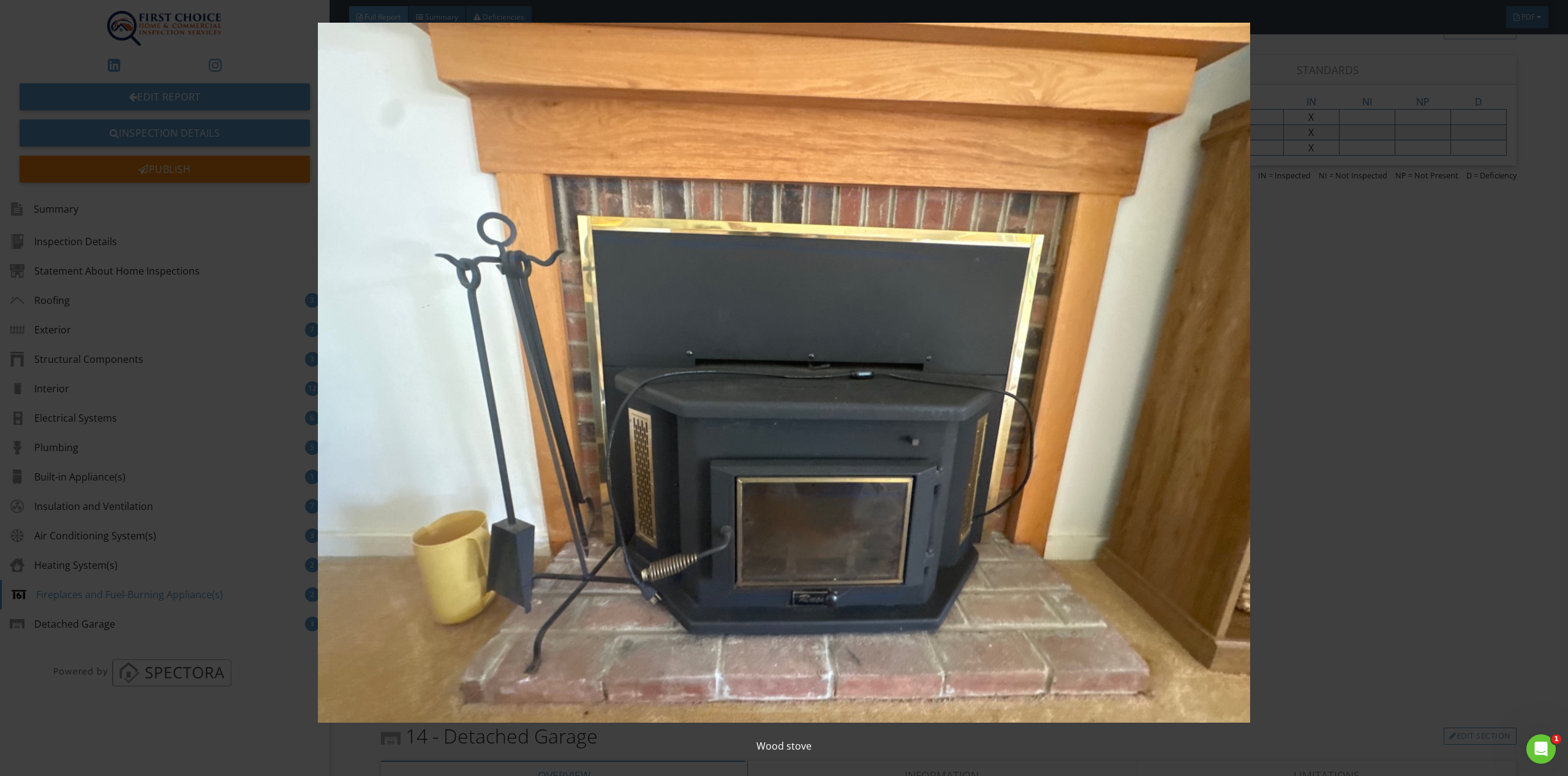
click at [1431, 449] on img at bounding box center [784, 372] width 1453 height 700
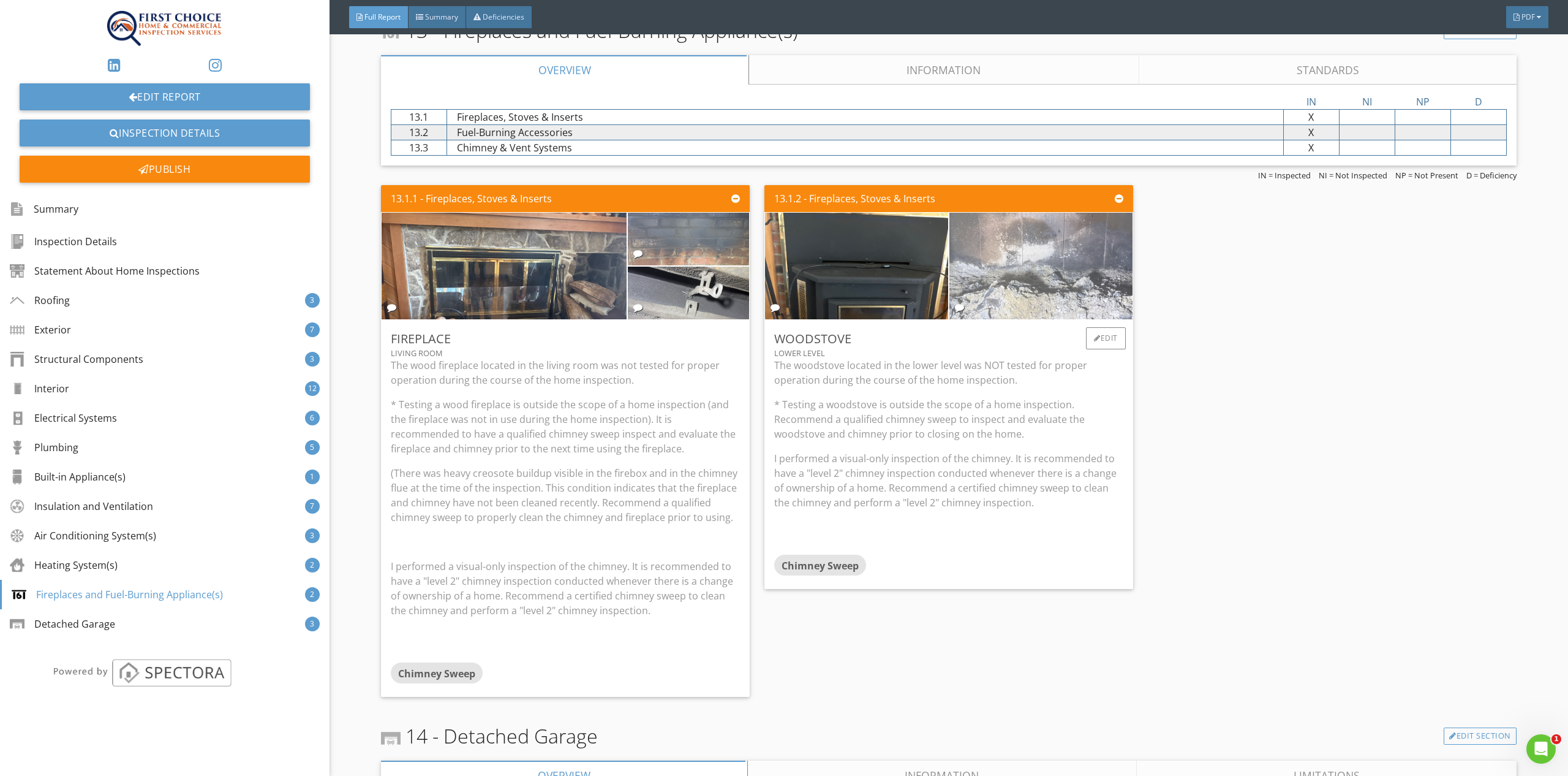
click at [1009, 225] on img at bounding box center [1040, 265] width 355 height 267
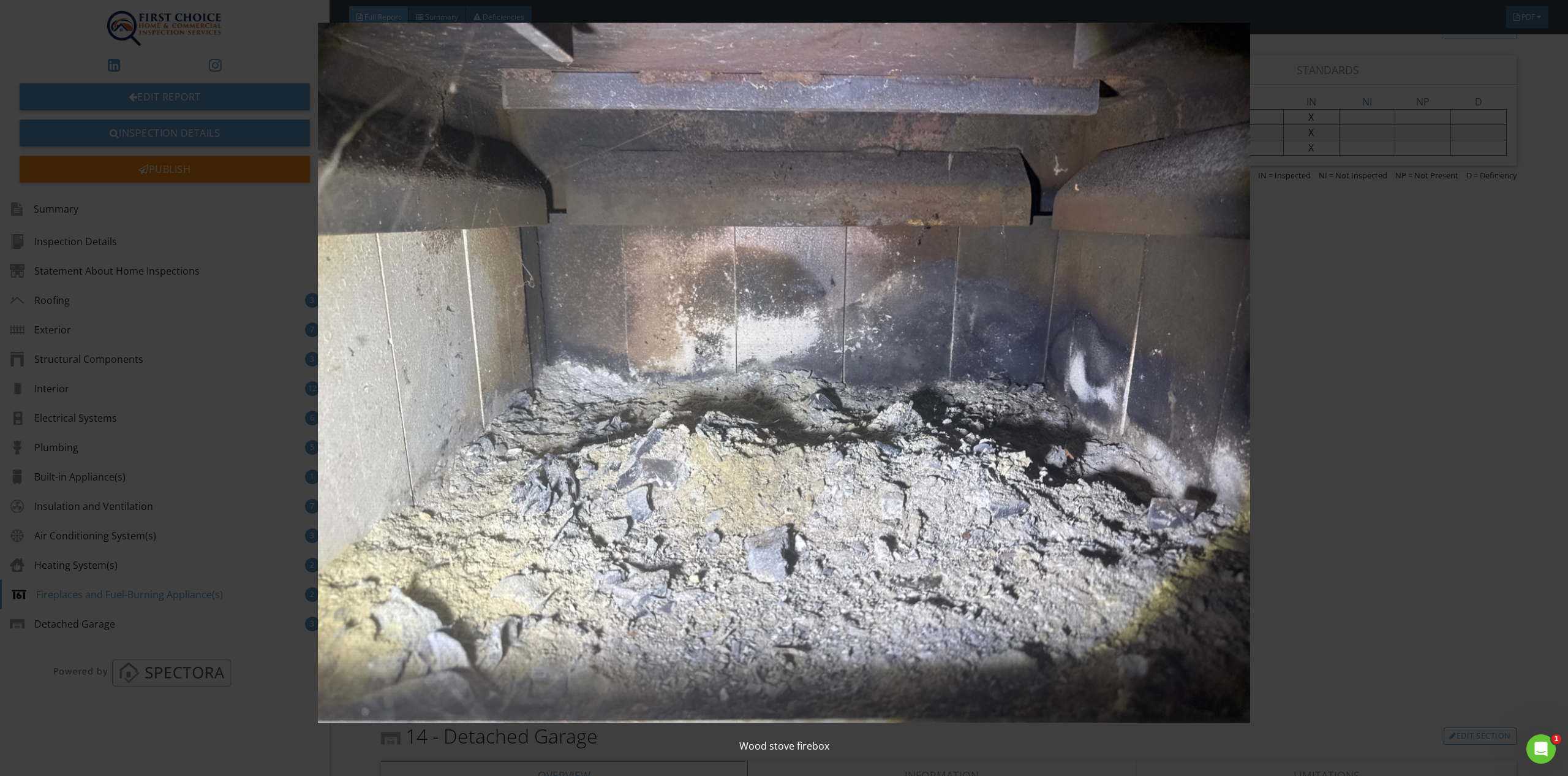
click at [1425, 367] on img at bounding box center [784, 372] width 1453 height 700
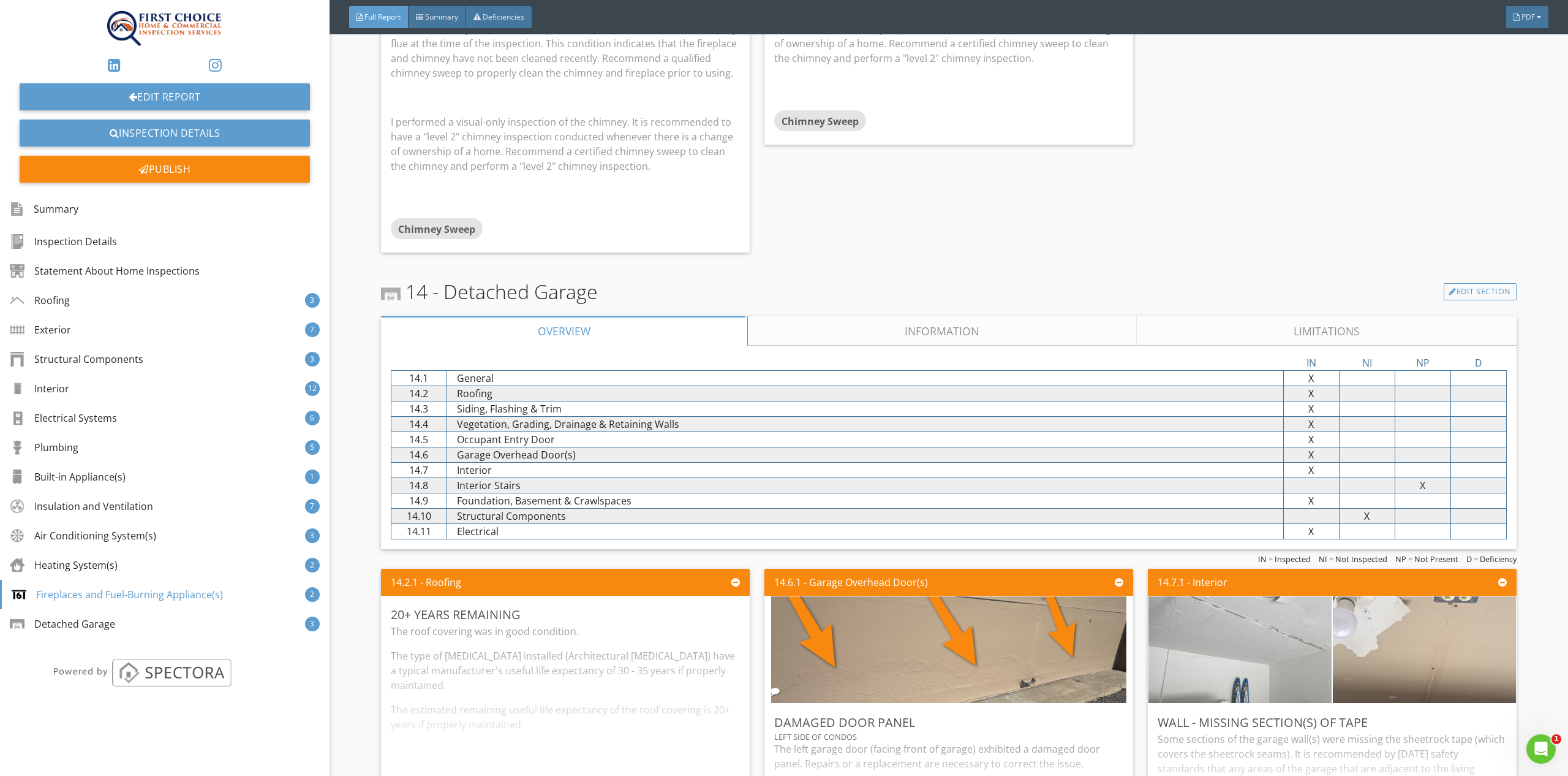
scroll to position [11794, 0]
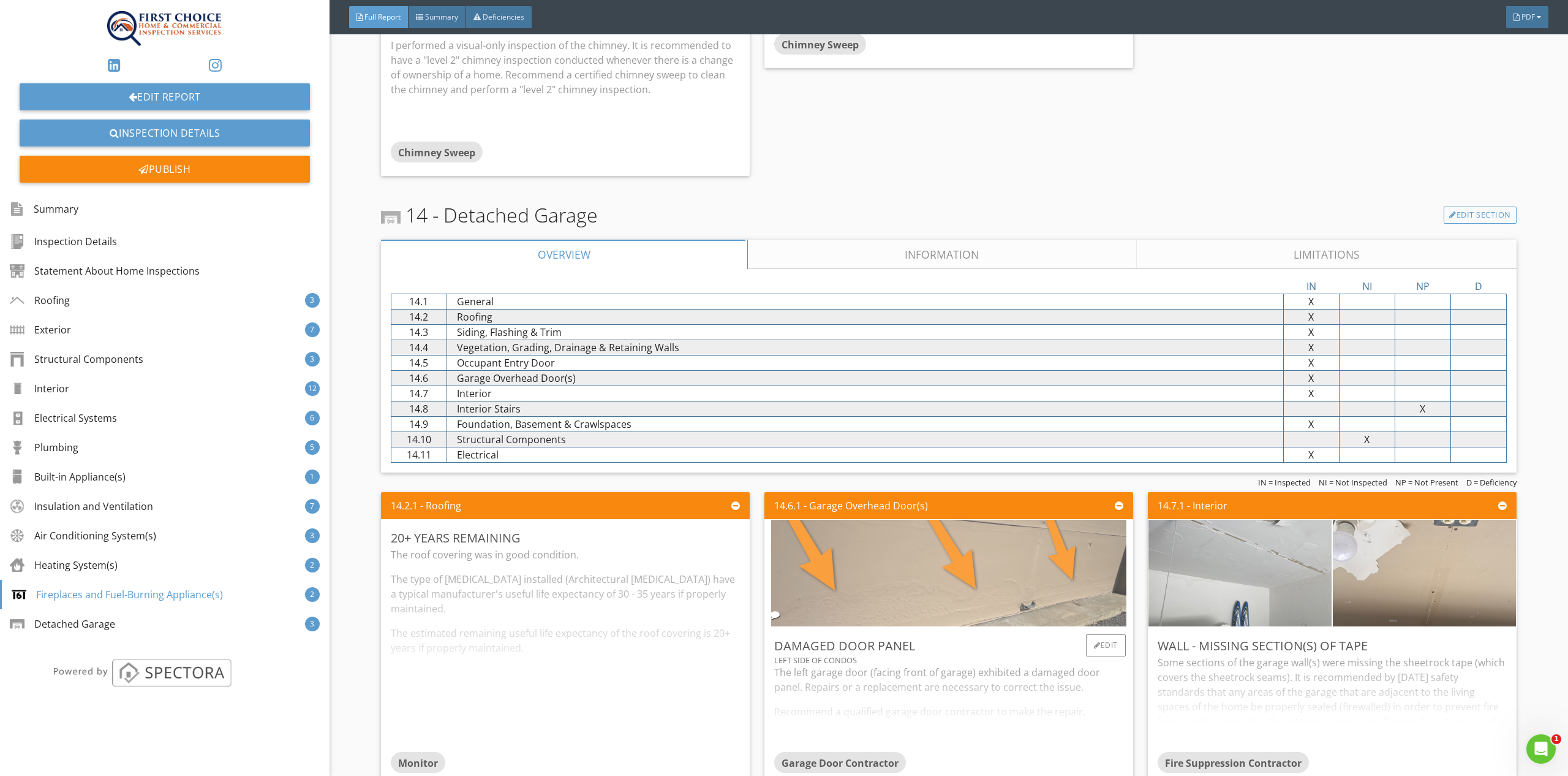
click at [1010, 564] on img at bounding box center [949, 573] width 355 height 267
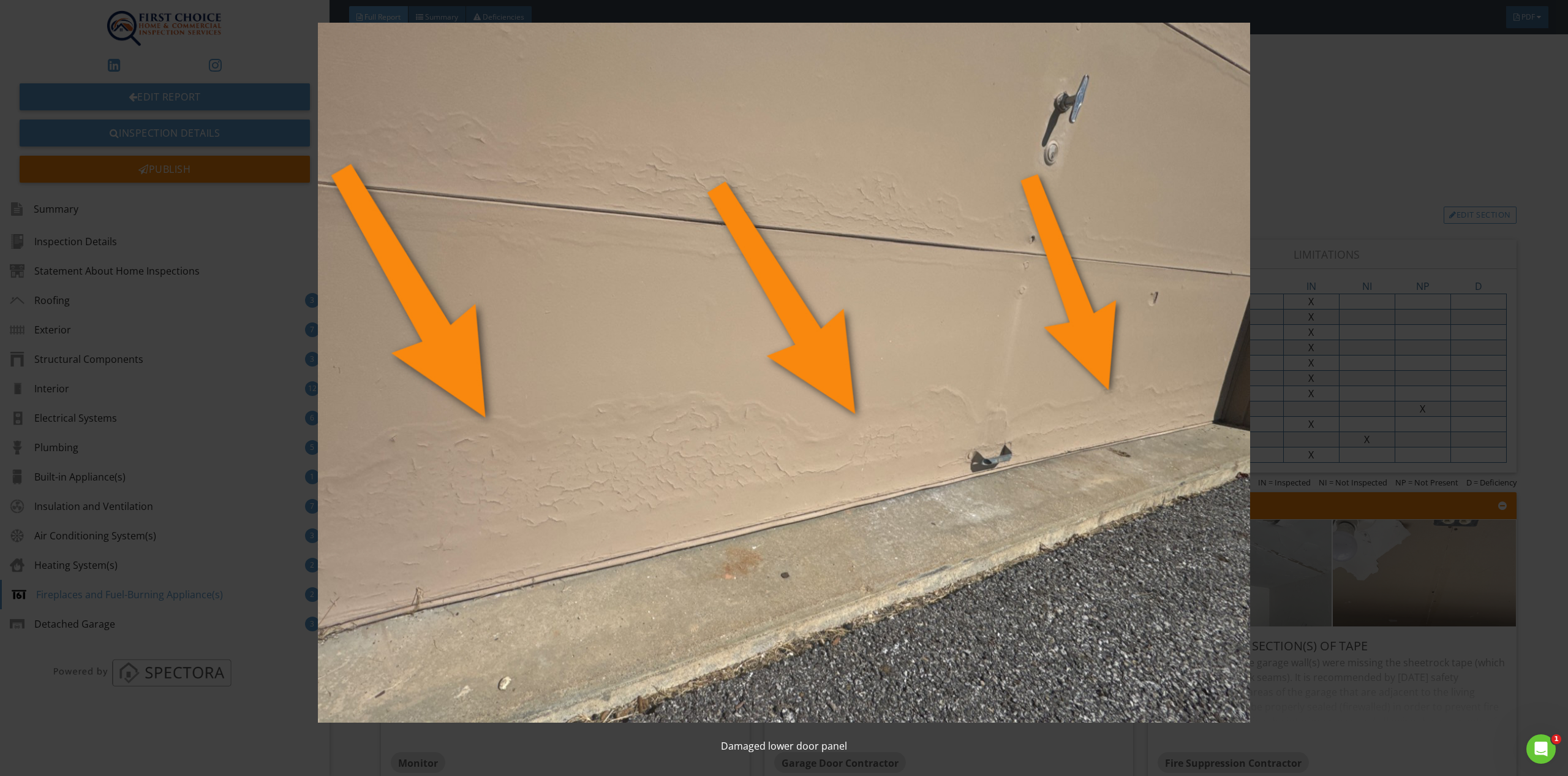
click at [1543, 641] on div "Damaged lower door panel" at bounding box center [784, 388] width 1568 height 776
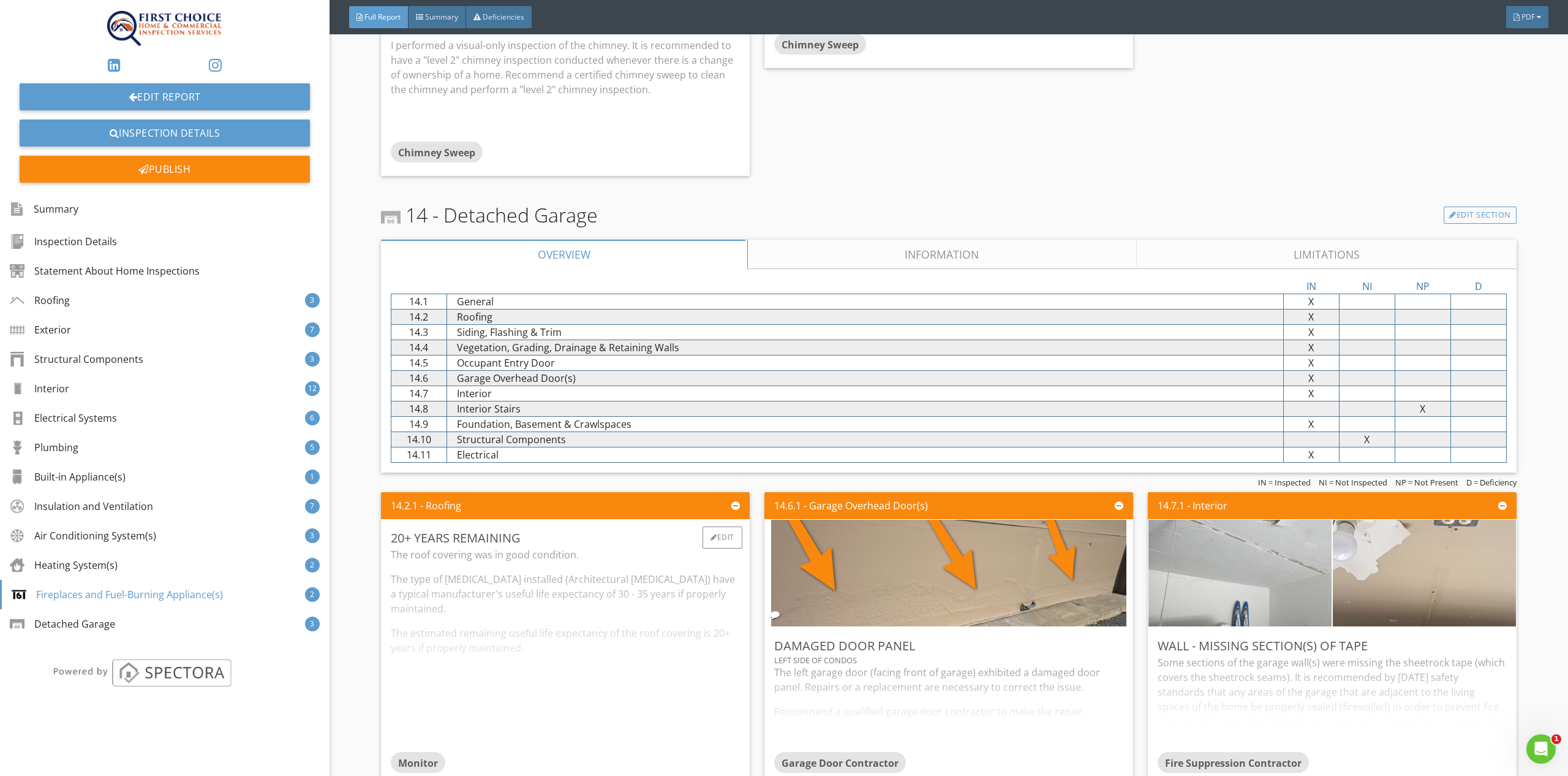
click at [647, 671] on div "The roof covering was in good condition. The type of shingles installed (Archit…" at bounding box center [565, 649] width 350 height 205
